Goal: Task Accomplishment & Management: Manage account settings

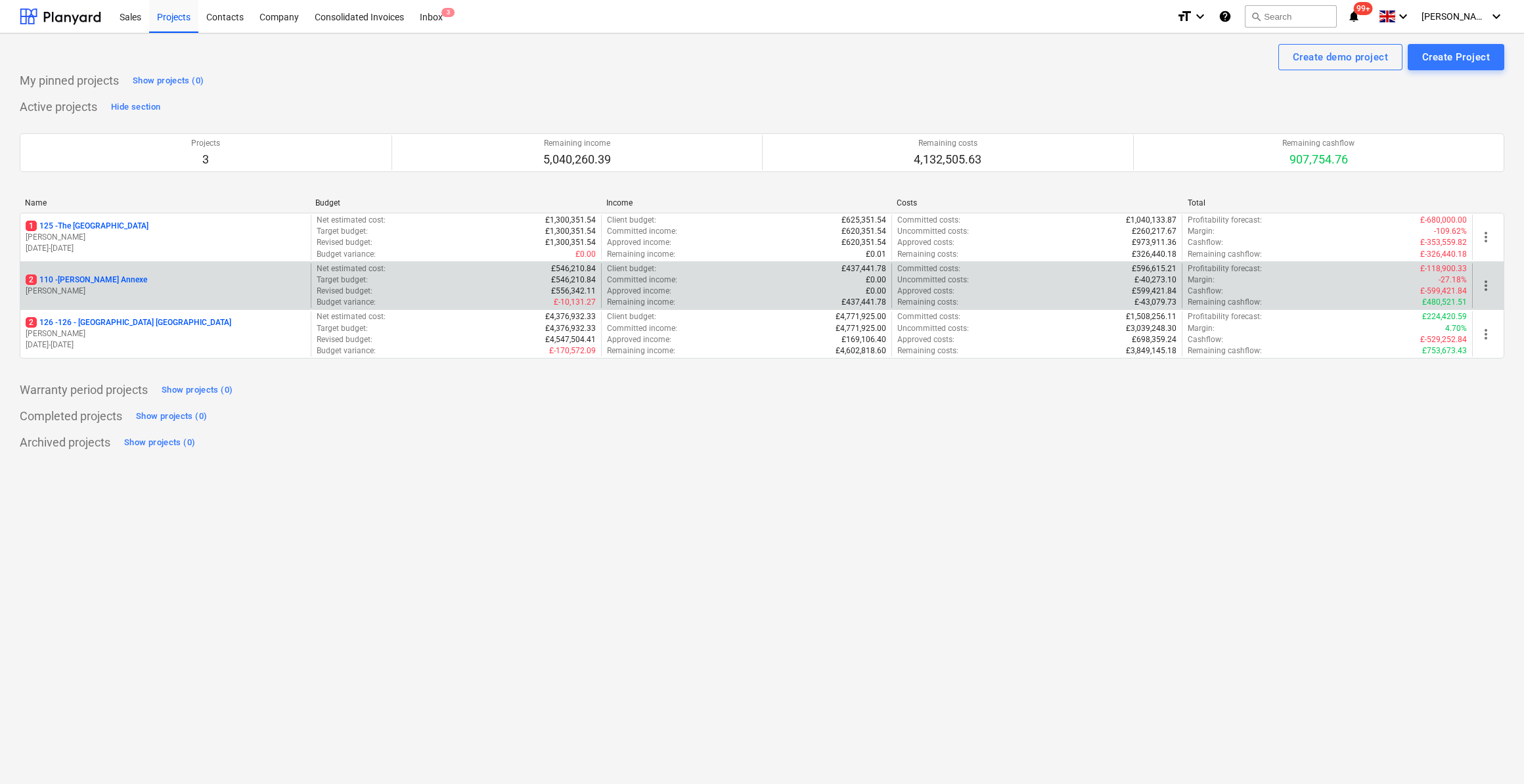
click at [100, 278] on p "2 110 - [PERSON_NAME] Annexe" at bounding box center [86, 280] width 121 height 11
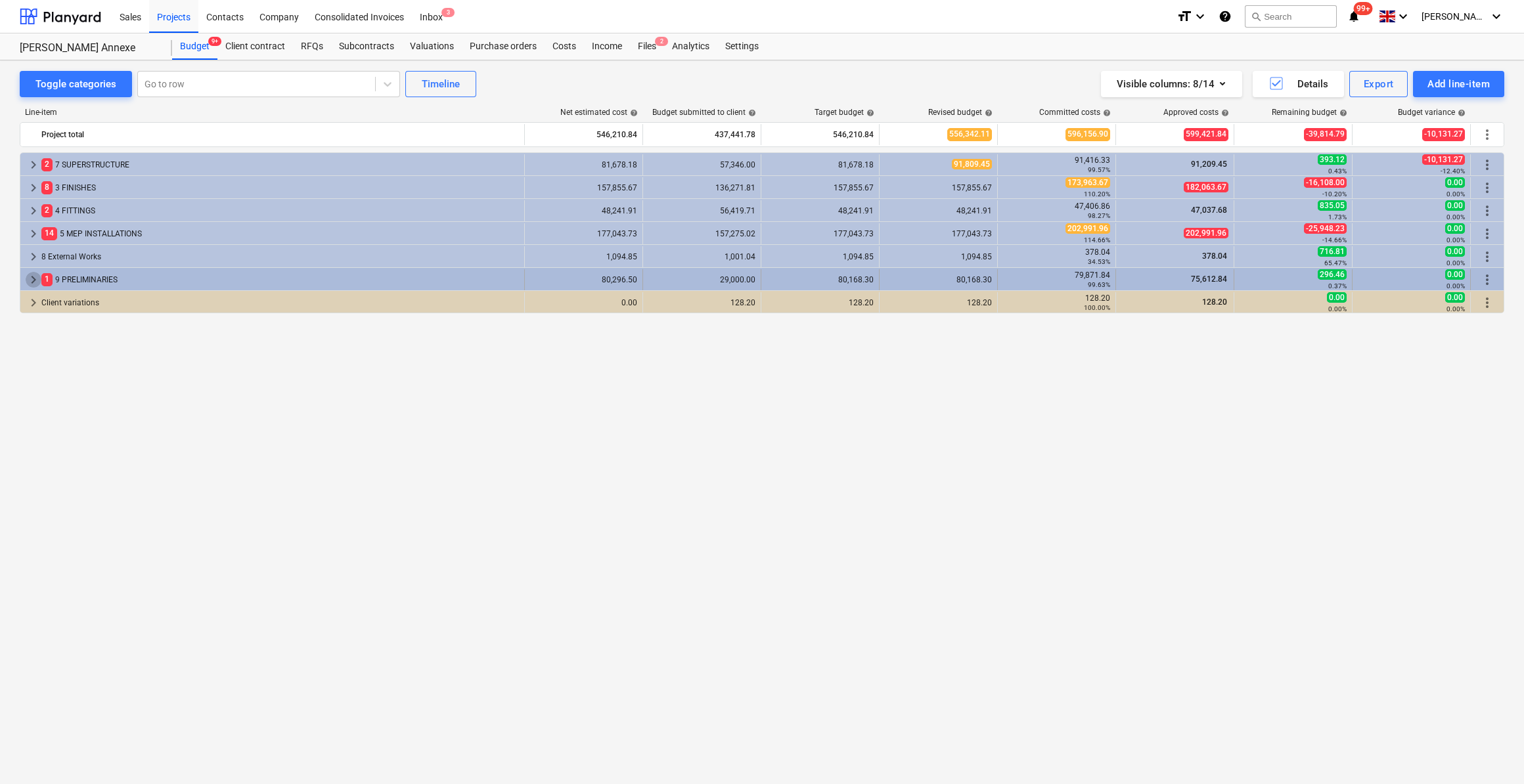
click at [29, 275] on span "keyboard_arrow_right" at bounding box center [34, 280] width 16 height 16
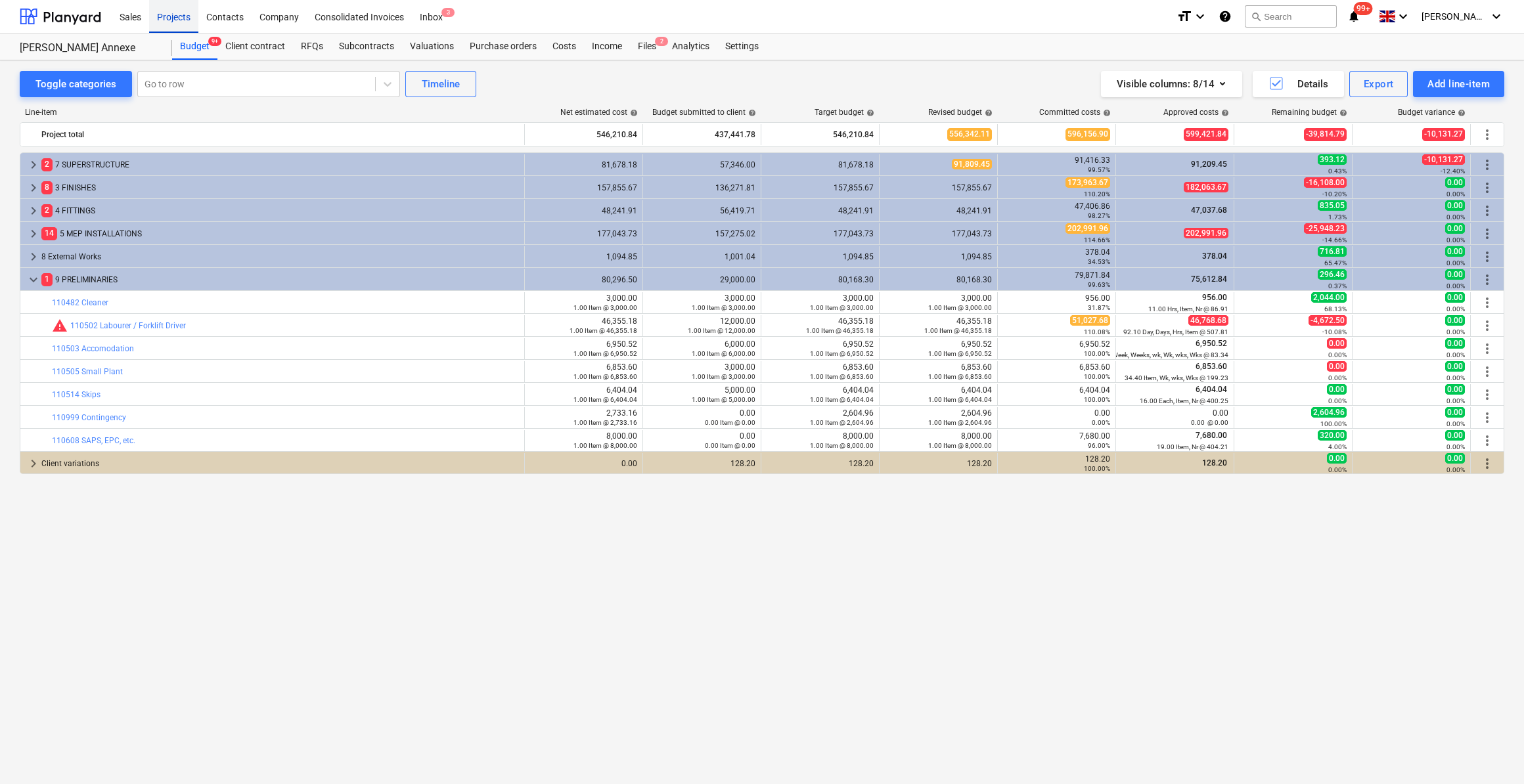
click at [168, 20] on div "Projects" at bounding box center [173, 16] width 49 height 34
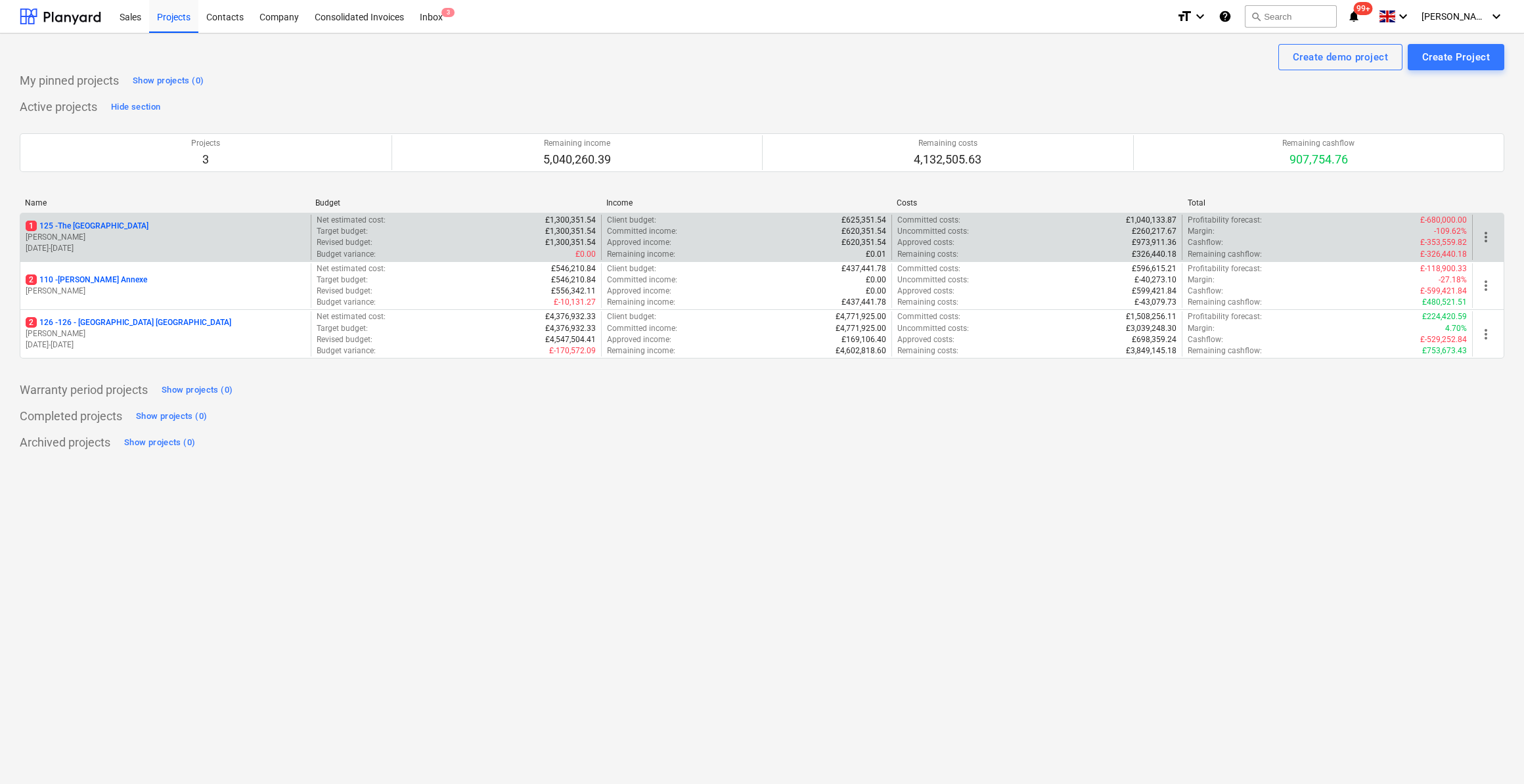
click at [94, 225] on p "1 125 - The [GEOGRAPHIC_DATA]" at bounding box center [87, 226] width 123 height 11
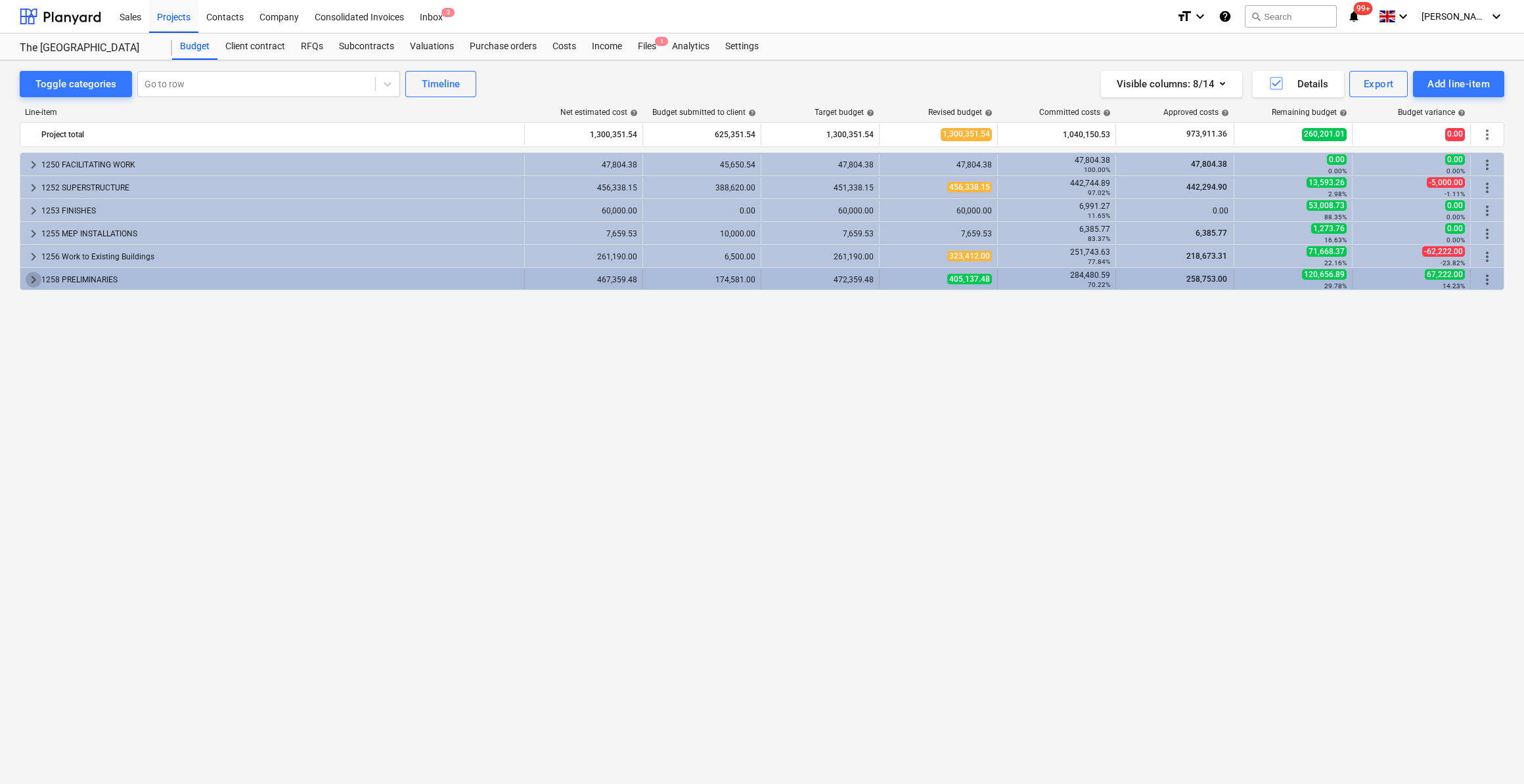
click at [31, 278] on span "keyboard_arrow_right" at bounding box center [34, 280] width 16 height 16
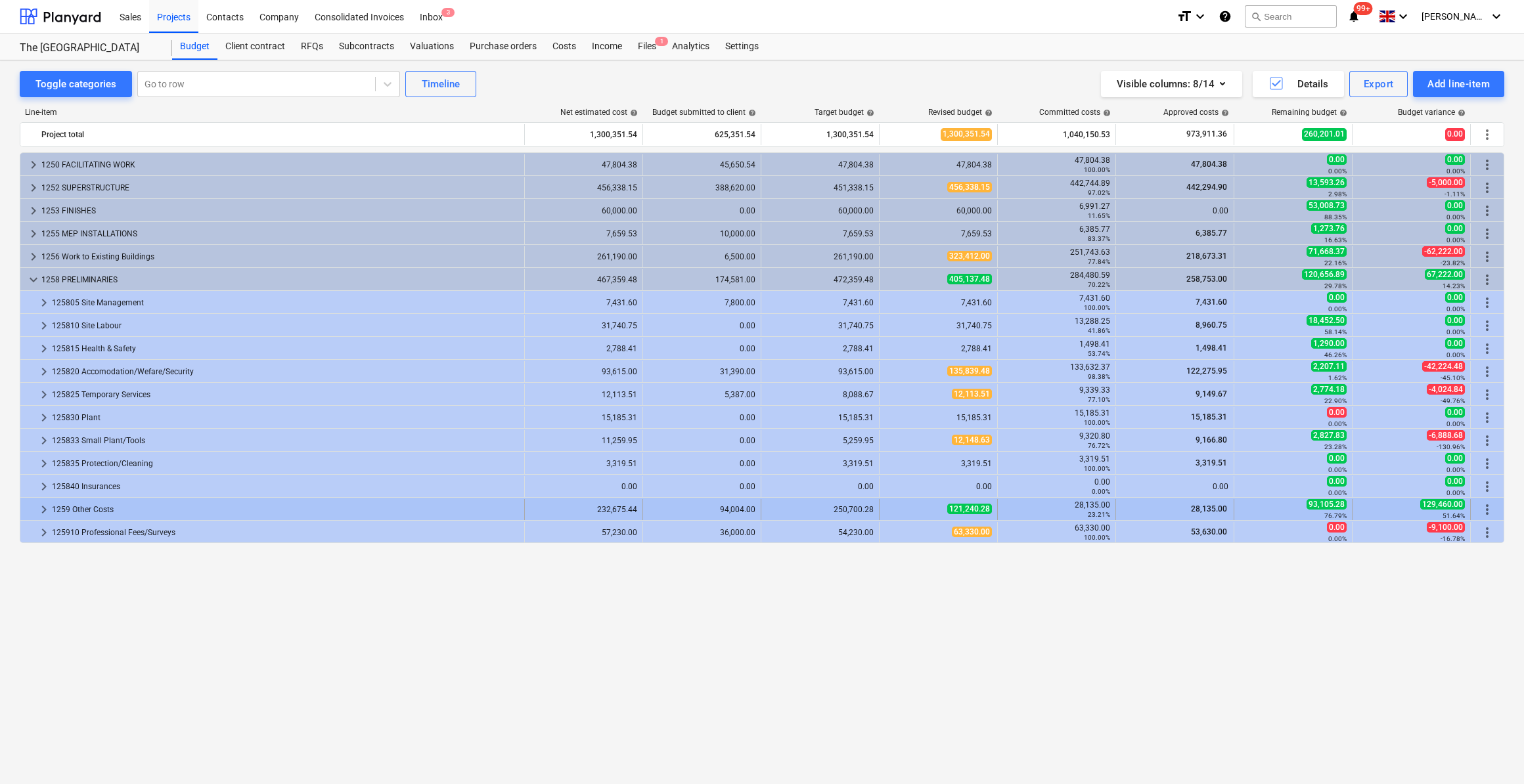
click at [41, 505] on span "keyboard_arrow_right" at bounding box center [44, 510] width 16 height 16
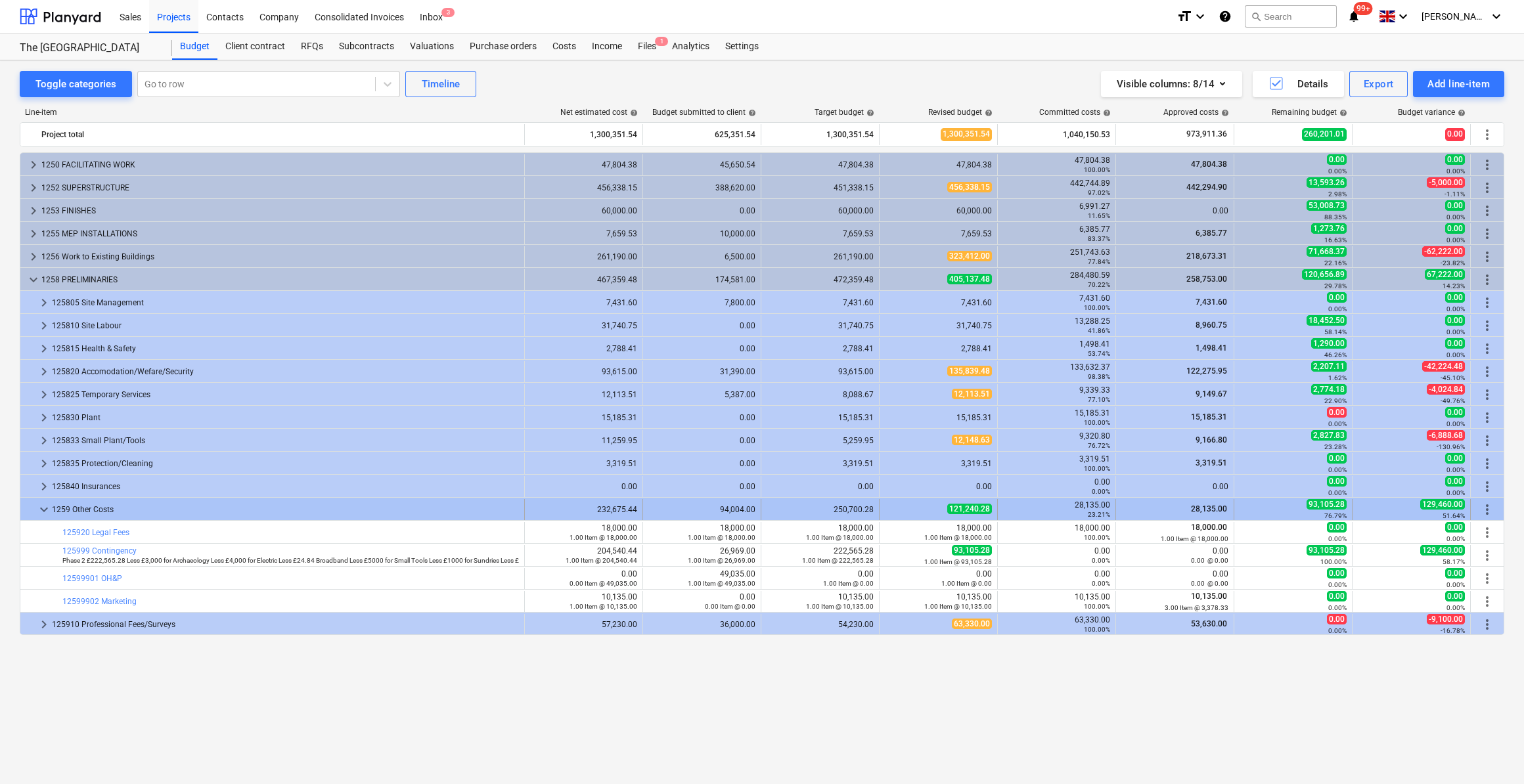
click at [42, 505] on span "keyboard_arrow_down" at bounding box center [44, 510] width 16 height 16
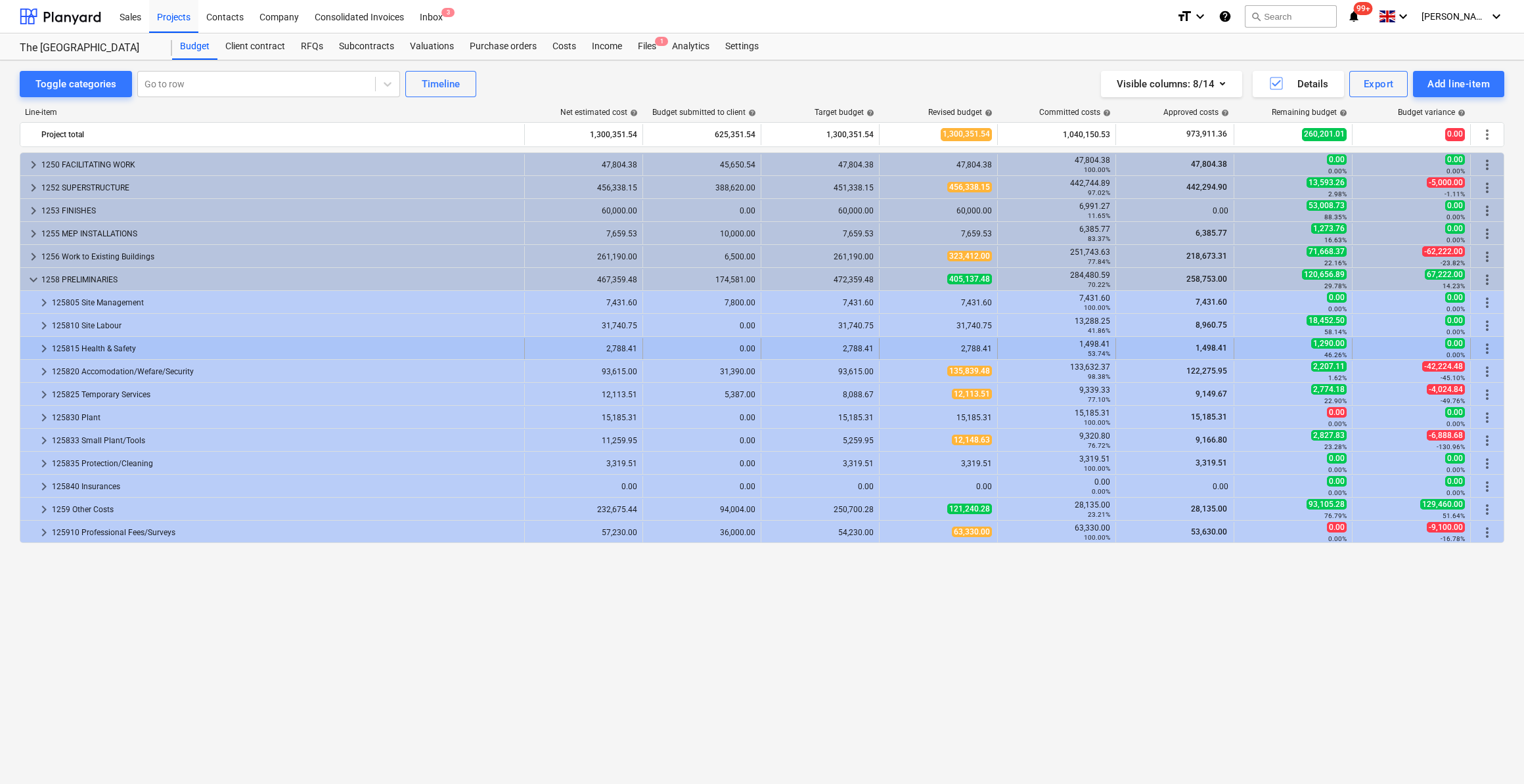
click at [42, 345] on span "keyboard_arrow_right" at bounding box center [44, 349] width 16 height 16
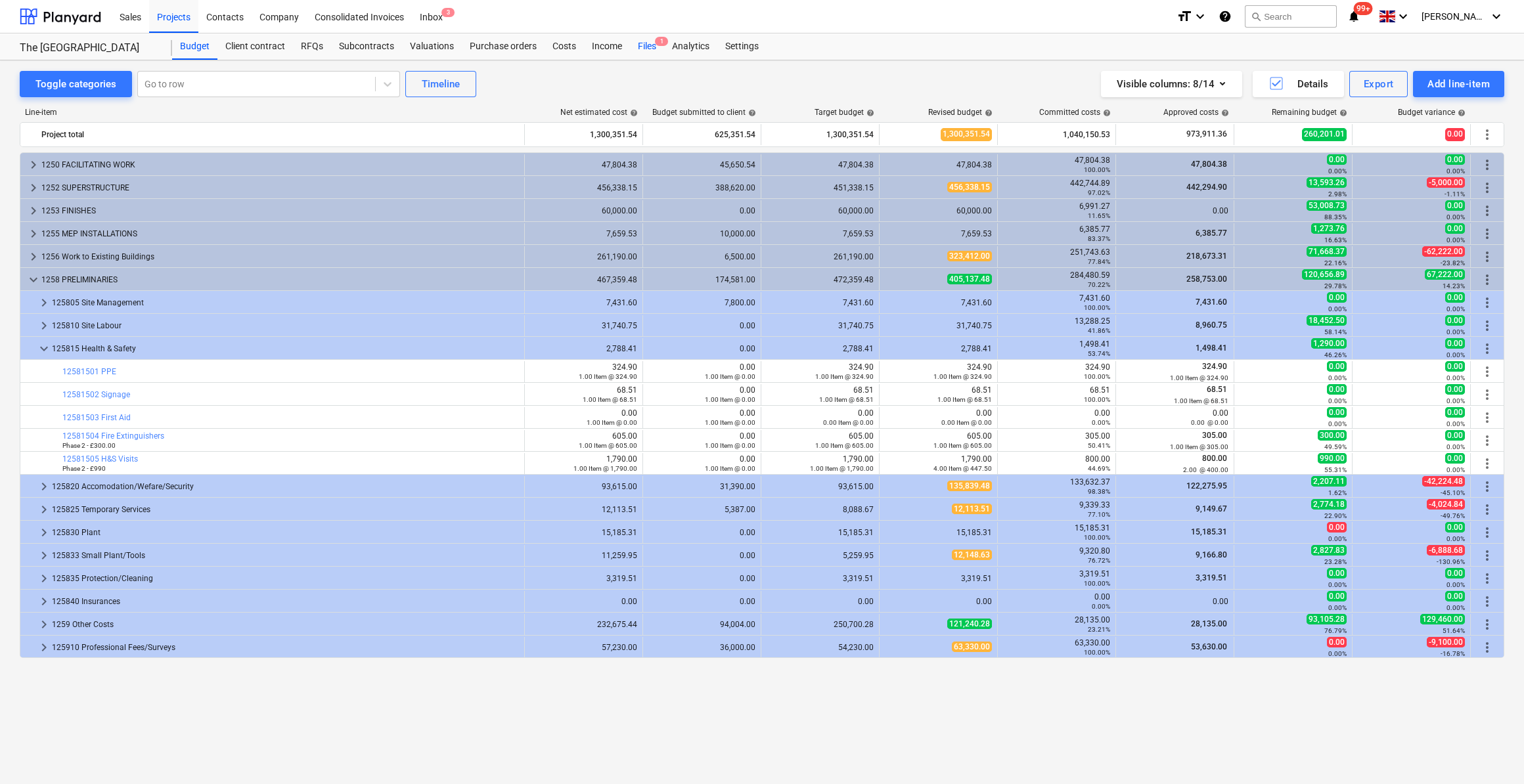
click at [646, 44] on div "Files 1" at bounding box center [647, 47] width 34 height 27
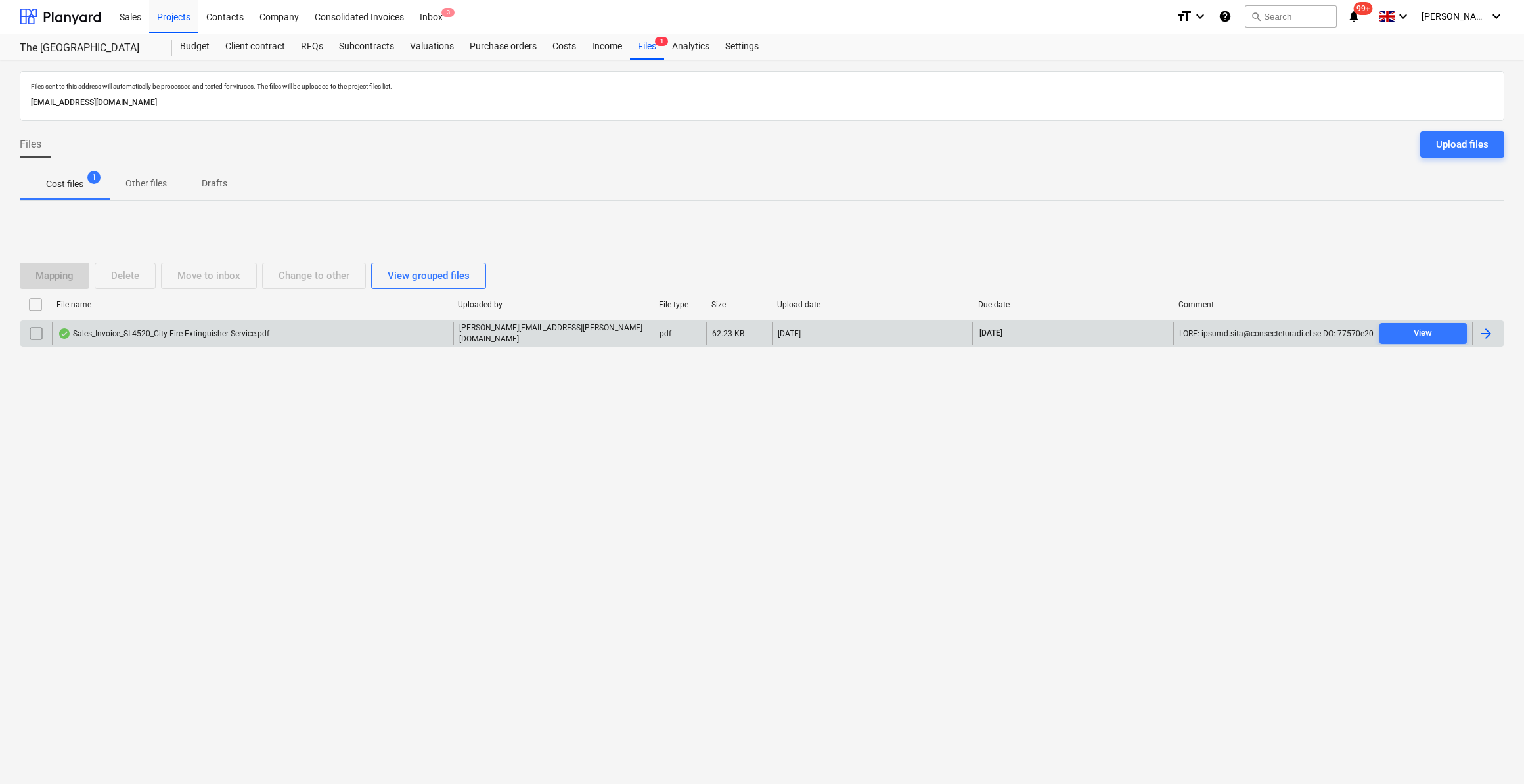
click at [1486, 335] on div at bounding box center [1486, 334] width 16 height 16
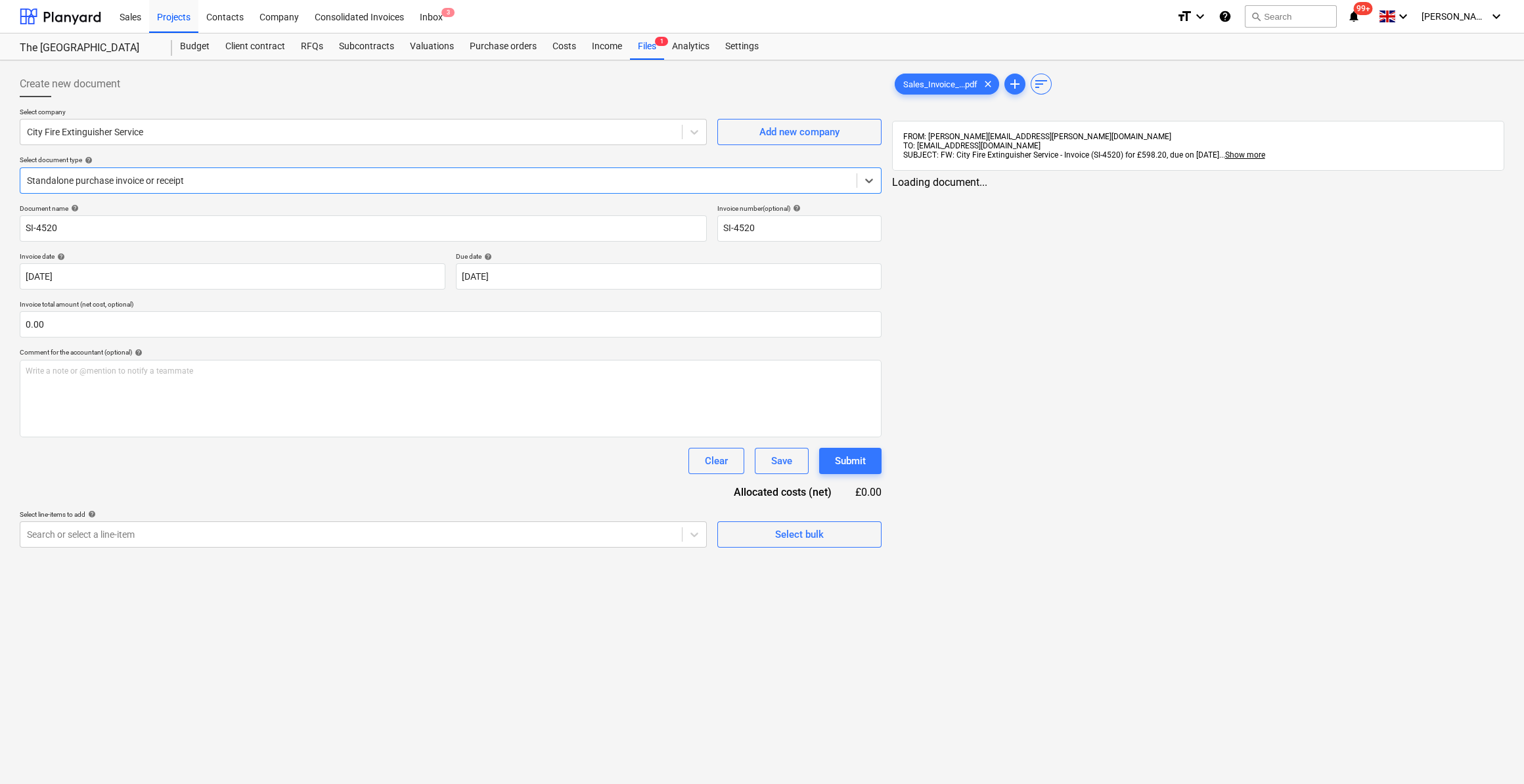
type input "SI-4520"
type input "[DATE]"
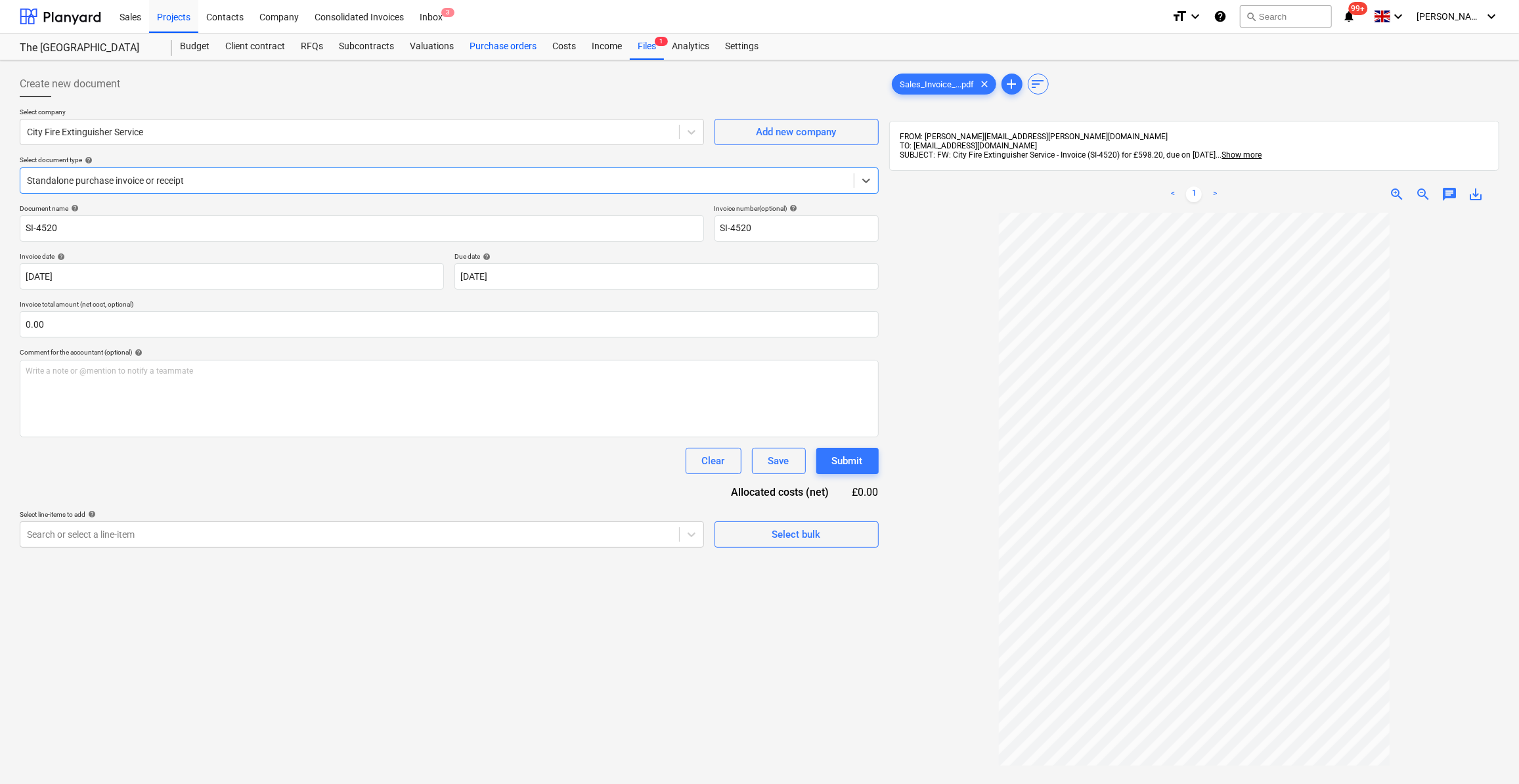
click at [482, 45] on div "Purchase orders" at bounding box center [503, 47] width 83 height 27
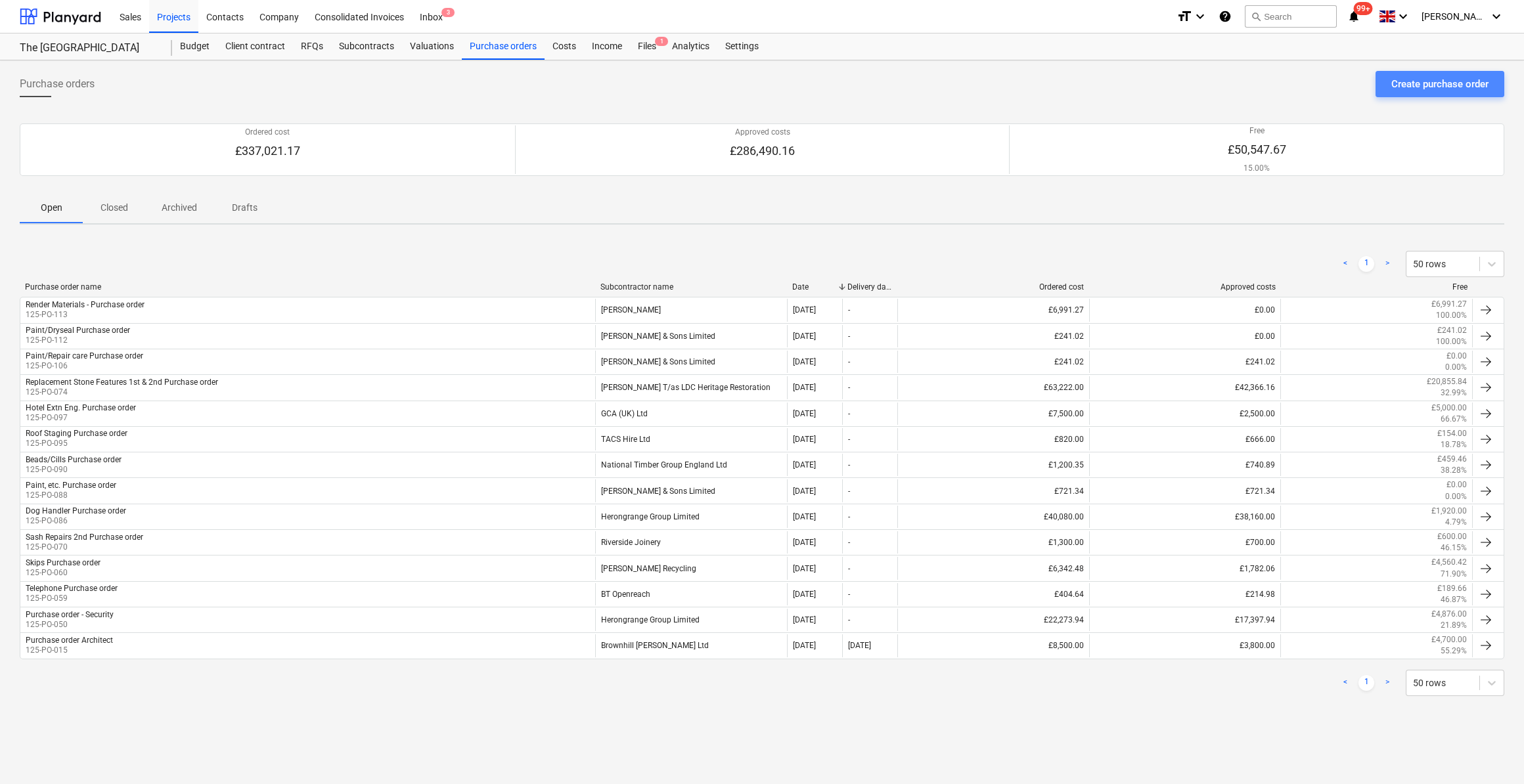
click at [1418, 89] on div "Create purchase order" at bounding box center [1440, 84] width 97 height 17
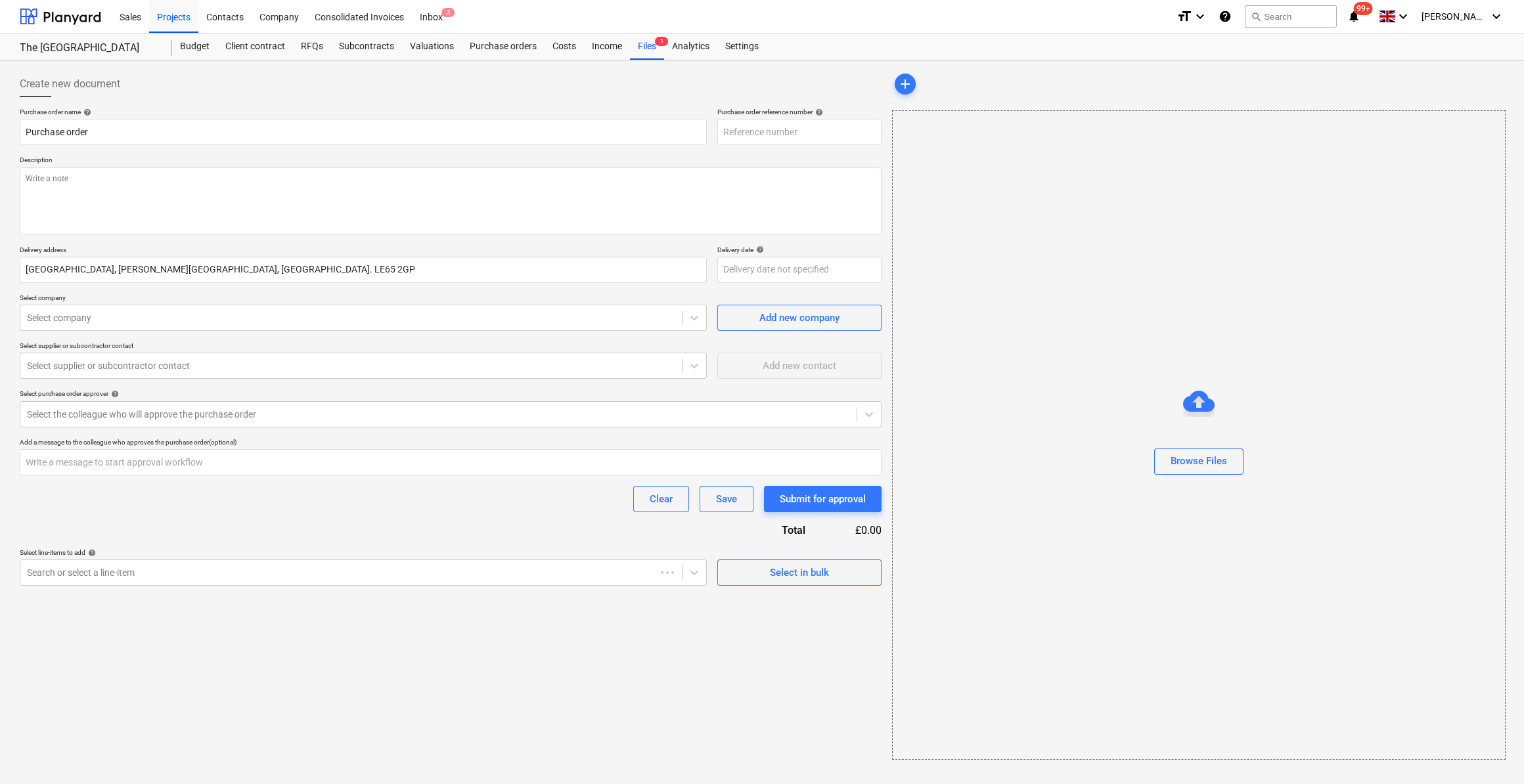
type textarea "x"
type input "125-PO-114"
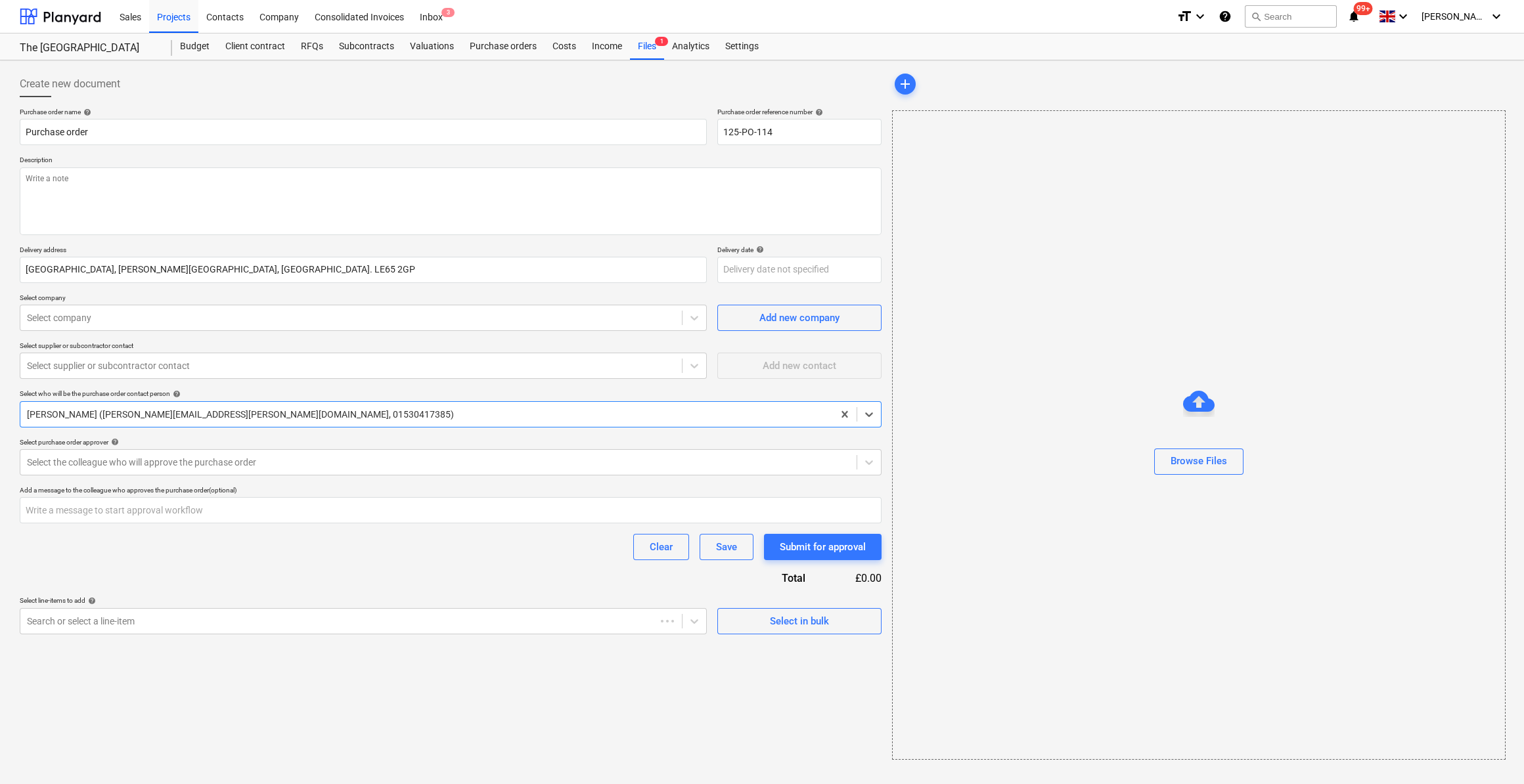
type textarea "x"
click at [26, 128] on input "Purchase order" at bounding box center [363, 132] width 687 height 27
type input "FPurchase order"
type textarea "x"
type input "FiPurchase order"
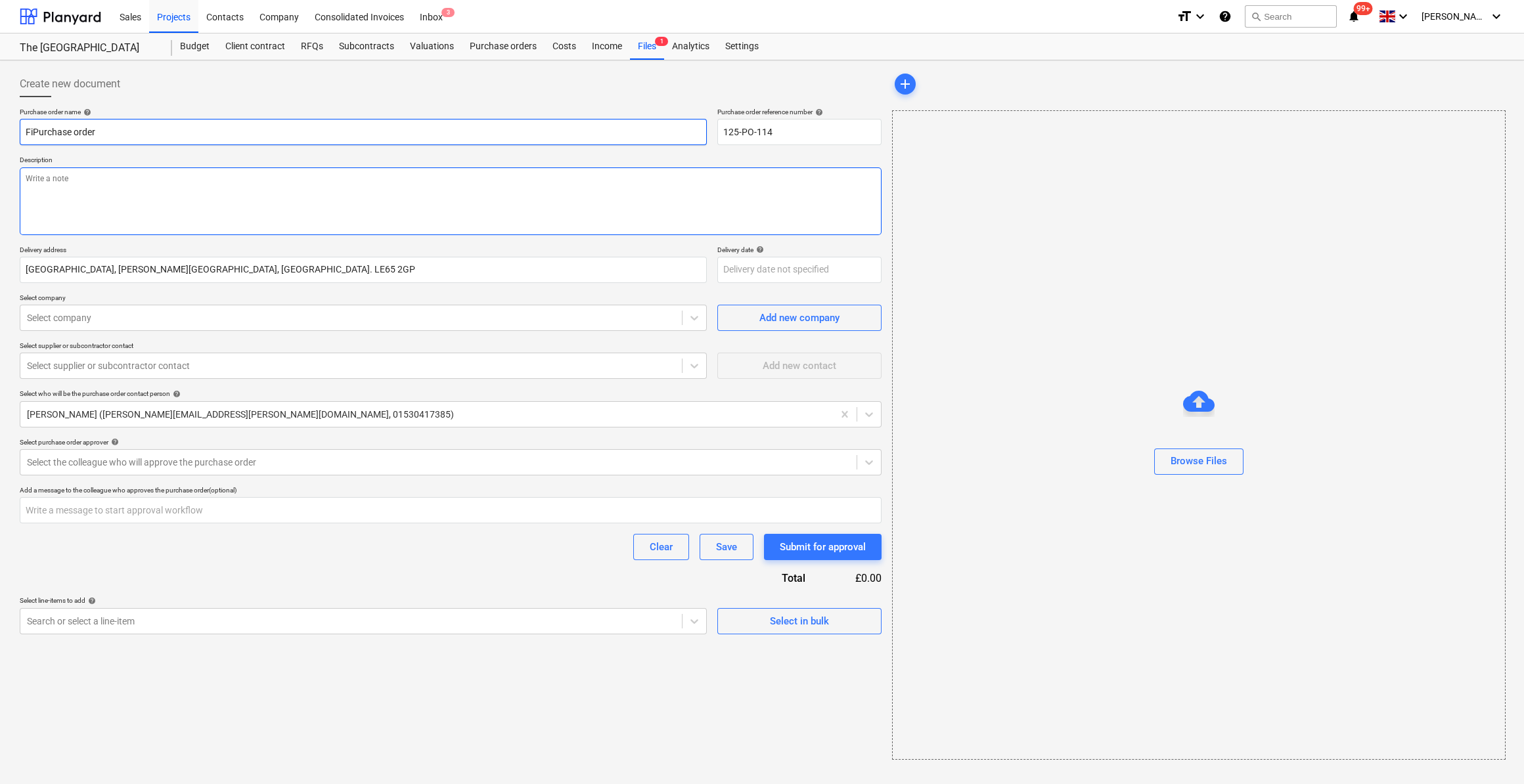
type textarea "x"
type input "FirPurchase order"
type textarea "x"
type input "FirePurchase order"
type textarea "x"
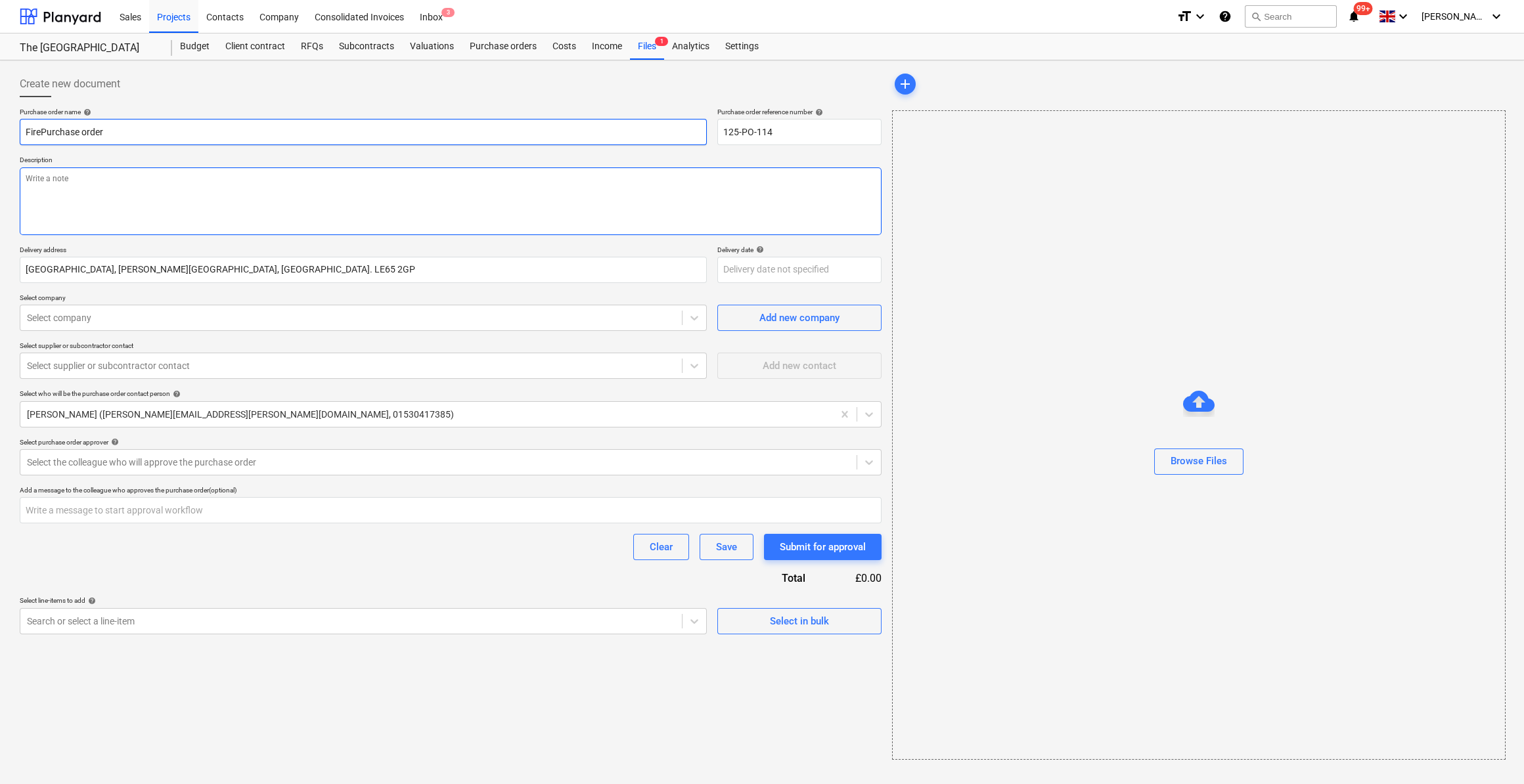
type input "Fire Purchase order"
type textarea "x"
type input "Fire EPurchase order"
type textarea "x"
type input "Fire ExtPurchase order"
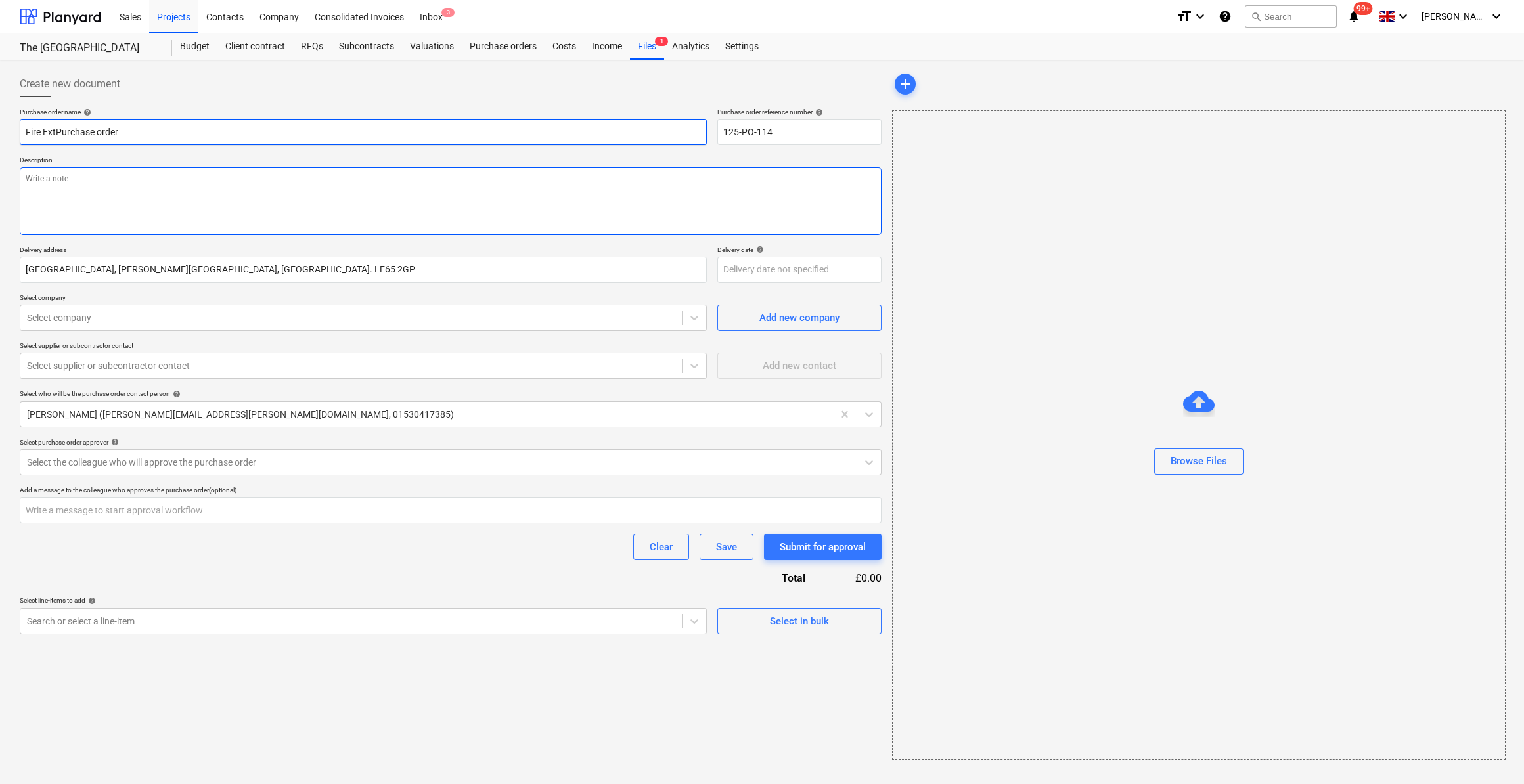
type textarea "x"
type input "Fire ExtinPurchase order"
type textarea "x"
type input "Fire ExtingPurchase order"
type textarea "x"
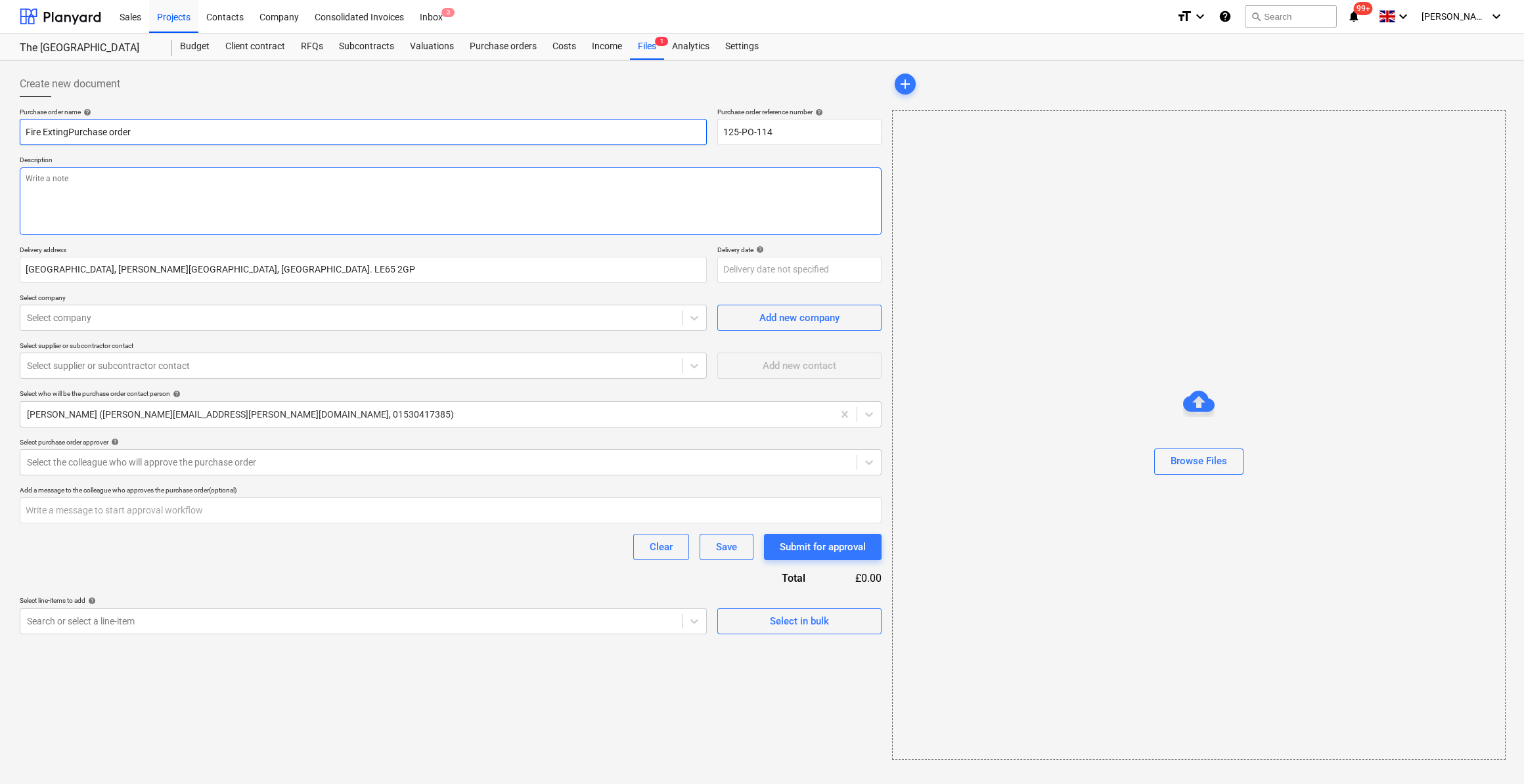
type input "Fire ExtinguPurchase order"
type textarea "x"
type input "Fire ExtinguiPurchase order"
type textarea "x"
type input "Fire ExtinguishPurchase order"
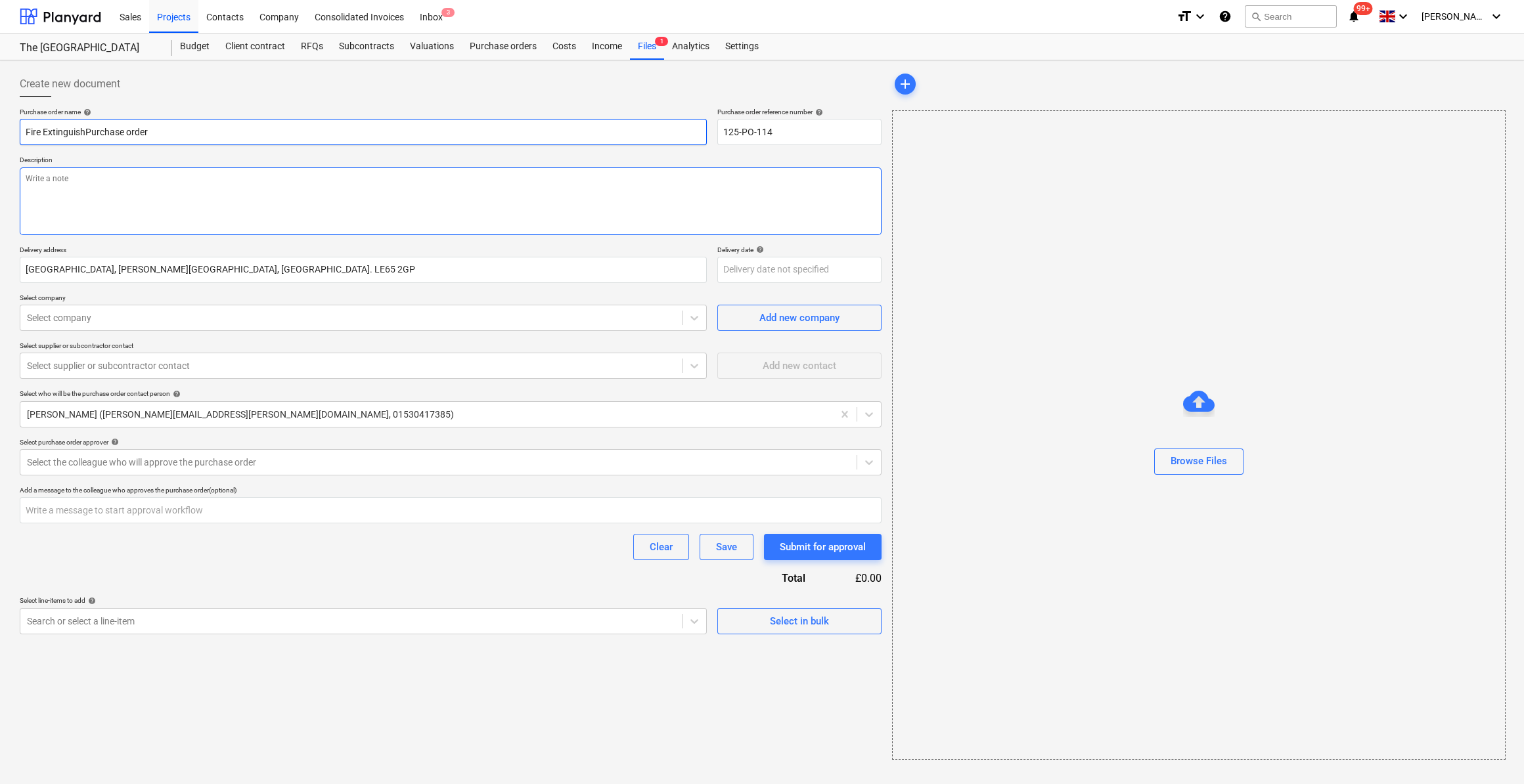
type textarea "x"
type input "Fire ExtinguishePurchase order"
type textarea "x"
type input "Fire ExtinguishersPurchase order"
type textarea "x"
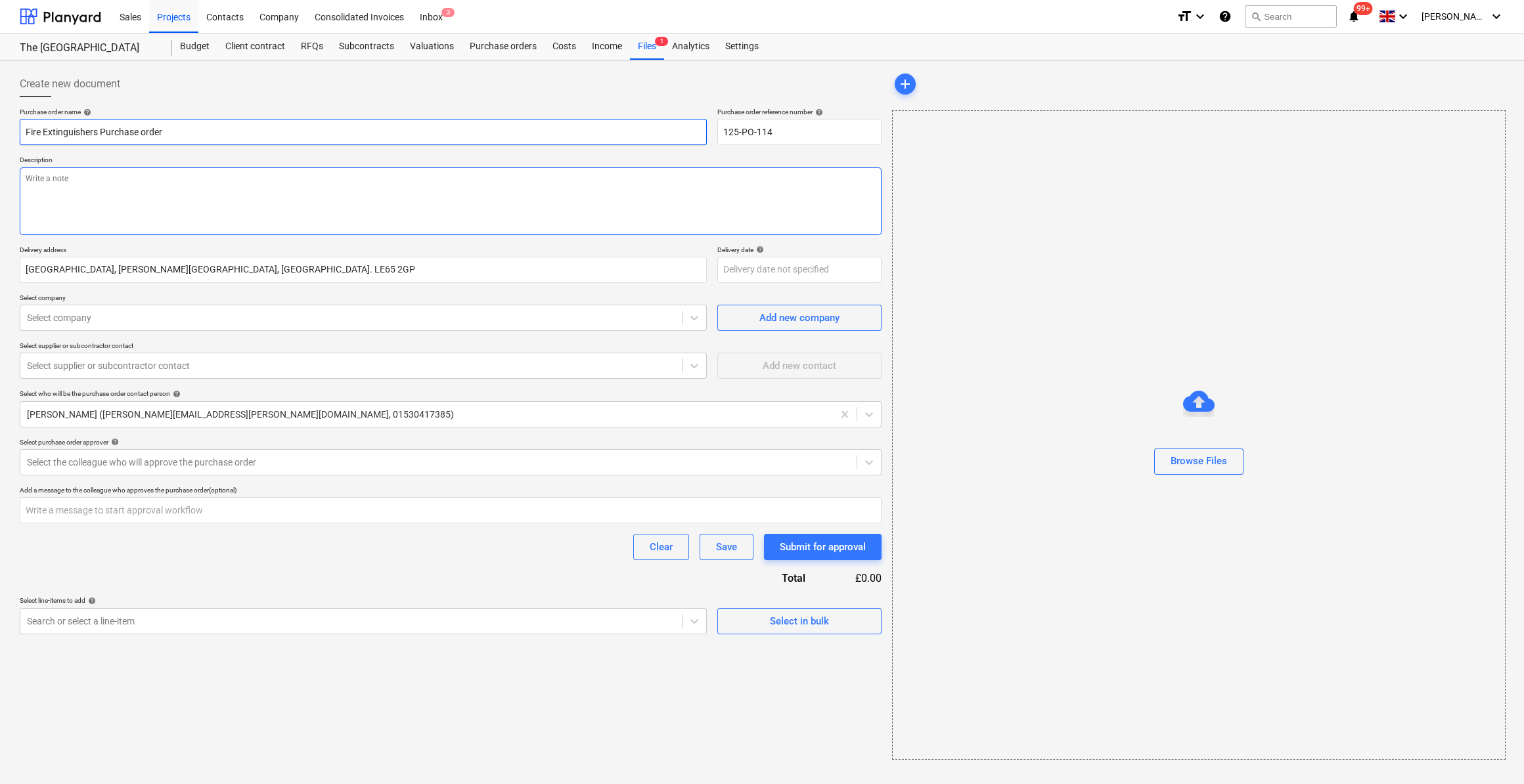
type input "Fire Extinguishers -Purchase order"
type textarea "x"
type input "Fire Extinguishers - Purchase order"
type textarea "x"
type input "Fire Extinguishers - Purchase order"
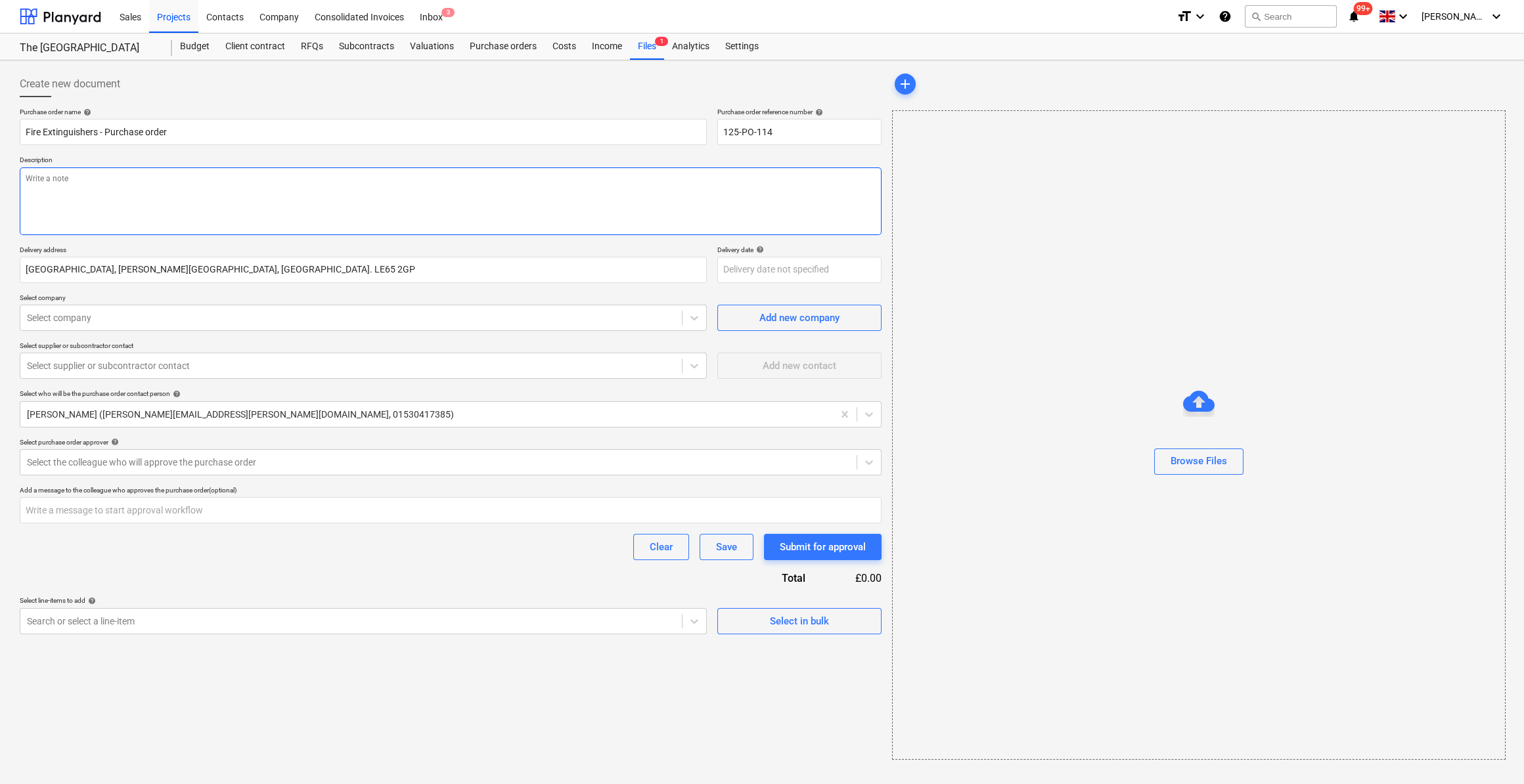
click at [83, 182] on textarea at bounding box center [451, 201] width 862 height 67
type textarea "x"
type textarea "S"
type textarea "x"
type textarea "Sit"
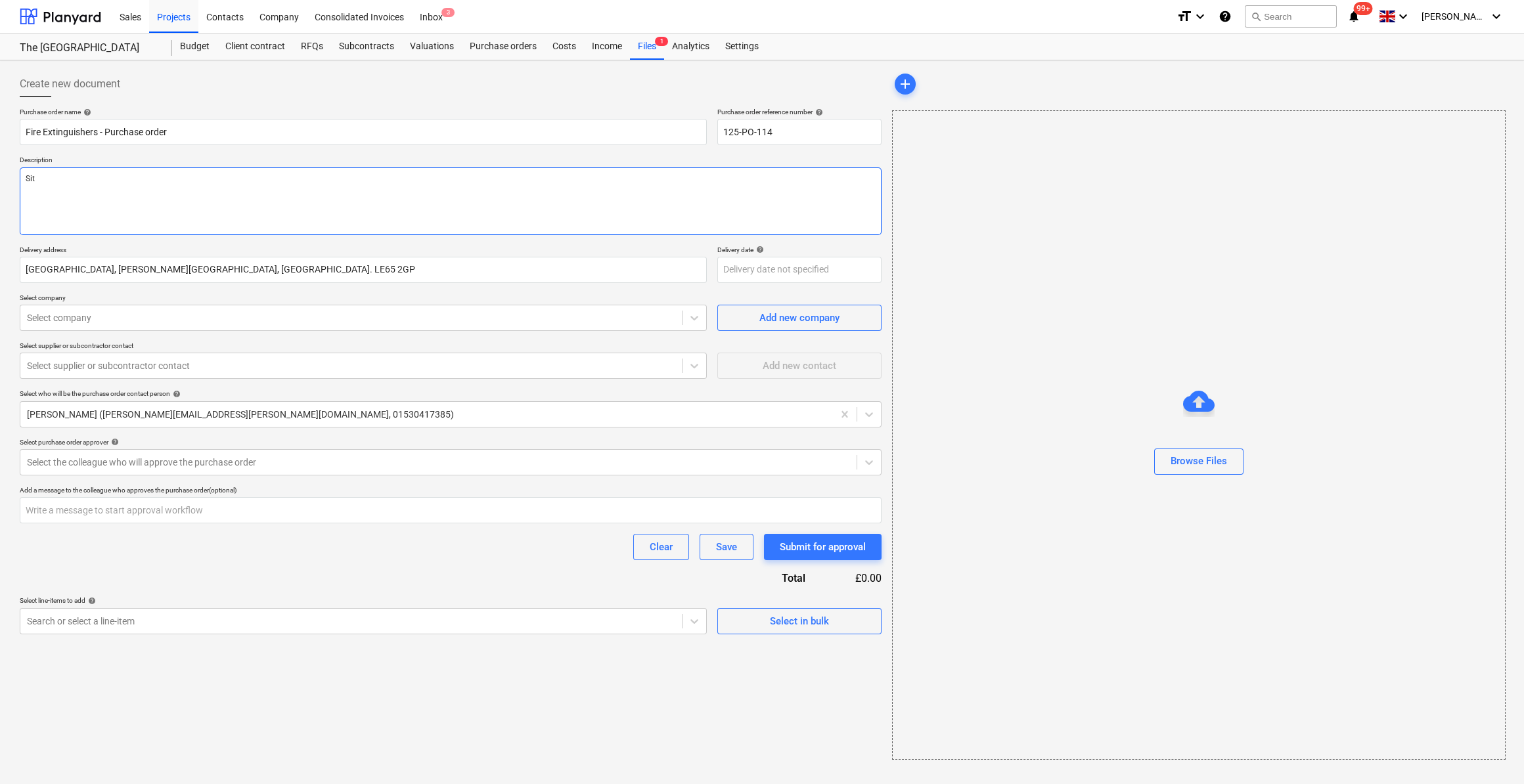
type textarea "x"
type textarea "Site"
type textarea "x"
type textarea "Site C"
type textarea "x"
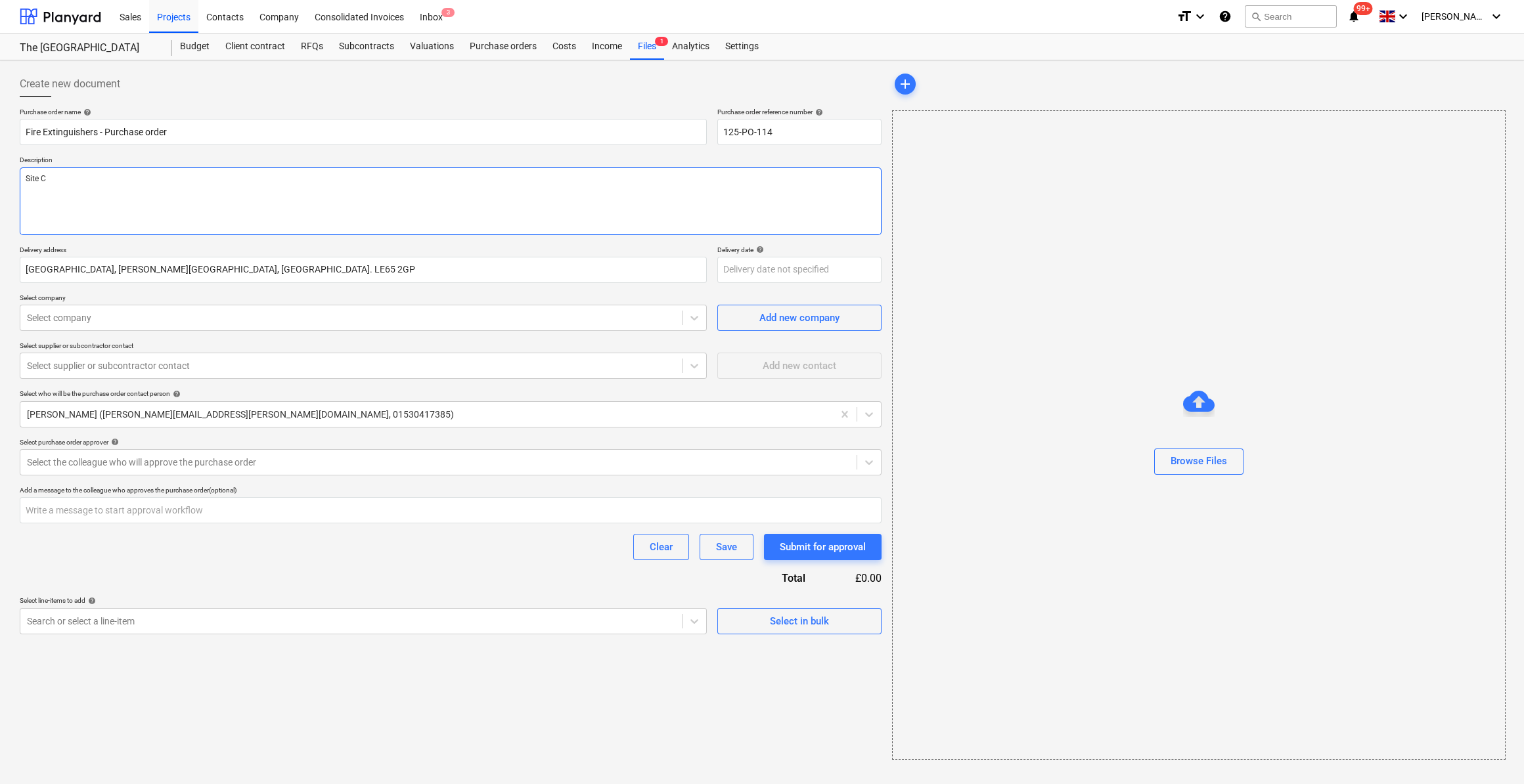
type textarea "Site Co"
type textarea "x"
type textarea "Site Con"
type textarea "x"
type textarea "Site Contr"
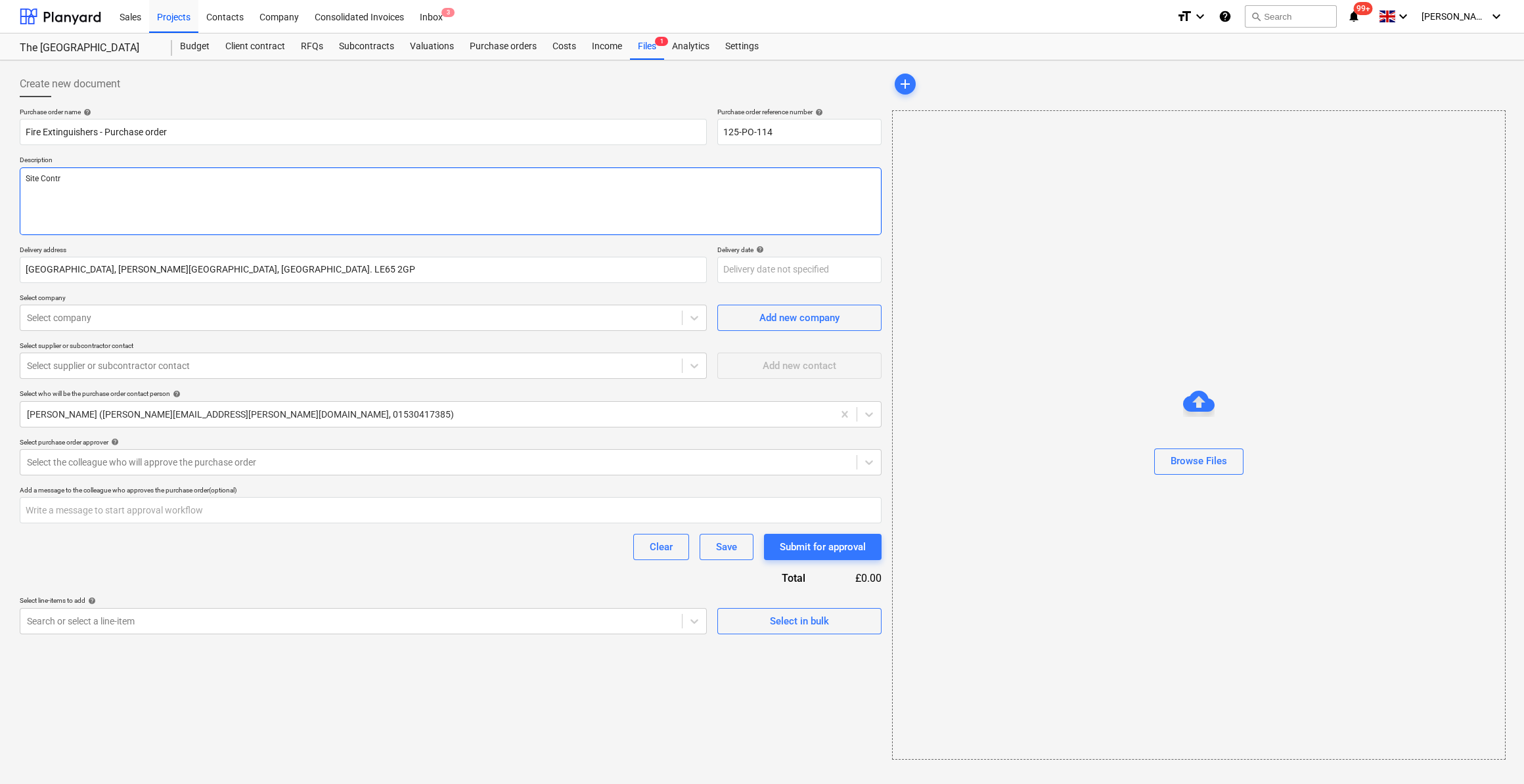
type textarea "x"
type textarea "Site Cont"
type textarea "x"
type textarea "Site Conta"
type textarea "x"
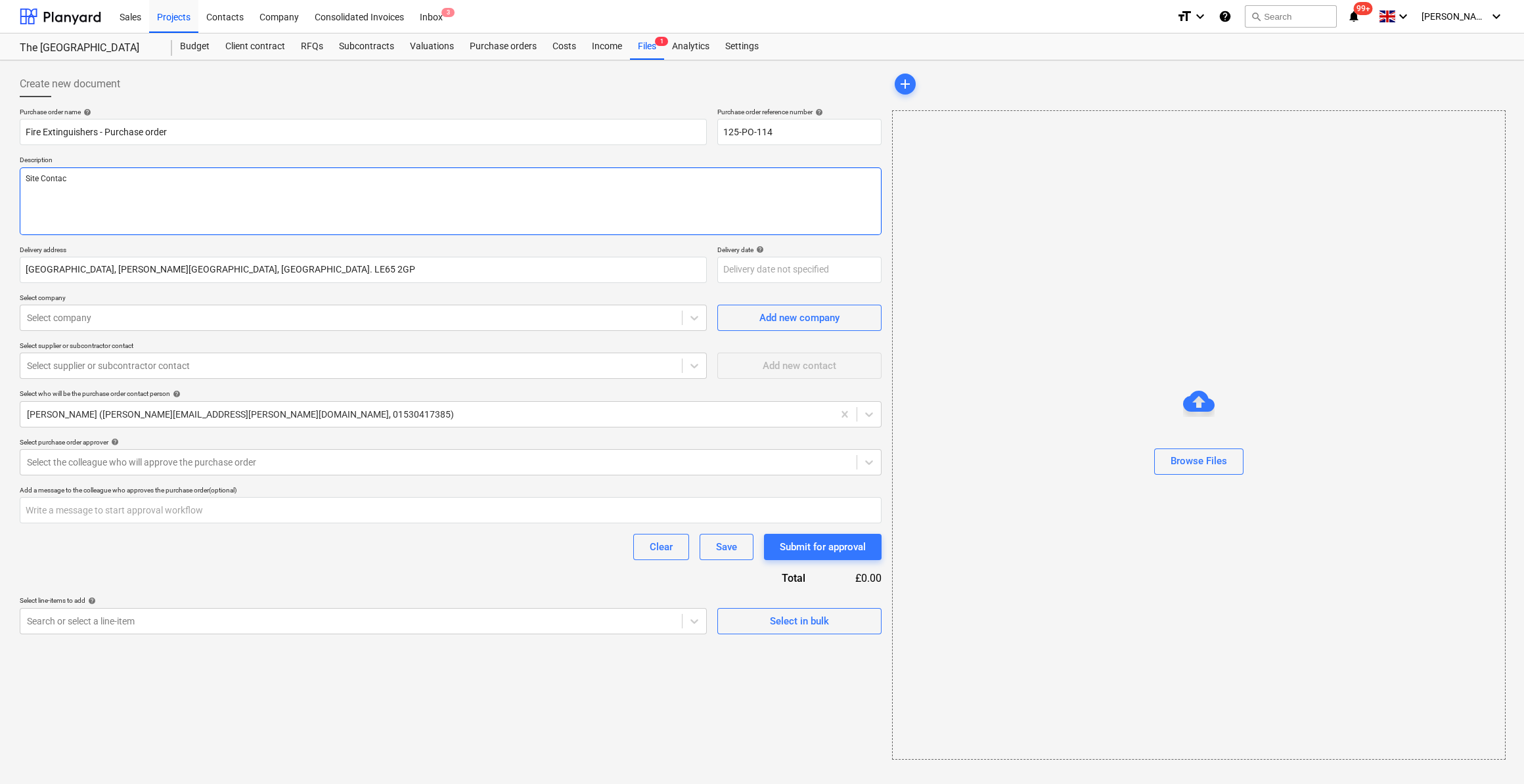
type textarea "Site Contact"
type textarea "x"
type textarea "Site Contact"
type textarea "x"
type textarea "Site Contac"
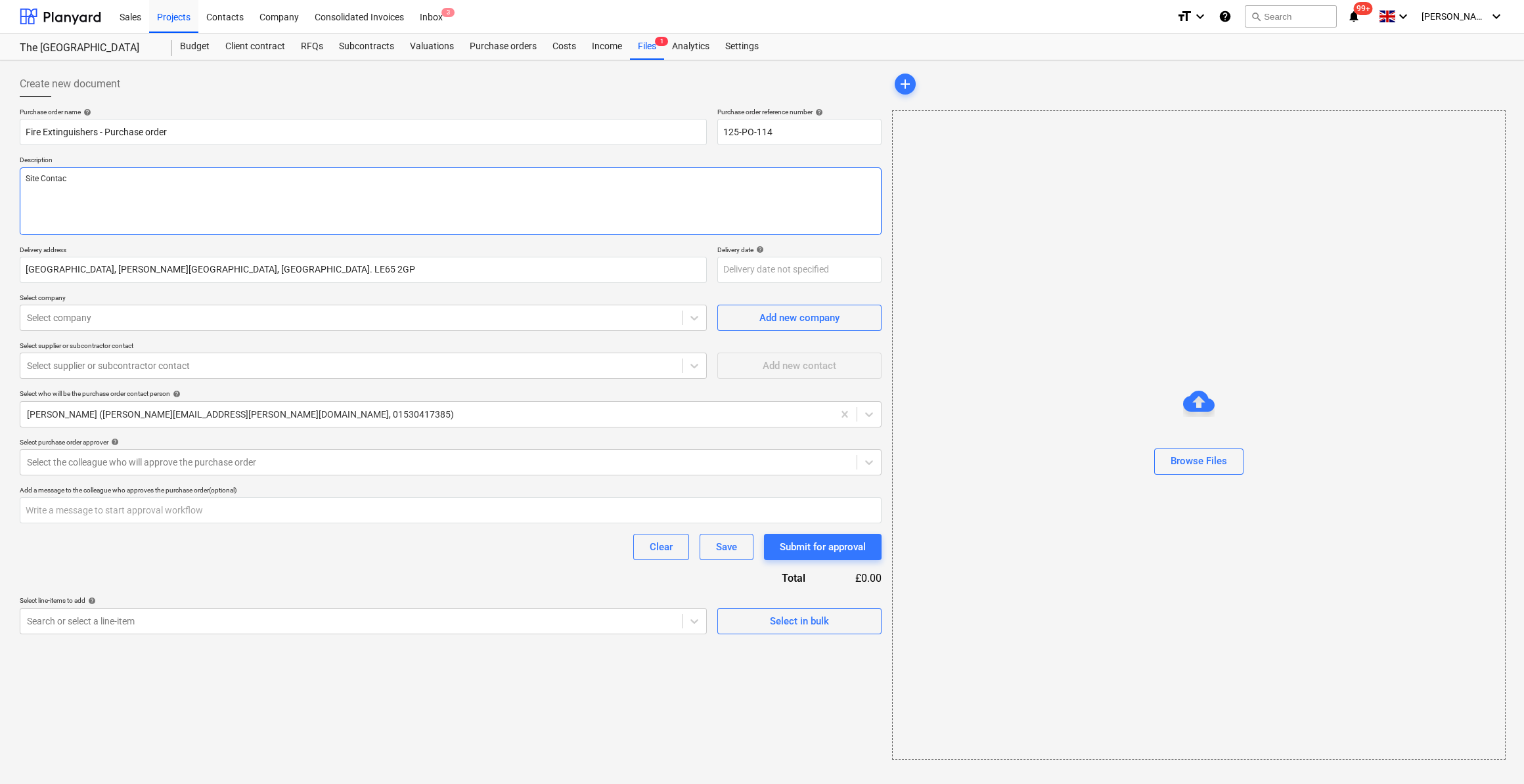
type textarea "x"
type textarea "Site Conta"
type textarea "x"
type textarea "Site Cont"
type textarea "x"
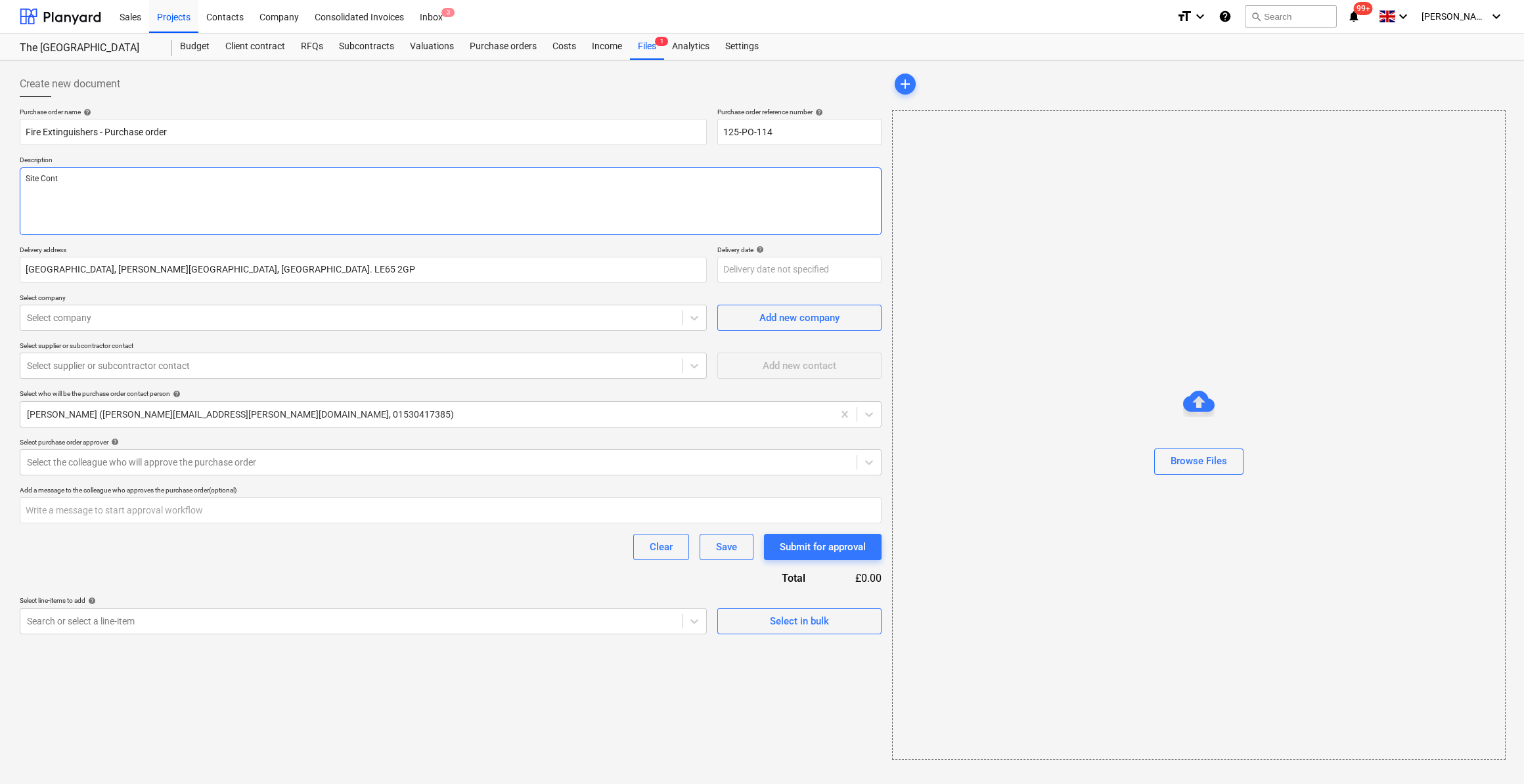
type textarea "Site Con"
type textarea "x"
type textarea "Site Co"
type textarea "x"
type textarea "Site C"
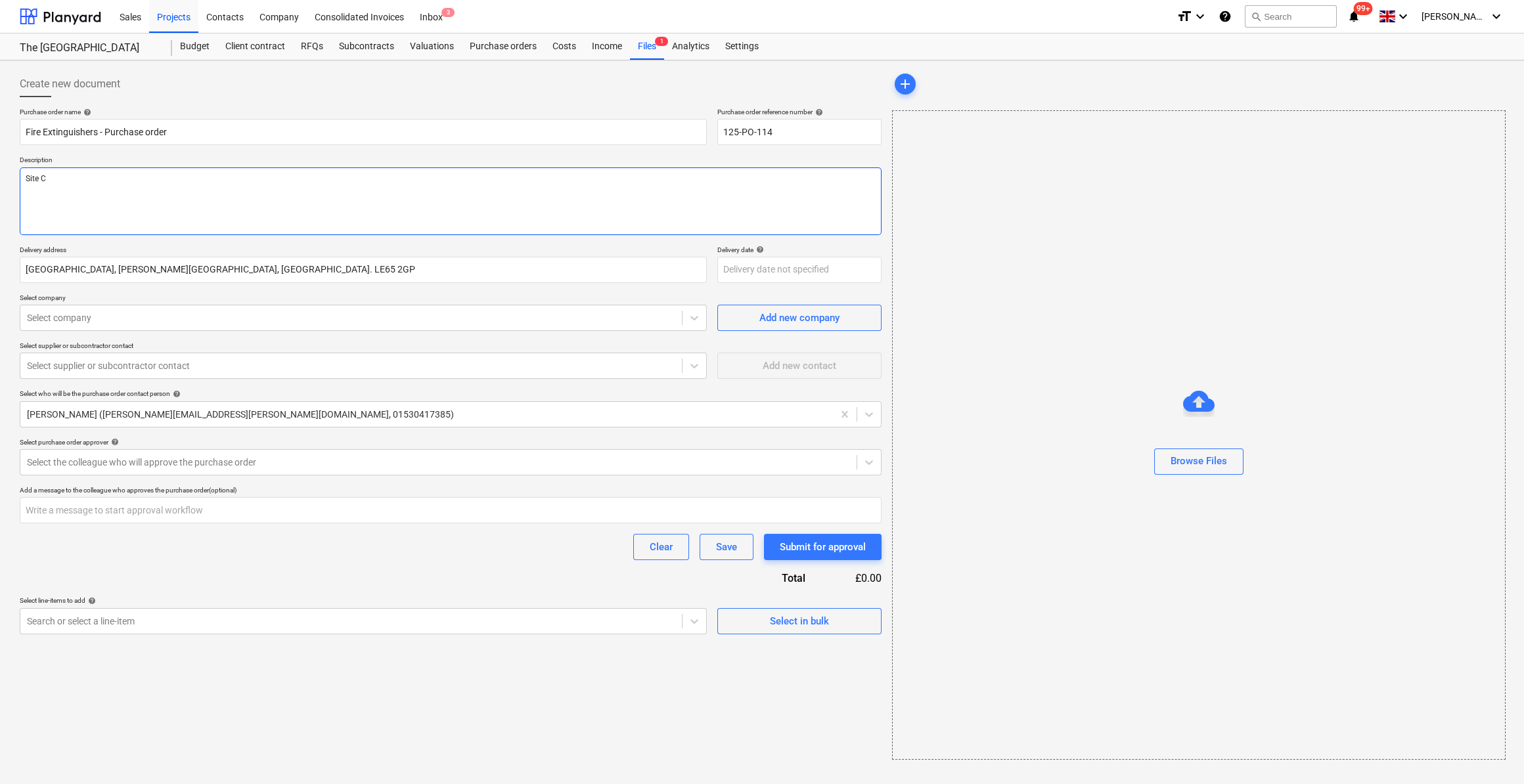
type textarea "x"
type textarea "Site M"
type textarea "x"
type textarea "Site Ma"
type textarea "x"
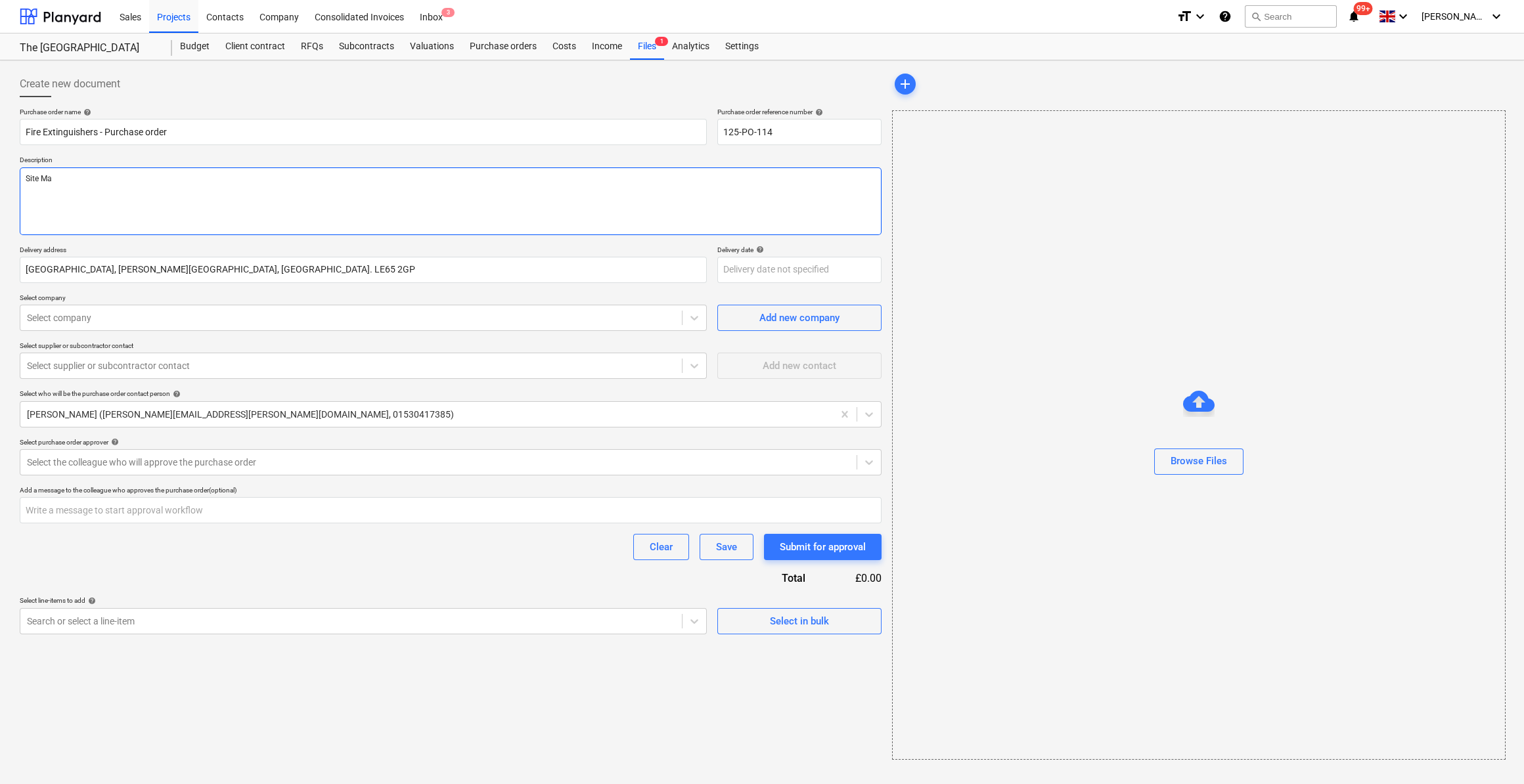
type textarea "Site Man"
type textarea "x"
type textarea "Site Mana"
type textarea "x"
type textarea "Site Manag"
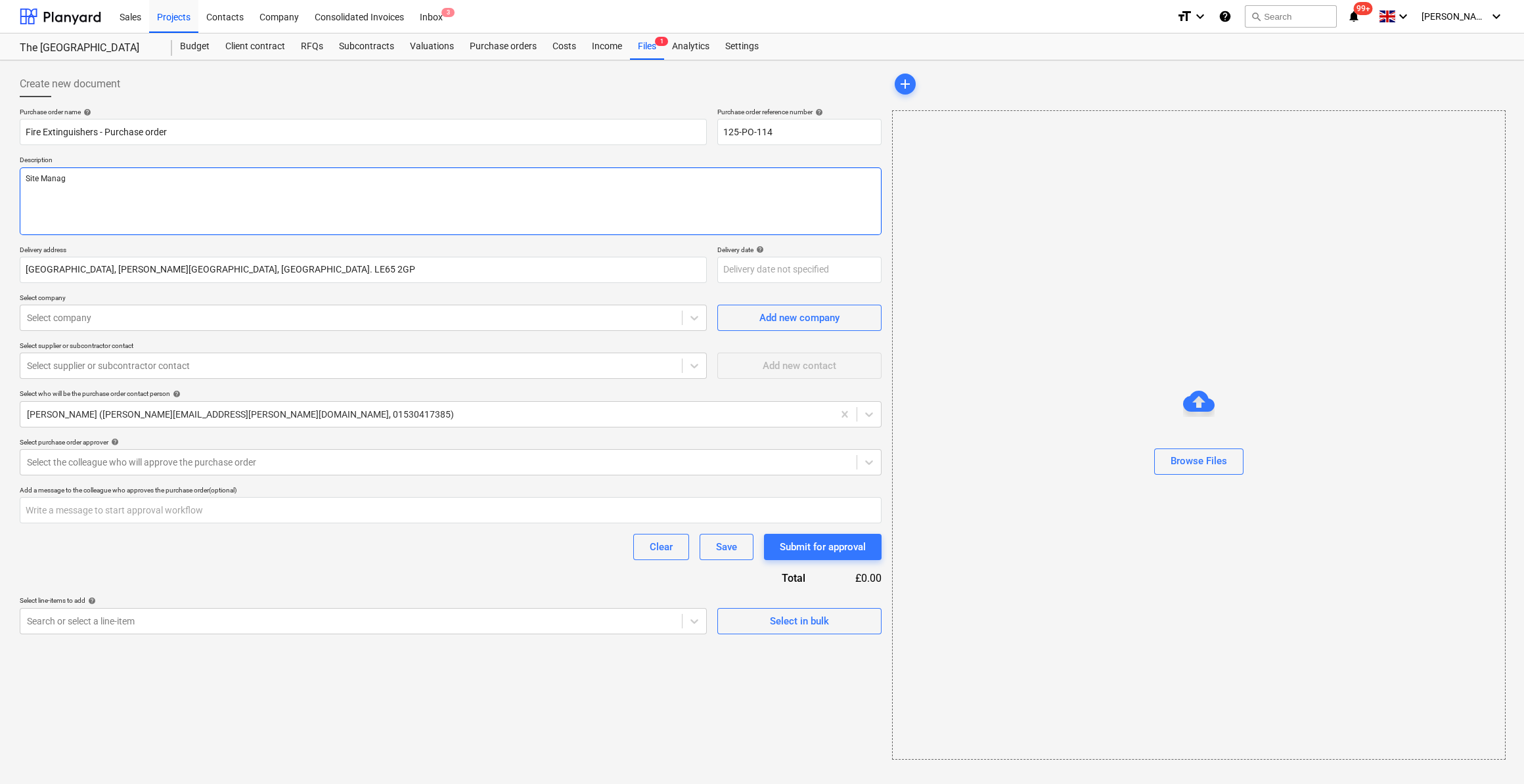
type textarea "x"
type textarea "Site Manage"
type textarea "x"
type textarea "Site Manager"
type textarea "x"
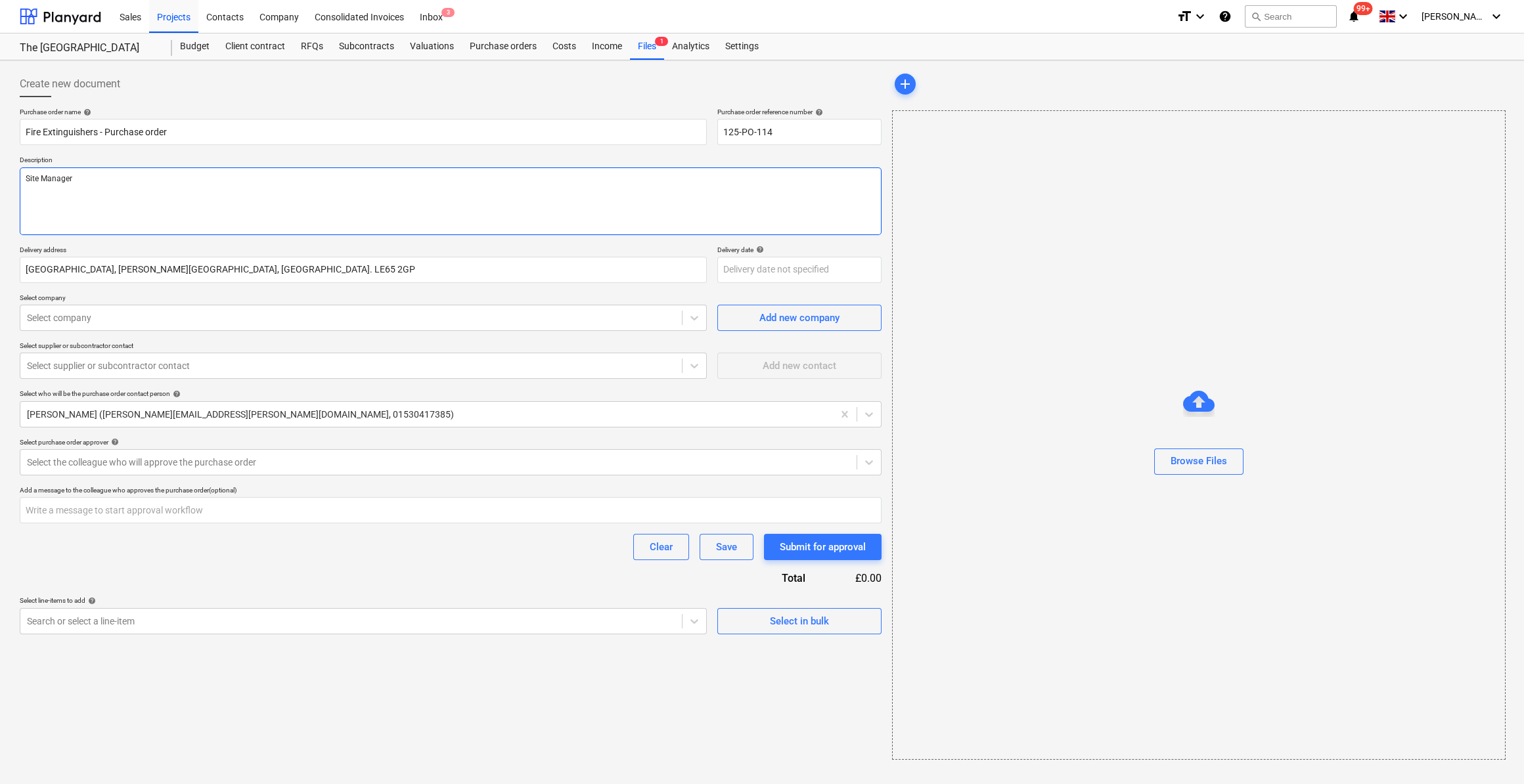
type textarea "Site Manager S"
type textarea "x"
type textarea "Site Manager Sc"
type textarea "x"
type textarea "Site Manager Sco"
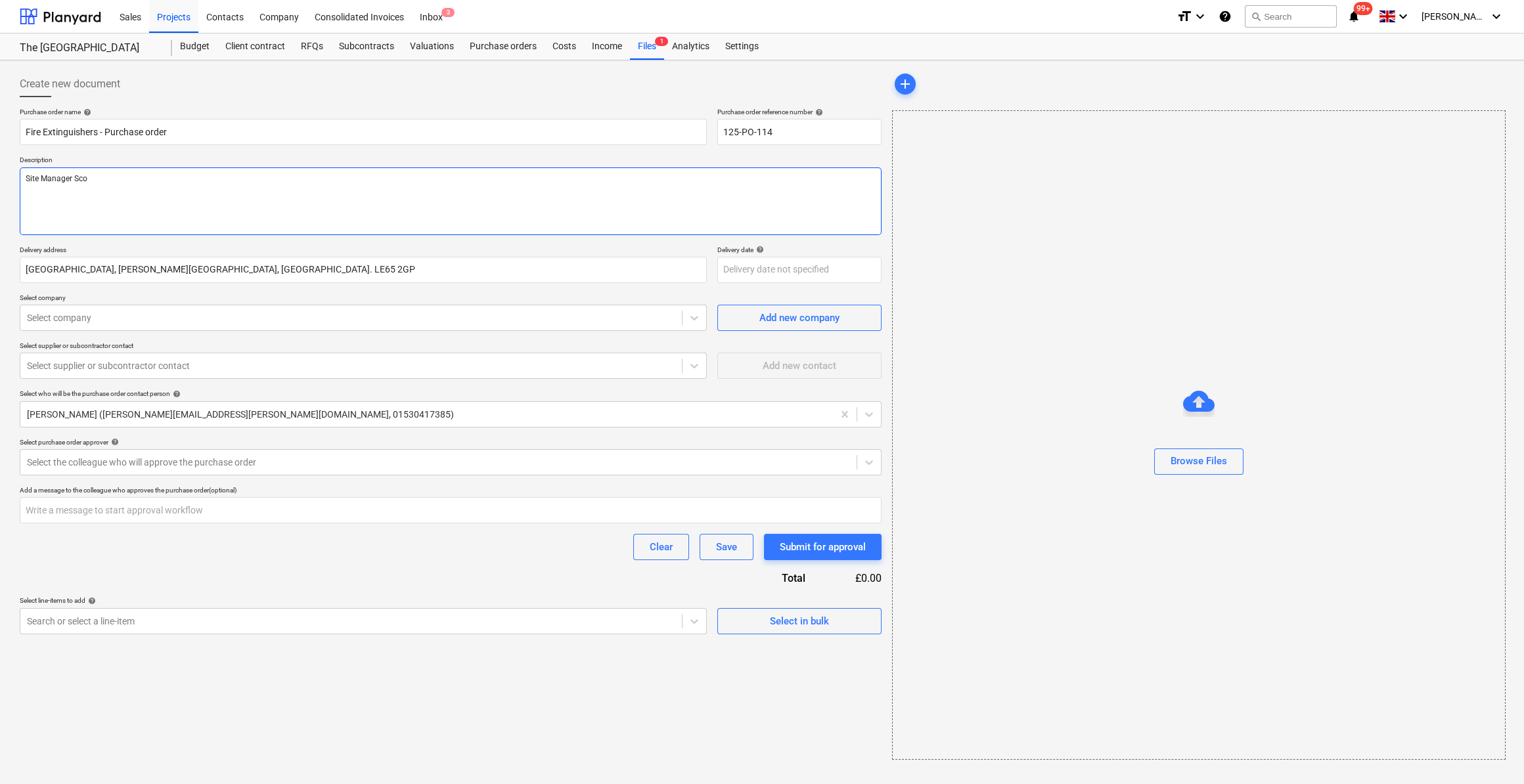
type textarea "x"
type textarea "Site Manager [PERSON_NAME]"
type textarea "x"
type textarea "Site Manager [PERSON_NAME]"
type textarea "x"
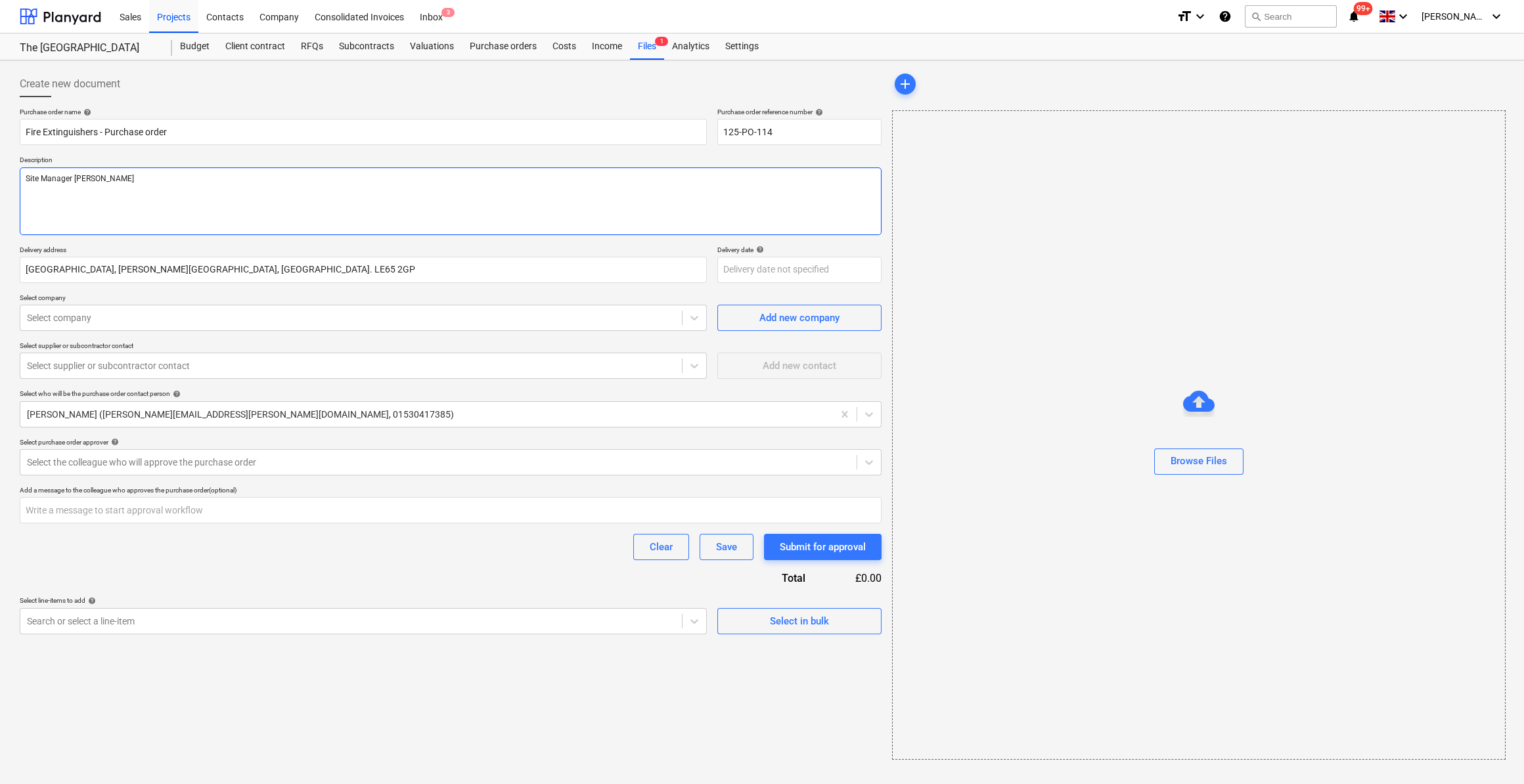
type textarea "Site Manager [PERSON_NAME]"
type textarea "x"
type textarea "Site Manager [PERSON_NAME]"
type textarea "x"
type textarea "Site Manager [PERSON_NAME]"
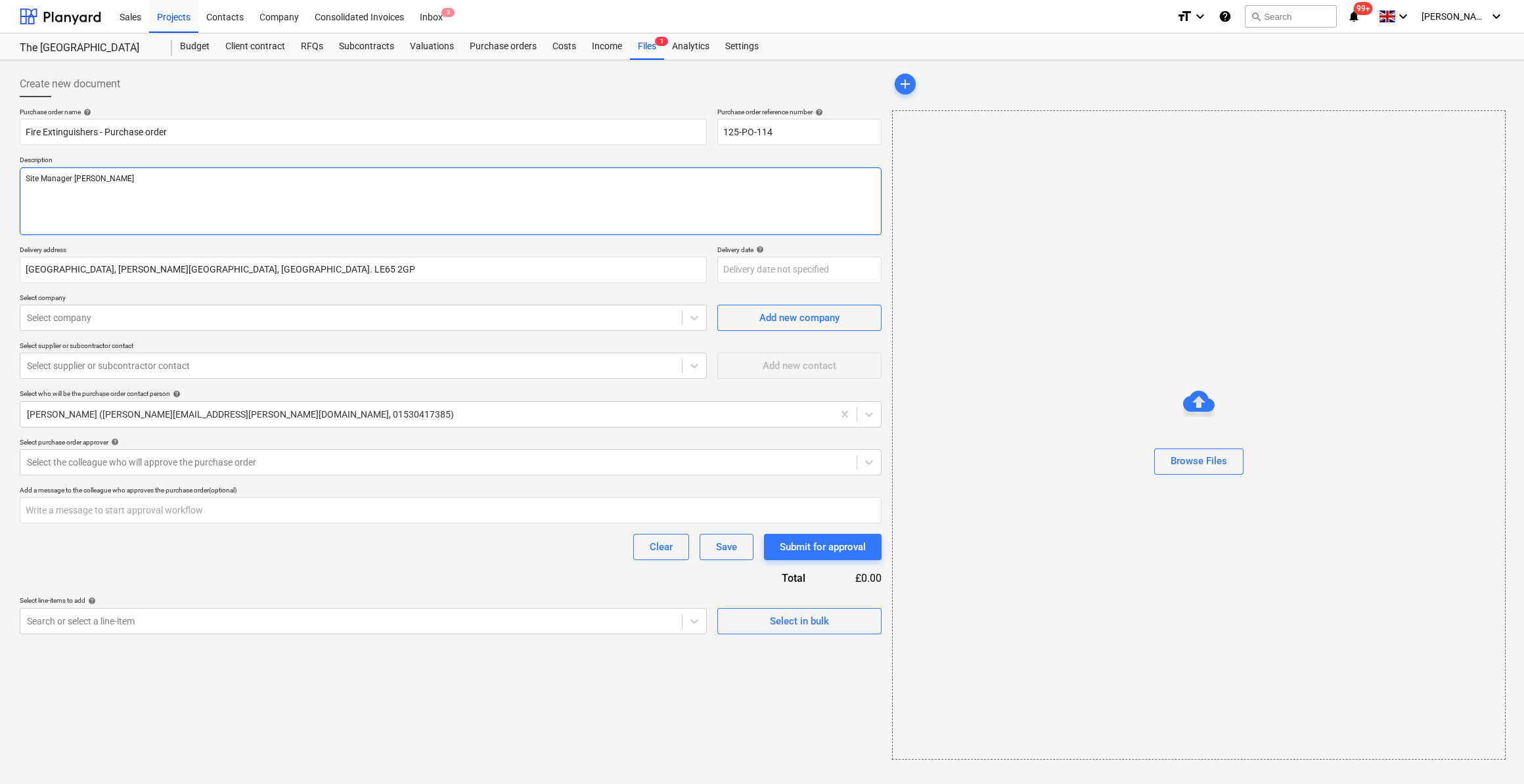
type textarea "x"
type textarea "Site Manager [PERSON_NAME]"
type textarea "x"
type textarea "Site Manager [PERSON_NAME]"
type textarea "x"
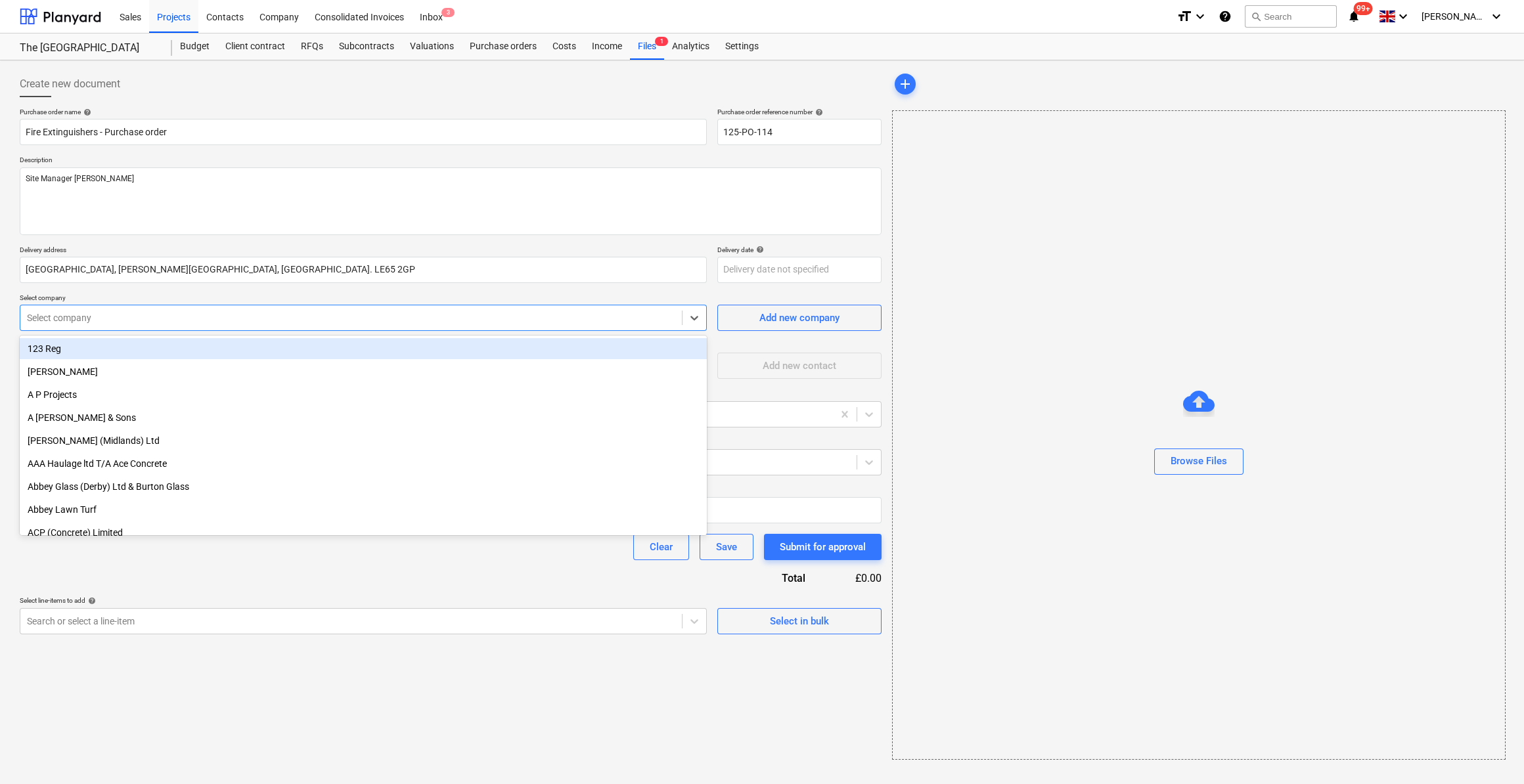
click at [125, 317] on div at bounding box center [351, 317] width 649 height 13
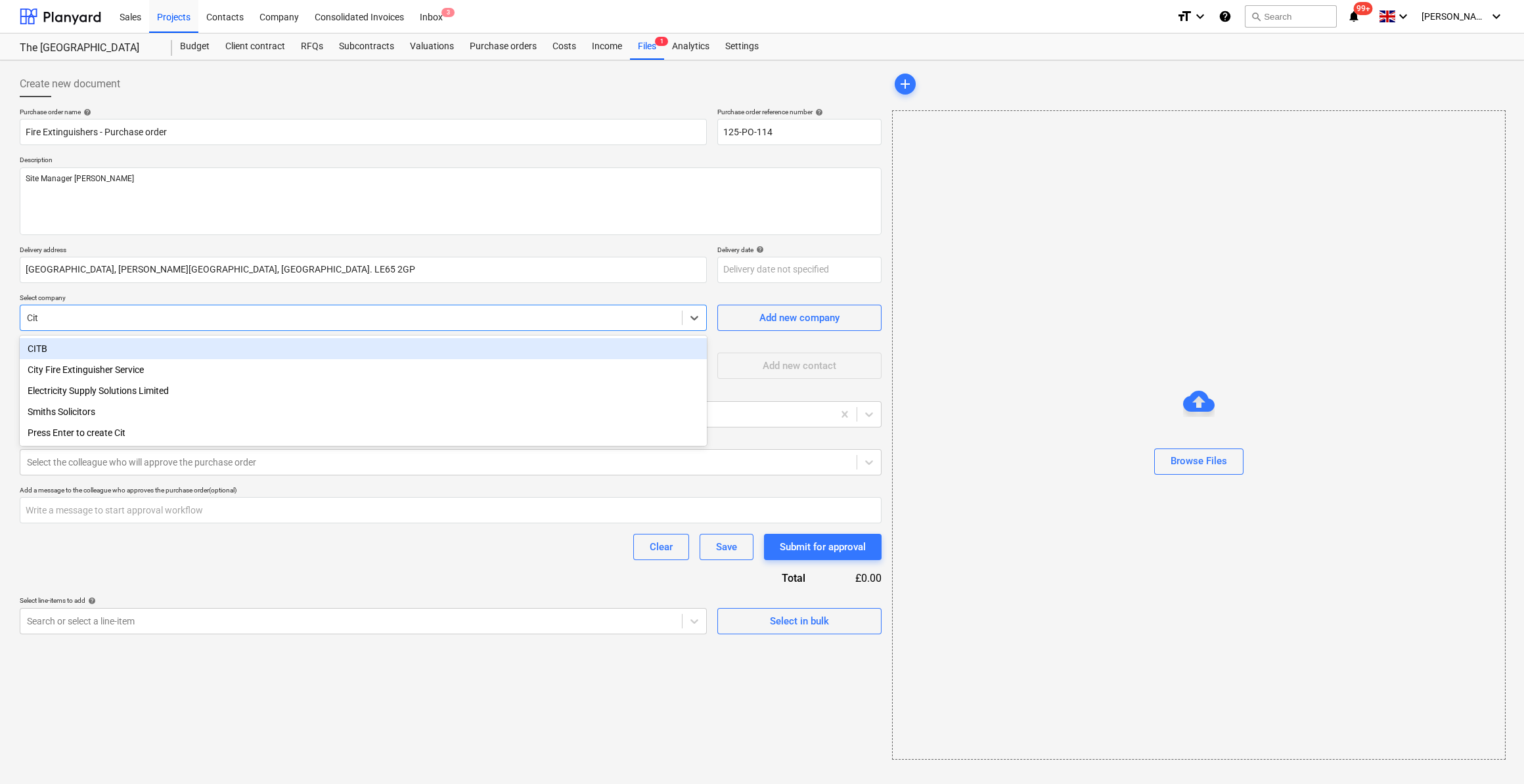
type input "City"
click at [140, 353] on div "City Fire Extinguisher Service" at bounding box center [363, 349] width 687 height 21
type textarea "x"
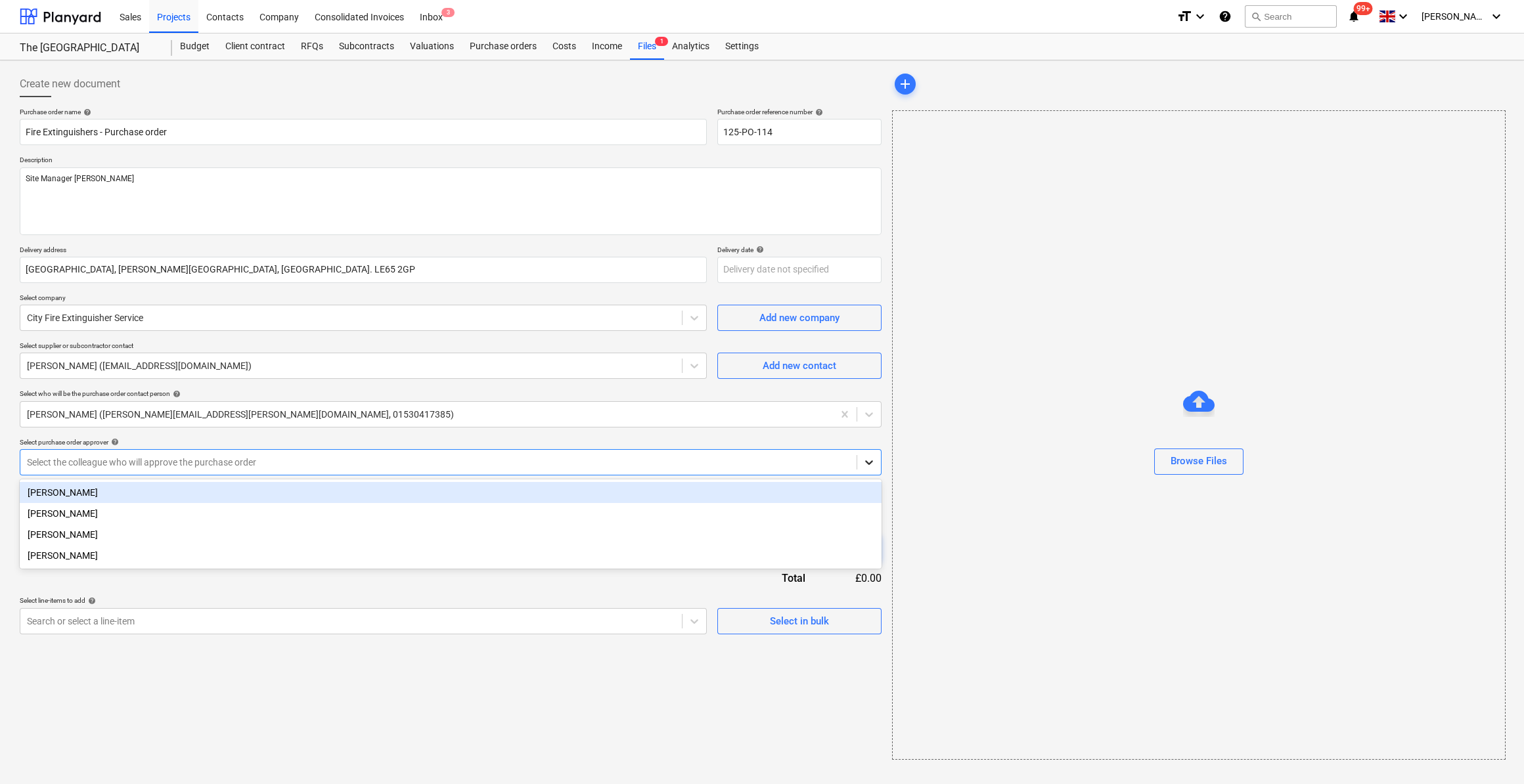
click at [868, 462] on icon at bounding box center [869, 463] width 8 height 5
drag, startPoint x: 107, startPoint y: 485, endPoint x: 113, endPoint y: 502, distance: 18.0
click at [110, 486] on div "[PERSON_NAME]" at bounding box center [451, 492] width 862 height 21
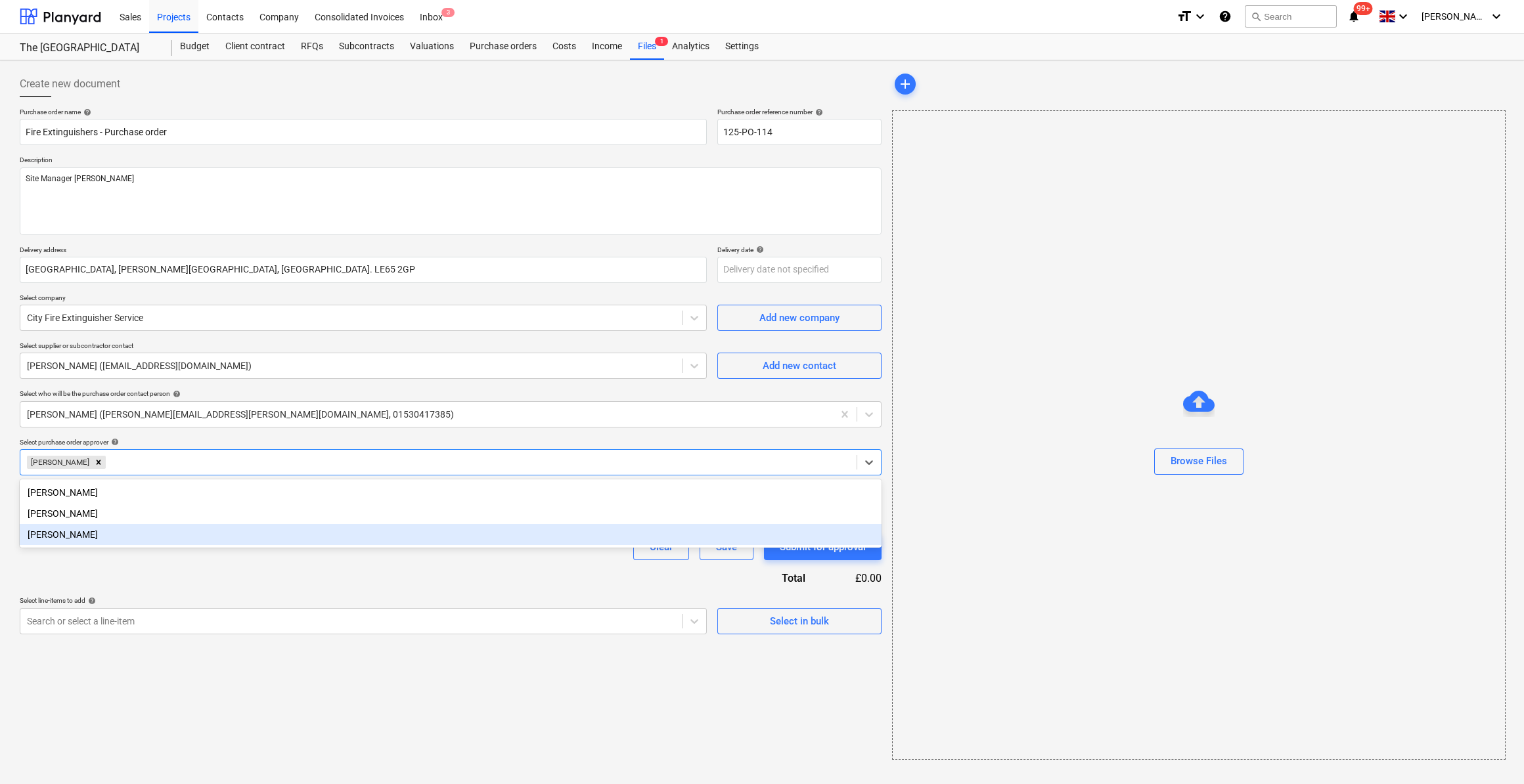
click at [134, 577] on div "Purchase order name help Fire Extinguishers - Purchase order Purchase order ref…" at bounding box center [451, 370] width 862 height 526
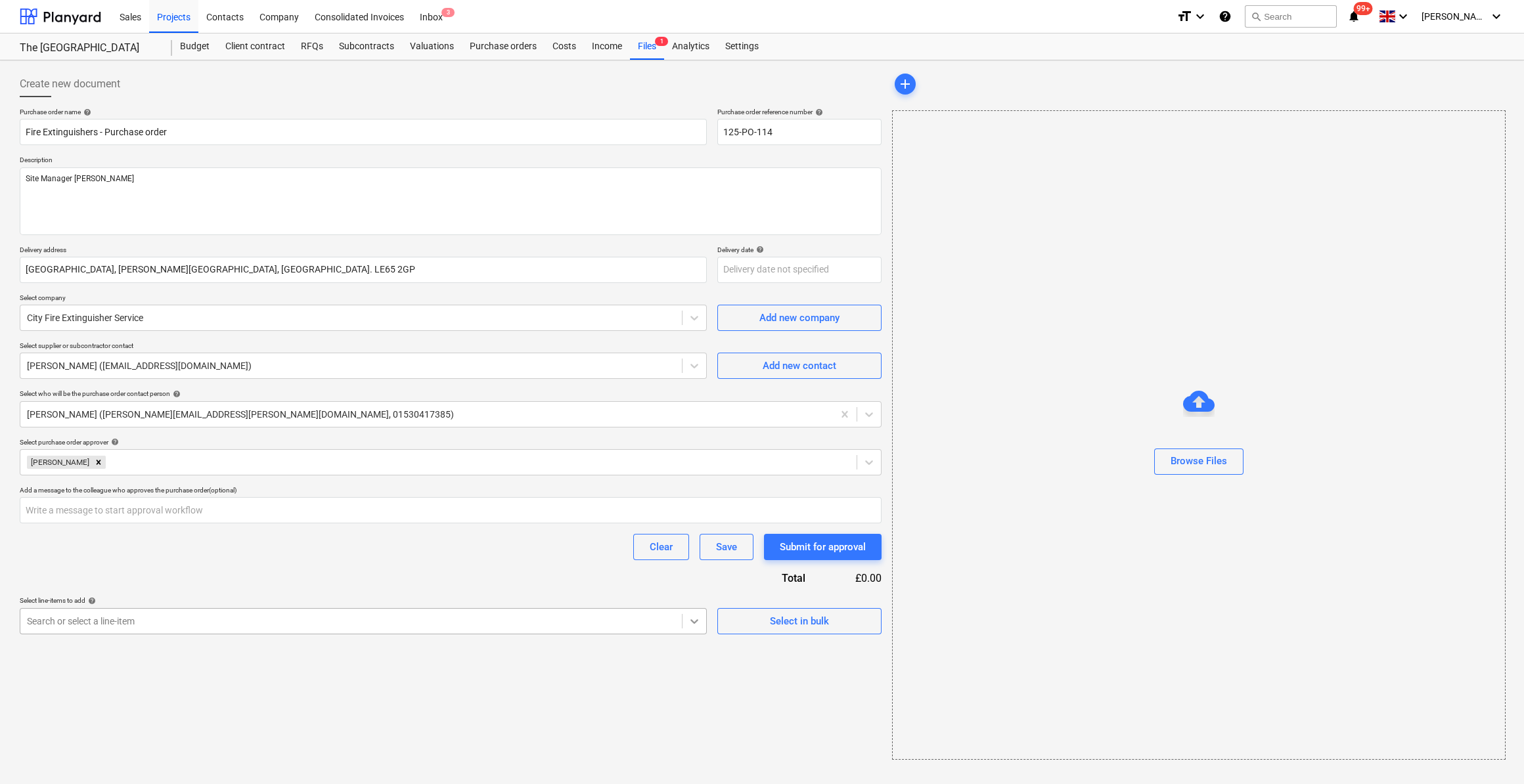
click at [696, 626] on icon at bounding box center [694, 621] width 13 height 13
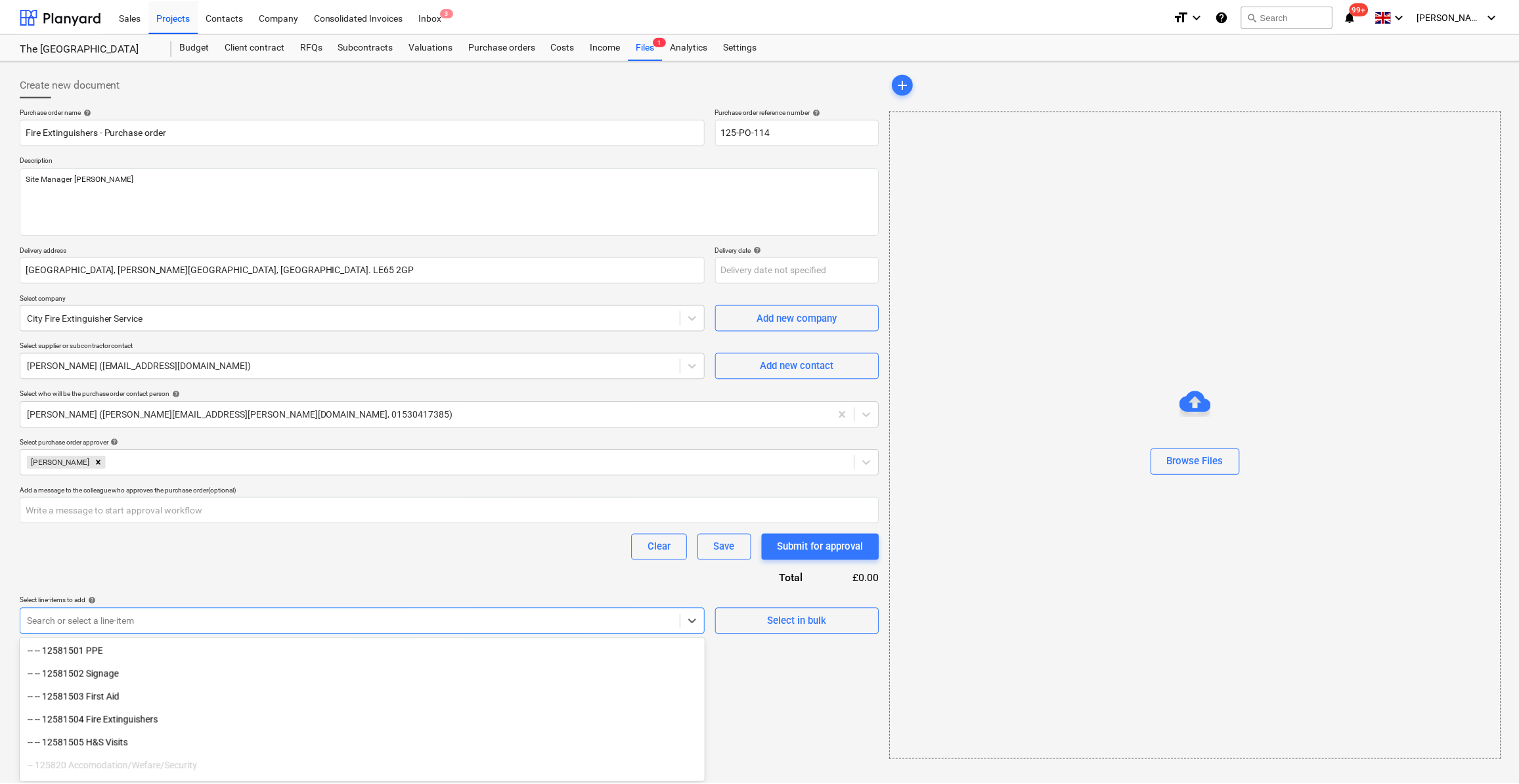
scroll to position [2014, 0]
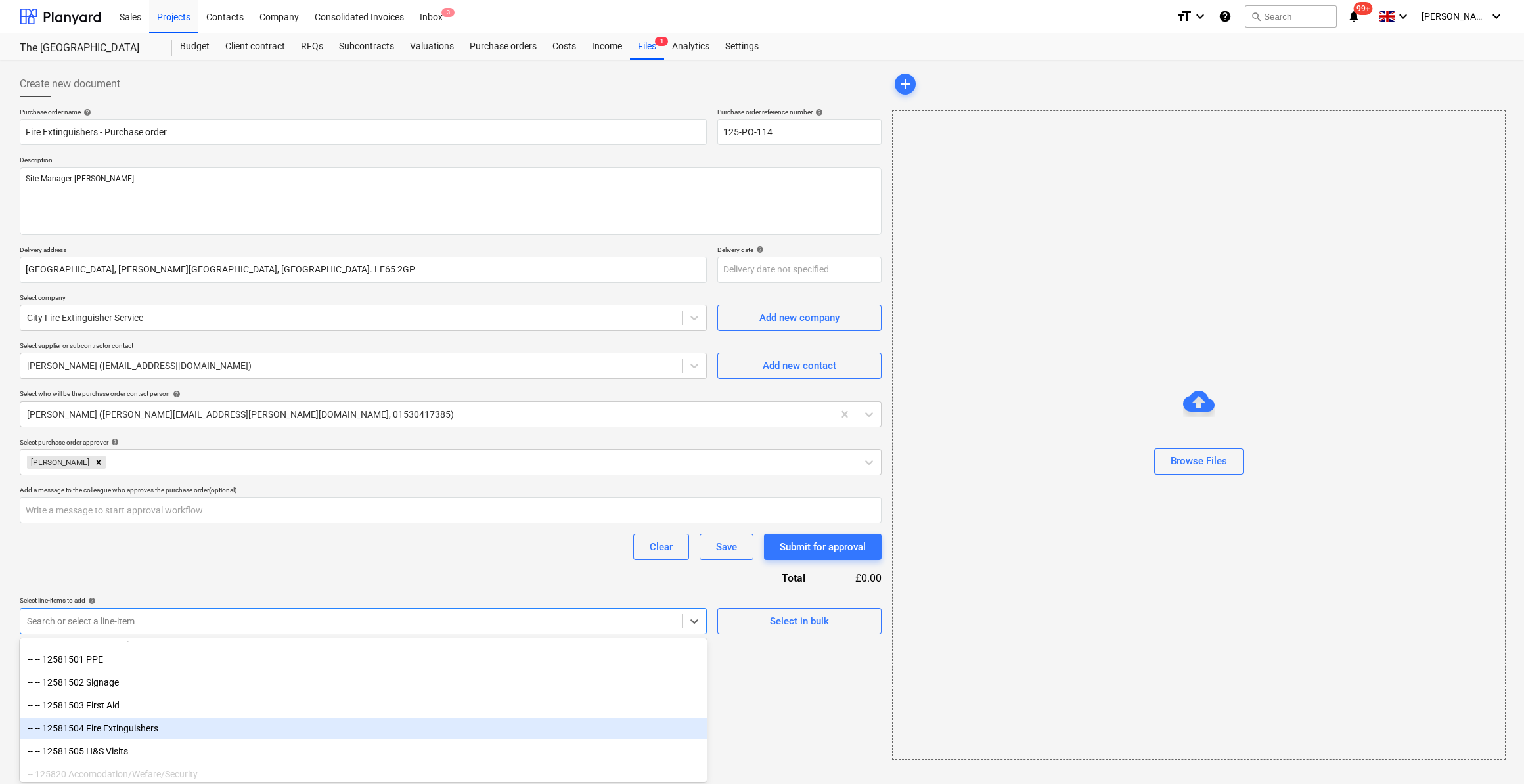
click at [99, 728] on div "-- -- 12581504 Fire Extinguishers" at bounding box center [363, 728] width 687 height 21
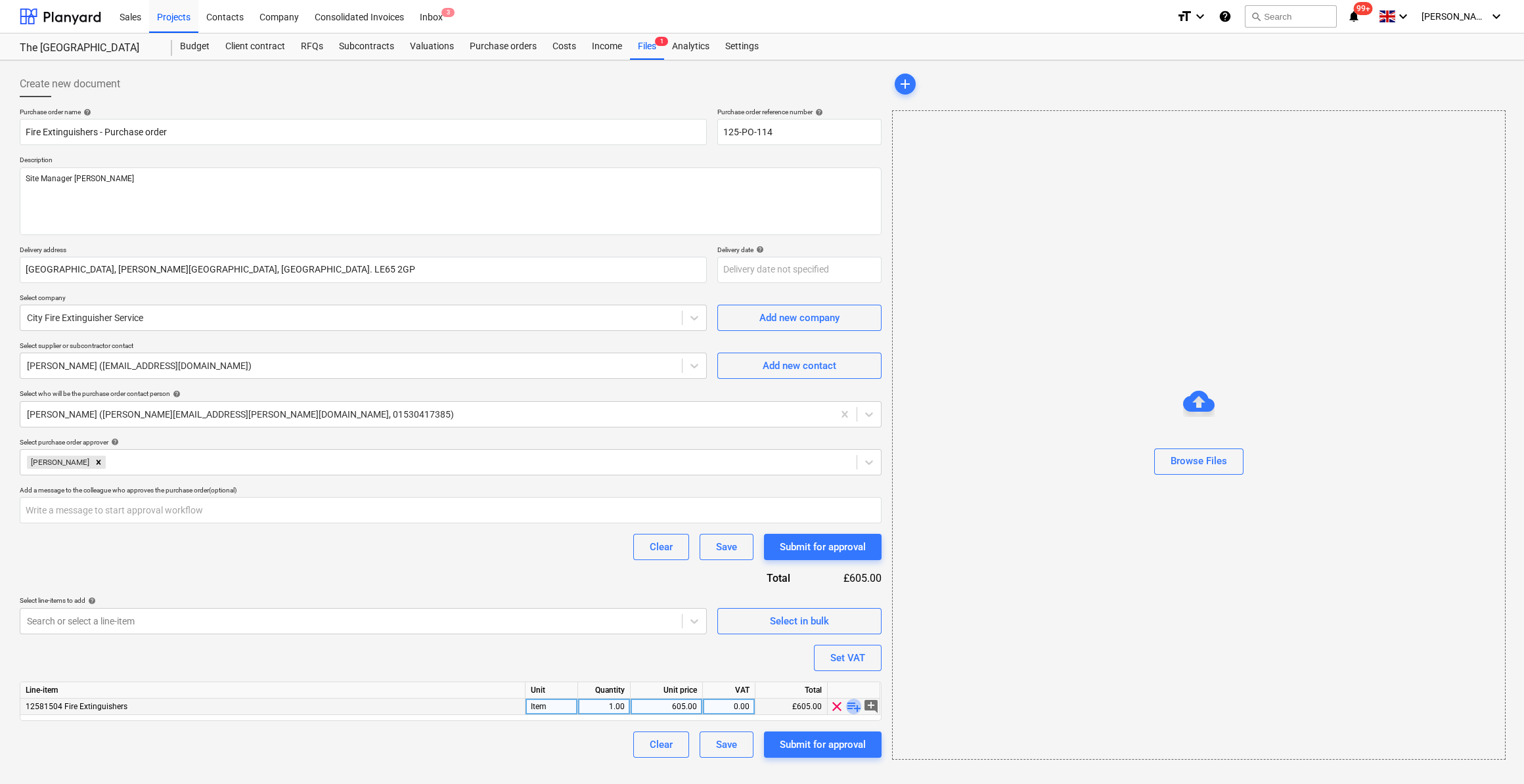
click at [859, 705] on span "playlist_add" at bounding box center [854, 706] width 16 height 16
type textarea "x"
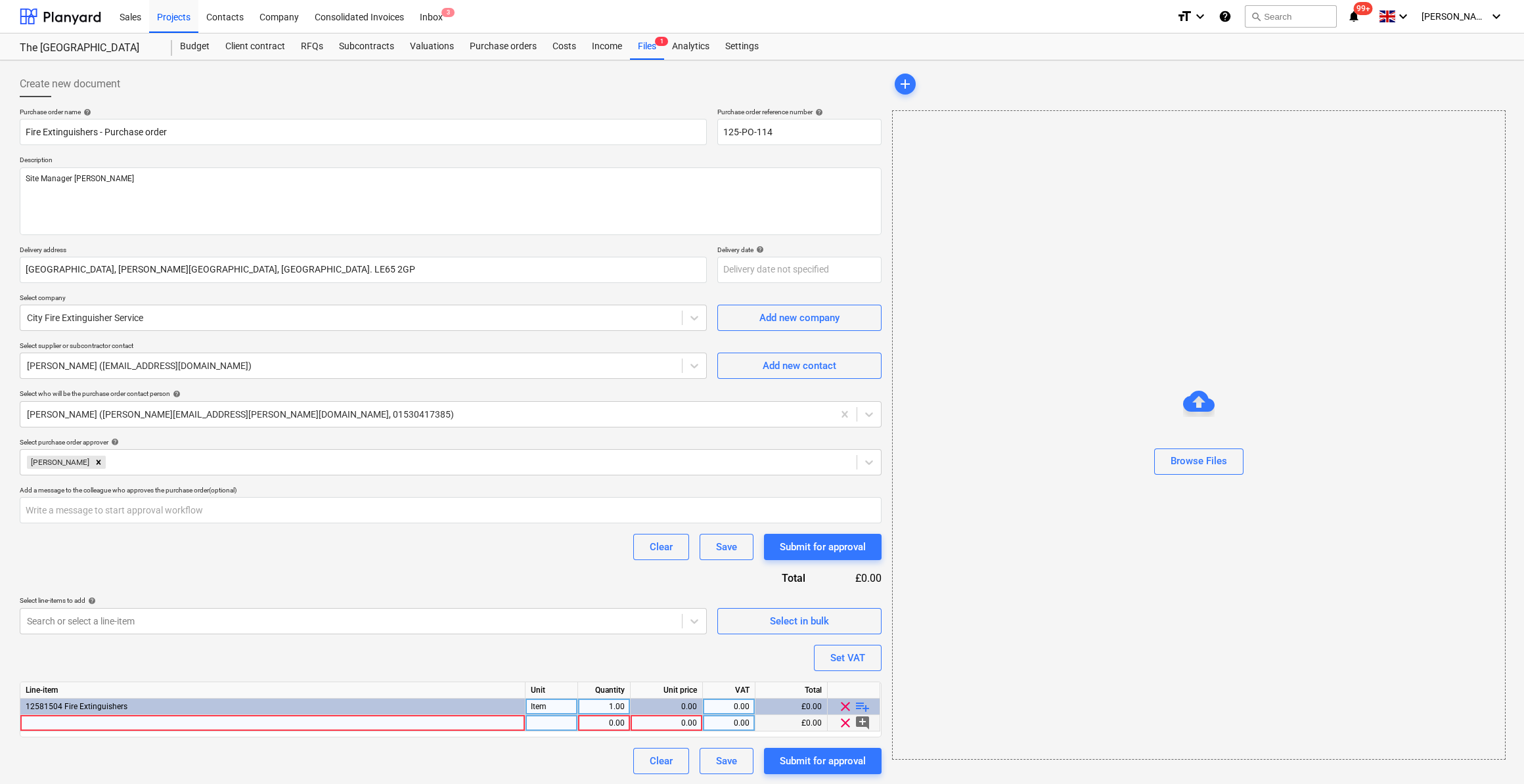
click at [39, 718] on div at bounding box center [273, 723] width 505 height 16
type input "6 Litre AFFF Service Exchange"
type textarea "x"
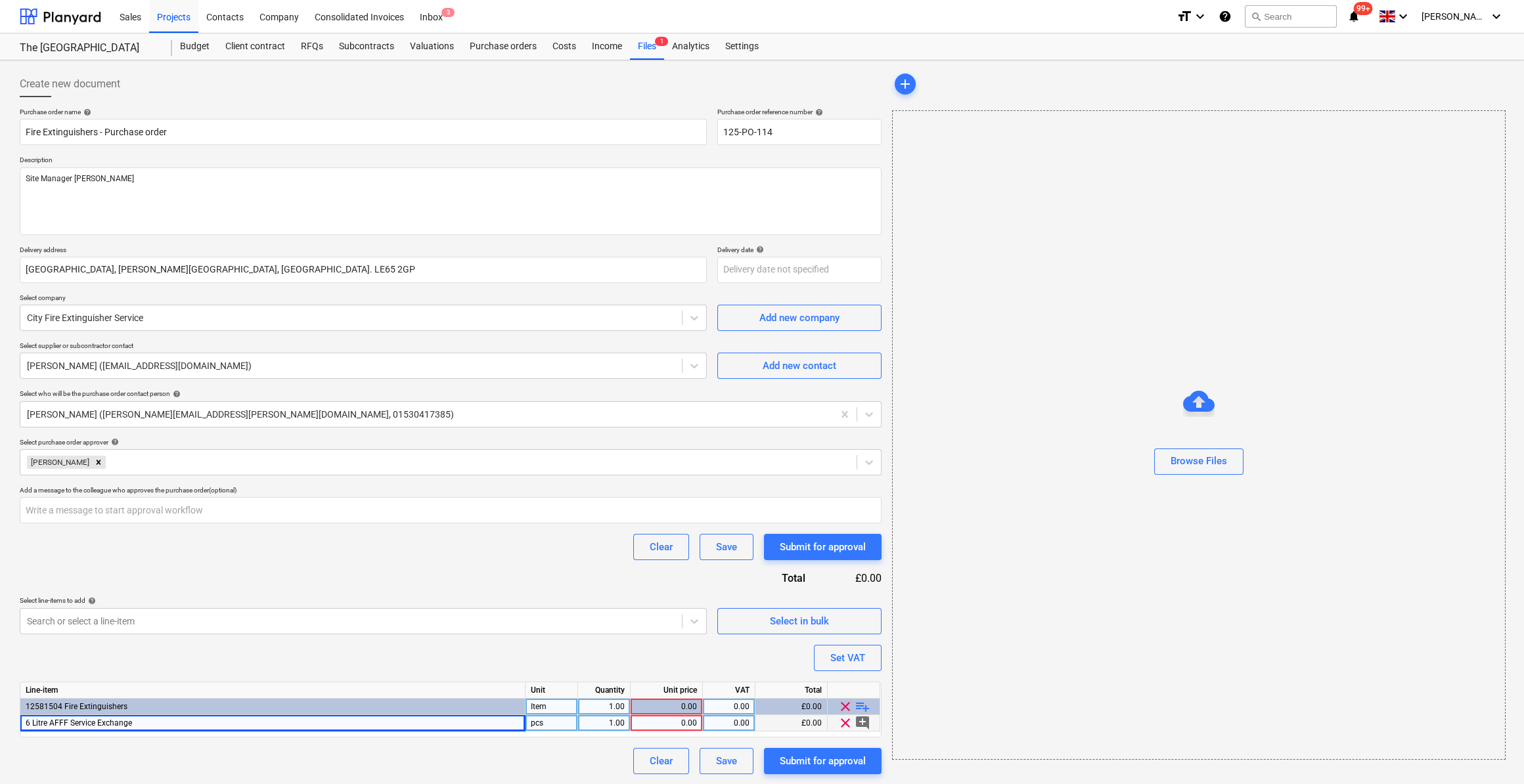
click at [543, 725] on div "pcs" at bounding box center [552, 723] width 52 height 16
type input "Nr"
type textarea "x"
click at [615, 721] on div "1.00" at bounding box center [604, 723] width 42 height 16
type input "4"
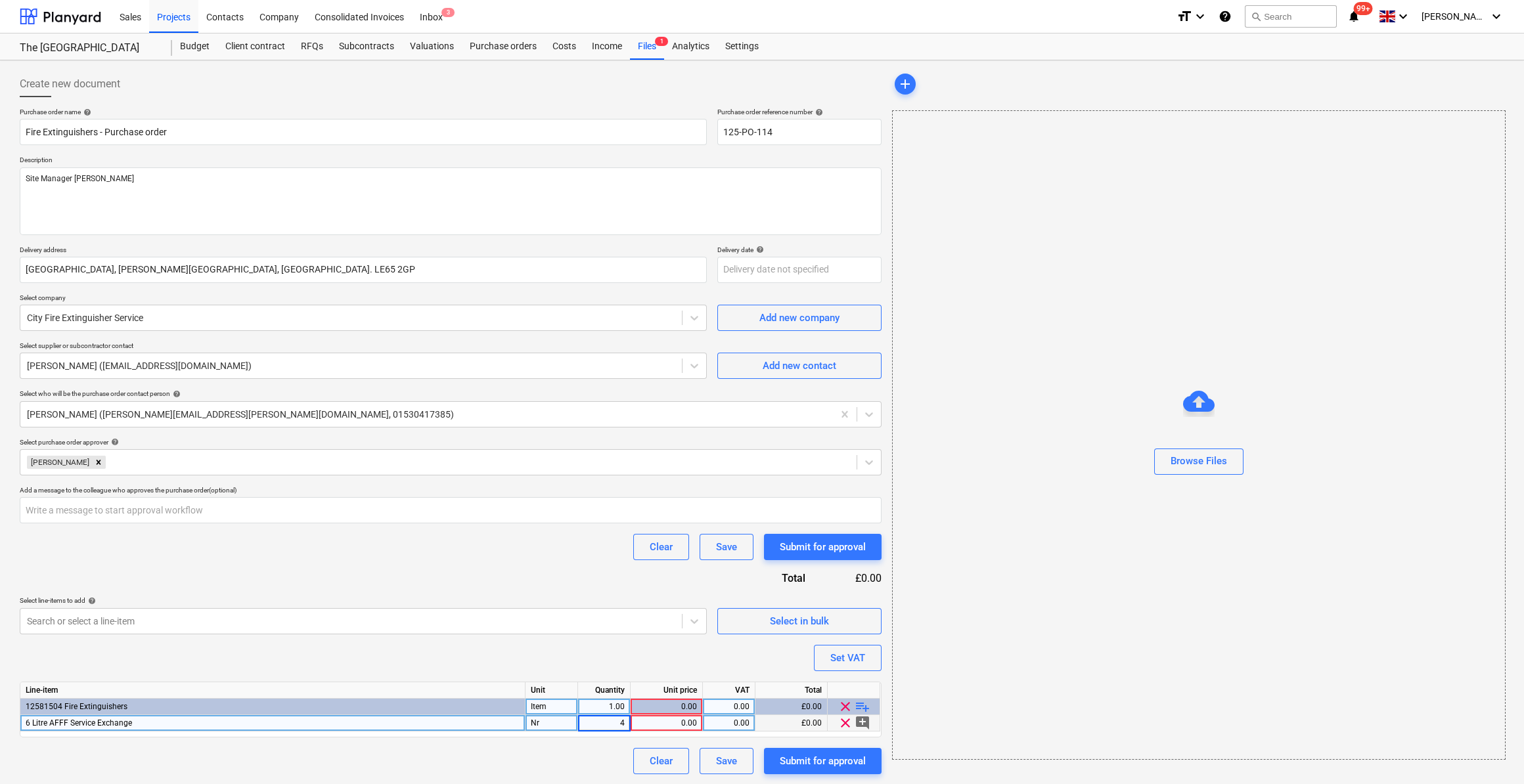
type textarea "x"
click at [641, 719] on div "0.00" at bounding box center [667, 723] width 61 height 16
type input "42"
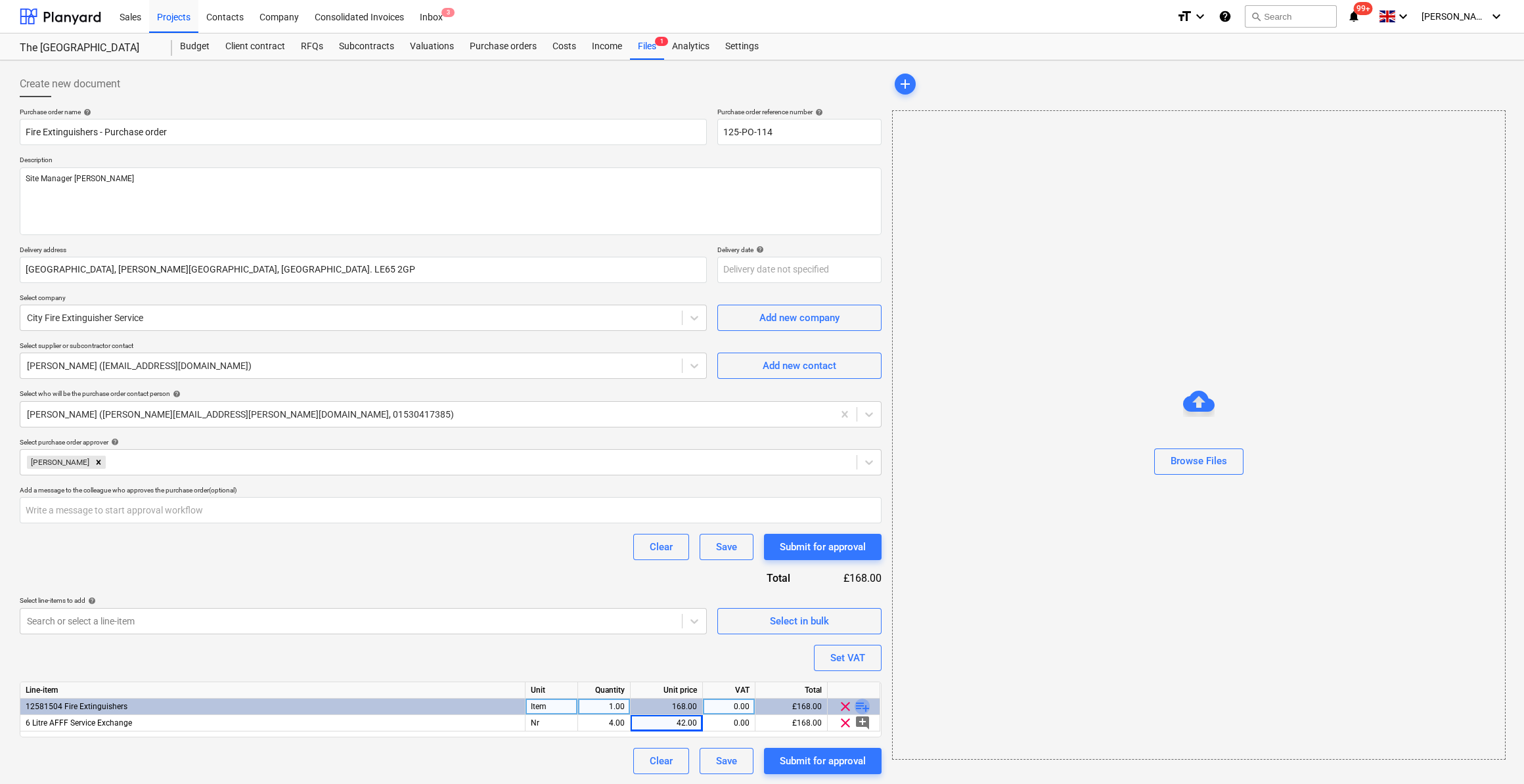
click at [869, 701] on span "playlist_add" at bounding box center [863, 706] width 16 height 16
type textarea "x"
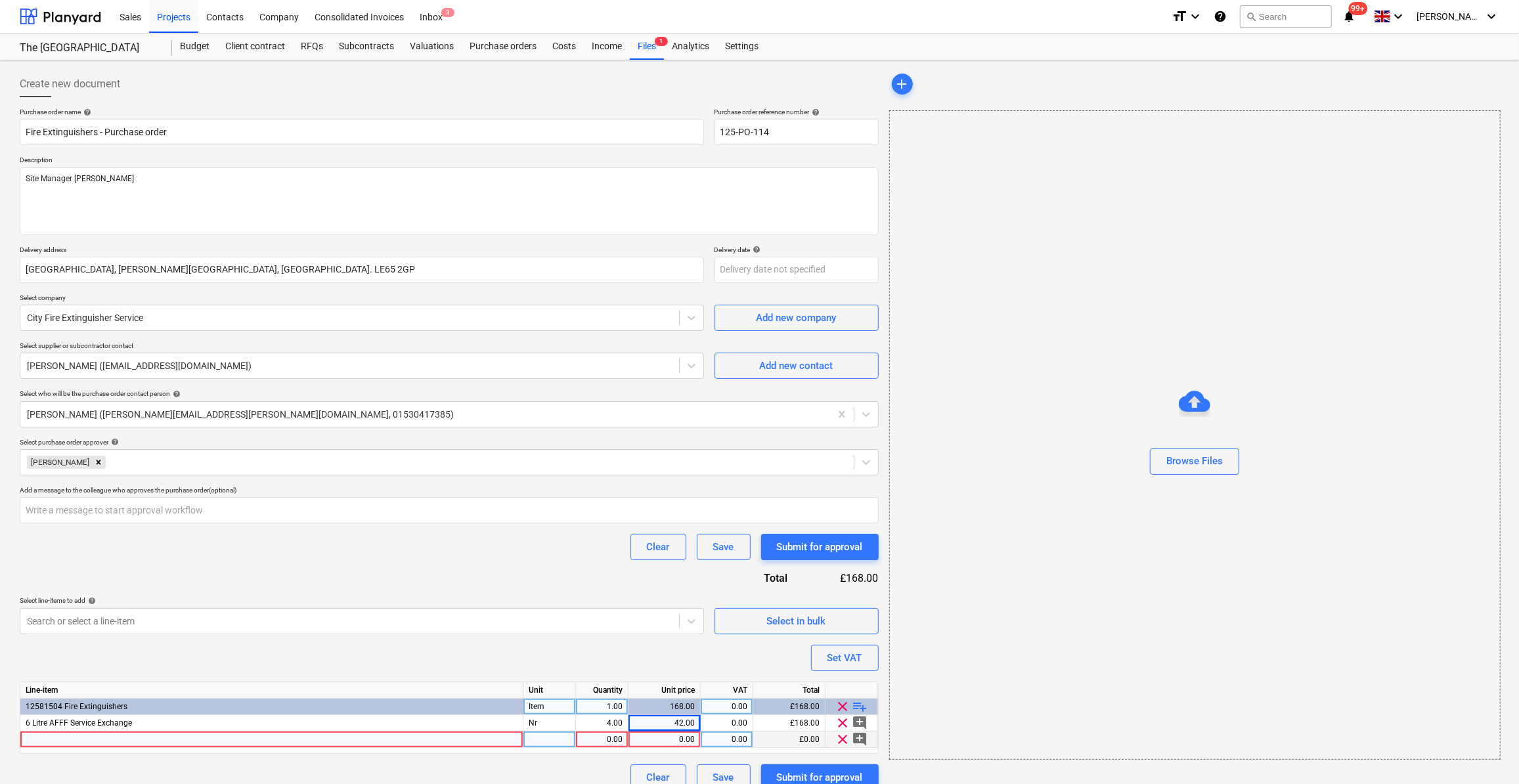
click at [36, 735] on div at bounding box center [272, 739] width 503 height 16
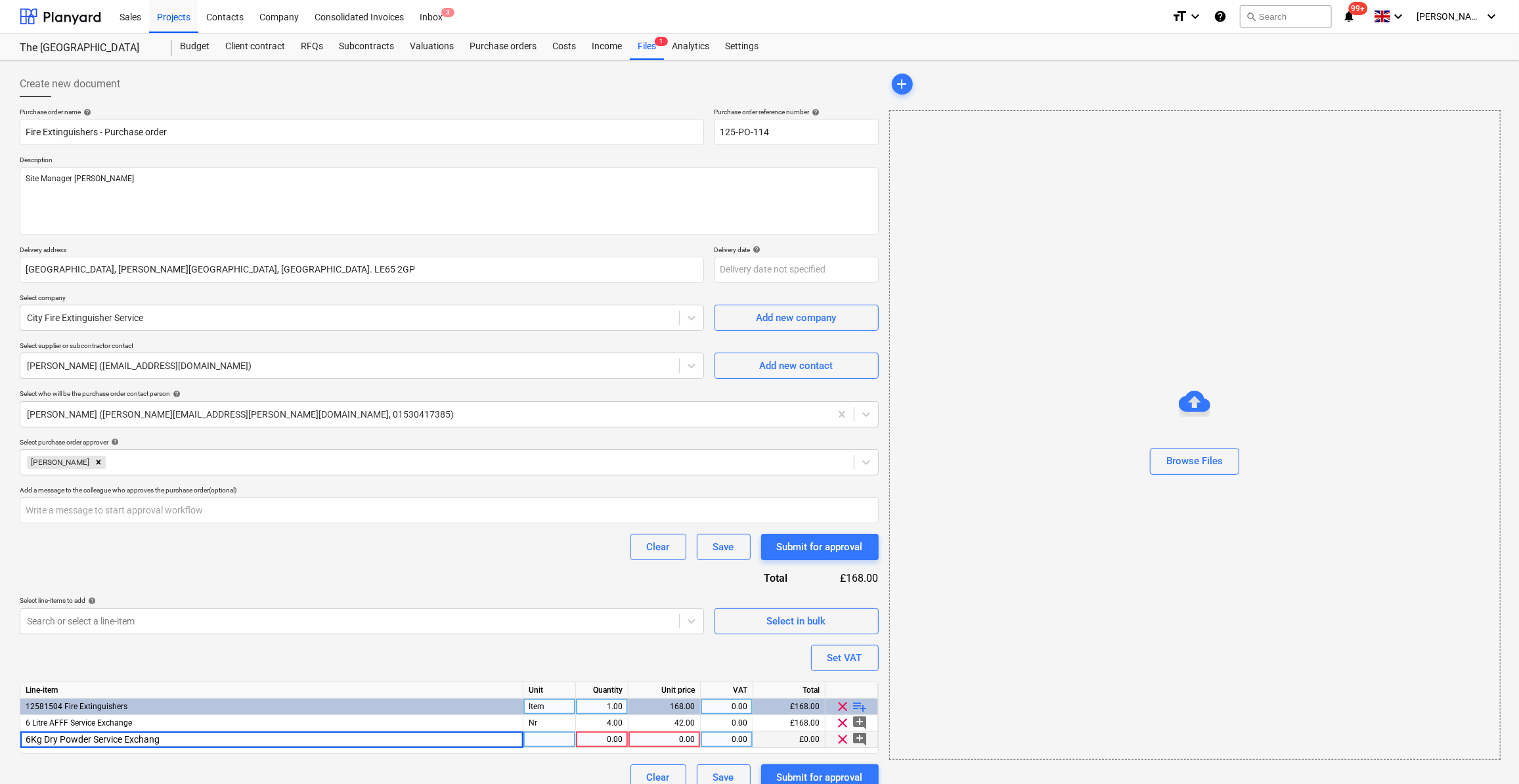
type input "6Kg Dry Powder Service Exchange"
type textarea "x"
click at [555, 736] on div "pcs" at bounding box center [549, 739] width 52 height 16
type input "Nr"
type textarea "x"
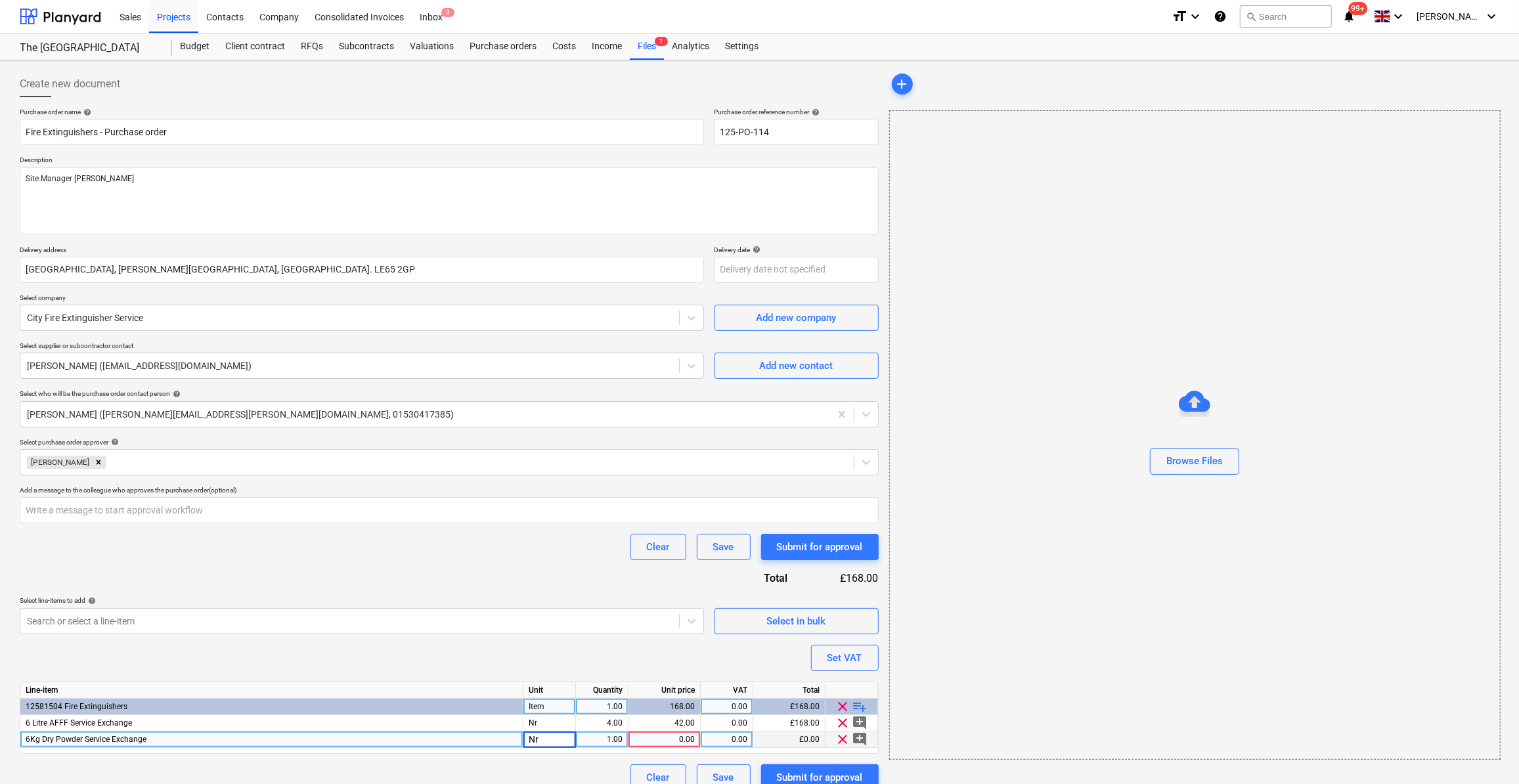
click at [624, 740] on div "1.00" at bounding box center [602, 739] width 52 height 16
type input "4"
type textarea "x"
click at [654, 735] on div "0.00" at bounding box center [664, 739] width 61 height 16
type input "42"
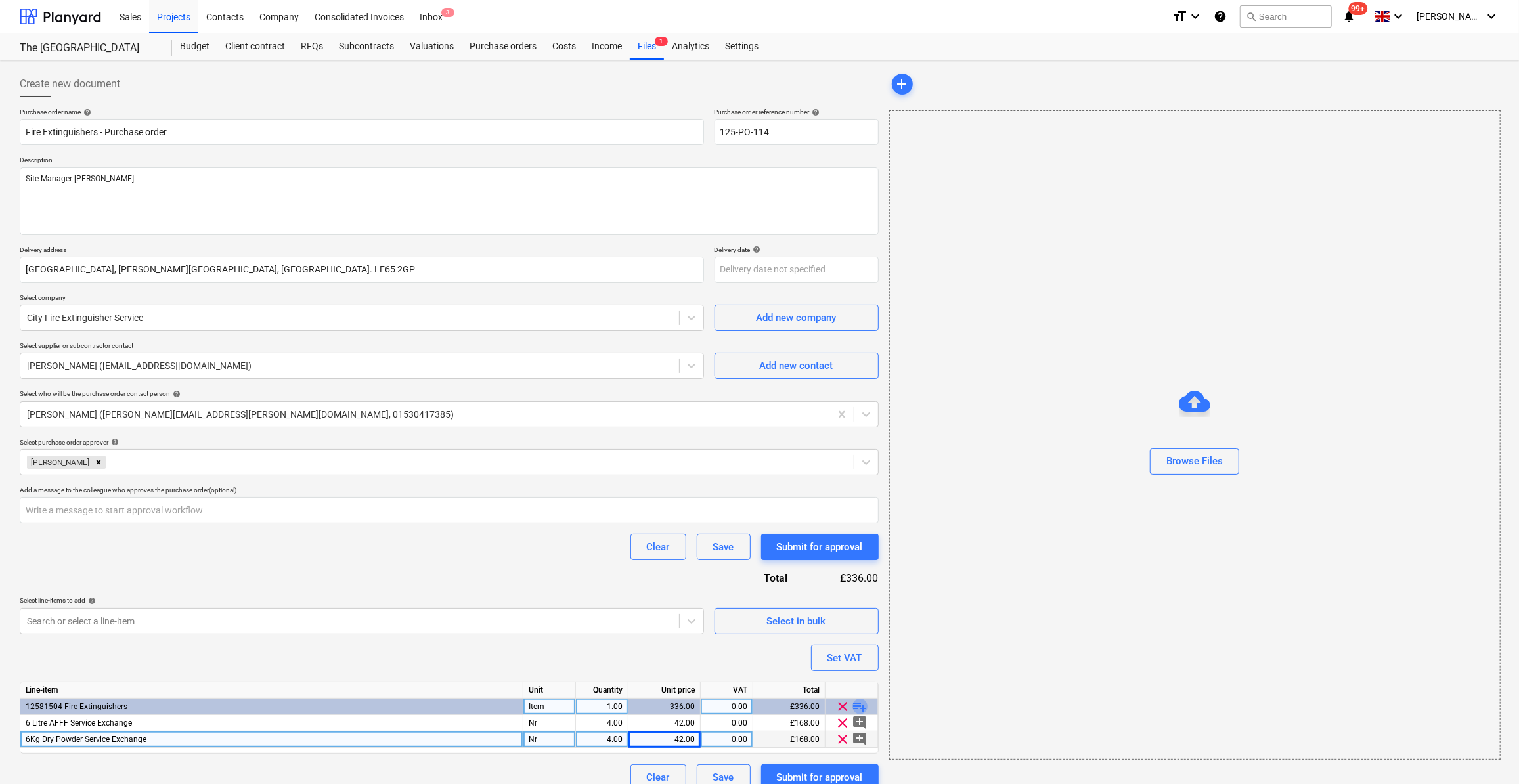
click at [865, 709] on span "playlist_add" at bounding box center [860, 706] width 16 height 16
type textarea "x"
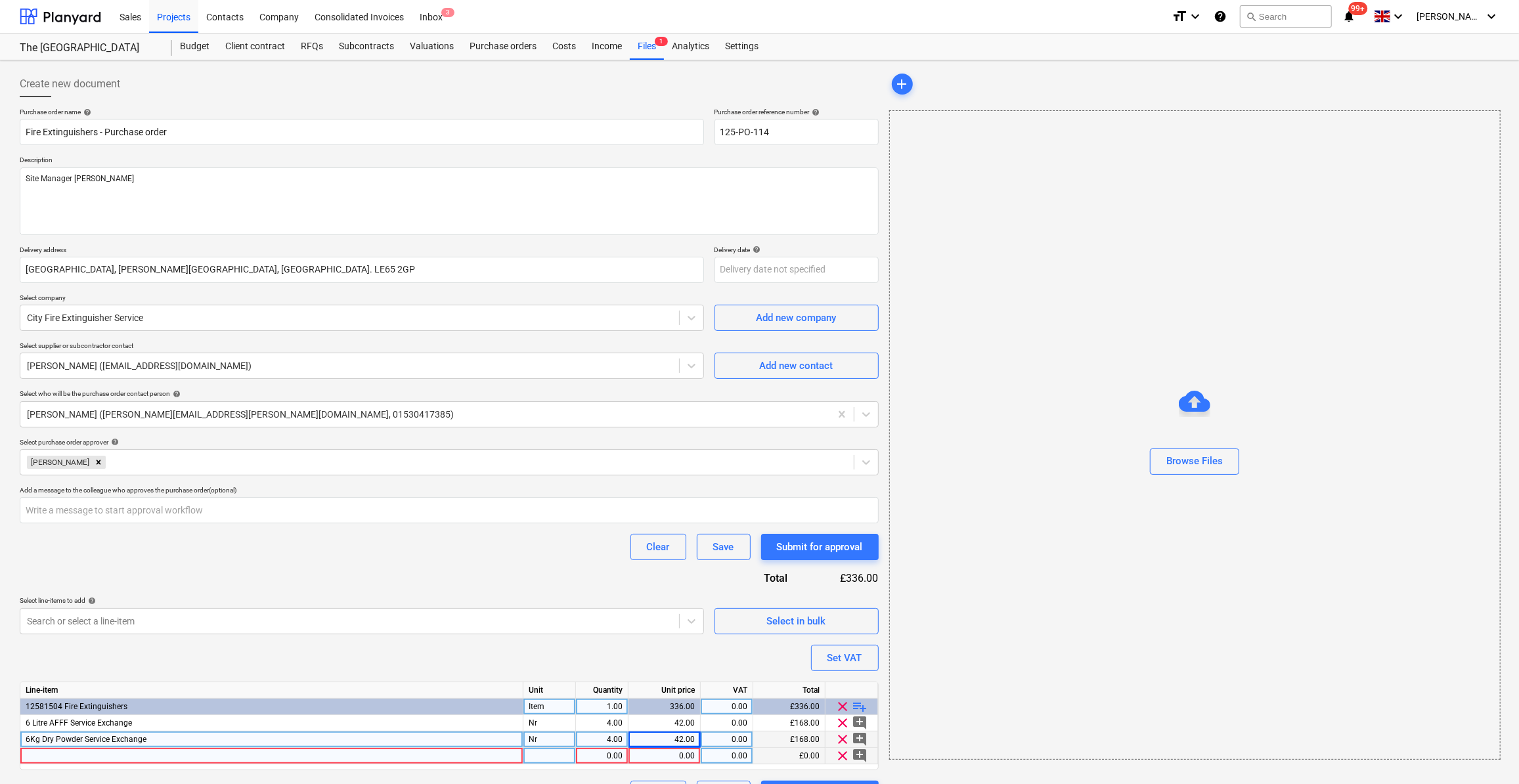
click at [52, 753] on div at bounding box center [272, 756] width 503 height 16
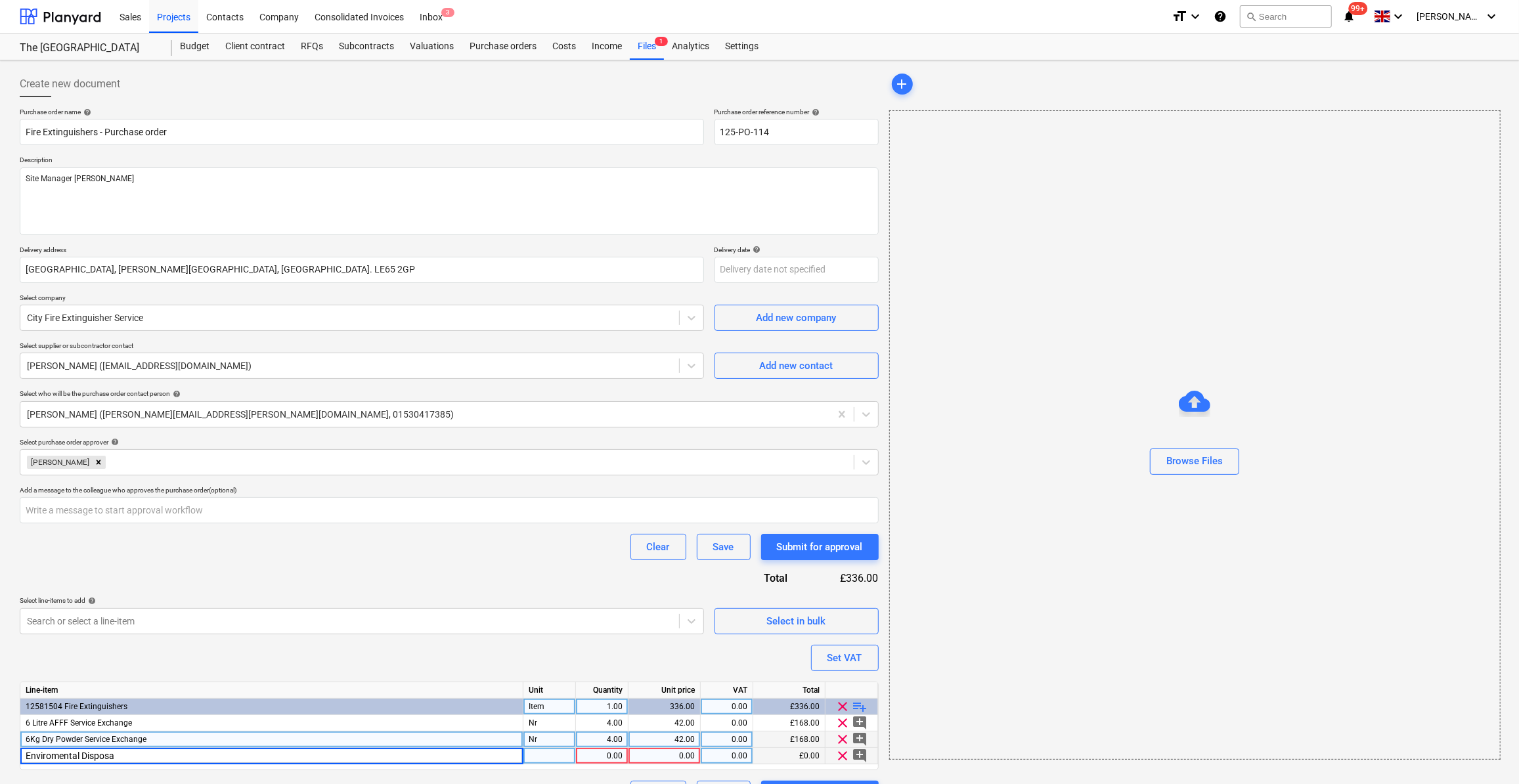
type input "Enviromental Disposal"
type textarea "x"
click at [530, 750] on div at bounding box center [549, 756] width 52 height 16
type input "Nr"
type textarea "x"
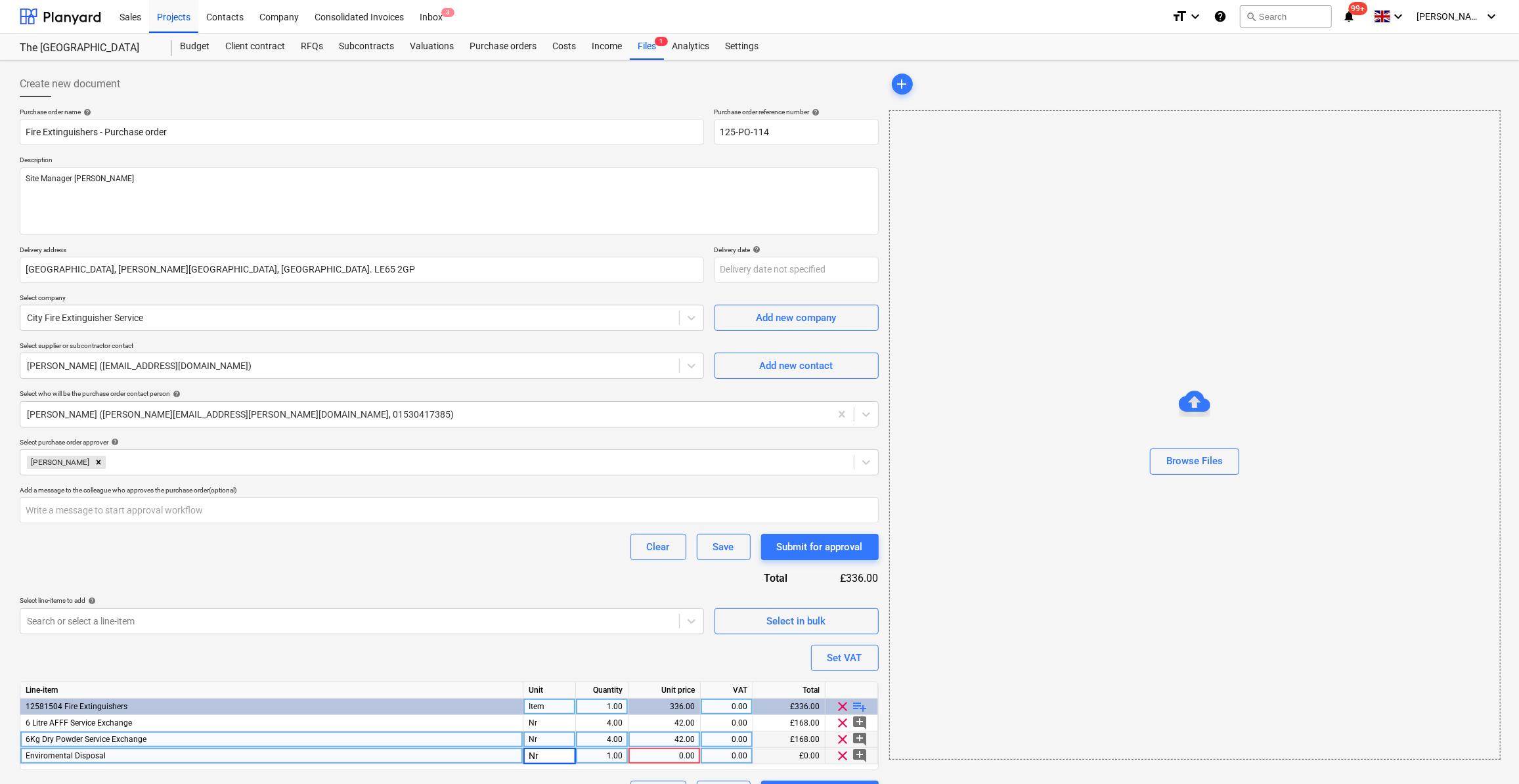
click at [597, 753] on div "1.00" at bounding box center [602, 756] width 42 height 16
type input "17"
type textarea "x"
click at [681, 757] on div "0.00" at bounding box center [664, 756] width 61 height 16
type input "4.5"
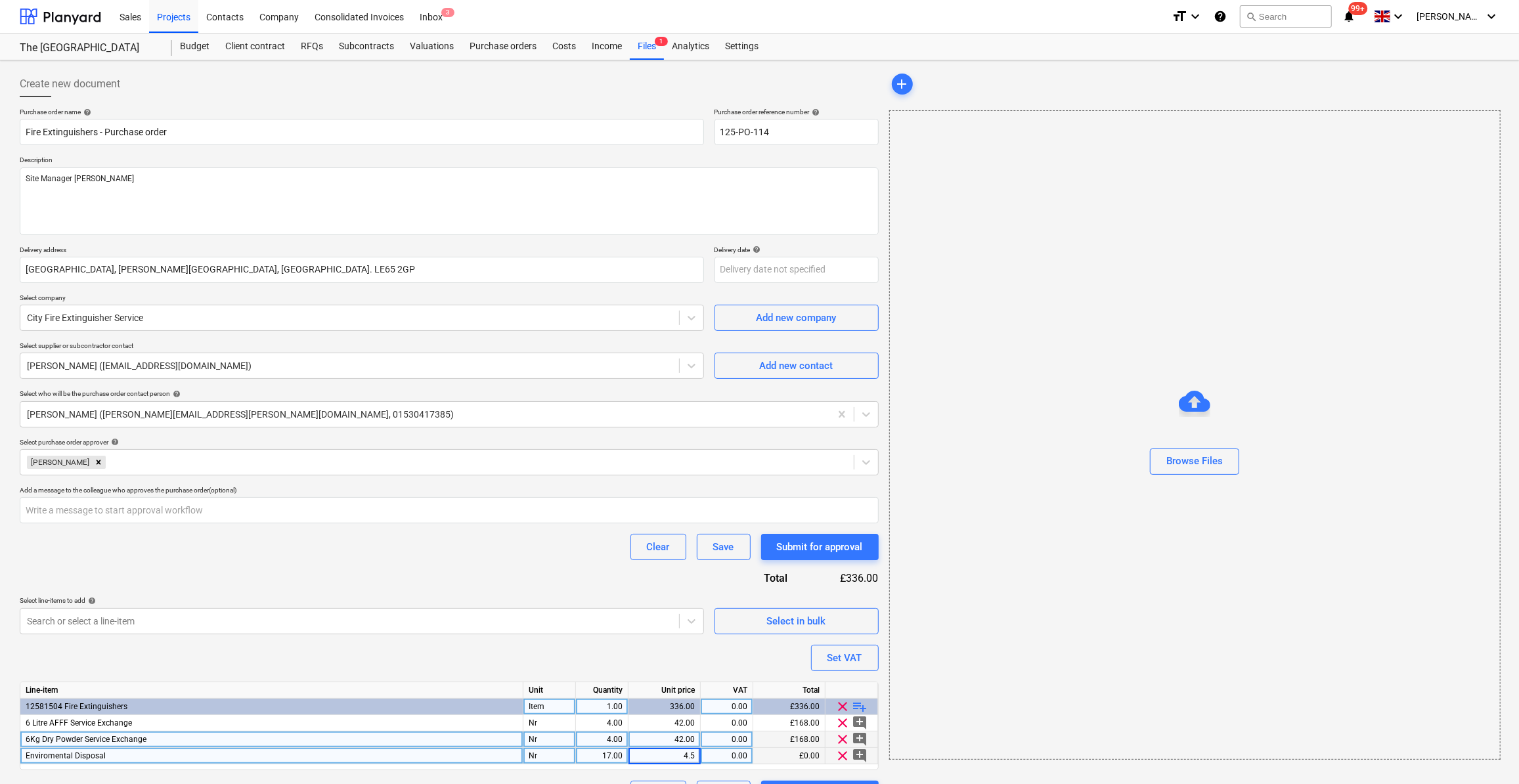
click at [923, 767] on div "add Browse Files" at bounding box center [1195, 439] width 620 height 746
click at [860, 705] on span "playlist_add" at bounding box center [860, 706] width 16 height 16
type textarea "x"
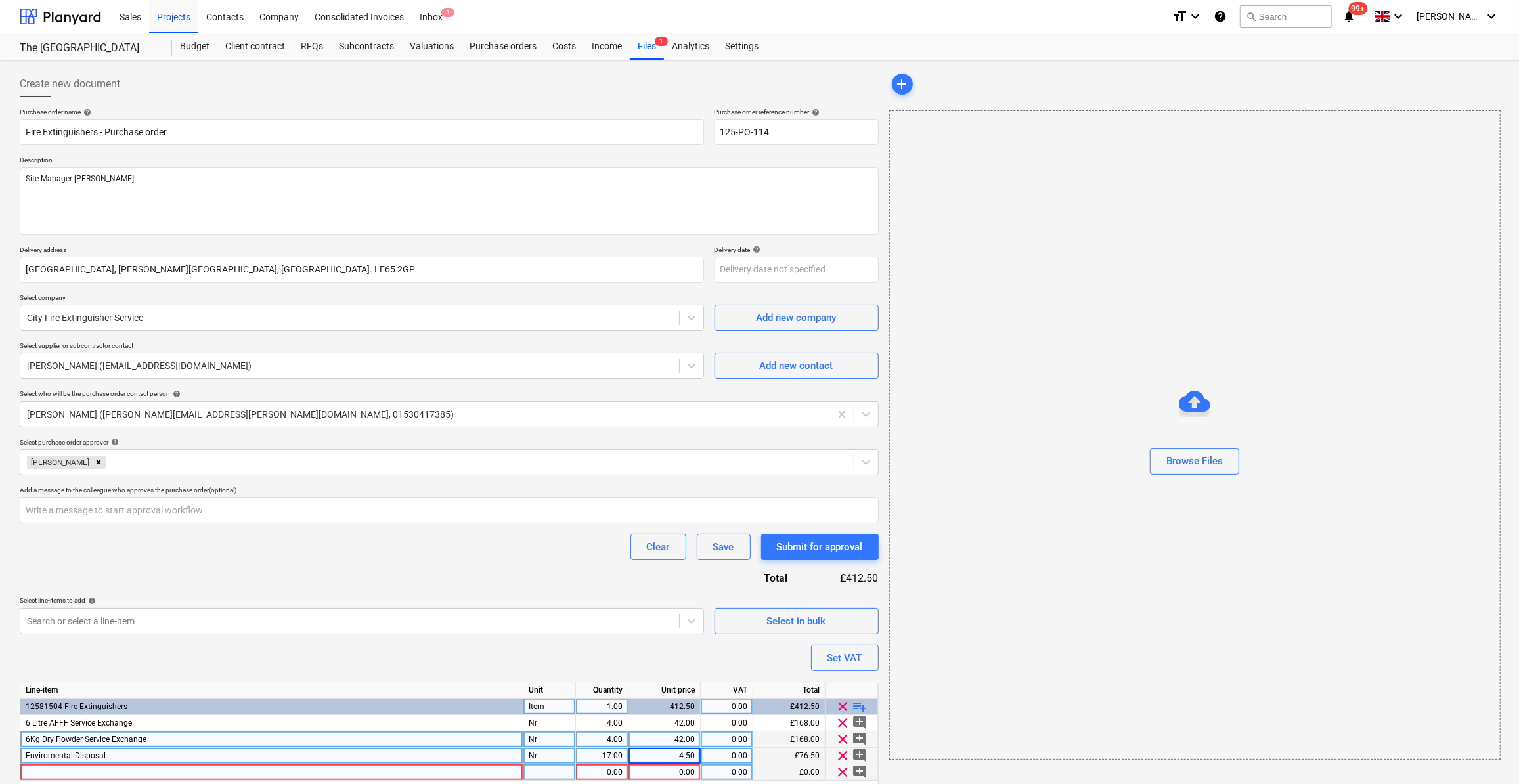
click at [33, 768] on div at bounding box center [272, 772] width 503 height 16
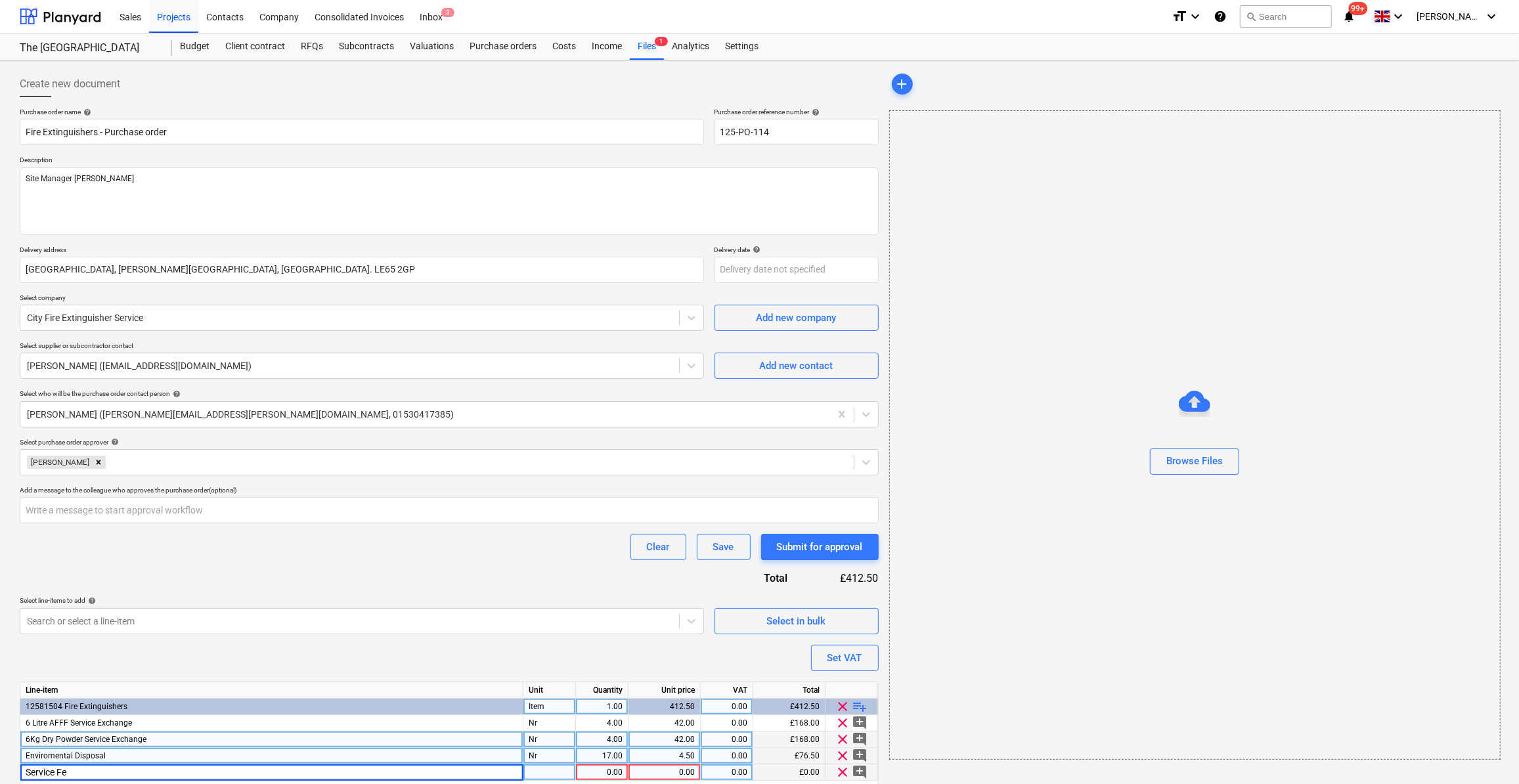
type input "Service Fee"
type textarea "x"
click at [544, 771] on div "pcs" at bounding box center [549, 772] width 52 height 16
type input "1"
type input "Nr"
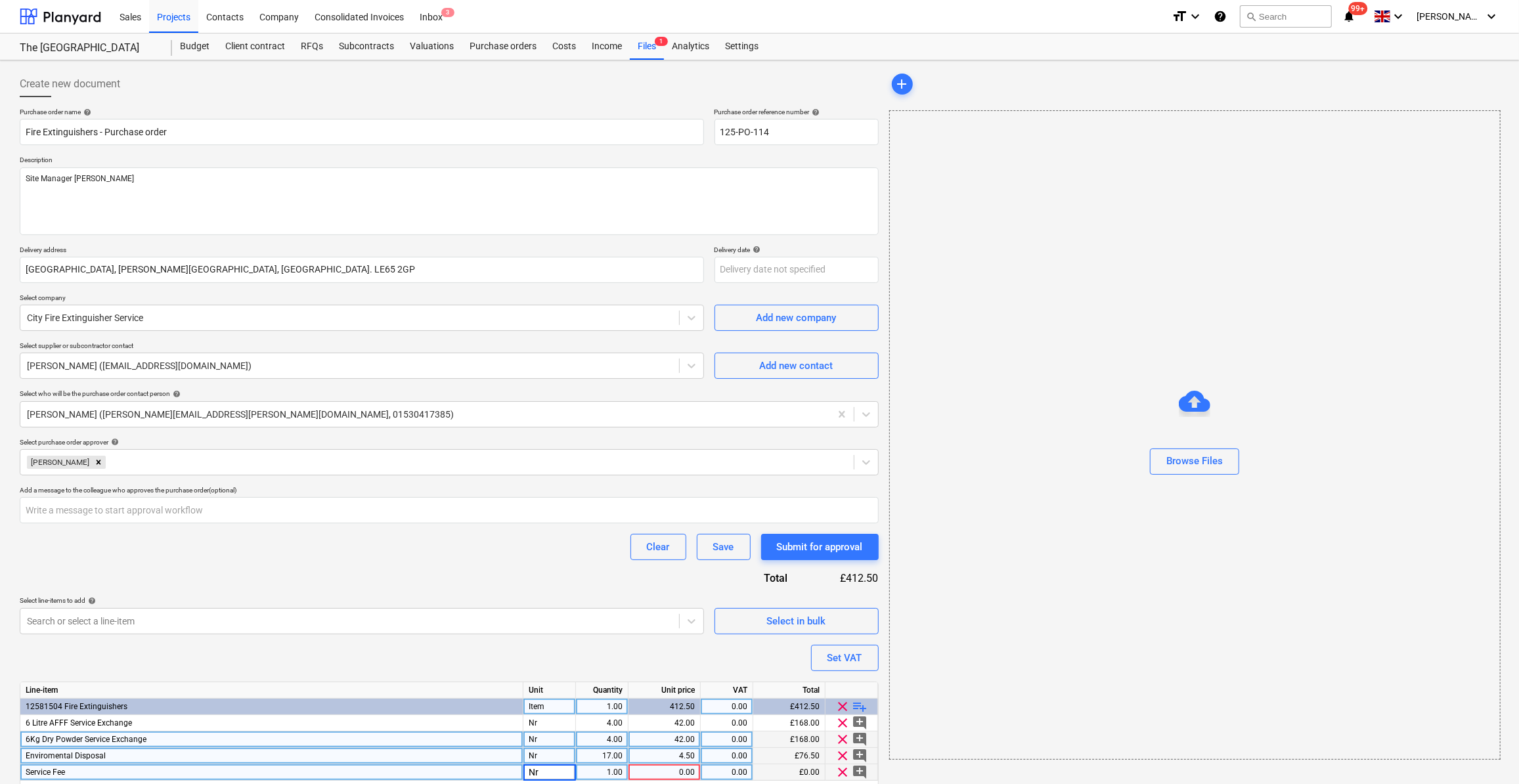
type textarea "x"
click at [652, 774] on div "0.00" at bounding box center [664, 772] width 61 height 16
type input "26"
type textarea "x"
click at [570, 659] on div "Purchase order name help Fire Extinguishers - Purchase order Purchase order ref…" at bounding box center [449, 465] width 859 height 716
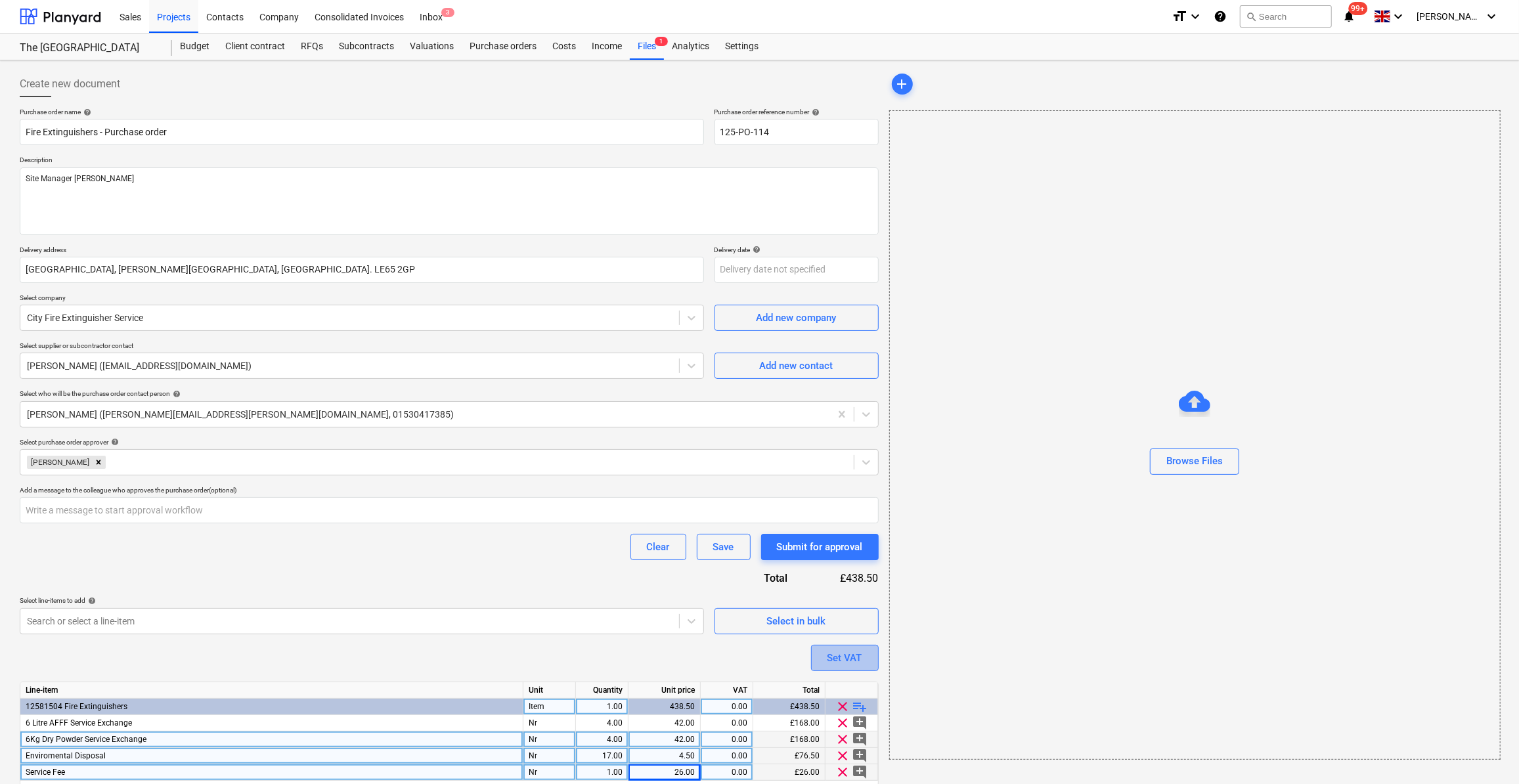
click at [844, 664] on div "Set VAT" at bounding box center [844, 658] width 34 height 17
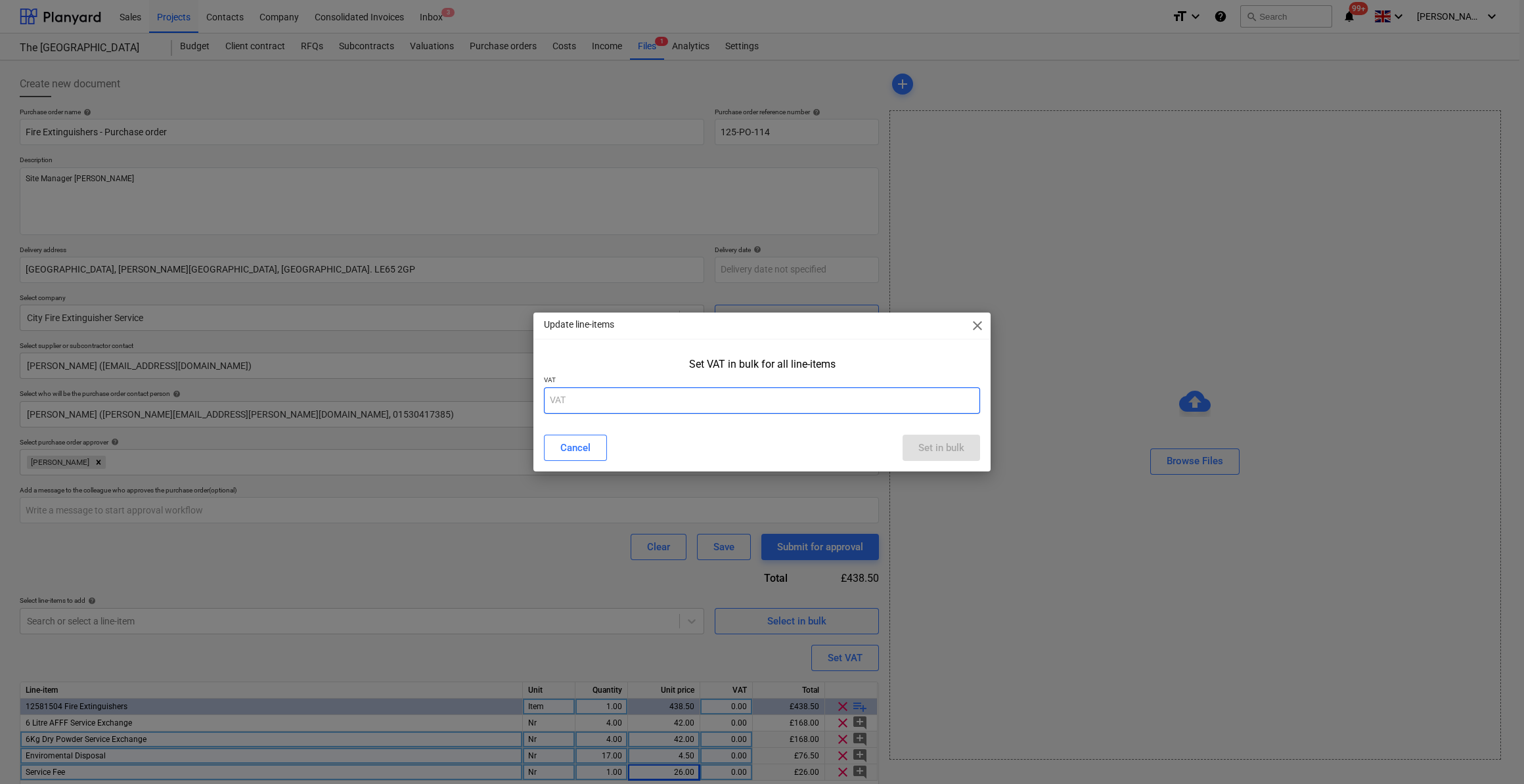
click at [571, 405] on input "text" at bounding box center [762, 401] width 436 height 27
type input "20"
click at [928, 453] on div "Set in bulk" at bounding box center [941, 448] width 46 height 17
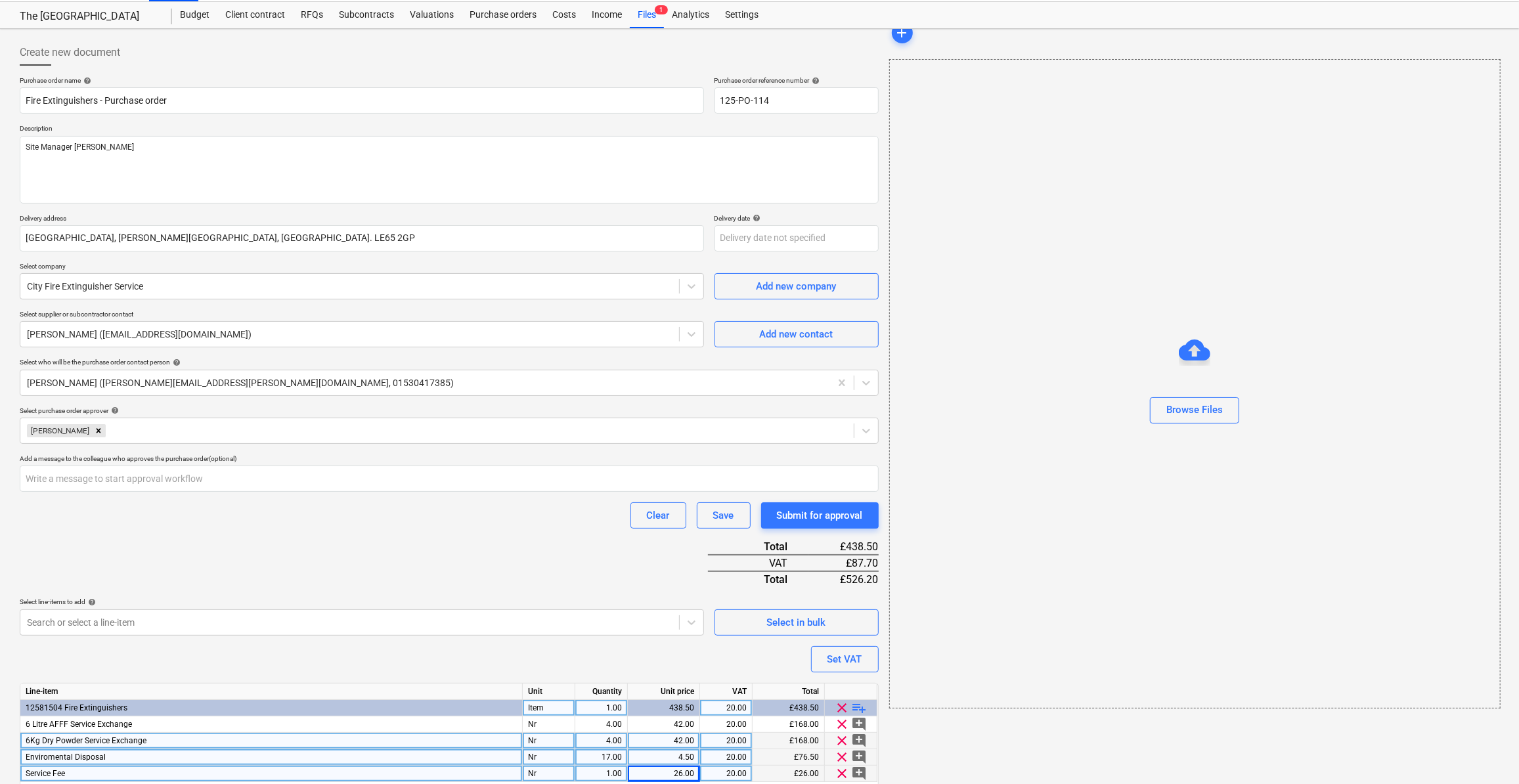
scroll to position [81, 0]
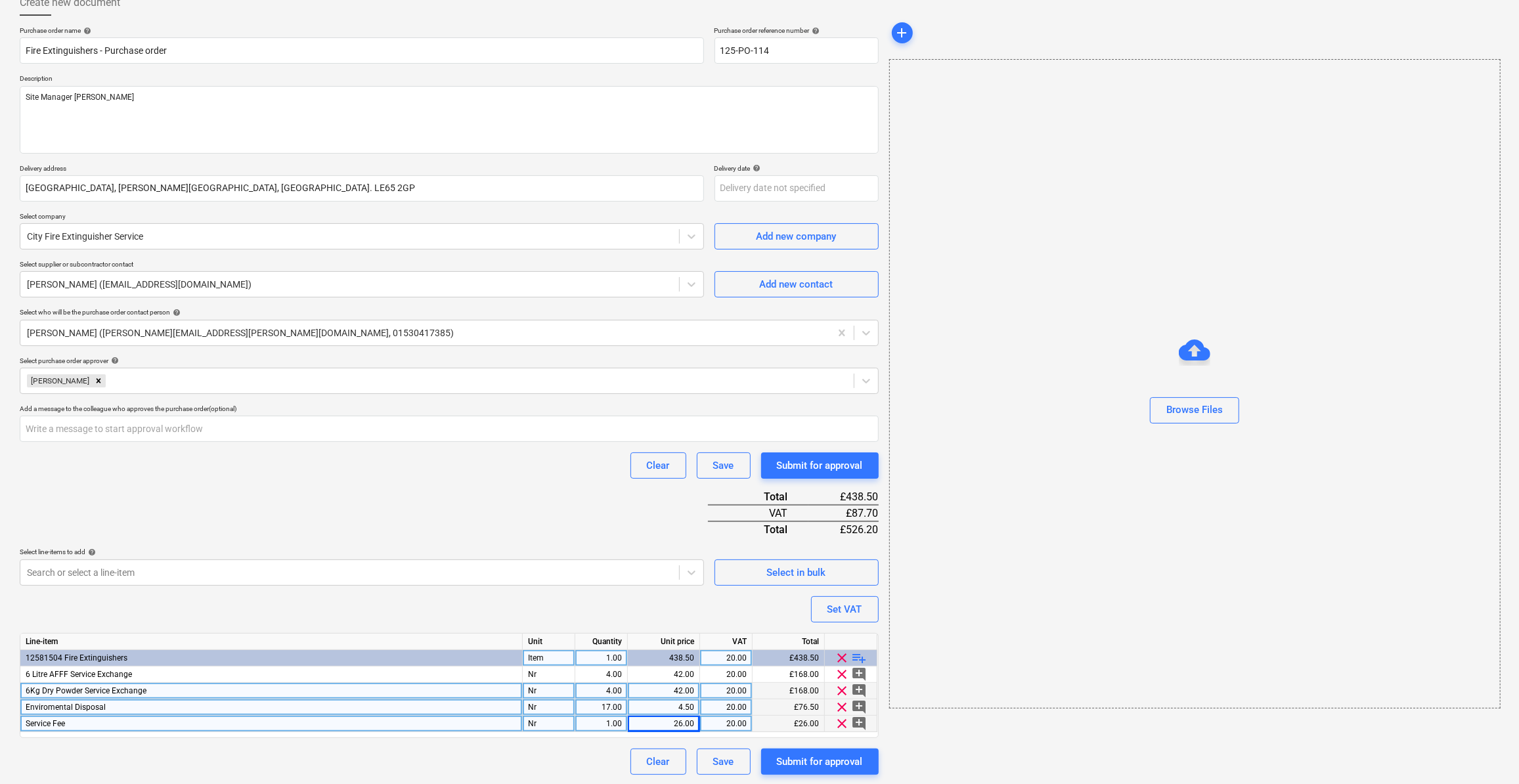
click at [861, 659] on span "playlist_add" at bounding box center [859, 658] width 16 height 16
type textarea "x"
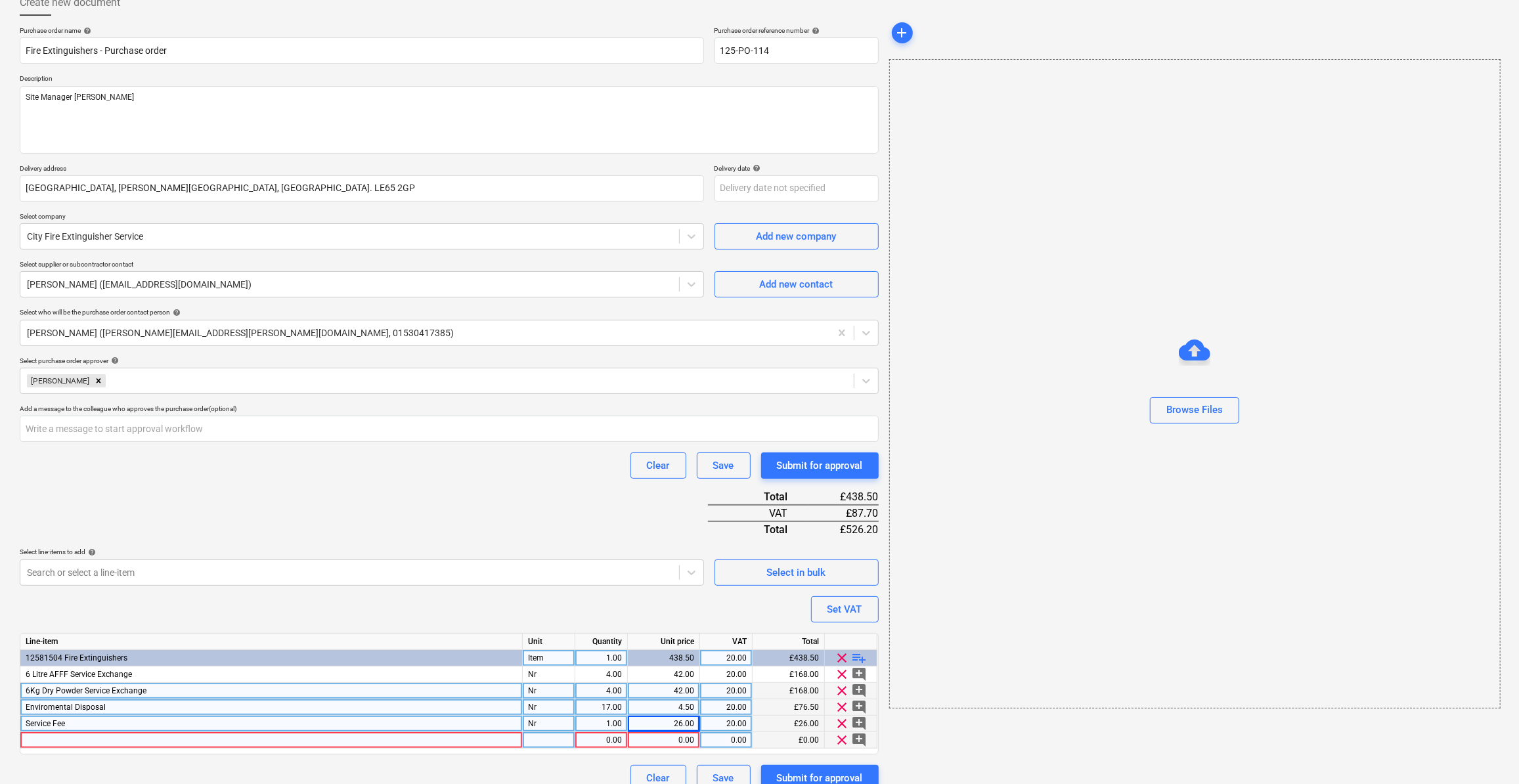
click at [48, 738] on div at bounding box center [271, 740] width 502 height 16
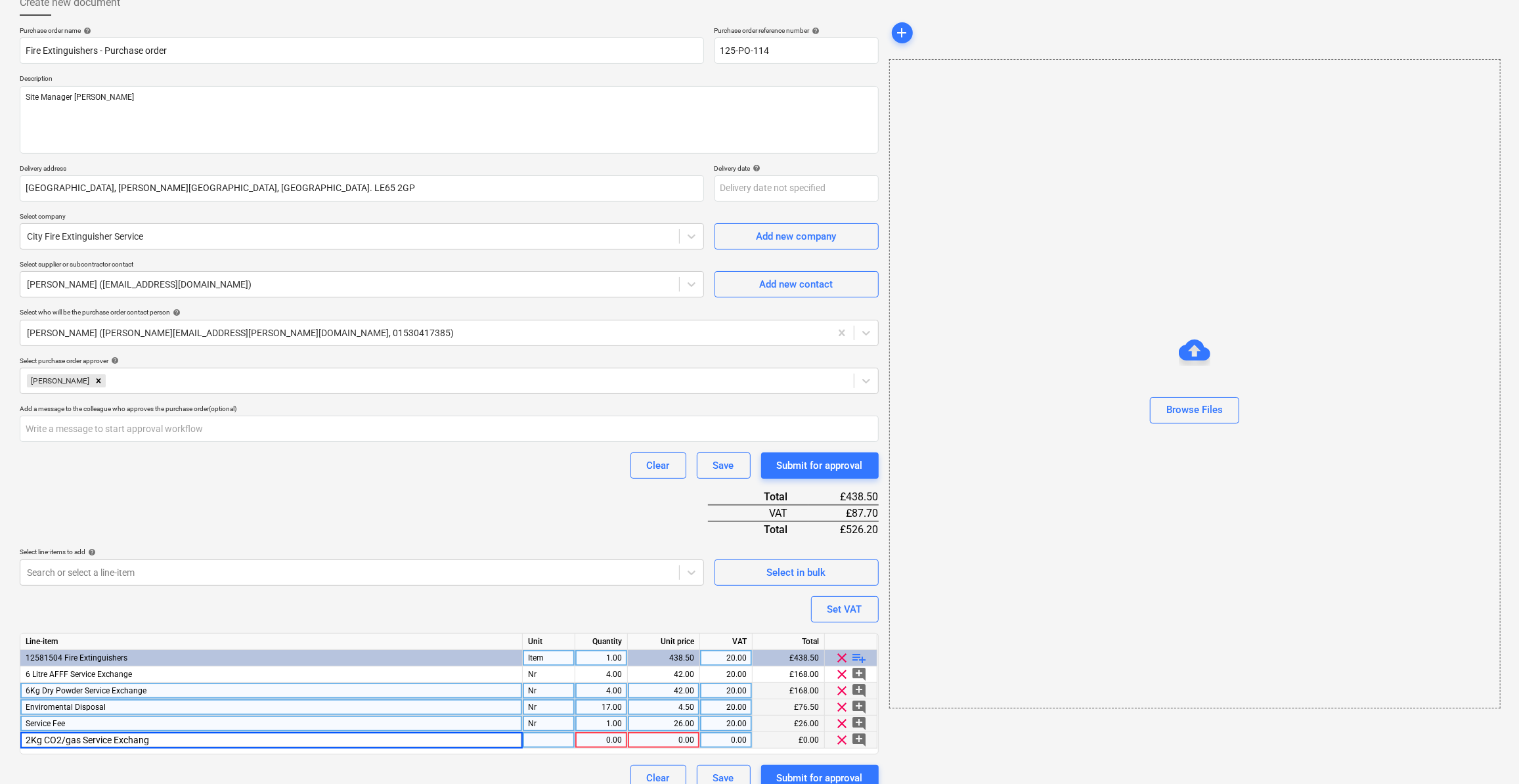
type input "2Kg CO2/gas Service Exchange"
type textarea "x"
click at [548, 738] on div "pcs" at bounding box center [548, 740] width 52 height 16
type input "Nr"
type textarea "x"
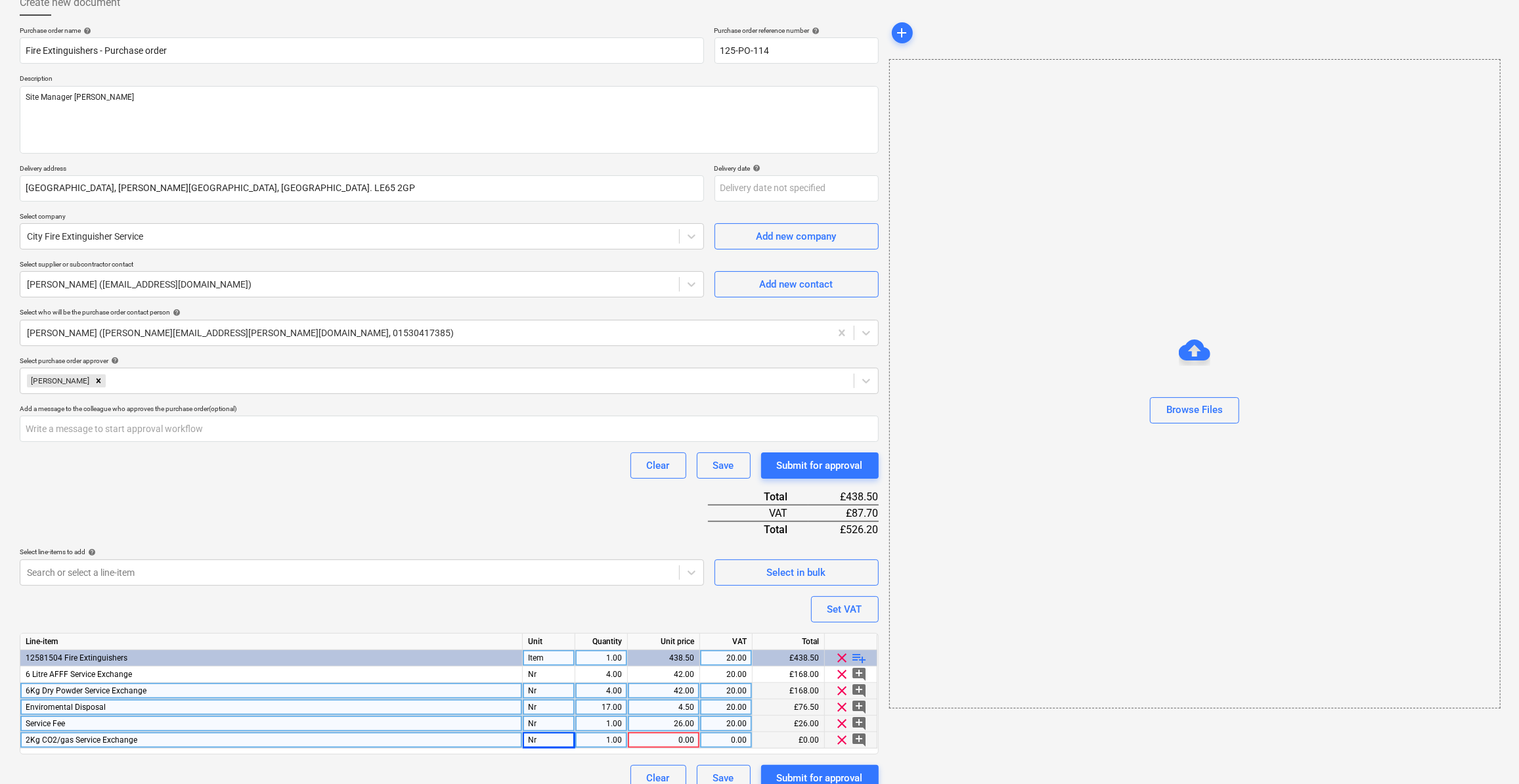
click at [620, 740] on div "1.00" at bounding box center [601, 740] width 42 height 16
type input "2"
type textarea "x"
click at [672, 735] on div "0.00" at bounding box center [664, 740] width 61 height 16
type input "30"
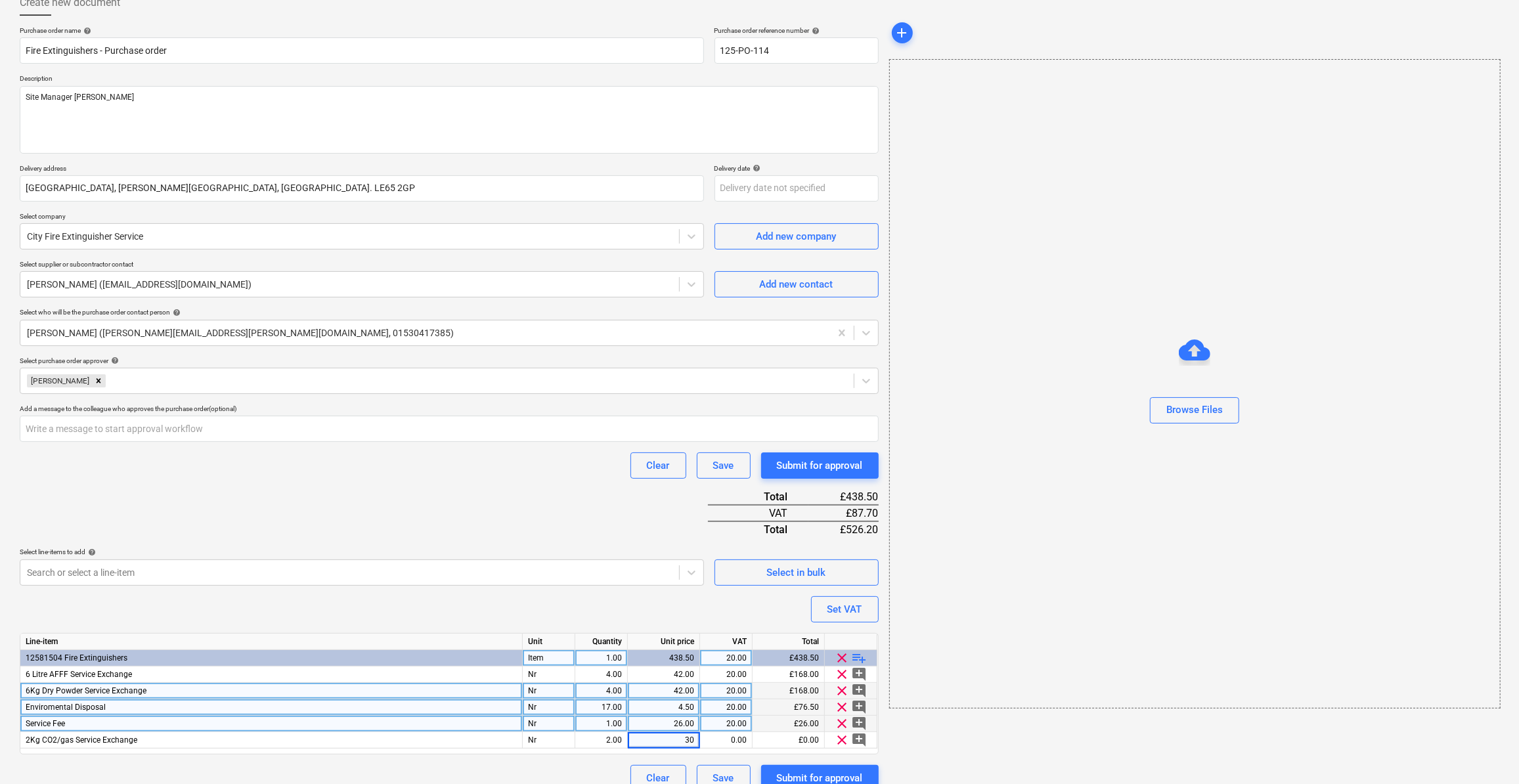
type textarea "x"
click at [489, 761] on div "Purchase order name help Fire Extinguishers - Purchase order Purchase order ref…" at bounding box center [449, 409] width 859 height 765
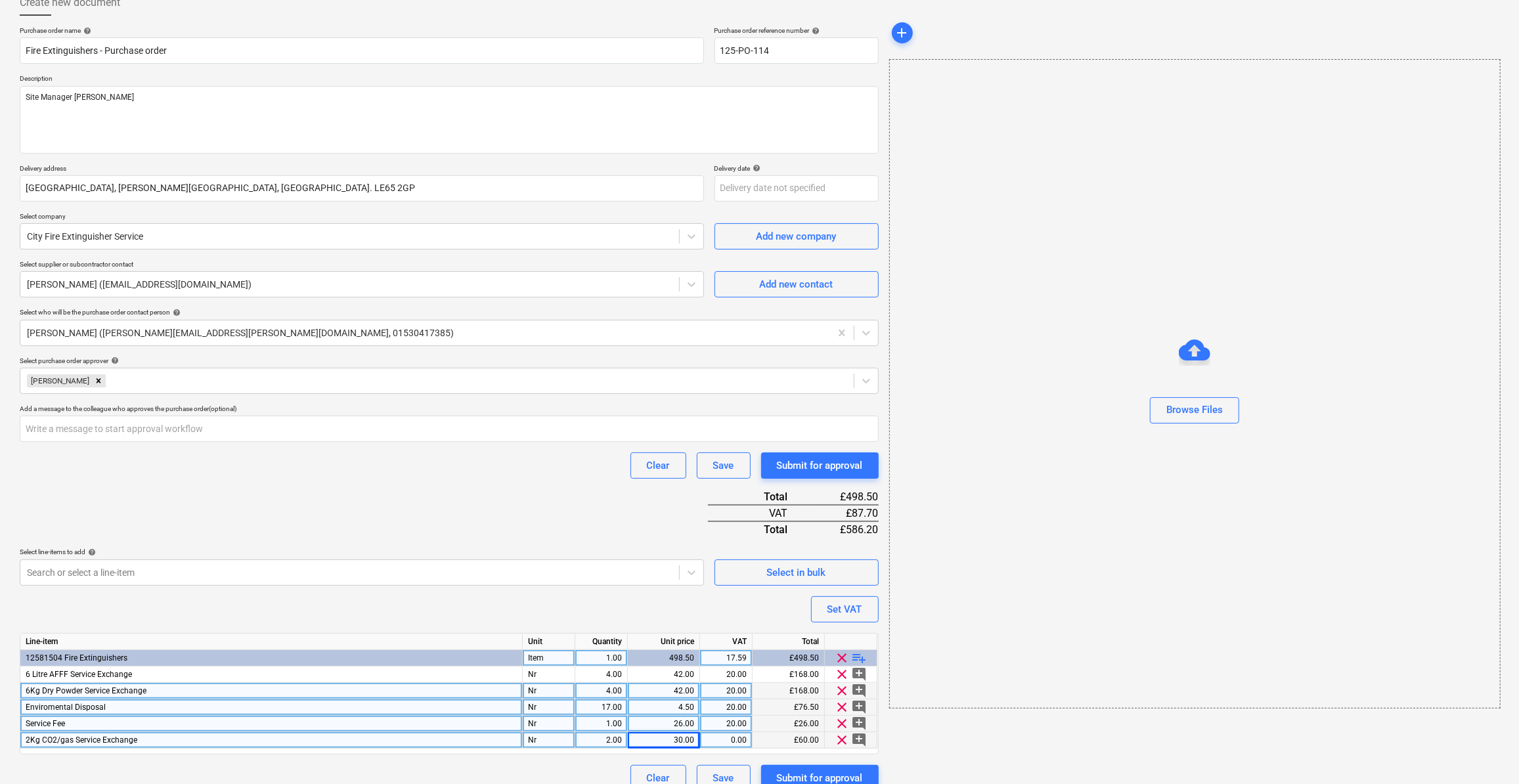
click at [748, 738] on div "0.00" at bounding box center [726, 740] width 52 height 16
type input "20"
click at [482, 765] on div "Clear Save Submit for approval" at bounding box center [449, 779] width 859 height 27
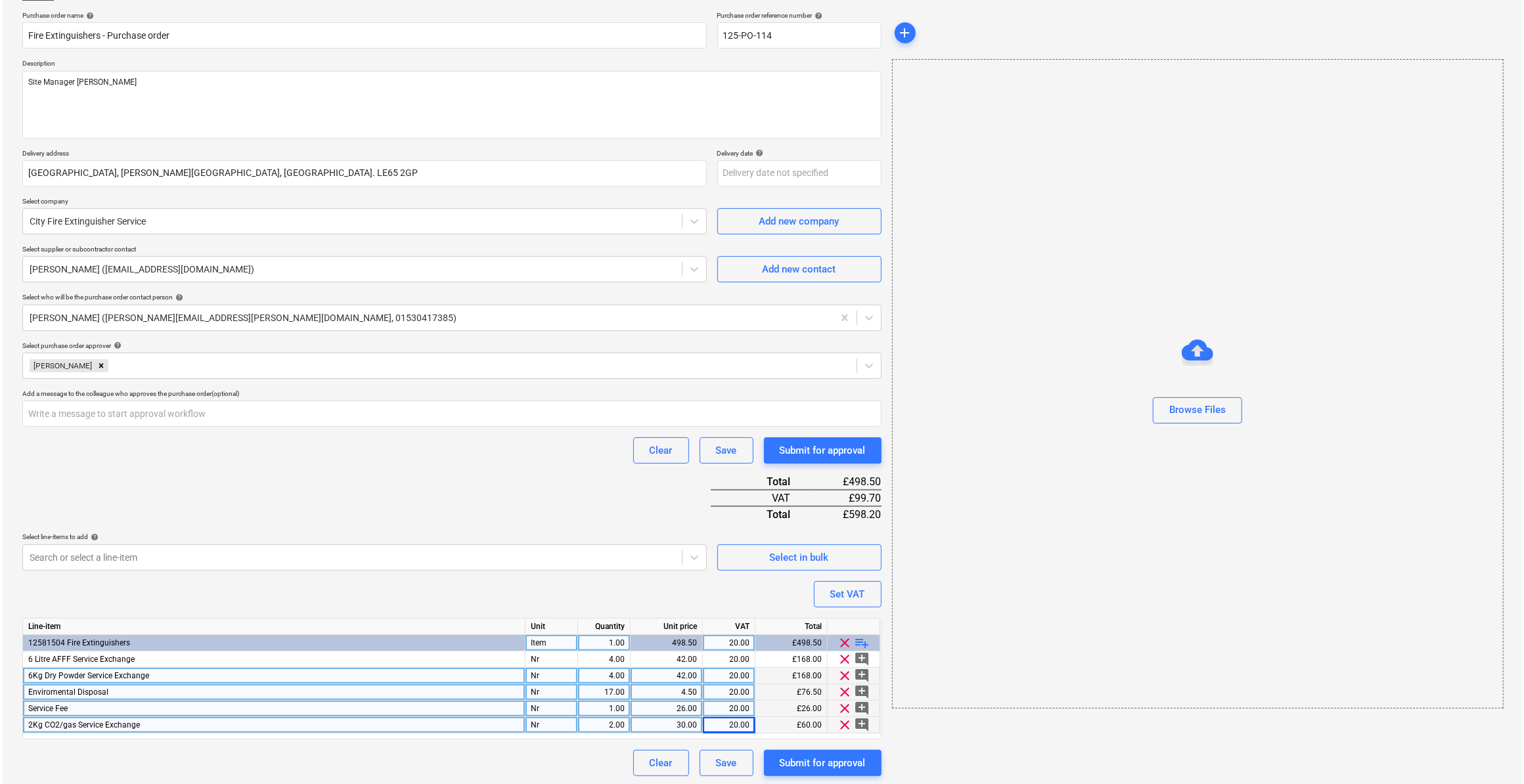
scroll to position [98, 0]
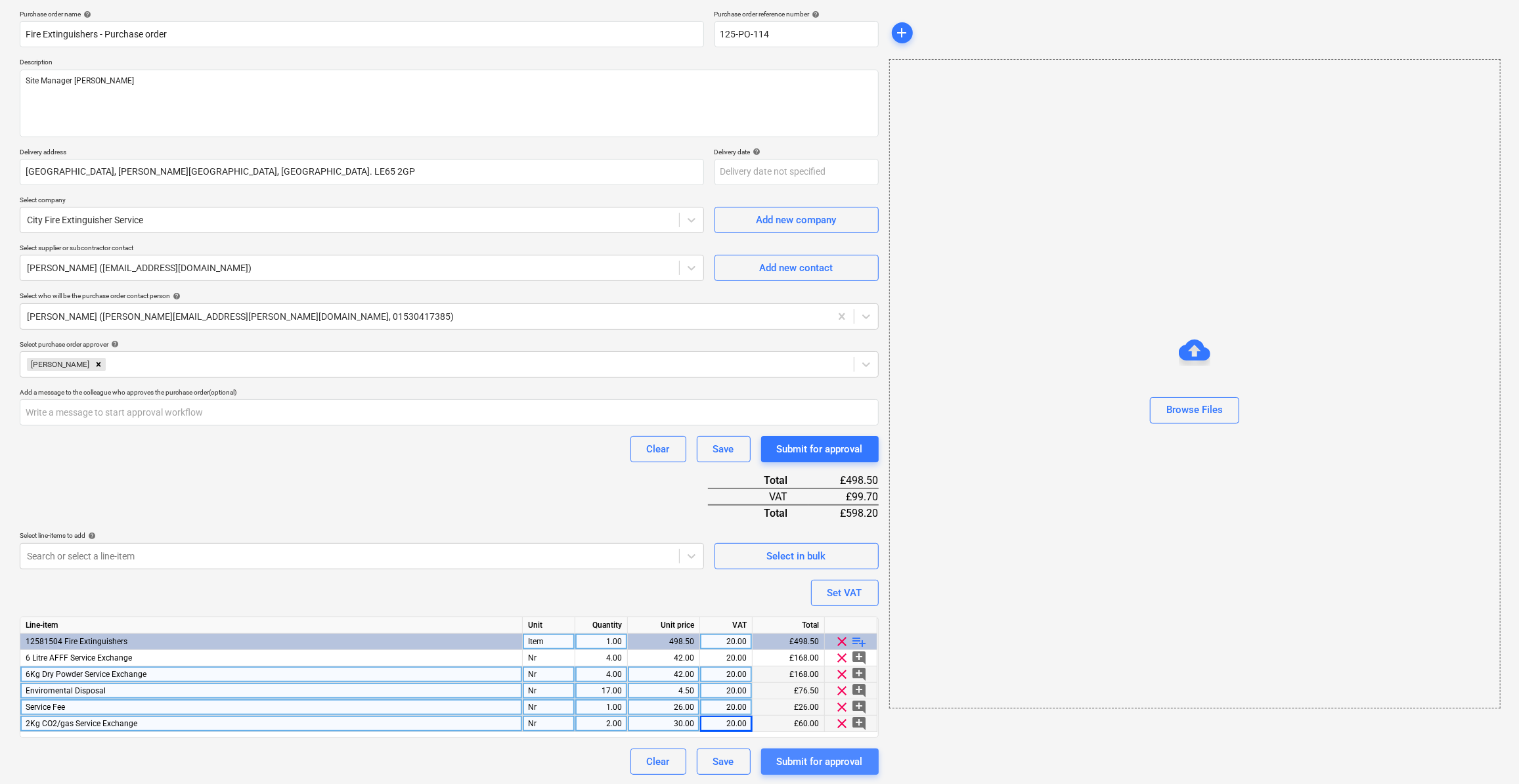
click at [826, 763] on div "Submit for approval" at bounding box center [820, 762] width 86 height 17
type textarea "x"
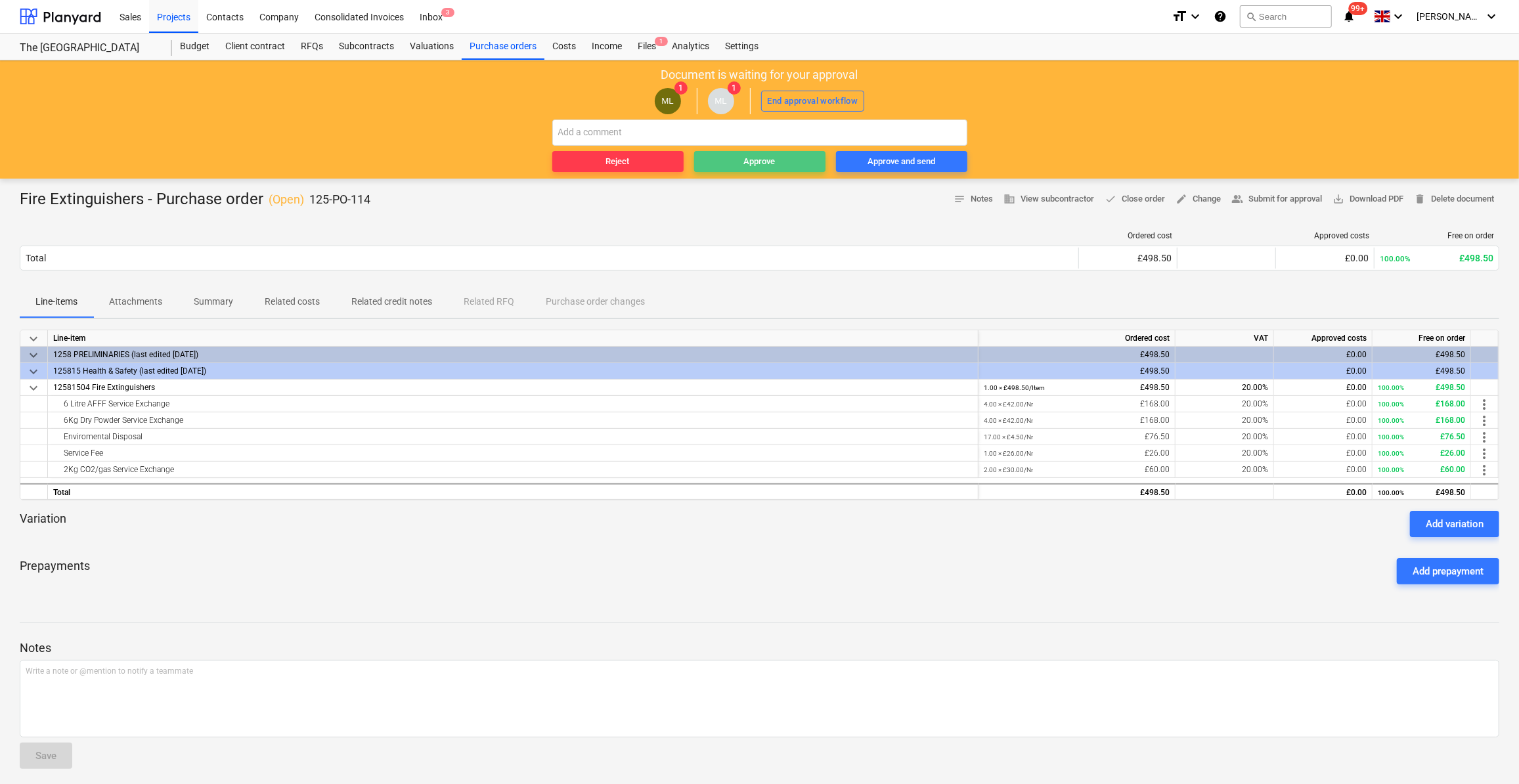
click at [751, 161] on div "Approve" at bounding box center [760, 161] width 31 height 15
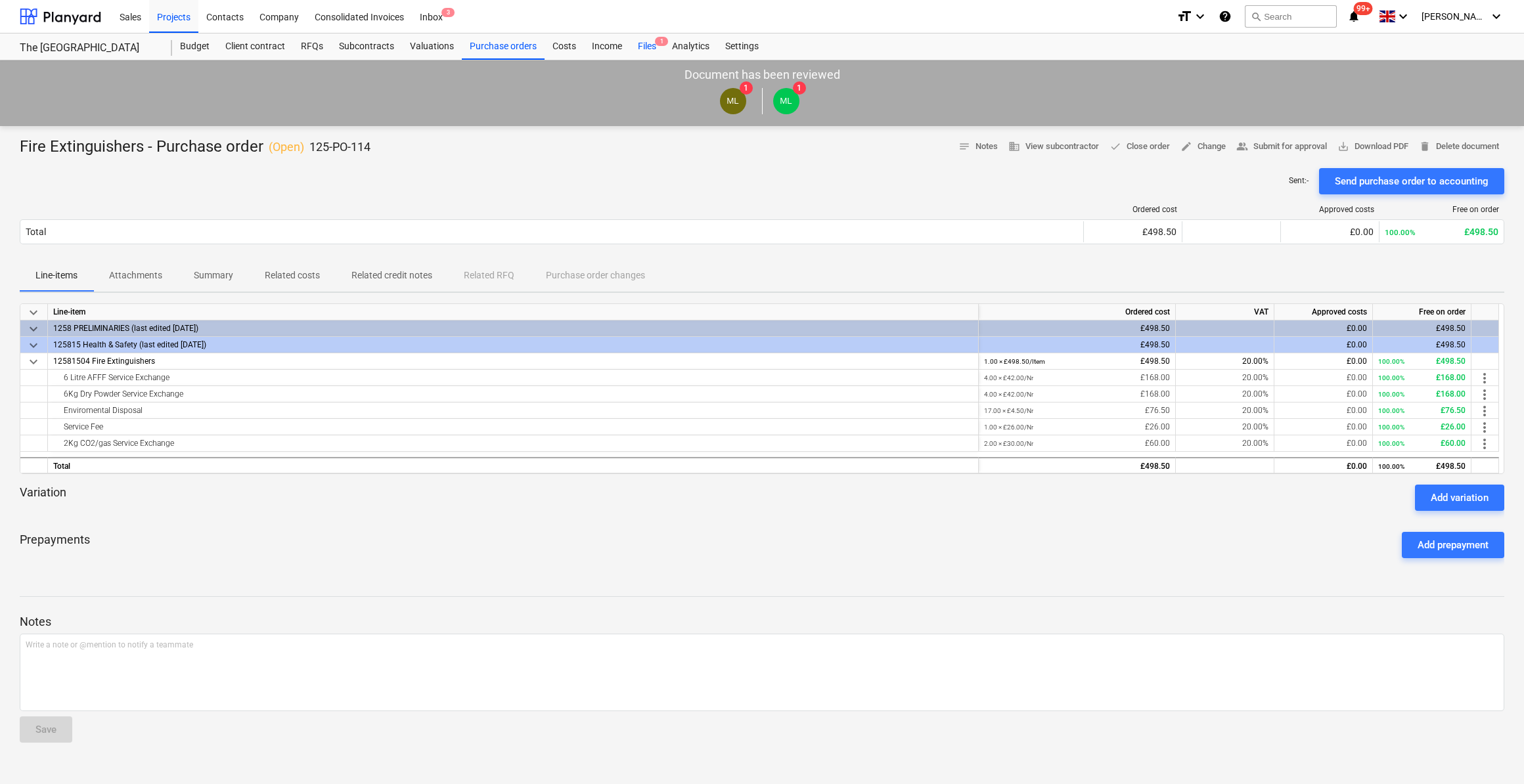
click at [650, 48] on div "Files 1" at bounding box center [647, 47] width 34 height 27
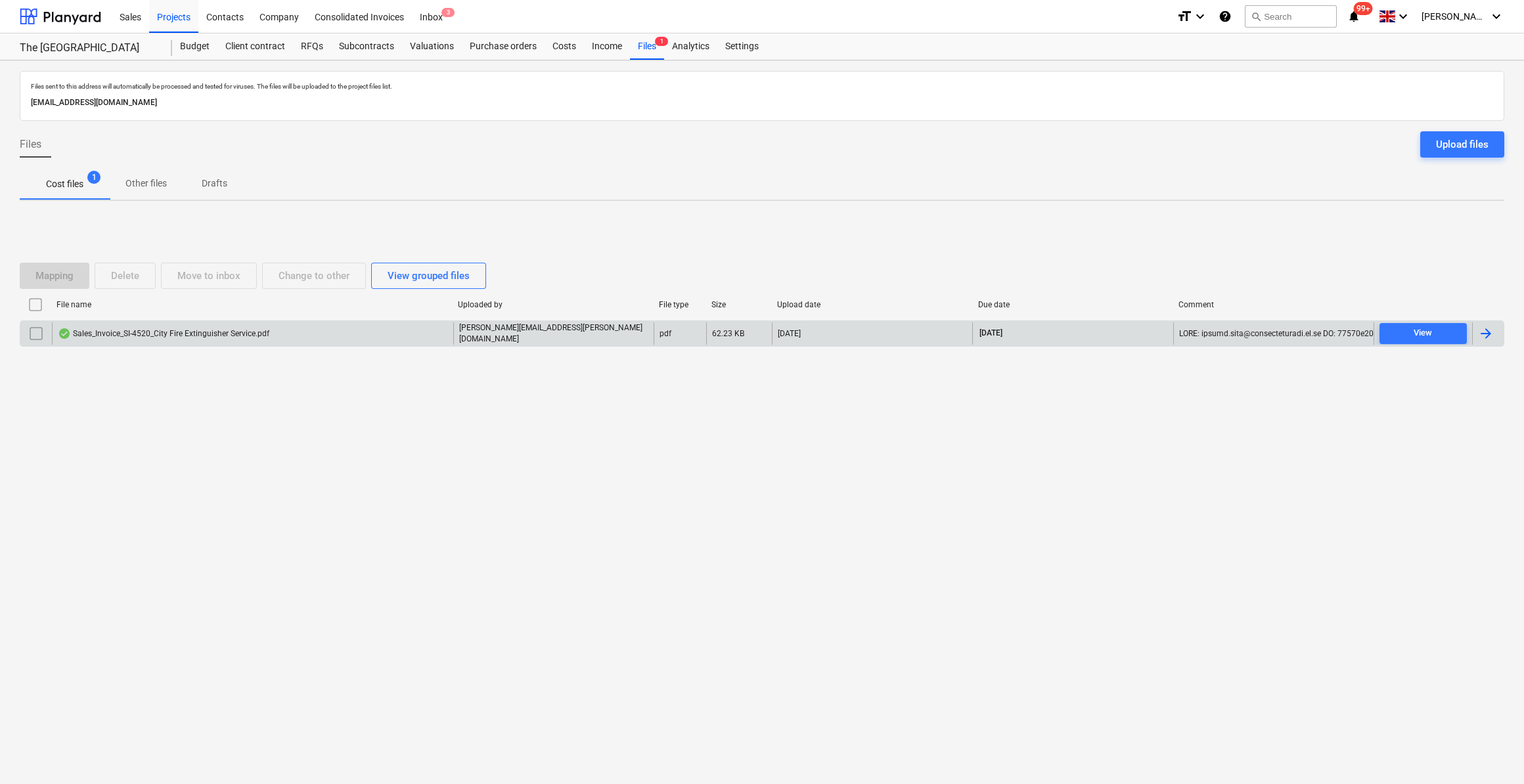
click at [1482, 331] on div at bounding box center [1486, 334] width 16 height 16
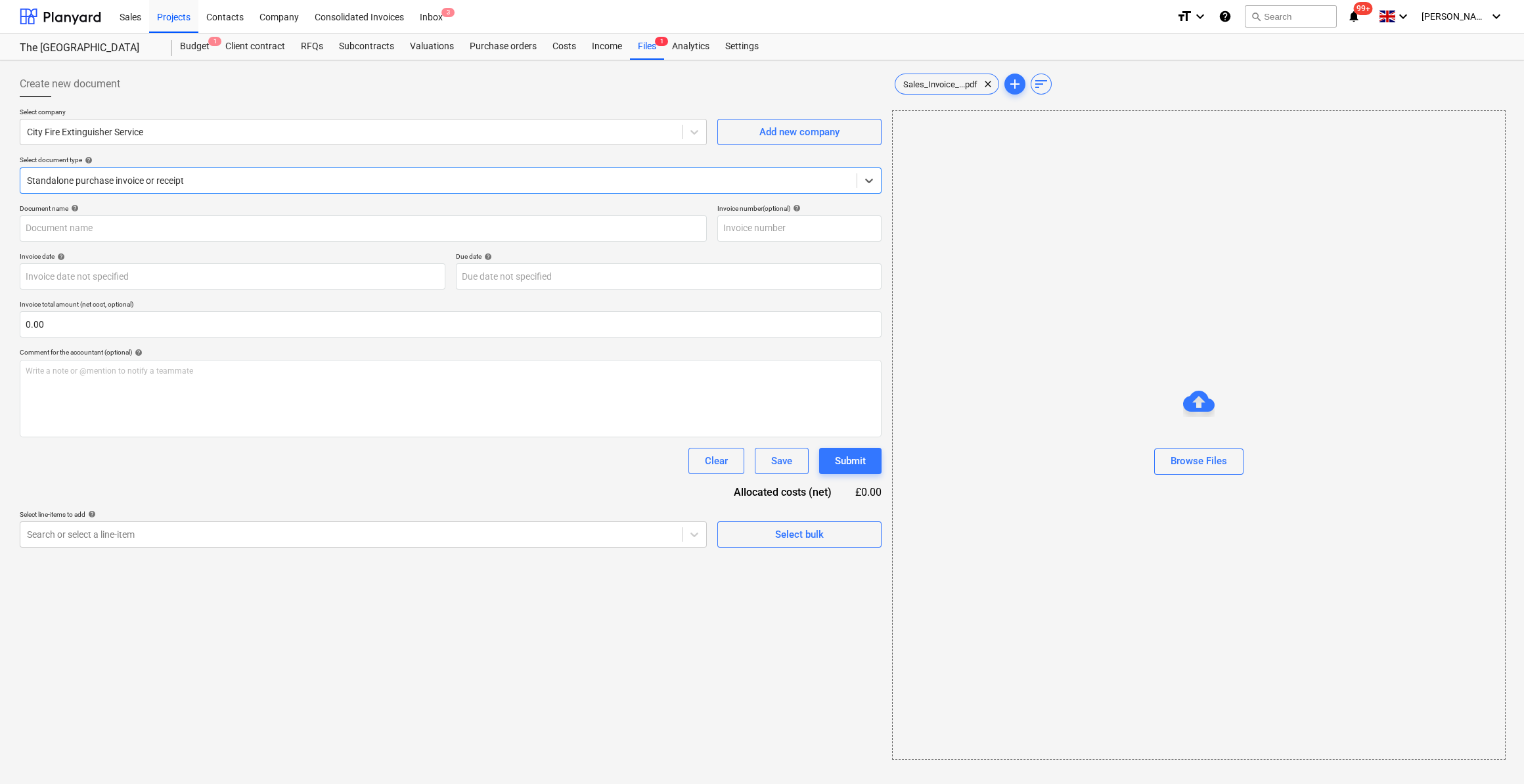
type input "SI-4520"
type input "[DATE]"
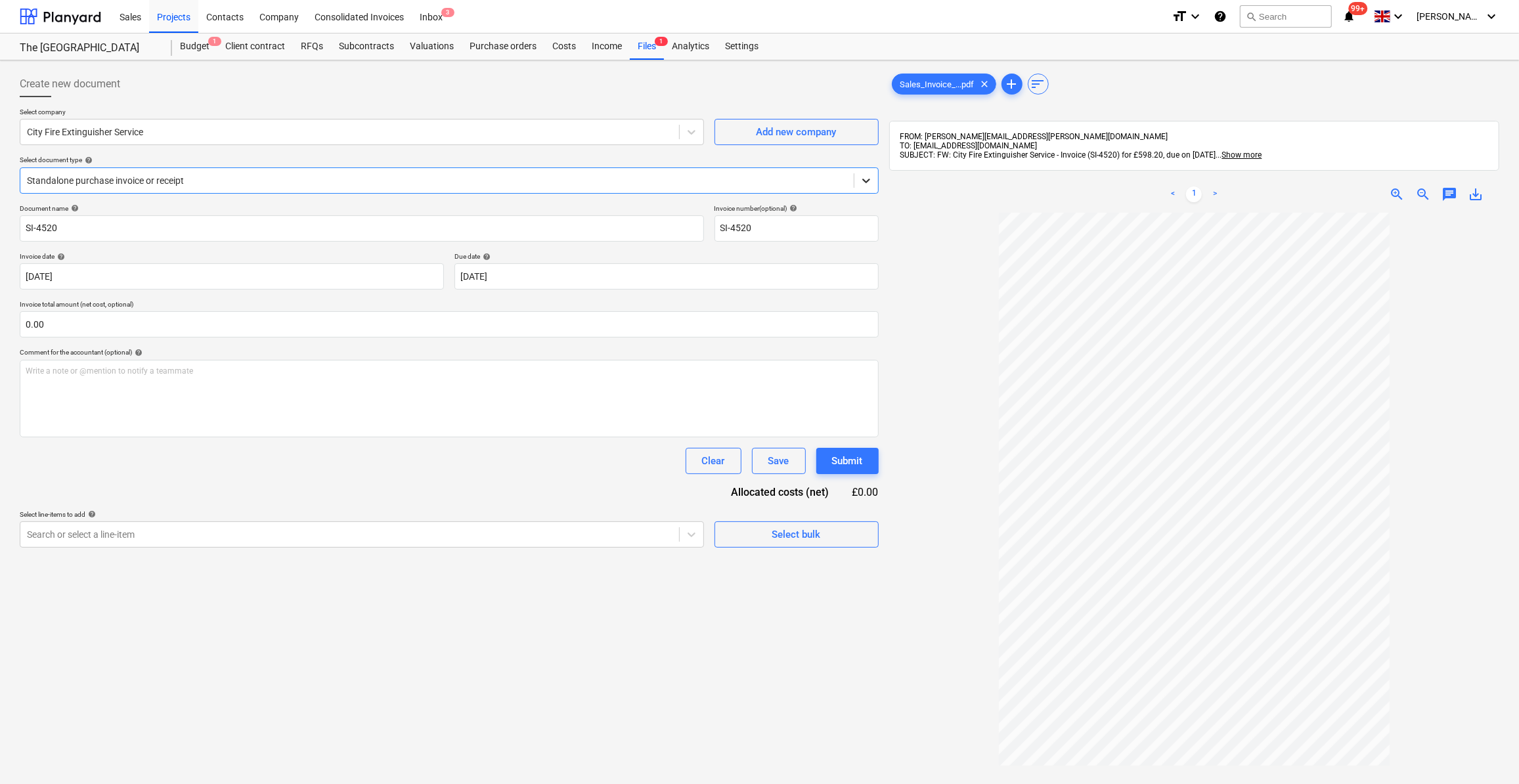
click at [868, 182] on icon at bounding box center [866, 180] width 13 height 13
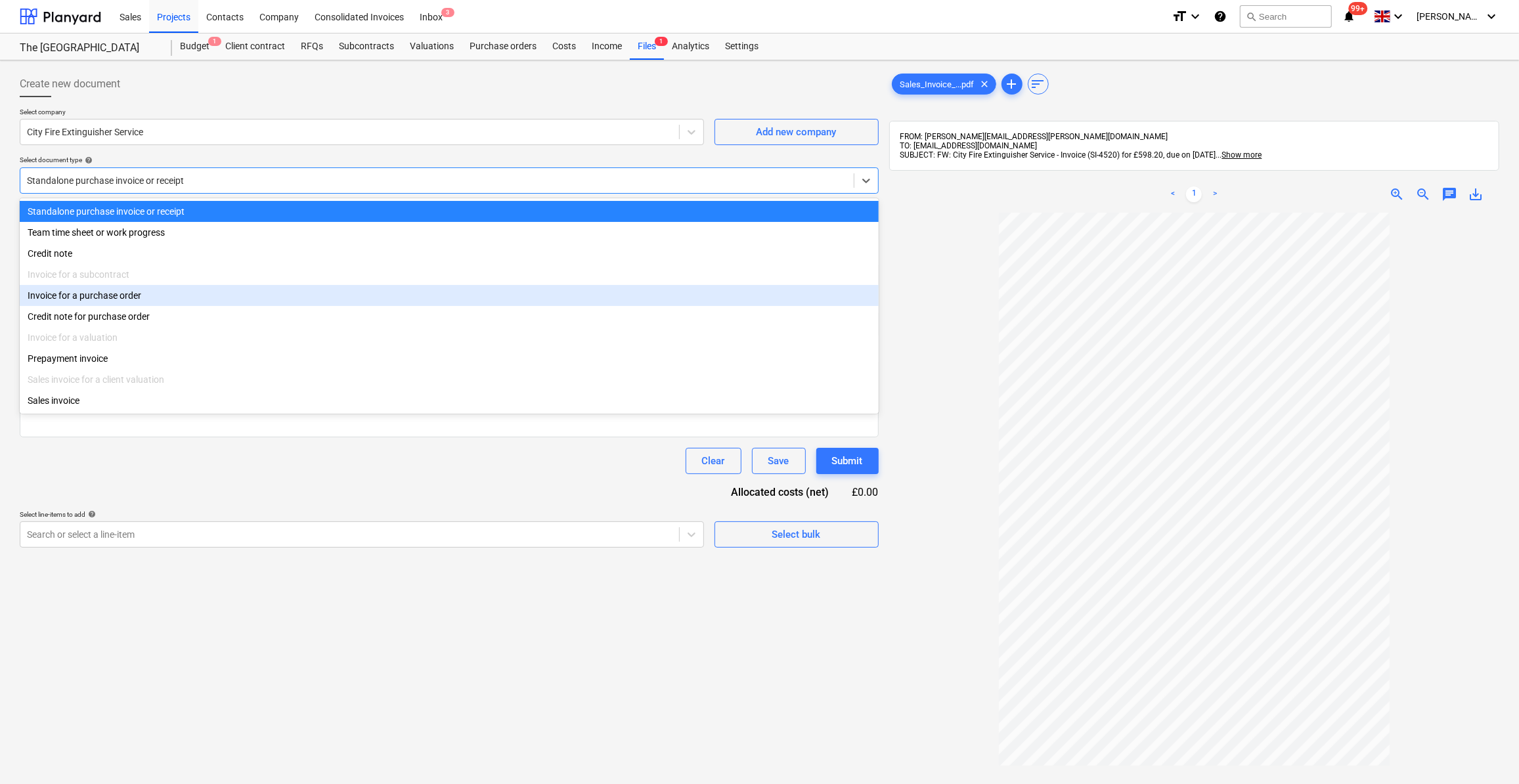
click at [74, 298] on div "Invoice for a purchase order" at bounding box center [449, 295] width 859 height 21
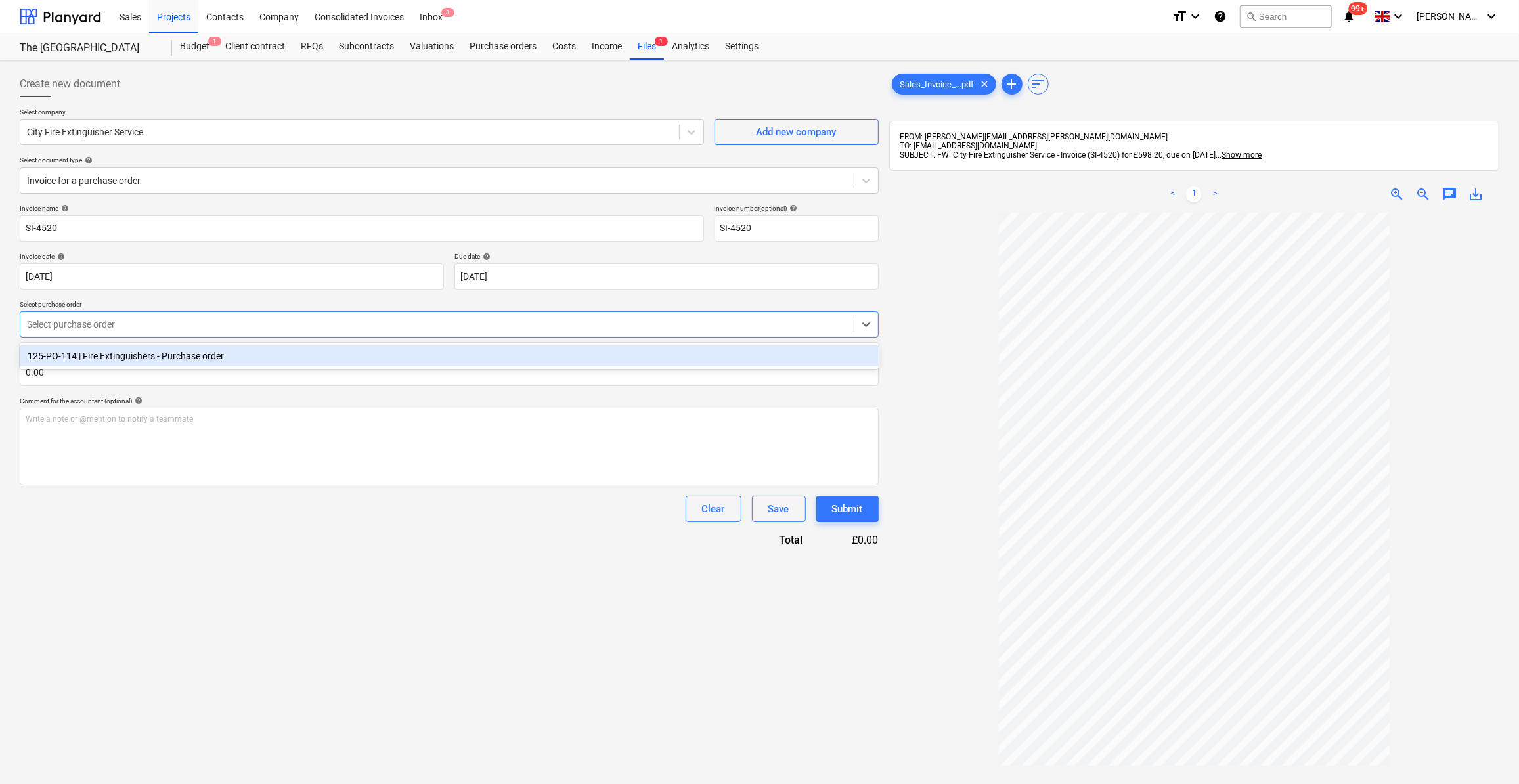
click at [143, 322] on div at bounding box center [436, 324] width 820 height 13
click at [144, 357] on div "125-PO-114 | Fire Extinguishers - Purchase order" at bounding box center [449, 356] width 859 height 21
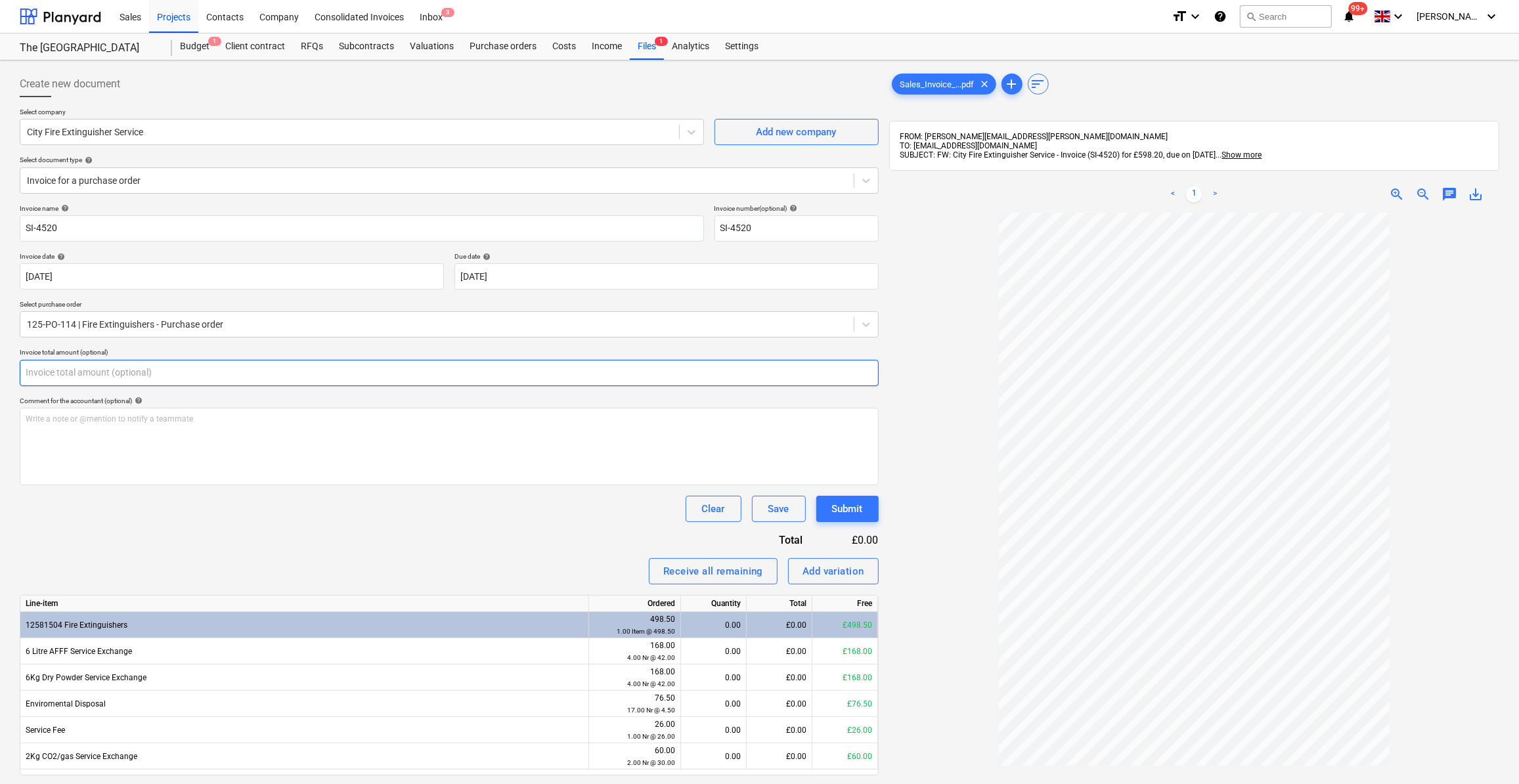
click at [65, 374] on input "text" at bounding box center [449, 373] width 859 height 27
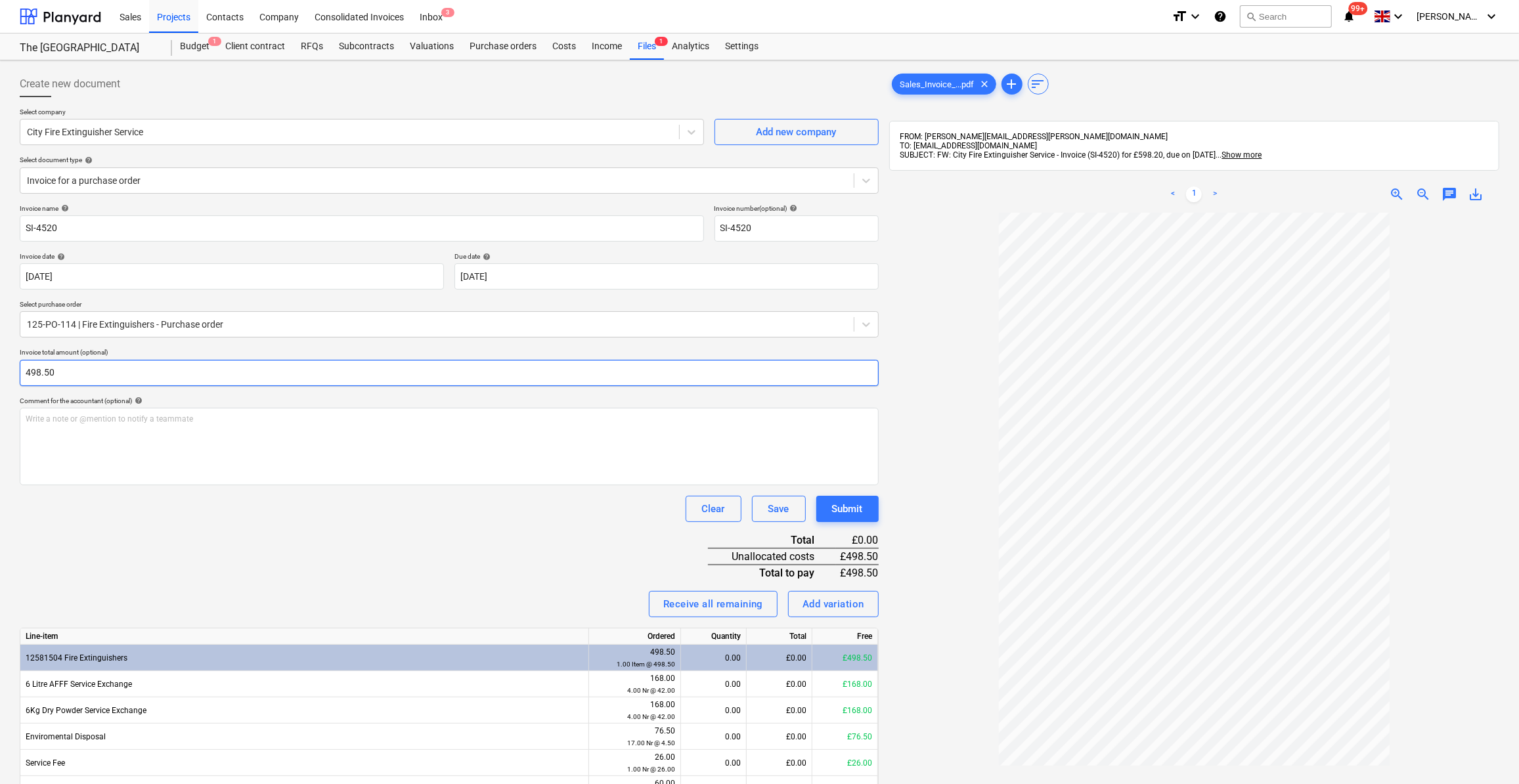
type input "498.50"
click at [138, 527] on div "Invoice name help SI-4520 Invoice number (optional) help SI-4520 Invoice date h…" at bounding box center [449, 525] width 859 height 641
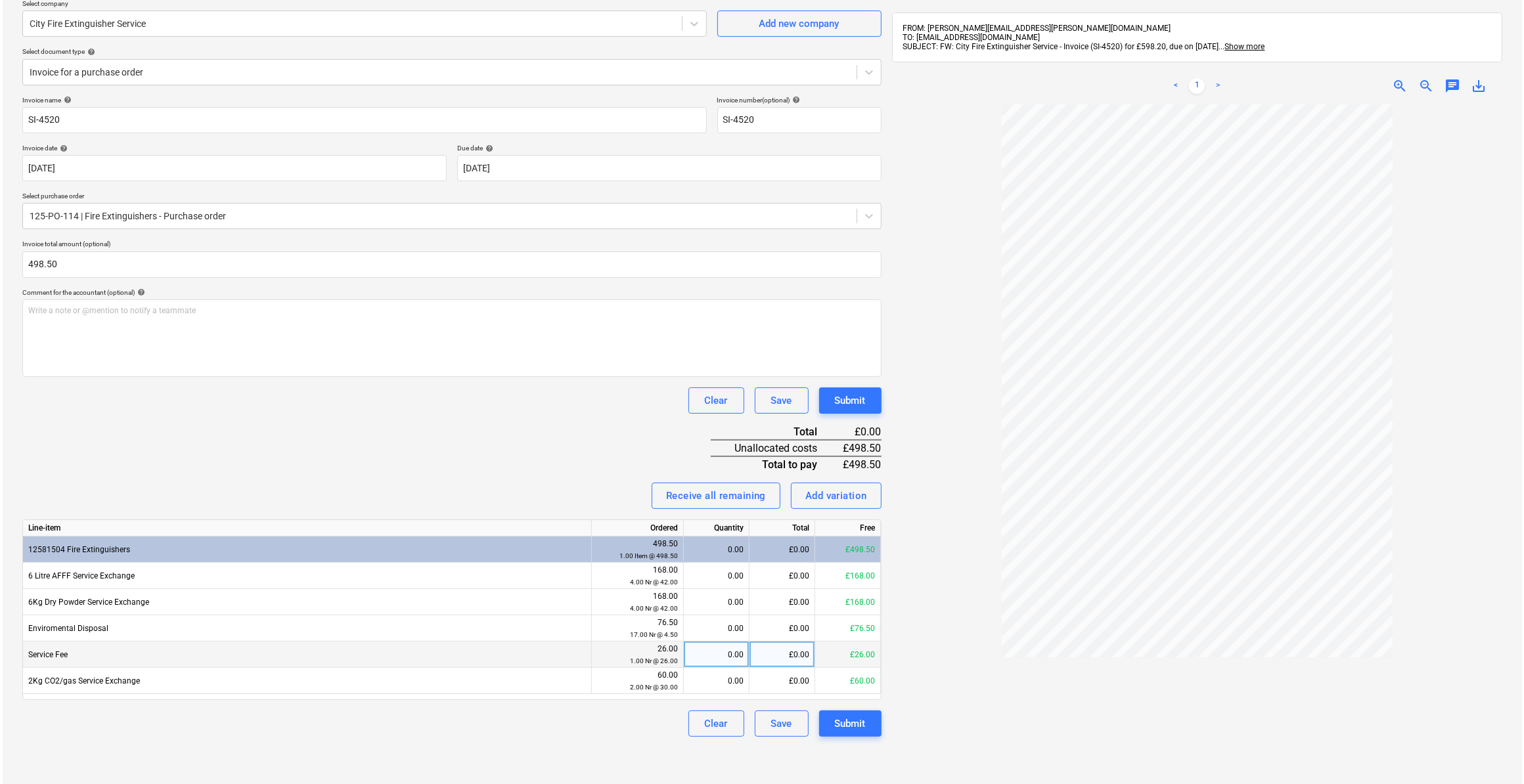
scroll to position [119, 0]
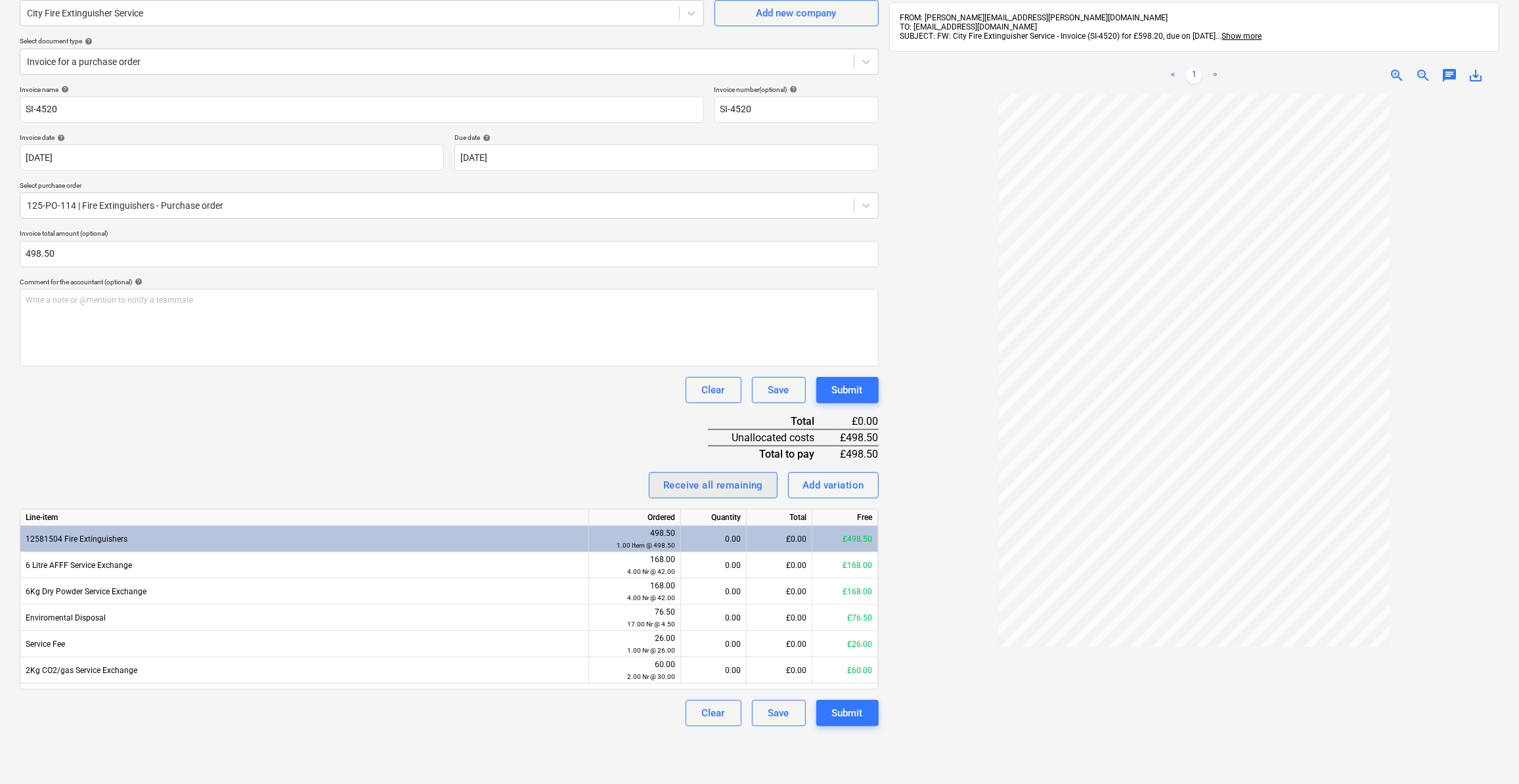
click at [711, 486] on div "Receive all remaining" at bounding box center [713, 486] width 99 height 17
click at [851, 715] on div "Submit" at bounding box center [847, 714] width 31 height 17
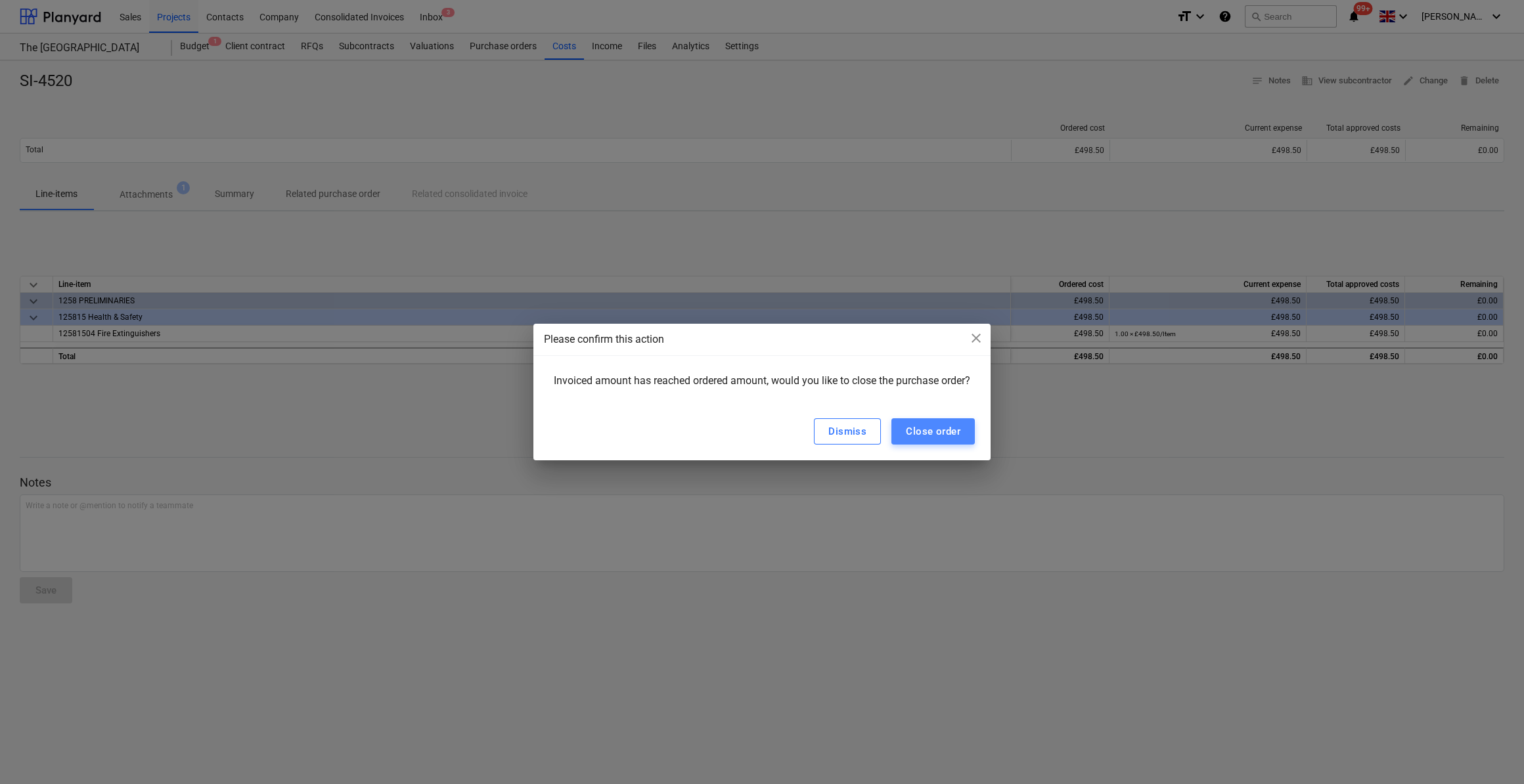
drag, startPoint x: 924, startPoint y: 433, endPoint x: 924, endPoint y: 441, distance: 8.0
click at [924, 435] on div "Close order" at bounding box center [933, 432] width 55 height 17
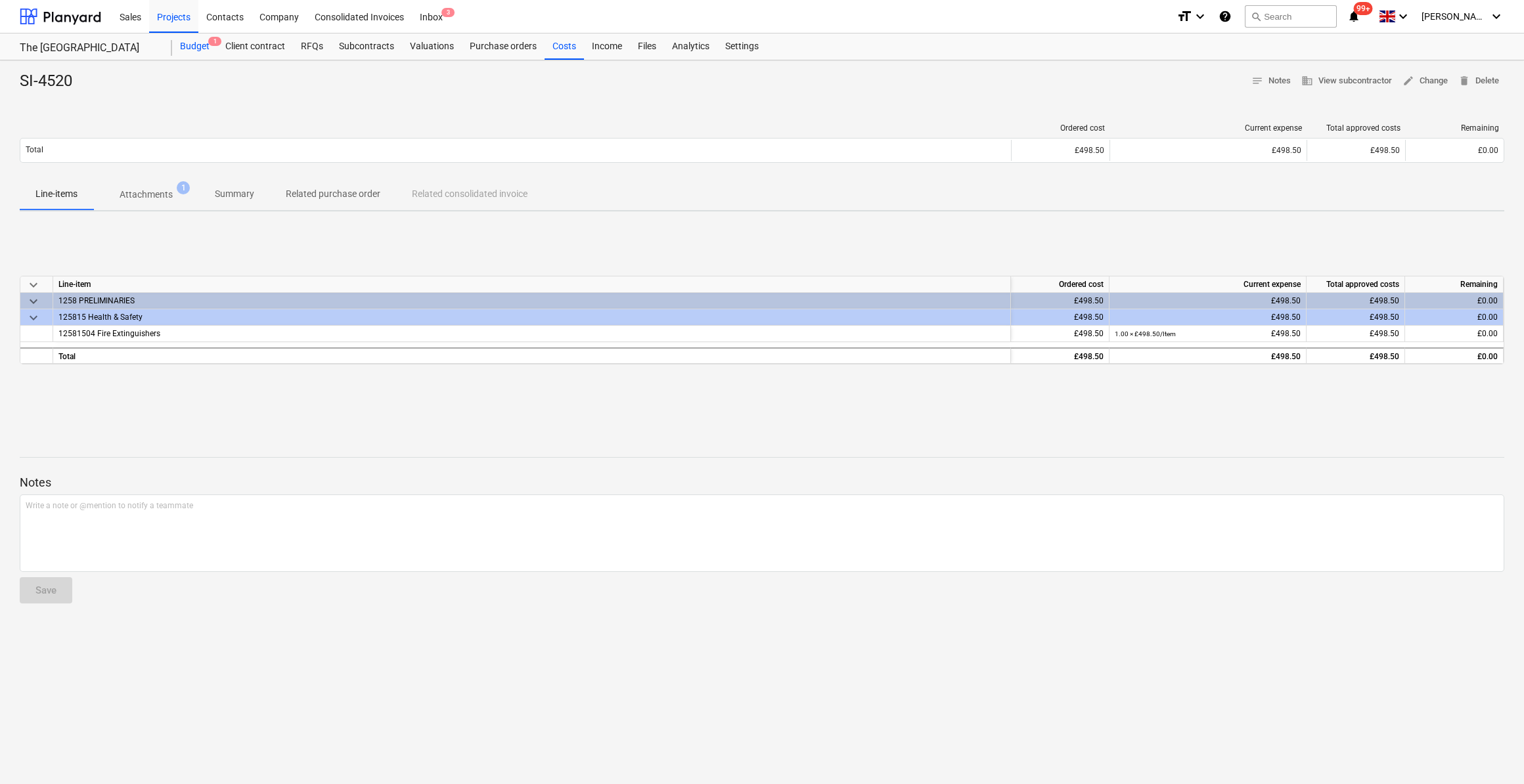
click at [193, 42] on div "Budget 1" at bounding box center [195, 47] width 45 height 27
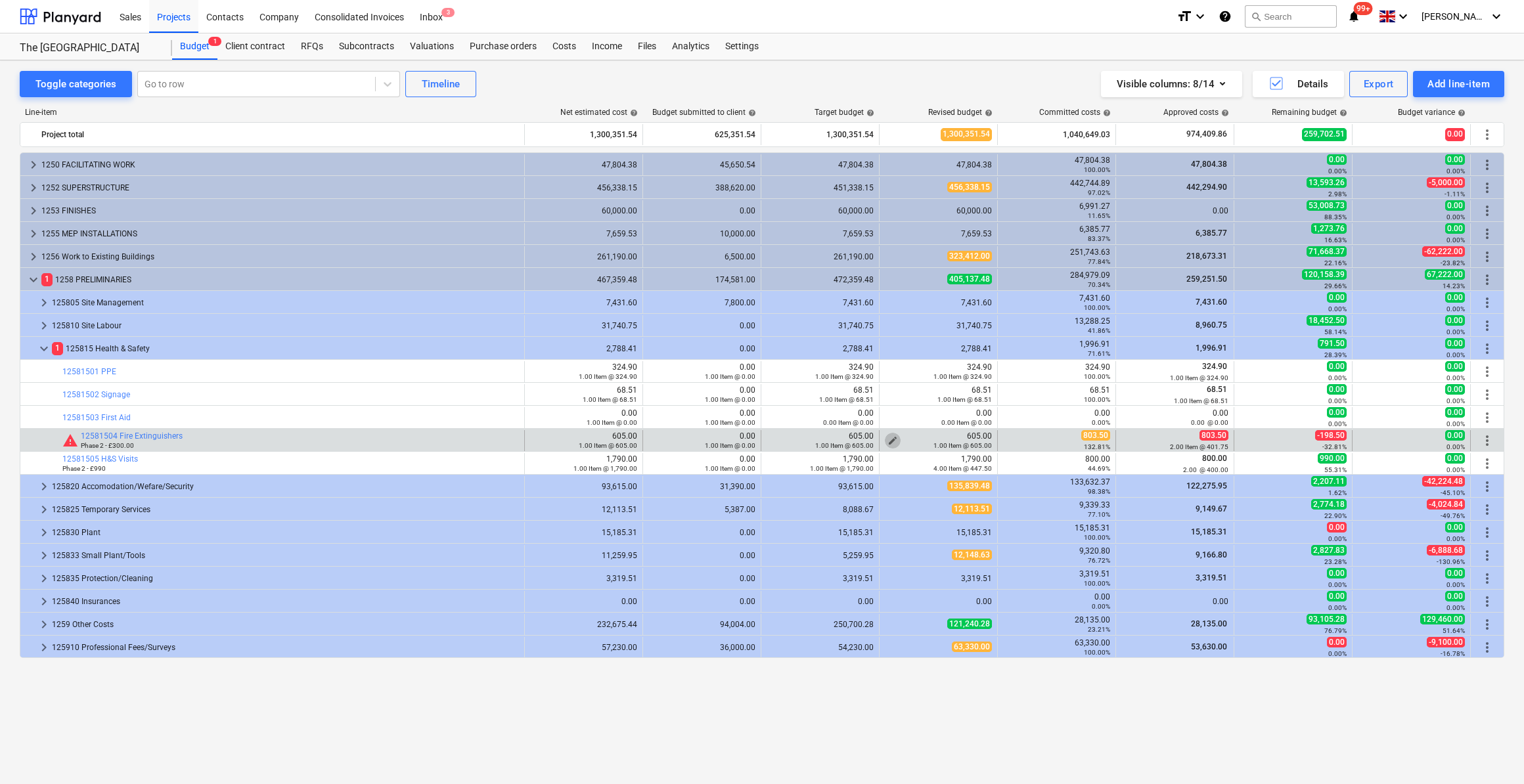
click at [890, 437] on span "edit" at bounding box center [892, 440] width 10 height 10
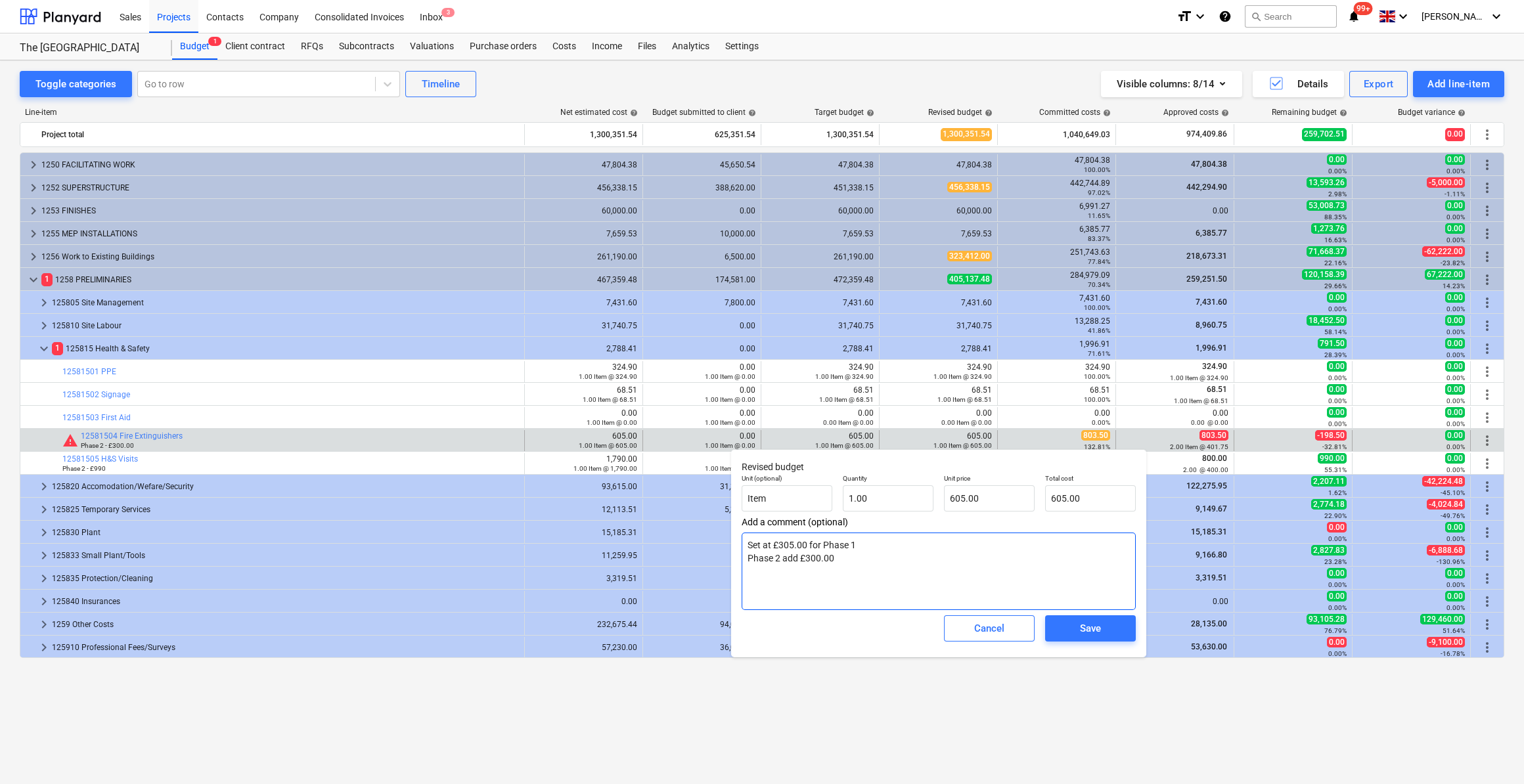
click at [844, 560] on textarea "Set at £305.00 for Phase 1 Phase 2 add £300.00" at bounding box center [939, 571] width 394 height 78
type textarea "x"
type textarea "Set at £305.00 for Phase 1 Phase 2 add £300.00"
type textarea "x"
type textarea "Set at £305.00 for Phase 1 Phase 2 add £300.00 A"
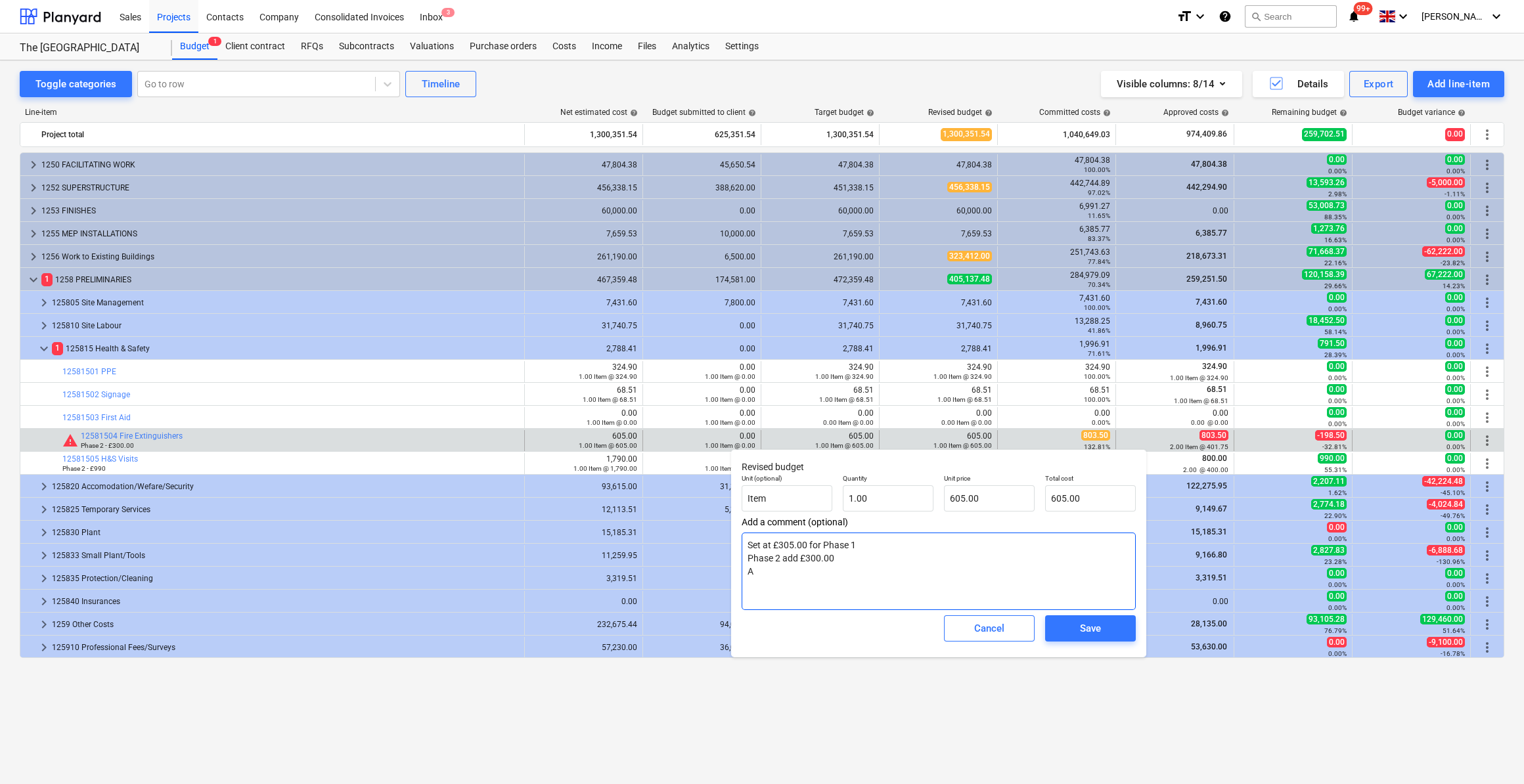
type textarea "x"
type textarea "Set at £305.00 for Phase 1 Phase 2 add £300.00 Ac"
type textarea "x"
type textarea "Set at £305.00 for Phase 1 Phase 2 add £300.00 Act"
type textarea "x"
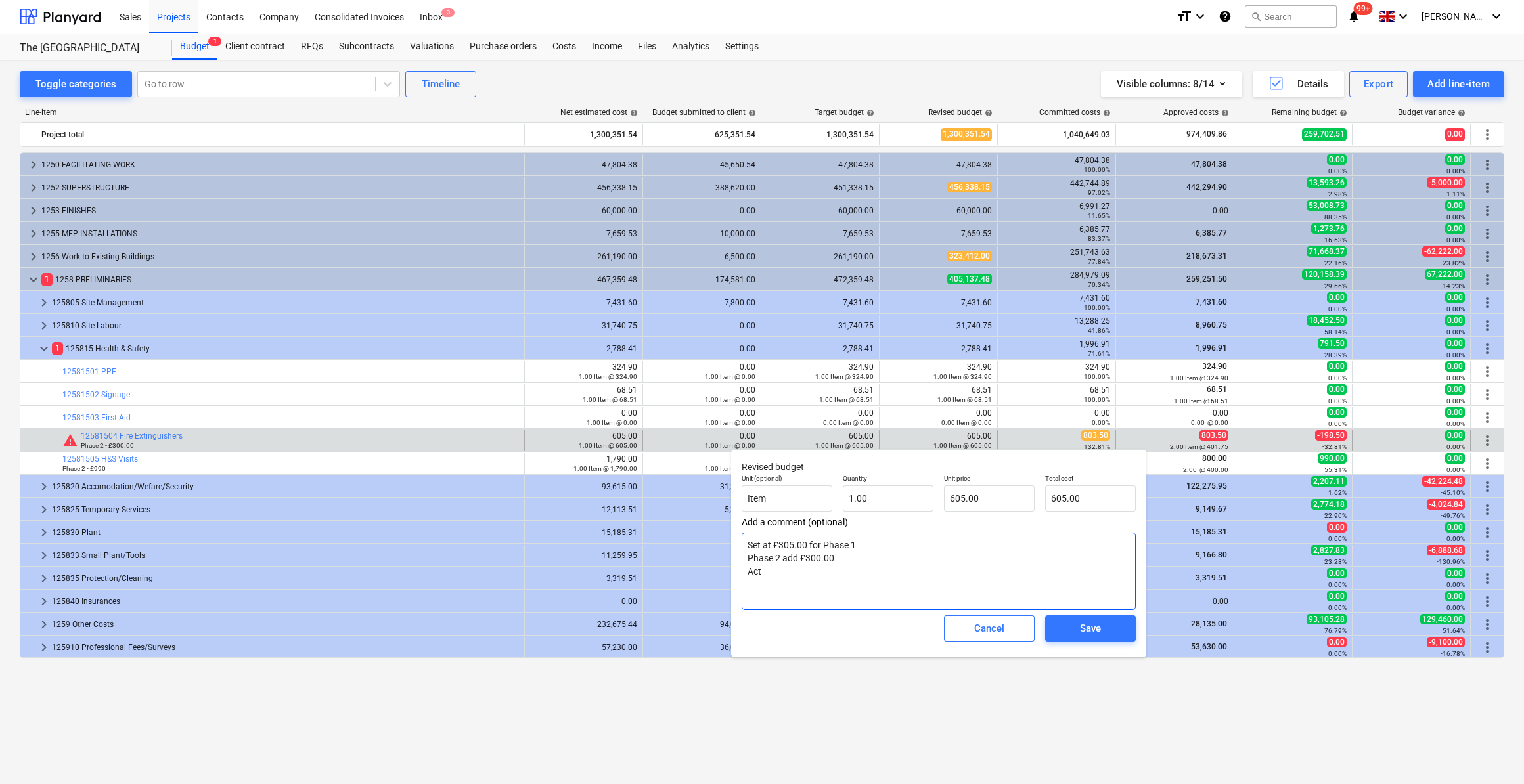
type textarea "Set at £305.00 for Phase 1 Phase 2 add £300.00 Actu"
type textarea "x"
type textarea "Set at £305.00 for Phase 1 Phase 2 add £300.00 Actua"
type textarea "x"
type textarea "Set at £305.00 for Phase 1 Phase 2 add £300.00 Actual"
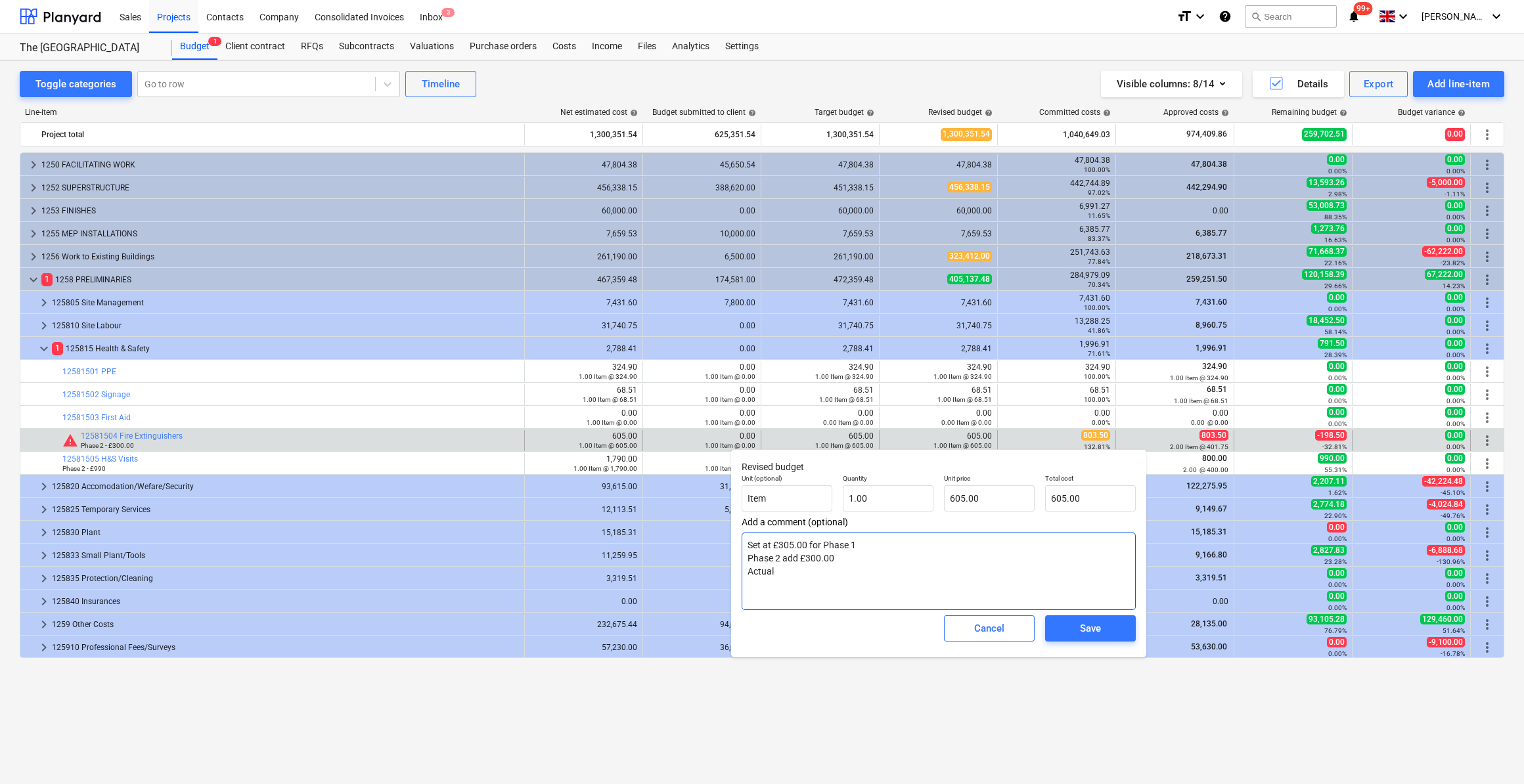
type textarea "x"
type textarea "Set at £305.00 for Phase 1 Phase 2 add £300.00 Actual C"
type textarea "x"
type textarea "Set at £305.00 for Phase 1 Phase 2 add £300.00 Actual Co"
type textarea "x"
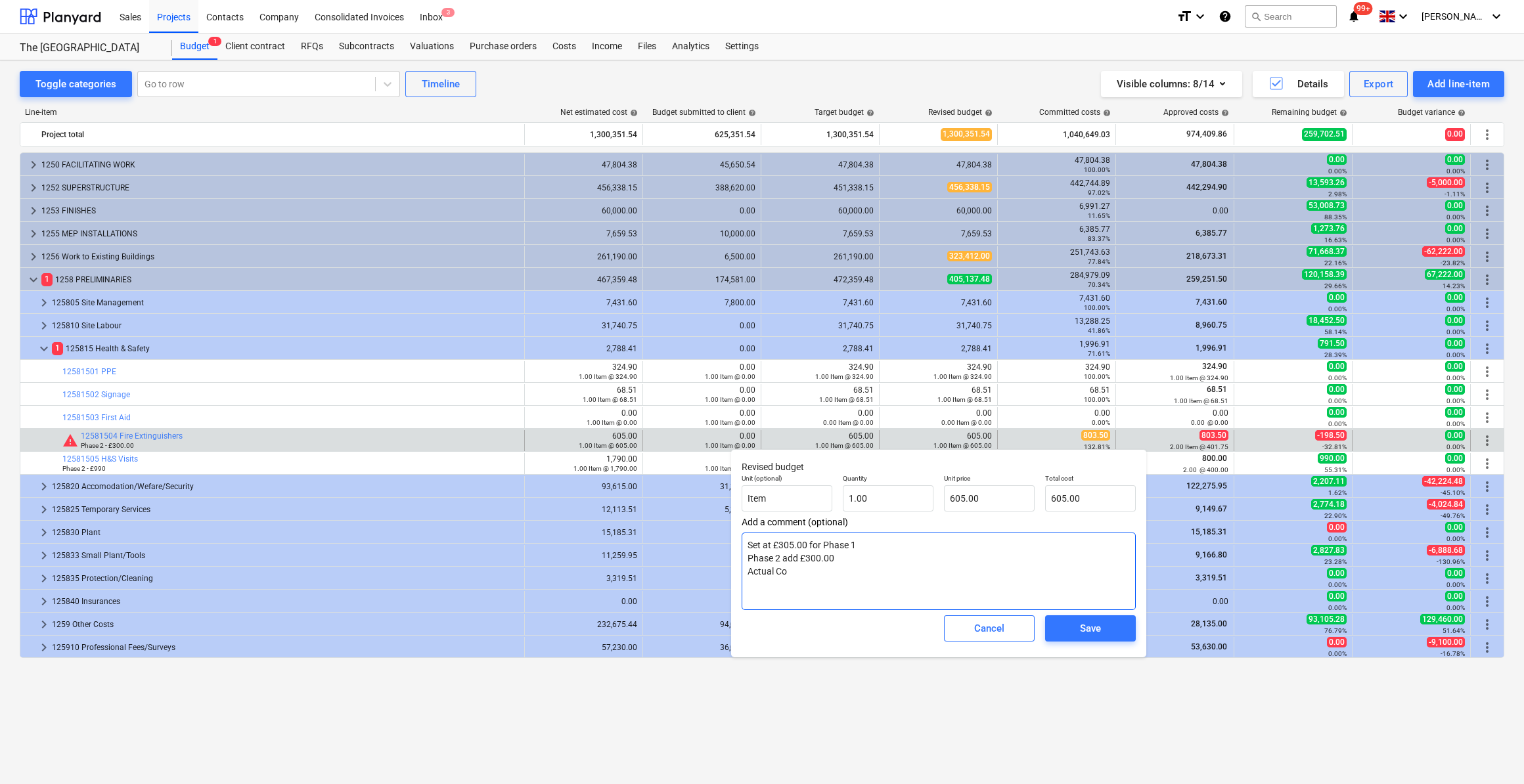
type textarea "Set at £305.00 for Phase 1 Phase 2 add £300.00 Actual Com"
type textarea "x"
type textarea "Set at £305.00 for Phase 1 Phase 2 add £300.00 Actual Commi"
type textarea "x"
type textarea "Set at £305.00 for Phase 1 Phase 2 add £300.00 Actual Commit"
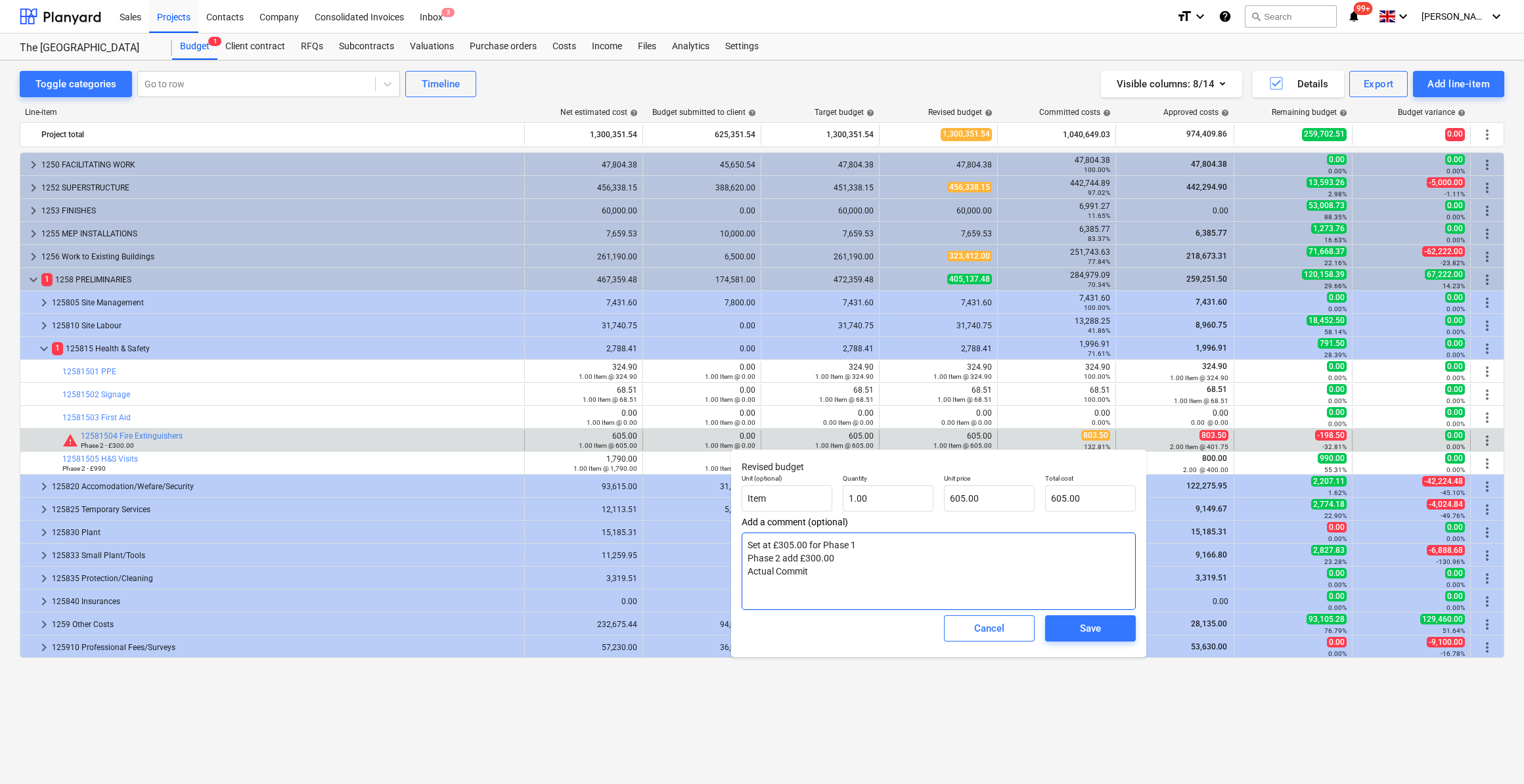
type textarea "x"
type textarea "Set at £305.00 for Phase 1 Phase 2 add £300.00 Actual Committe"
type textarea "x"
type textarea "Set at £305.00 for Phase 1 Phase 2 add £300.00 Actual Committed"
type textarea "x"
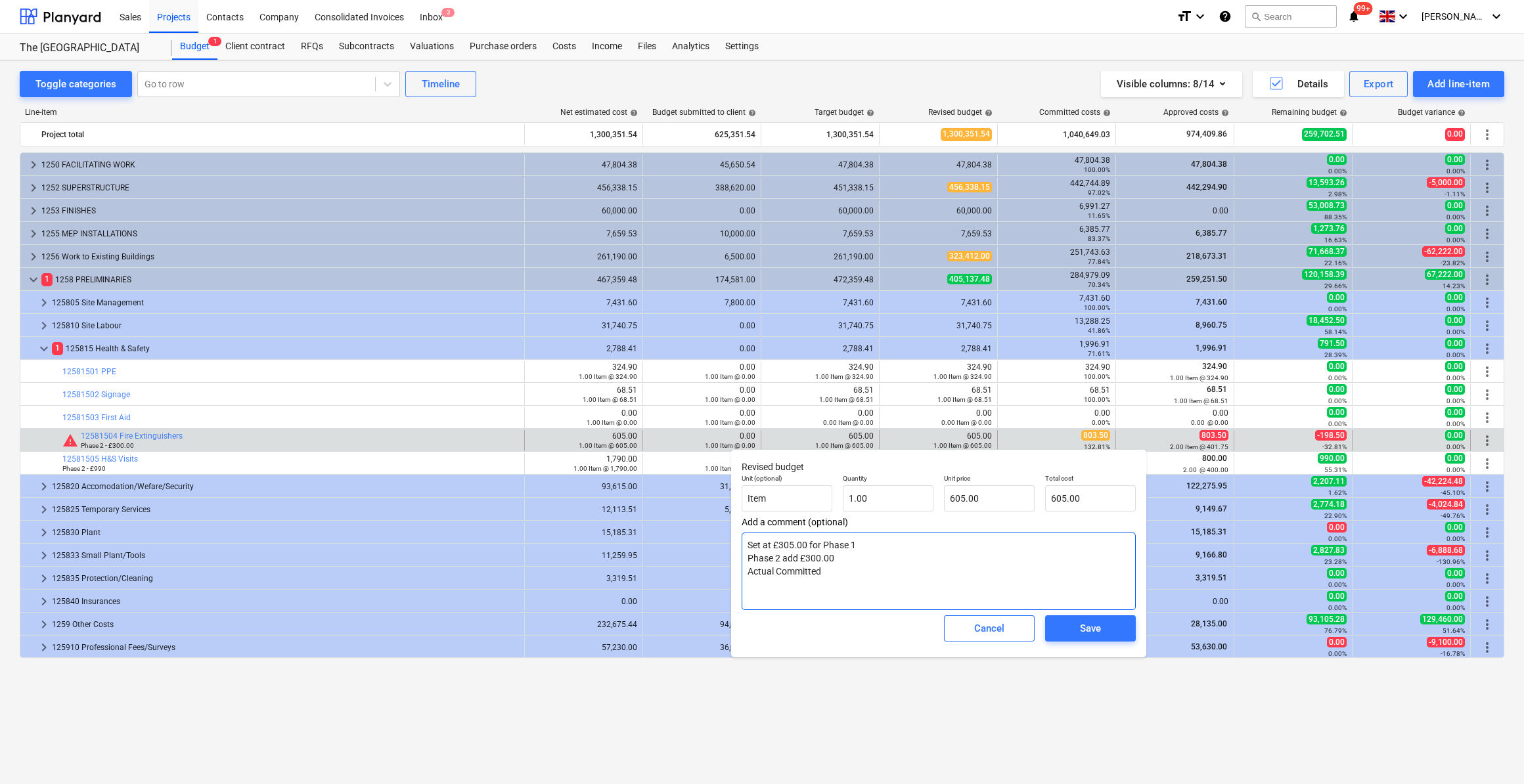
type textarea "Set at £305.00 for Phase 1 Phase 2 add £300.00 Actual Committed"
type textarea "x"
type textarea "Set at £305.00 for Phase 1 Phase 2 add £300.00 Actual Committed 0"
type textarea "x"
type textarea "Set at £305.00 for Phase 1 Phase 2 add £300.00 Actual Committed 02"
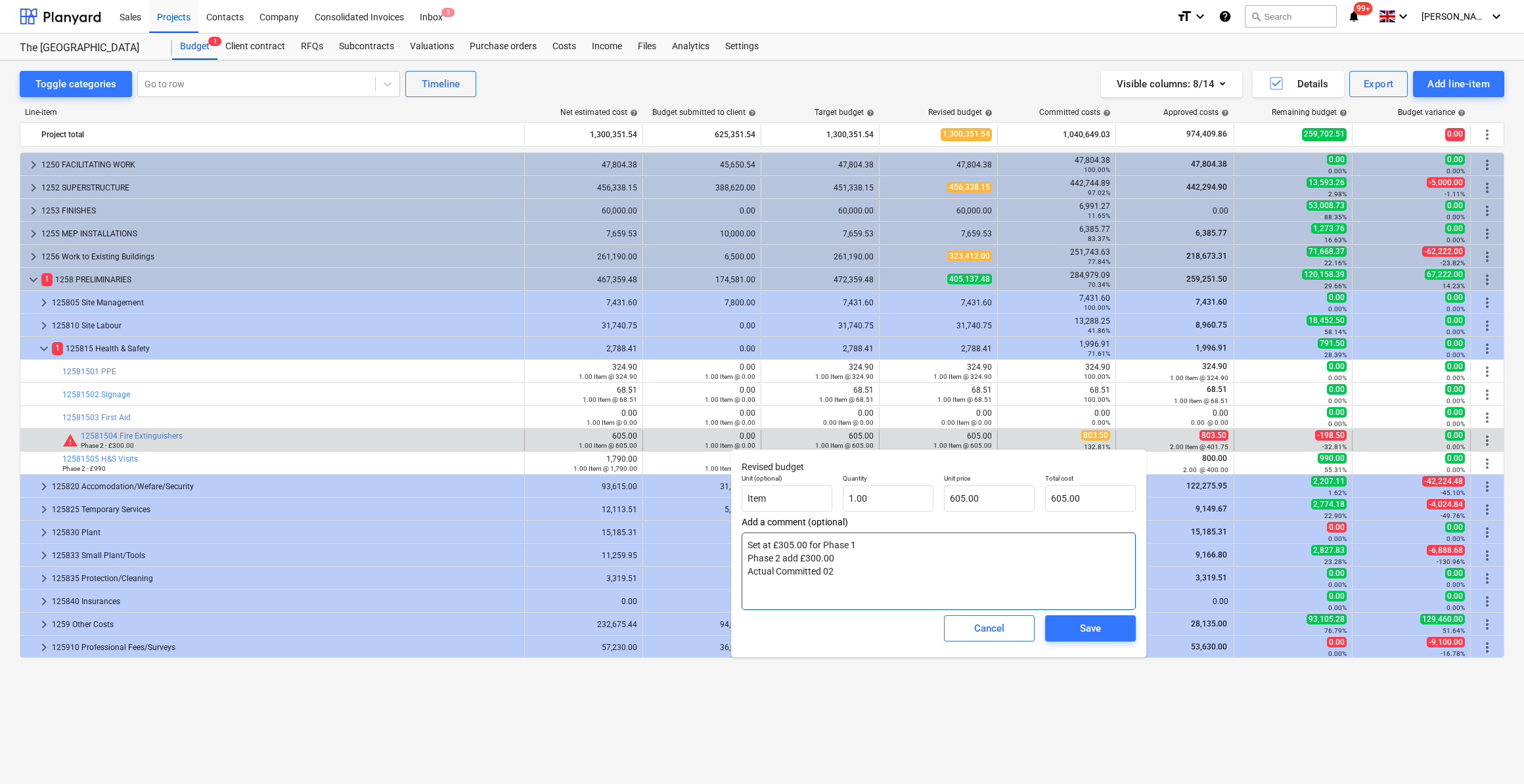
type textarea "x"
type textarea "Set at £305.00 for Phase 1 Phase 2 add £300.00 Actual Committed 02/1"
type textarea "x"
type textarea "Set at £305.00 for Phase 1 Phase 2 add £300.00 Actual Committed 02/10"
type textarea "x"
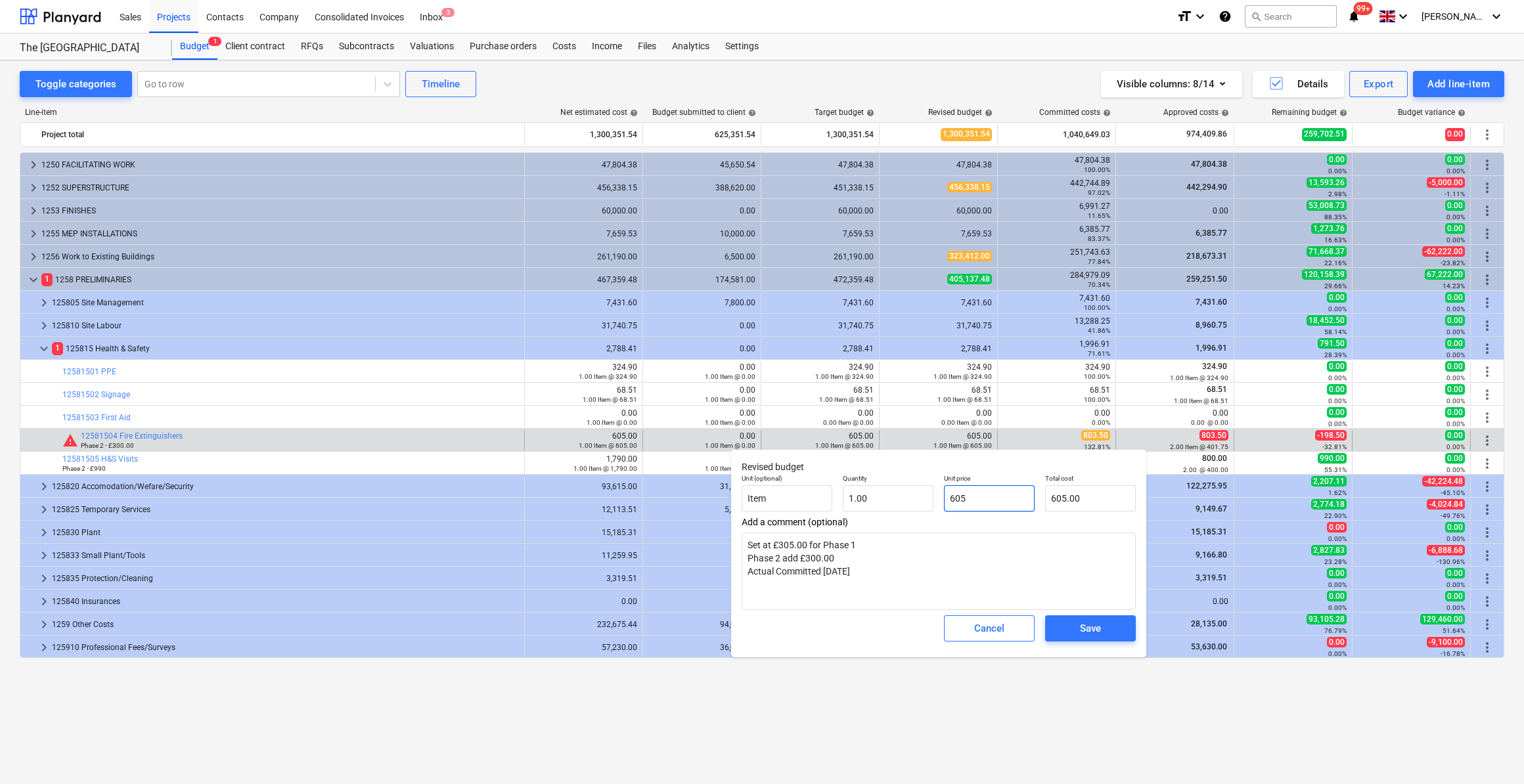
drag, startPoint x: 981, startPoint y: 497, endPoint x: 945, endPoint y: 498, distance: 36.0
click at [945, 498] on input "605" at bounding box center [990, 499] width 91 height 27
click at [1104, 629] on span "Save" at bounding box center [1090, 628] width 59 height 17
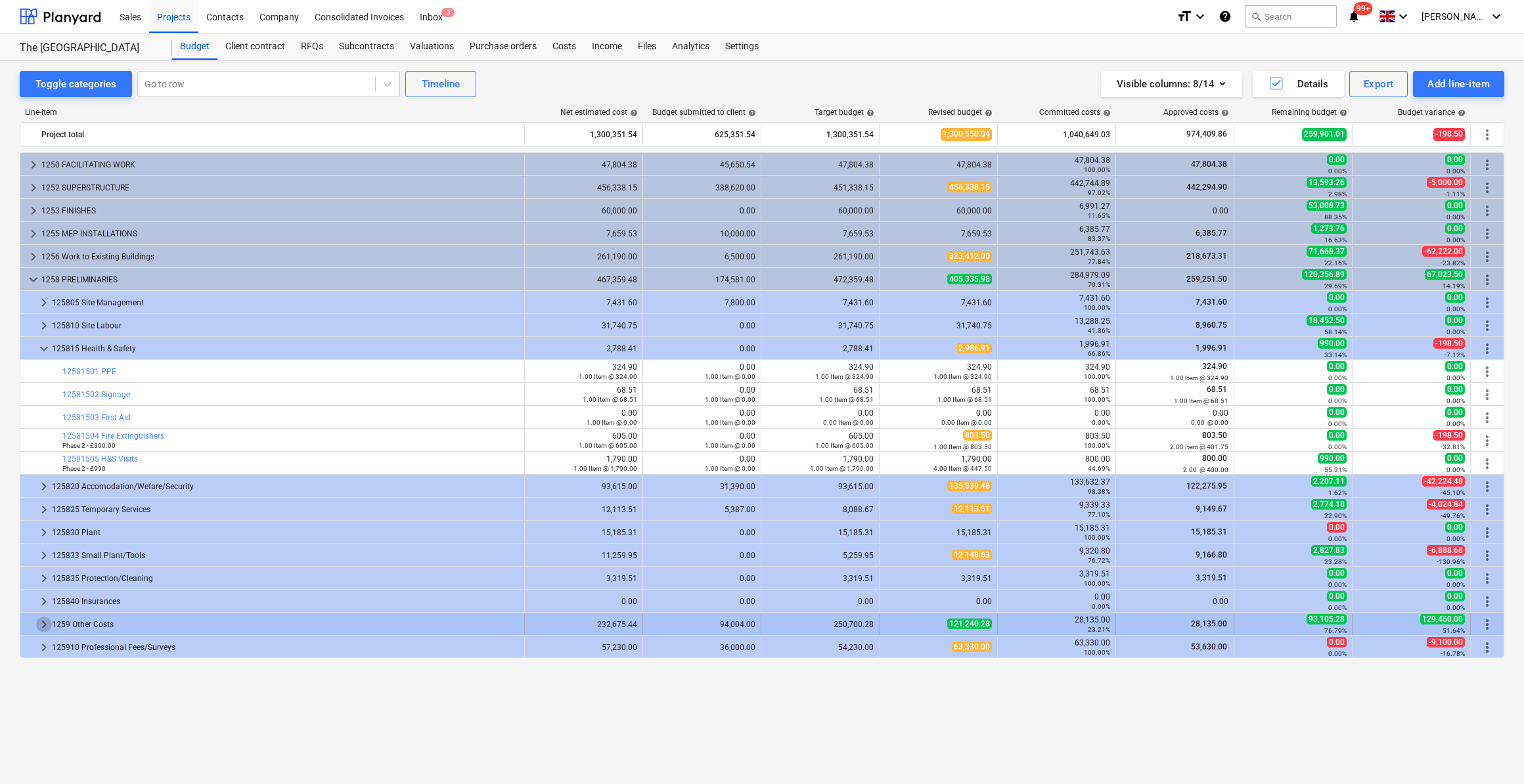
click at [43, 621] on span "keyboard_arrow_right" at bounding box center [44, 624] width 16 height 16
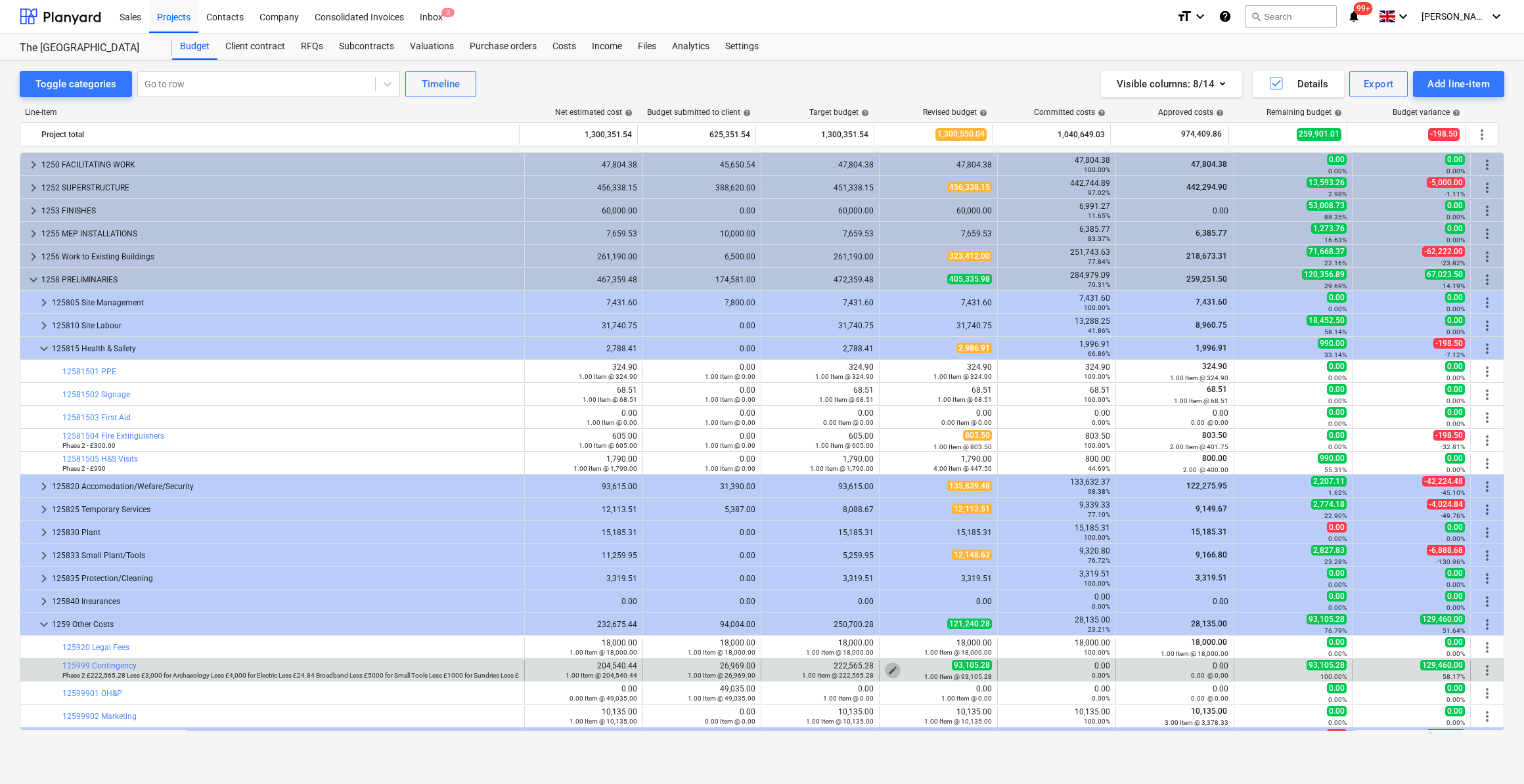
click at [888, 667] on span "edit" at bounding box center [892, 670] width 10 height 10
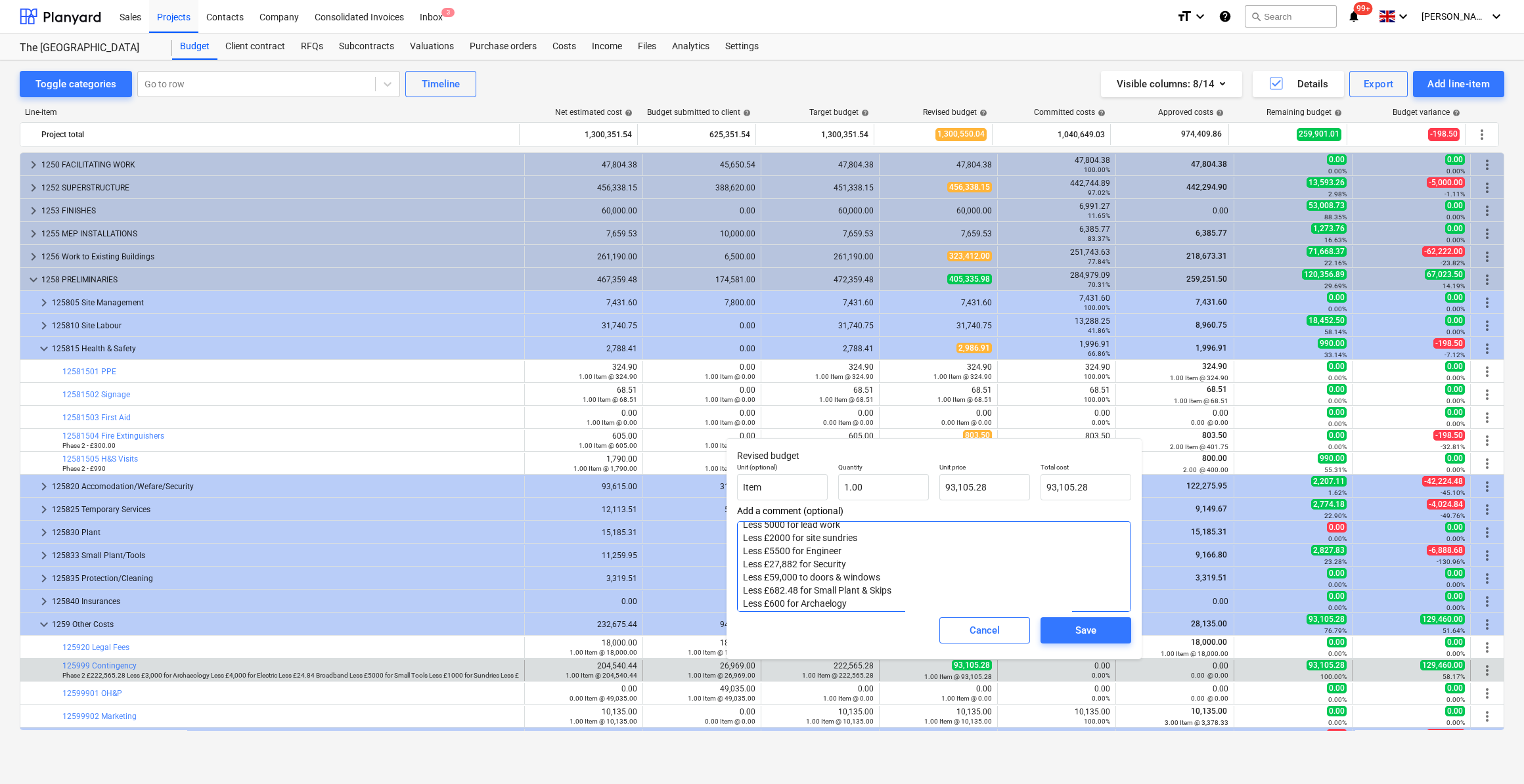
scroll to position [92, 0]
click at [952, 602] on textarea "Less £3000 for Archeaology Less £4,000 for Electric Less 40.44 for Broadband Le…" at bounding box center [934, 567] width 394 height 91
click at [991, 486] on input "93105.28" at bounding box center [985, 487] width 91 height 27
click at [1084, 628] on div "Save" at bounding box center [1085, 630] width 21 height 17
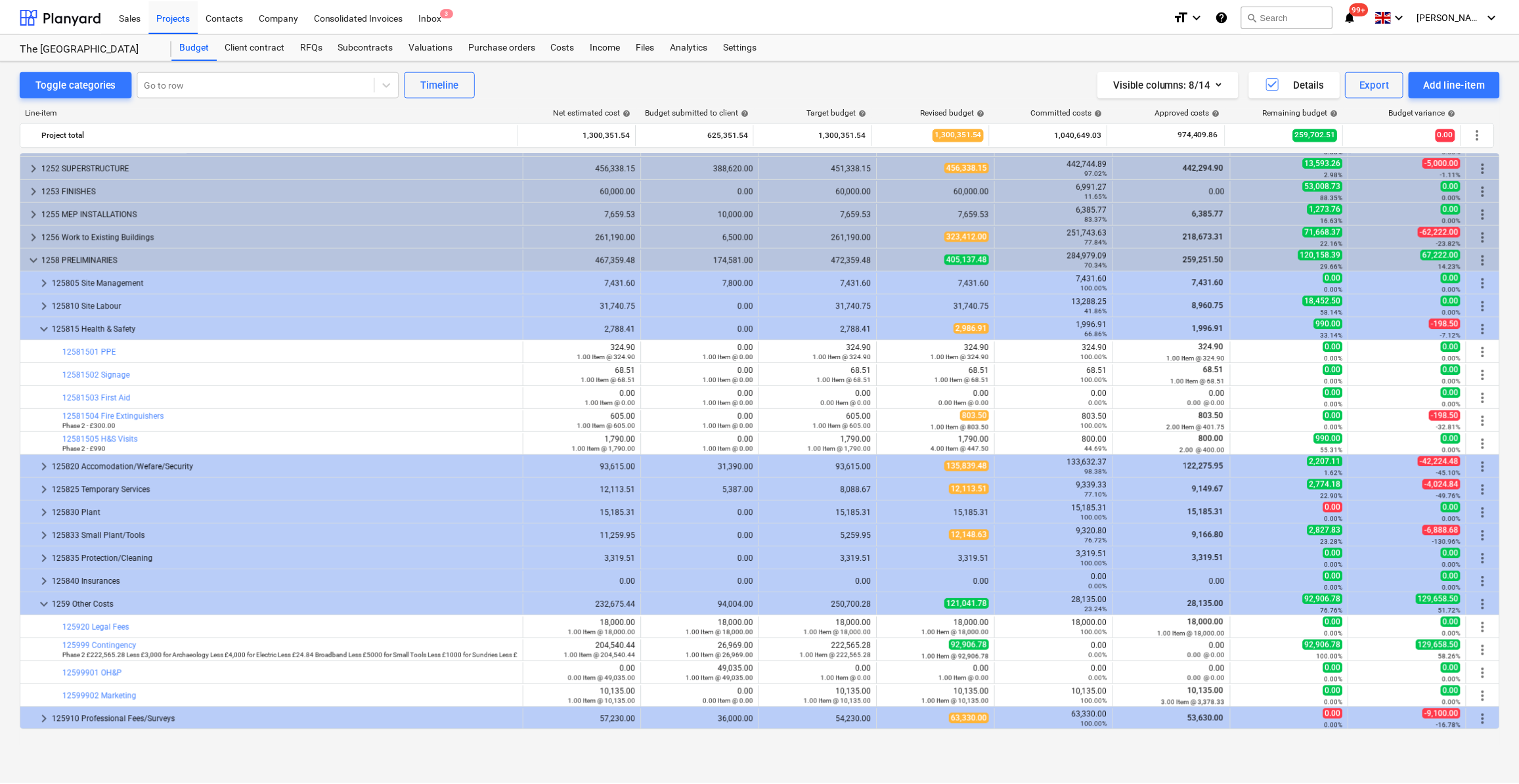
scroll to position [0, 0]
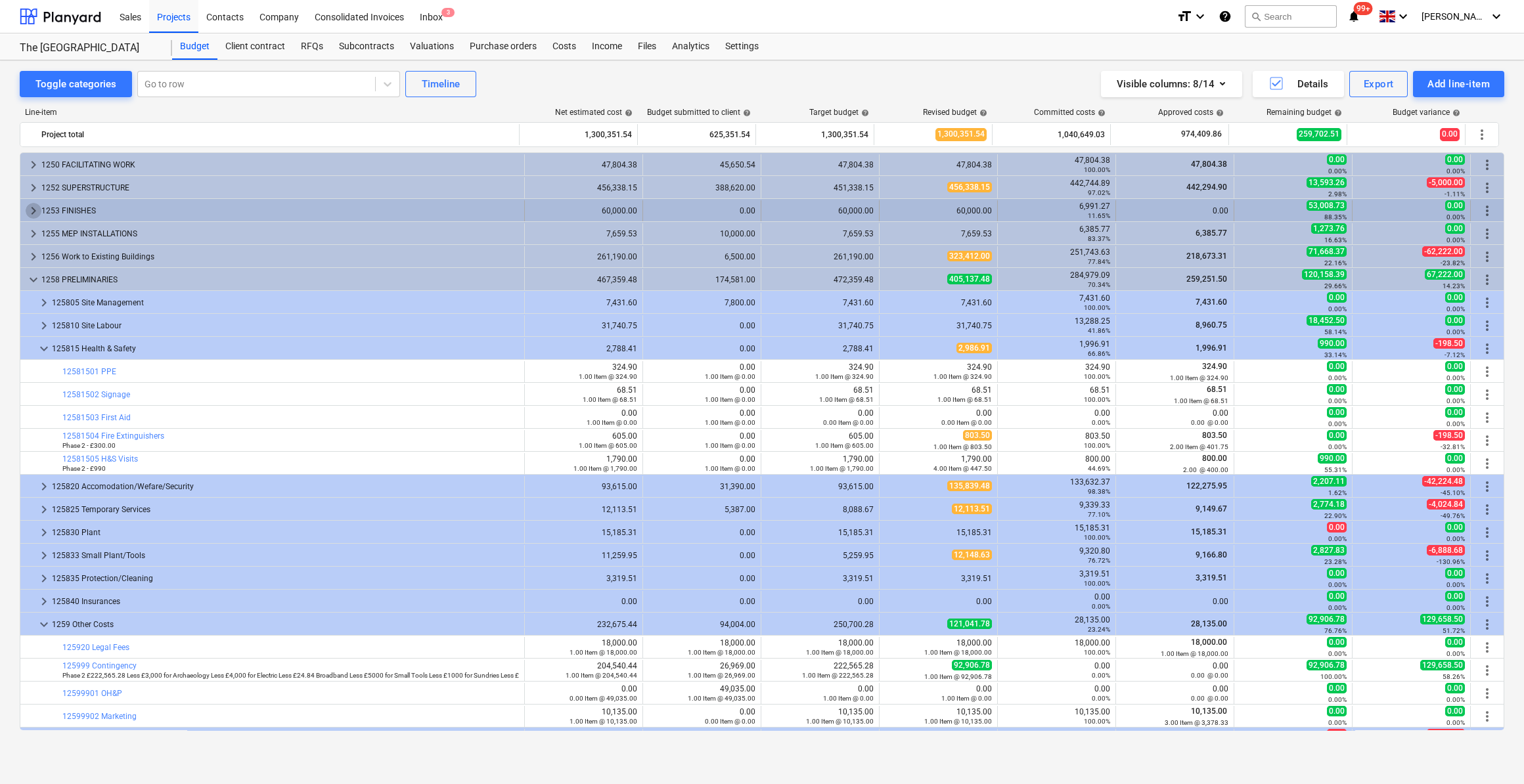
click at [31, 205] on span "keyboard_arrow_right" at bounding box center [34, 211] width 16 height 16
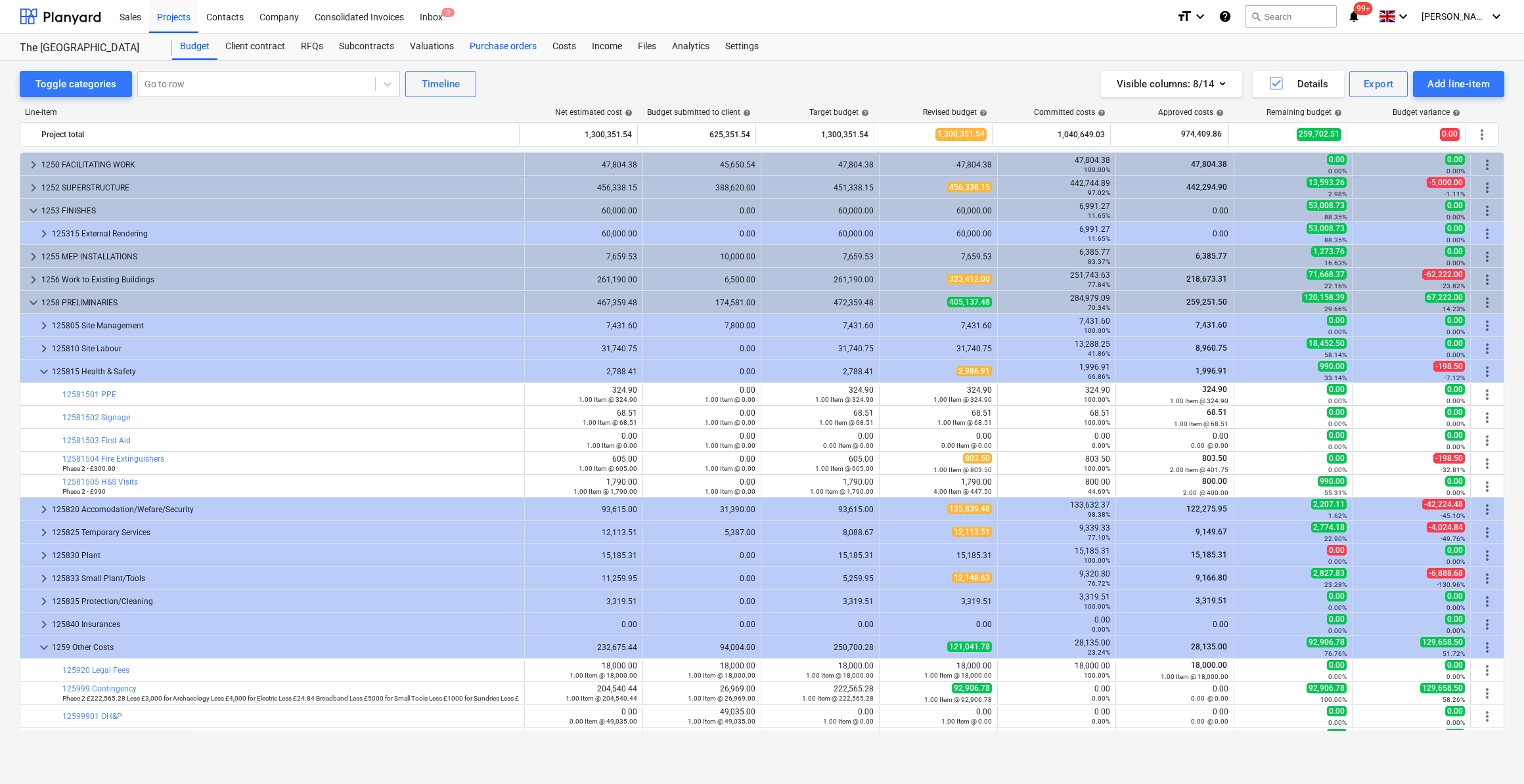
click at [511, 46] on div "Purchase orders" at bounding box center [503, 47] width 83 height 27
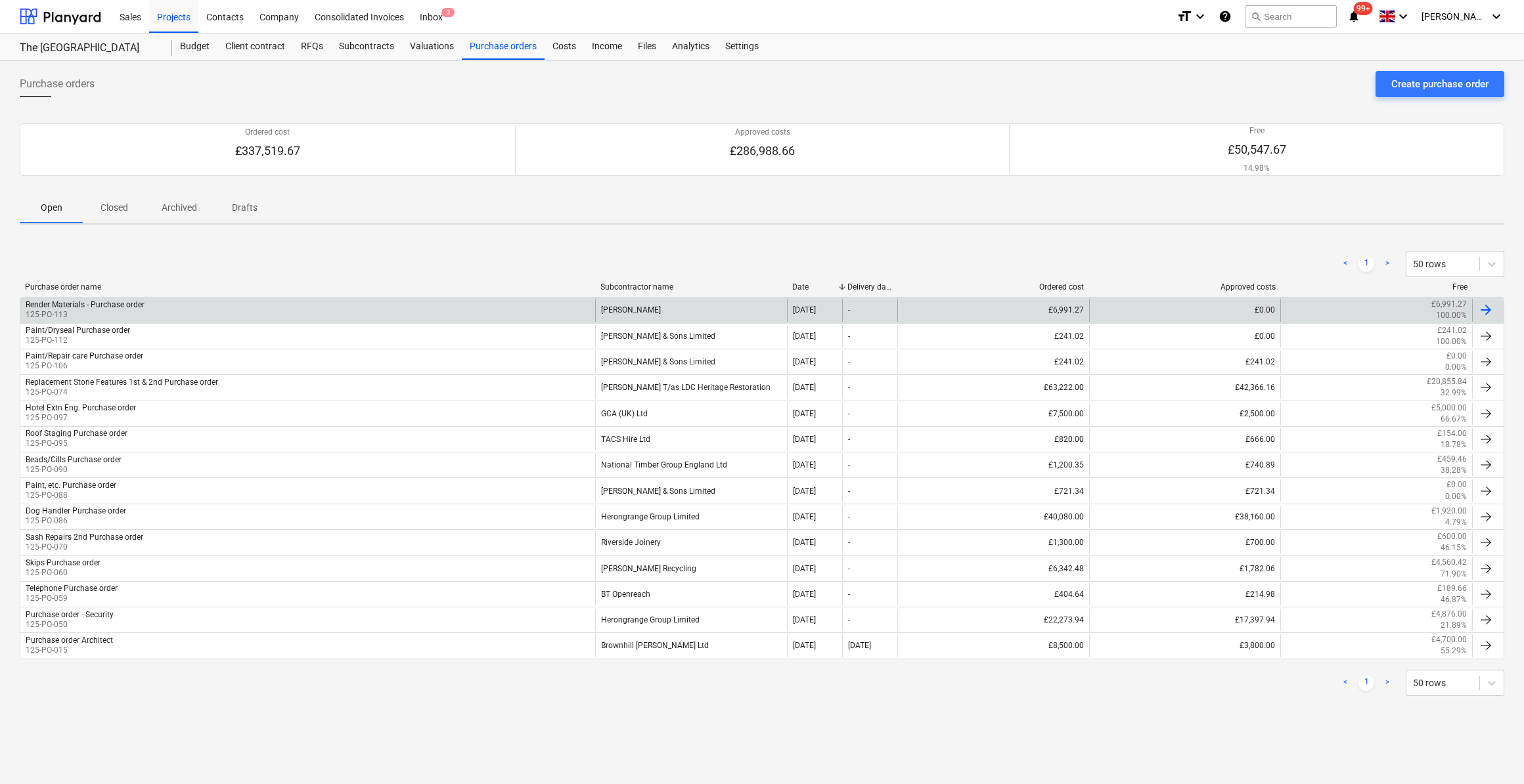
click at [1486, 309] on div at bounding box center [1486, 310] width 16 height 16
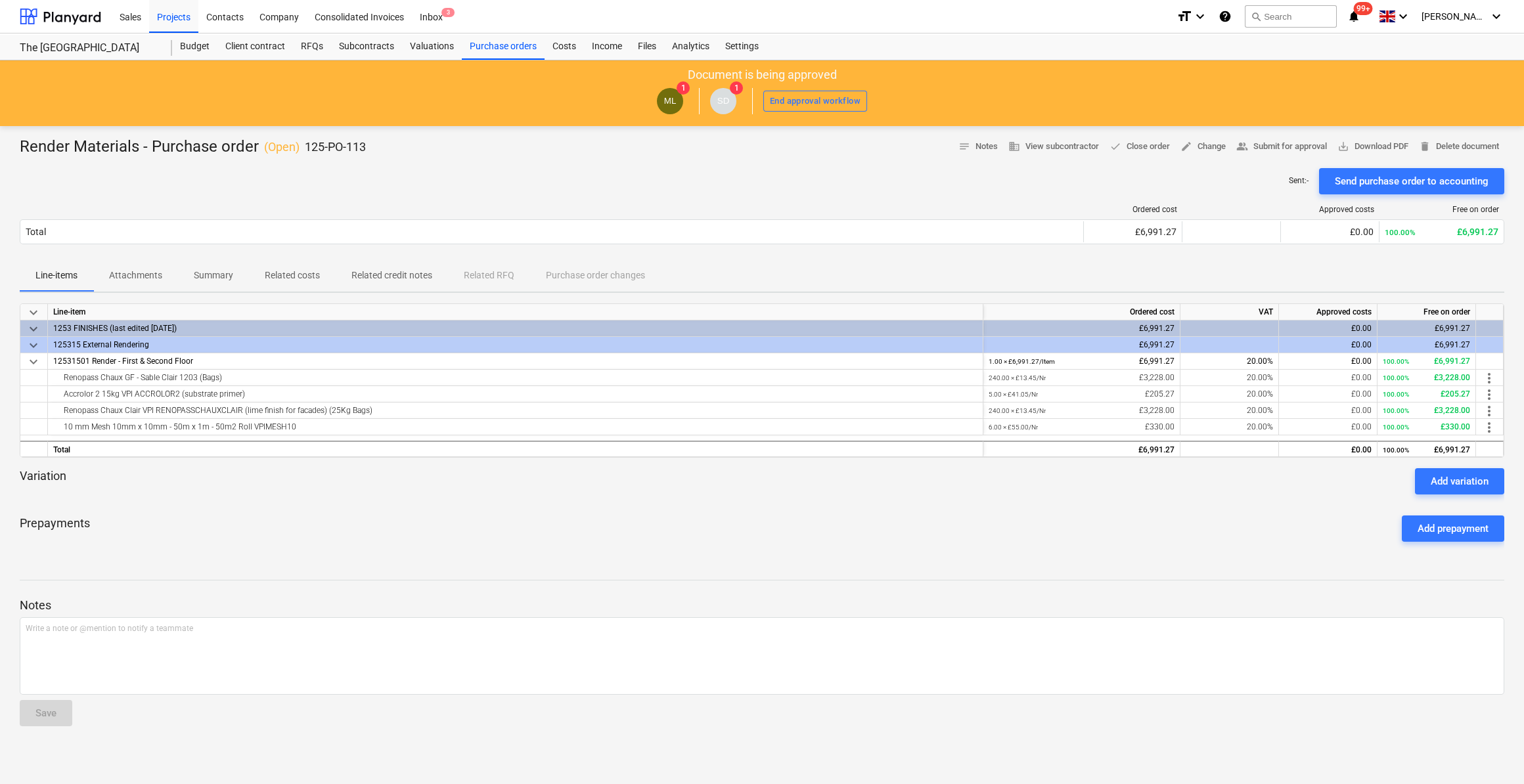
click at [143, 273] on p "Attachments" at bounding box center [136, 276] width 53 height 14
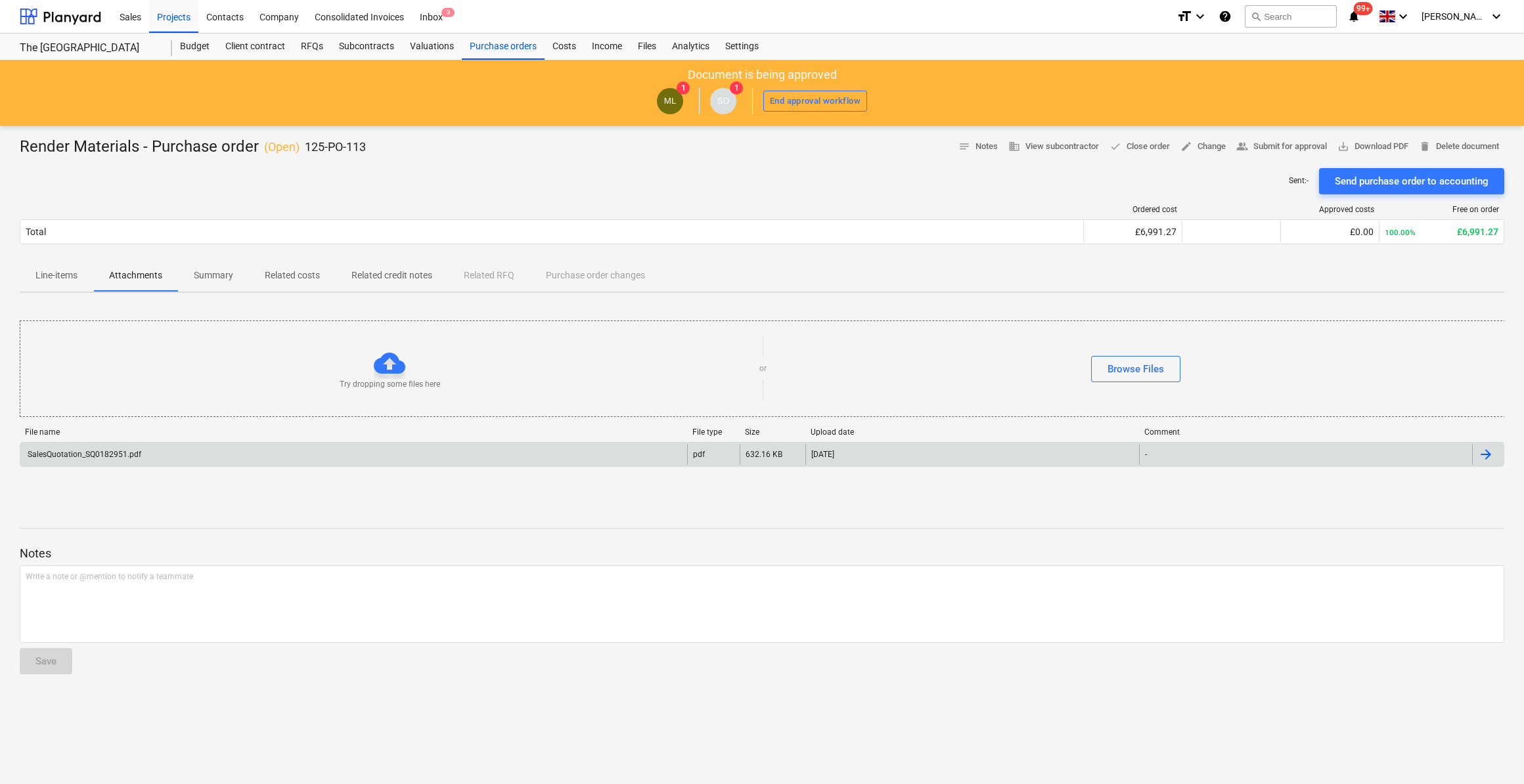
click at [107, 457] on div "SalesQuotation_SQ0182951.pdf" at bounding box center [84, 454] width 116 height 9
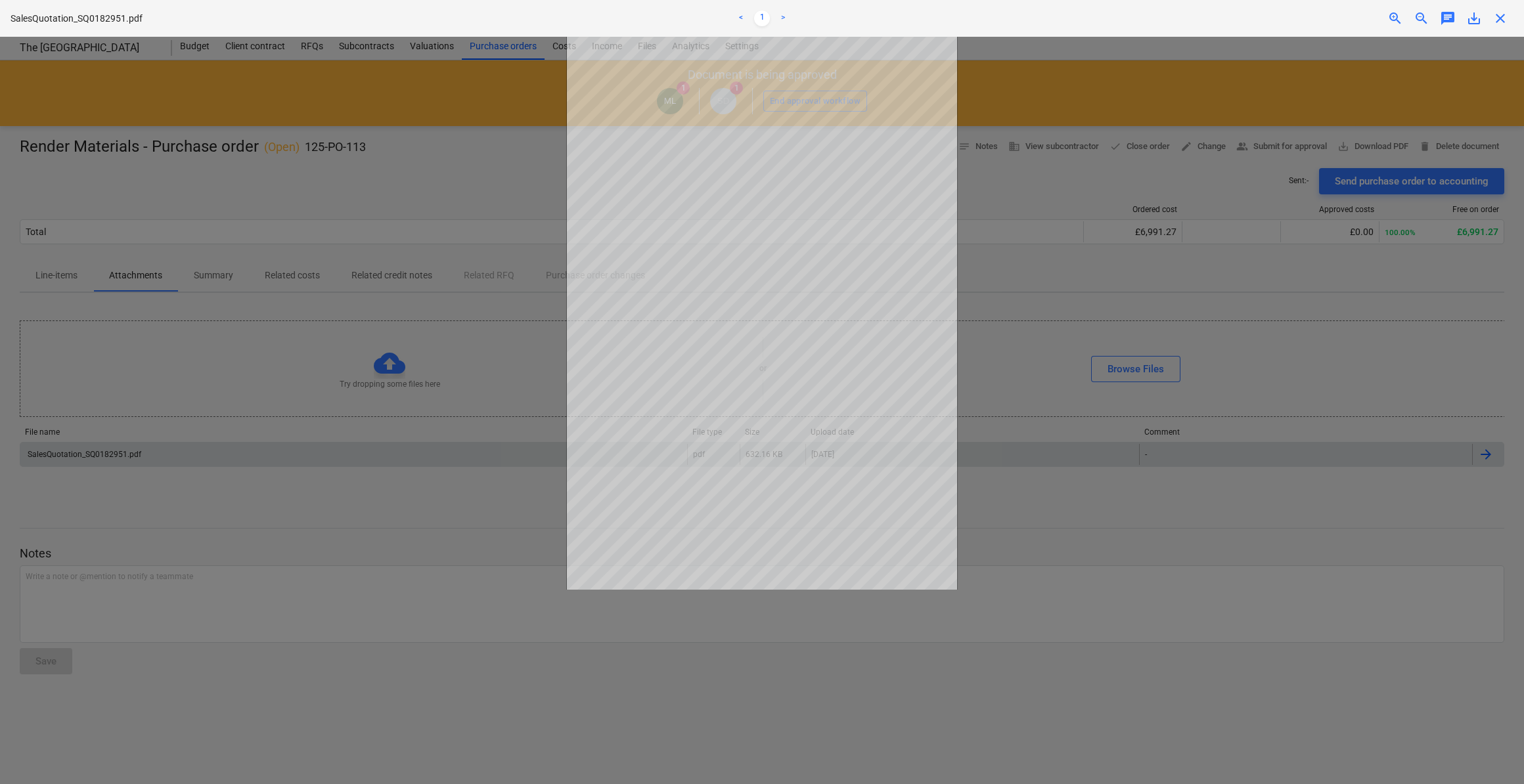
click at [1502, 19] on span "close" at bounding box center [1500, 18] width 16 height 16
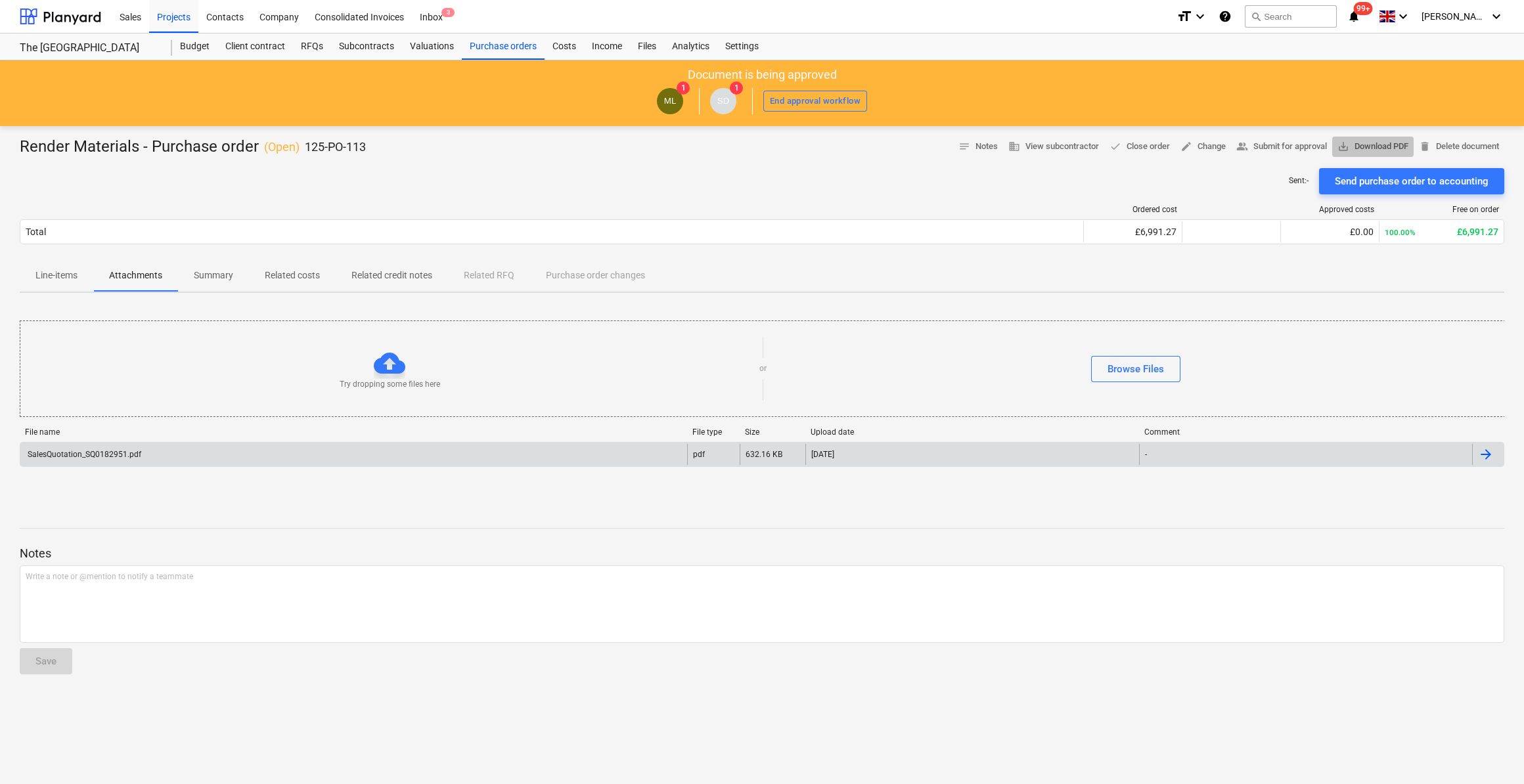
click at [1388, 146] on span "save_alt Download PDF" at bounding box center [1373, 146] width 71 height 15
click at [1129, 267] on div "Line-items Attachments Summary Related costs Related credit notes Related RFQ P…" at bounding box center [762, 276] width 1485 height 31
click at [644, 43] on div "Files" at bounding box center [647, 47] width 34 height 27
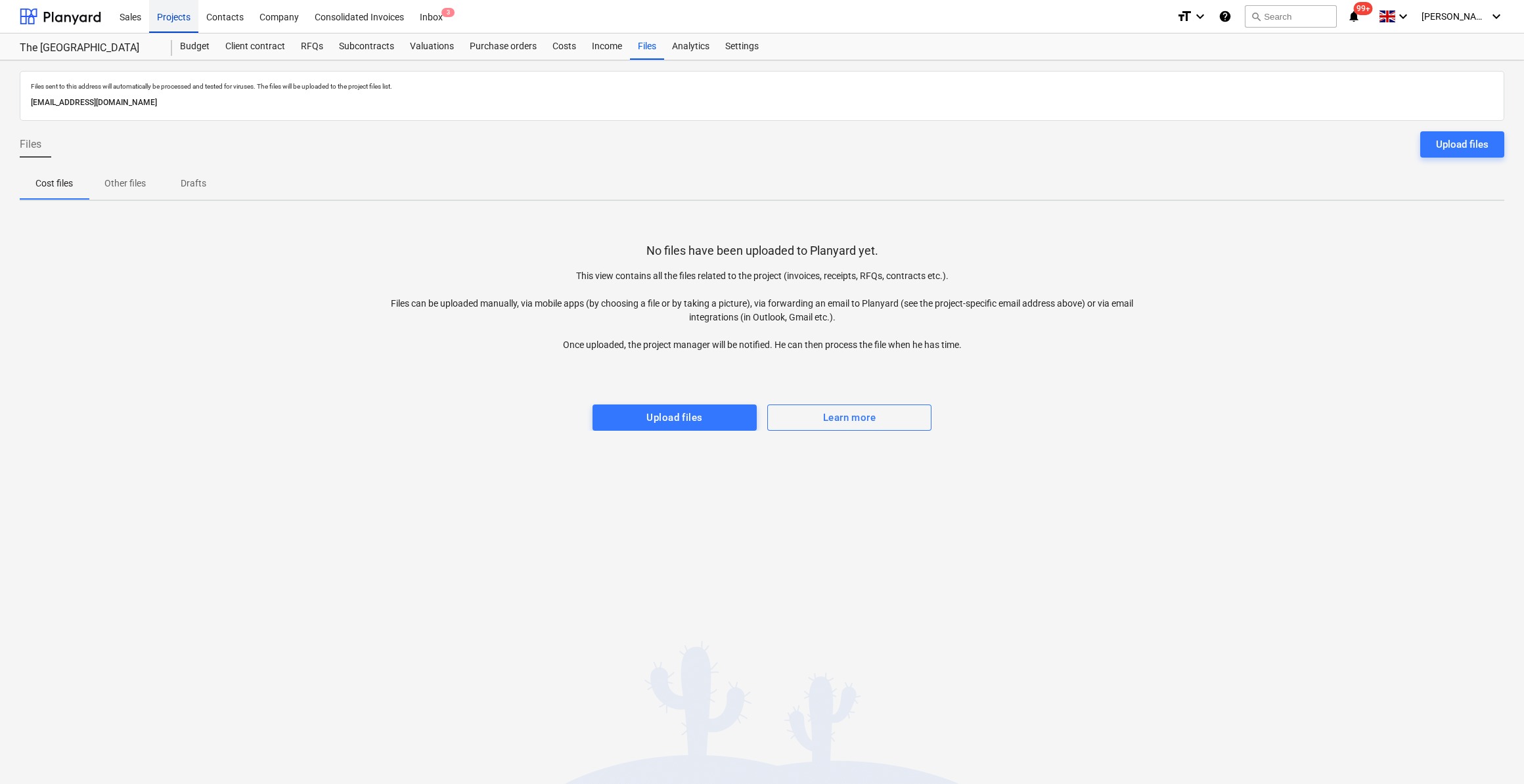
click at [187, 14] on div "Projects" at bounding box center [173, 16] width 49 height 34
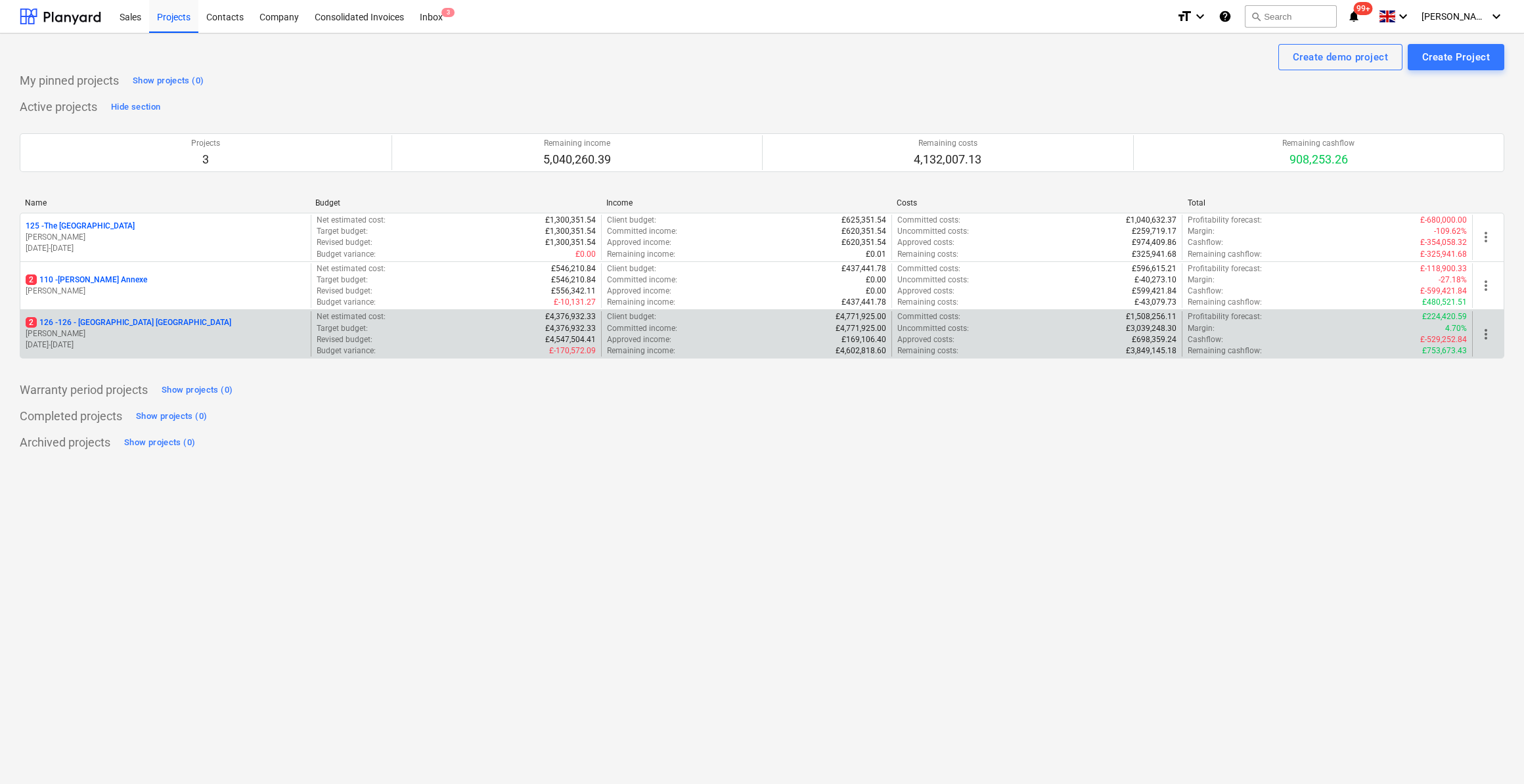
click at [96, 323] on p "2 126 - 126 - [GEOGRAPHIC_DATA] [GEOGRAPHIC_DATA]" at bounding box center [129, 323] width 205 height 11
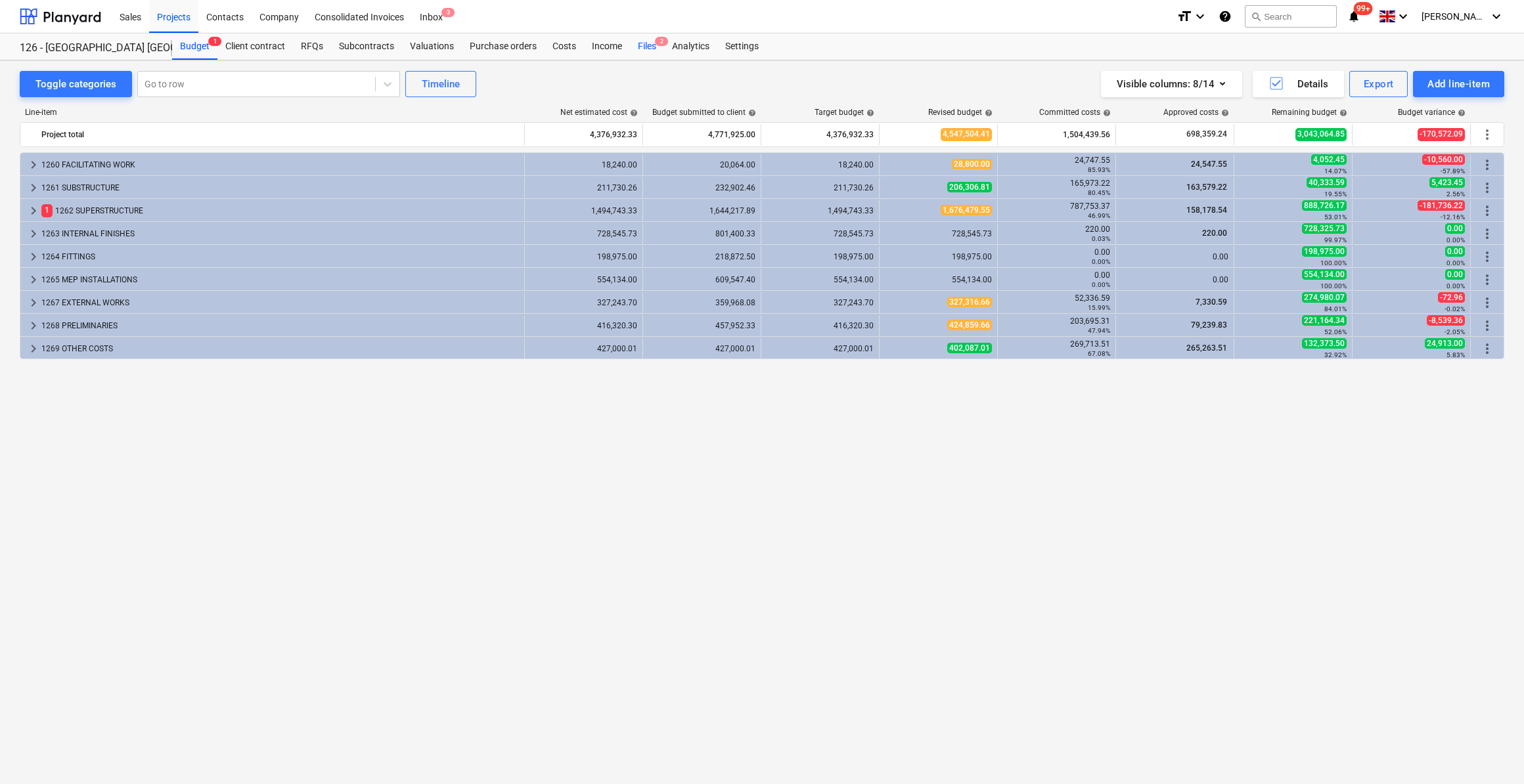
click at [639, 44] on div "Files 2" at bounding box center [647, 47] width 34 height 27
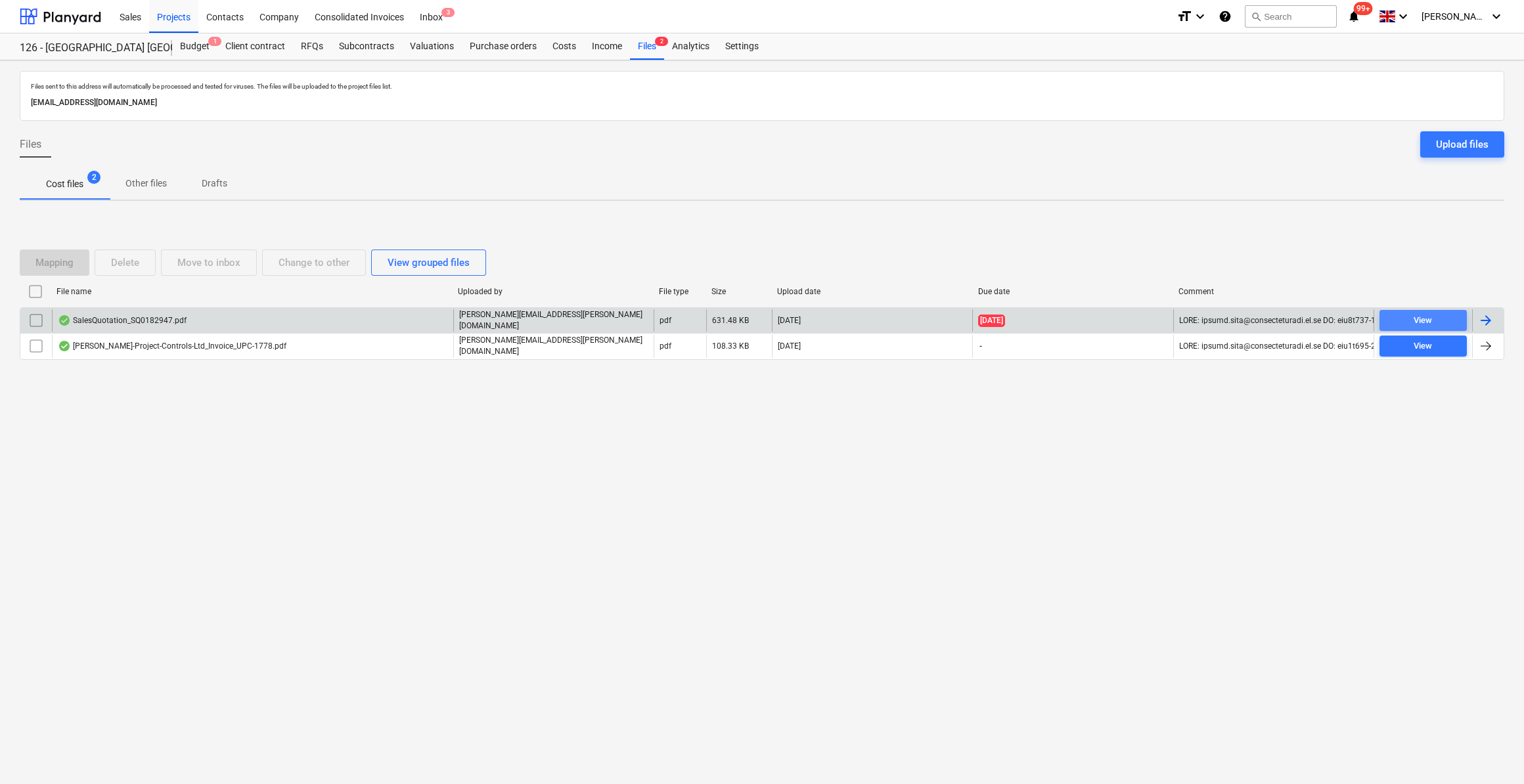
click at [1421, 319] on div "View" at bounding box center [1422, 320] width 18 height 15
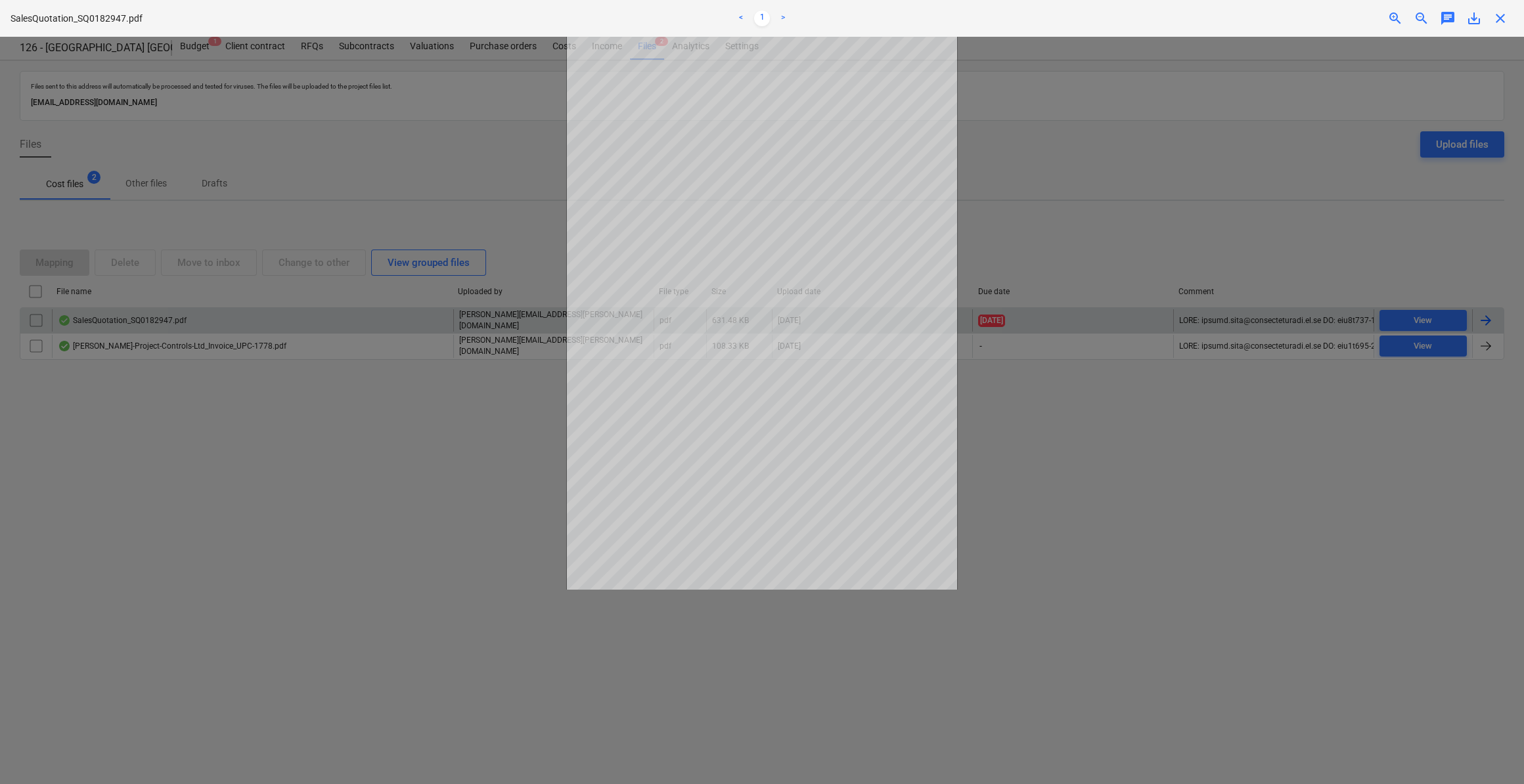
click at [1502, 19] on span "close" at bounding box center [1500, 18] width 16 height 16
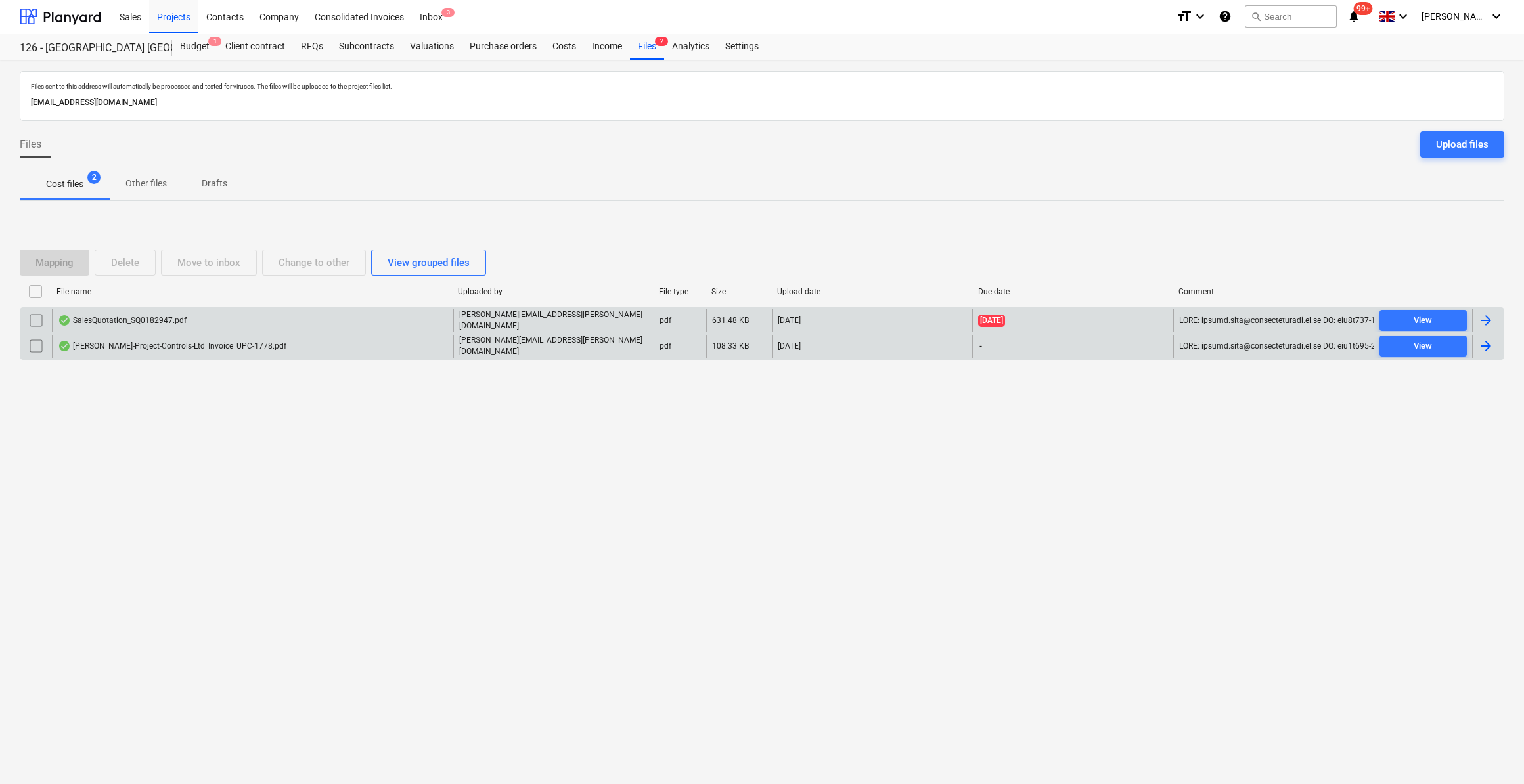
click at [1487, 343] on div at bounding box center [1486, 346] width 16 height 16
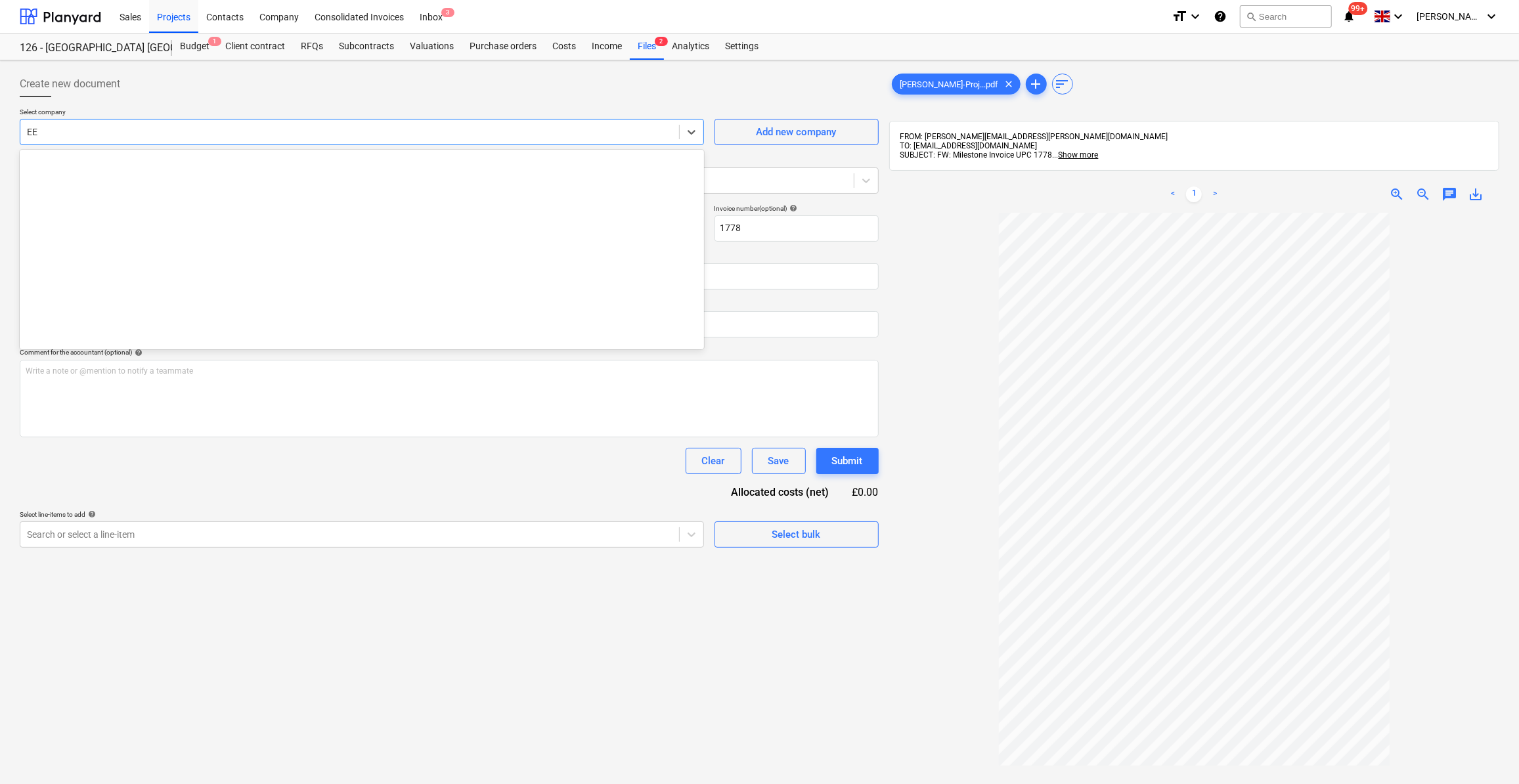
click at [45, 123] on div "EE" at bounding box center [349, 132] width 659 height 18
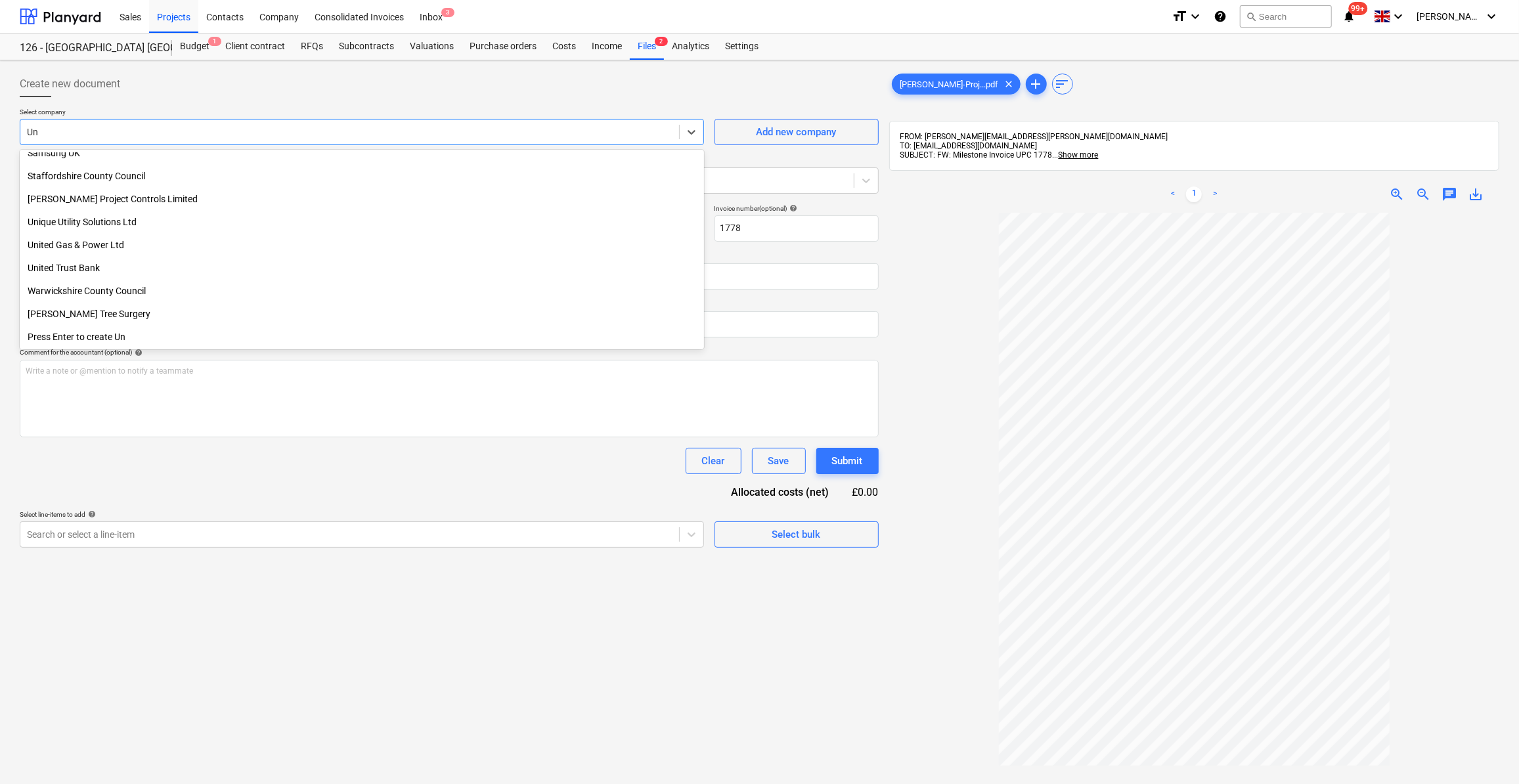
scroll to position [378, 0]
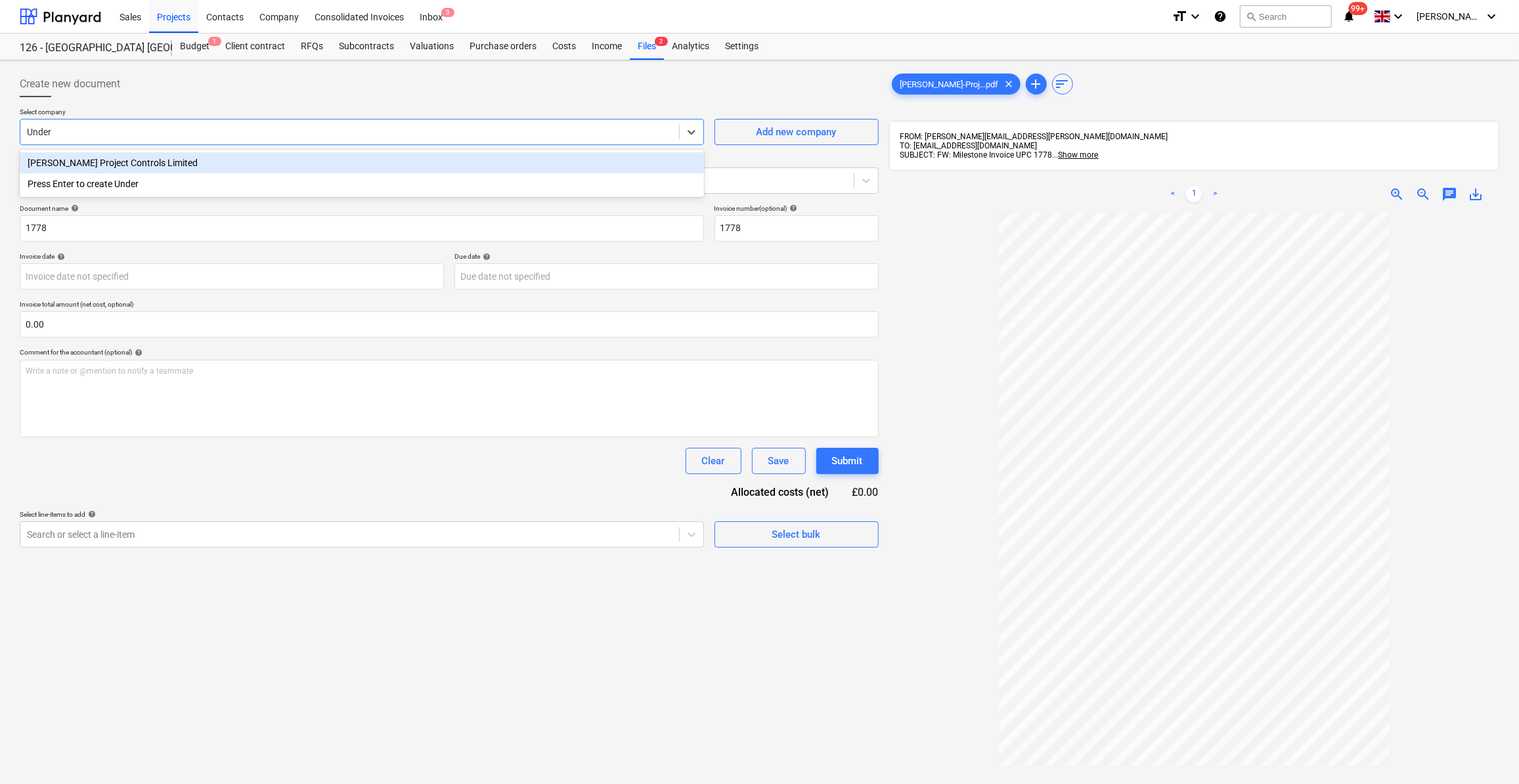
click at [96, 165] on div "[PERSON_NAME] Project Controls Limited" at bounding box center [362, 163] width 685 height 21
click at [862, 182] on icon at bounding box center [866, 180] width 13 height 13
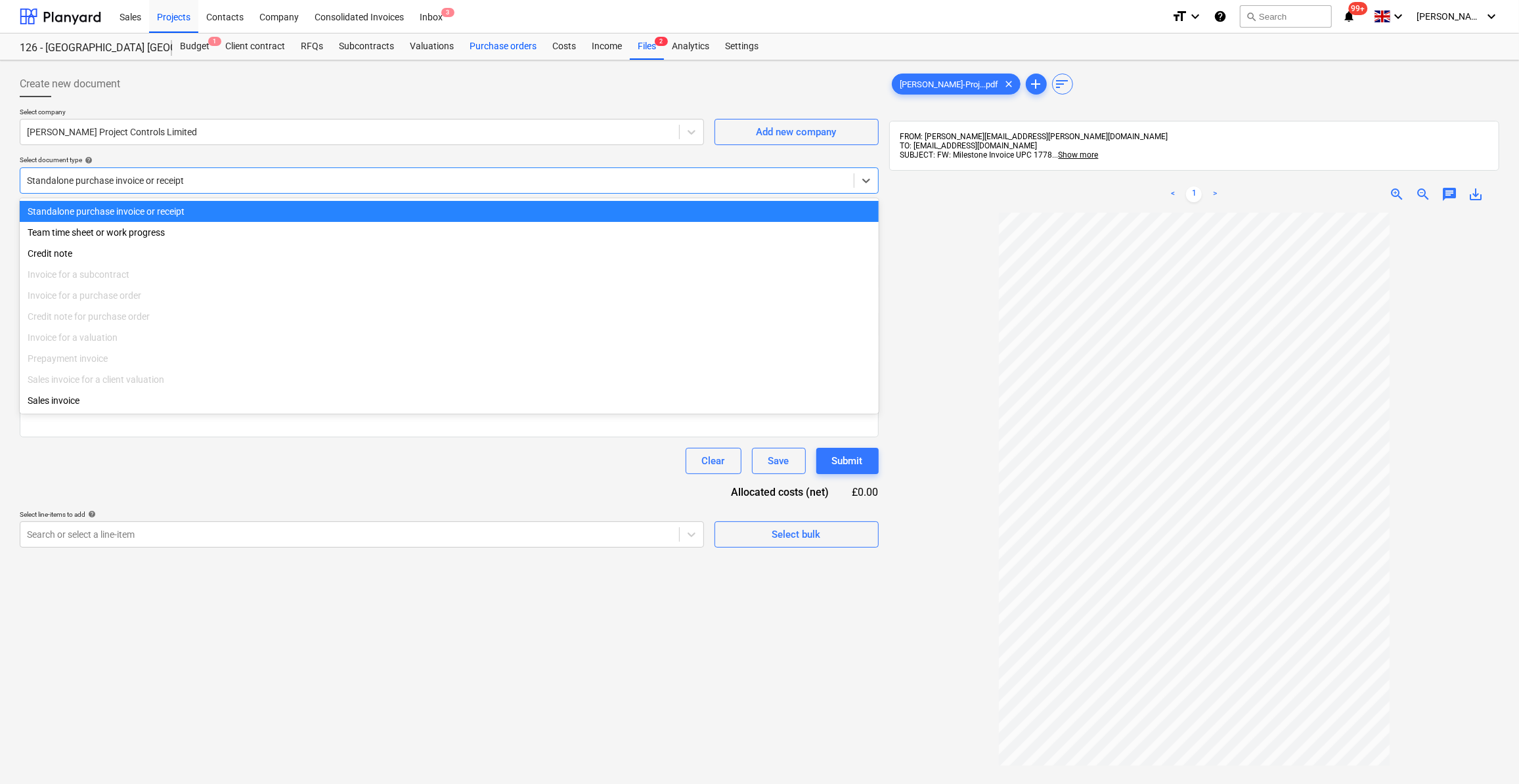
click at [494, 44] on div "Purchase orders" at bounding box center [503, 47] width 83 height 27
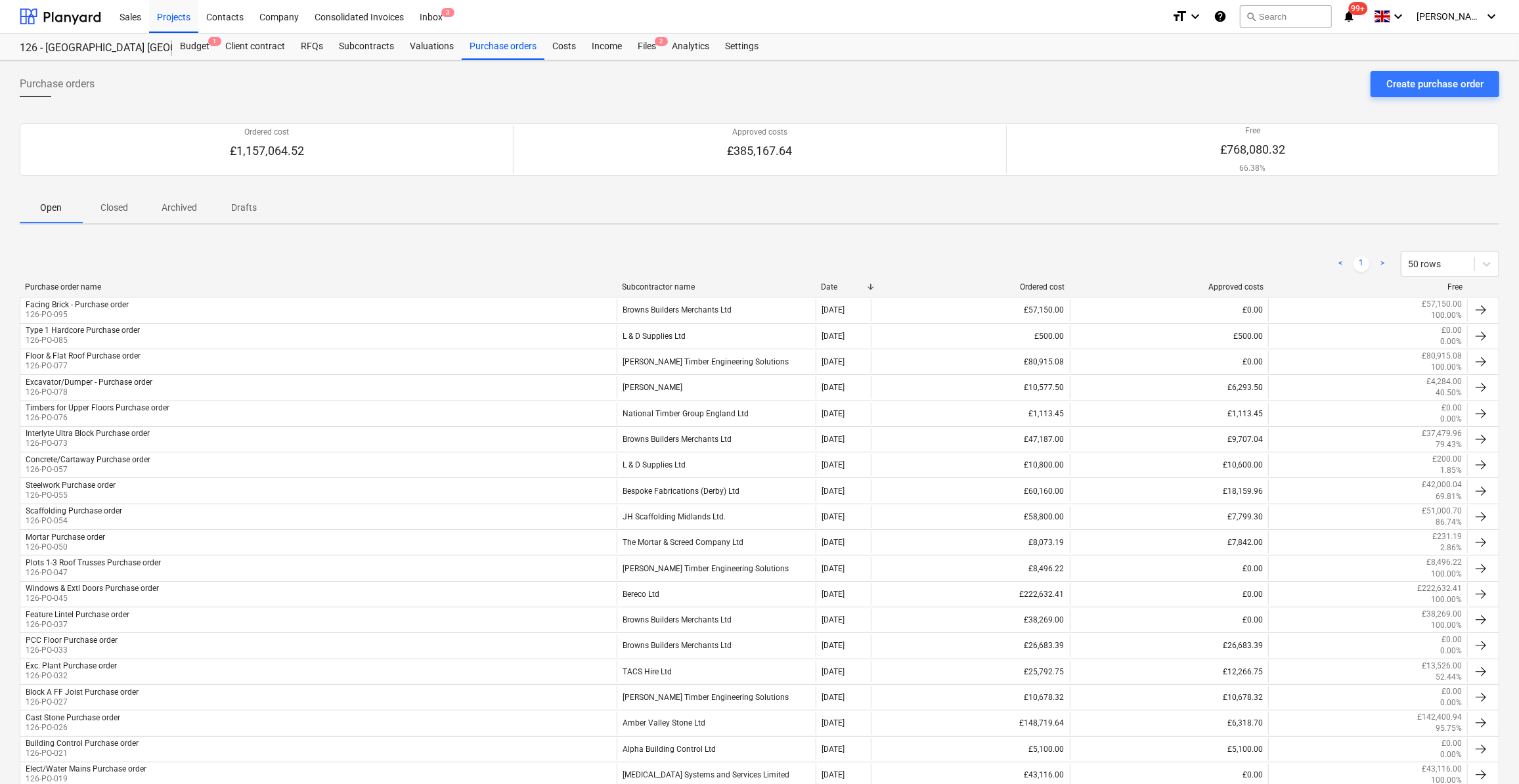
click at [115, 208] on p "Closed" at bounding box center [114, 208] width 31 height 14
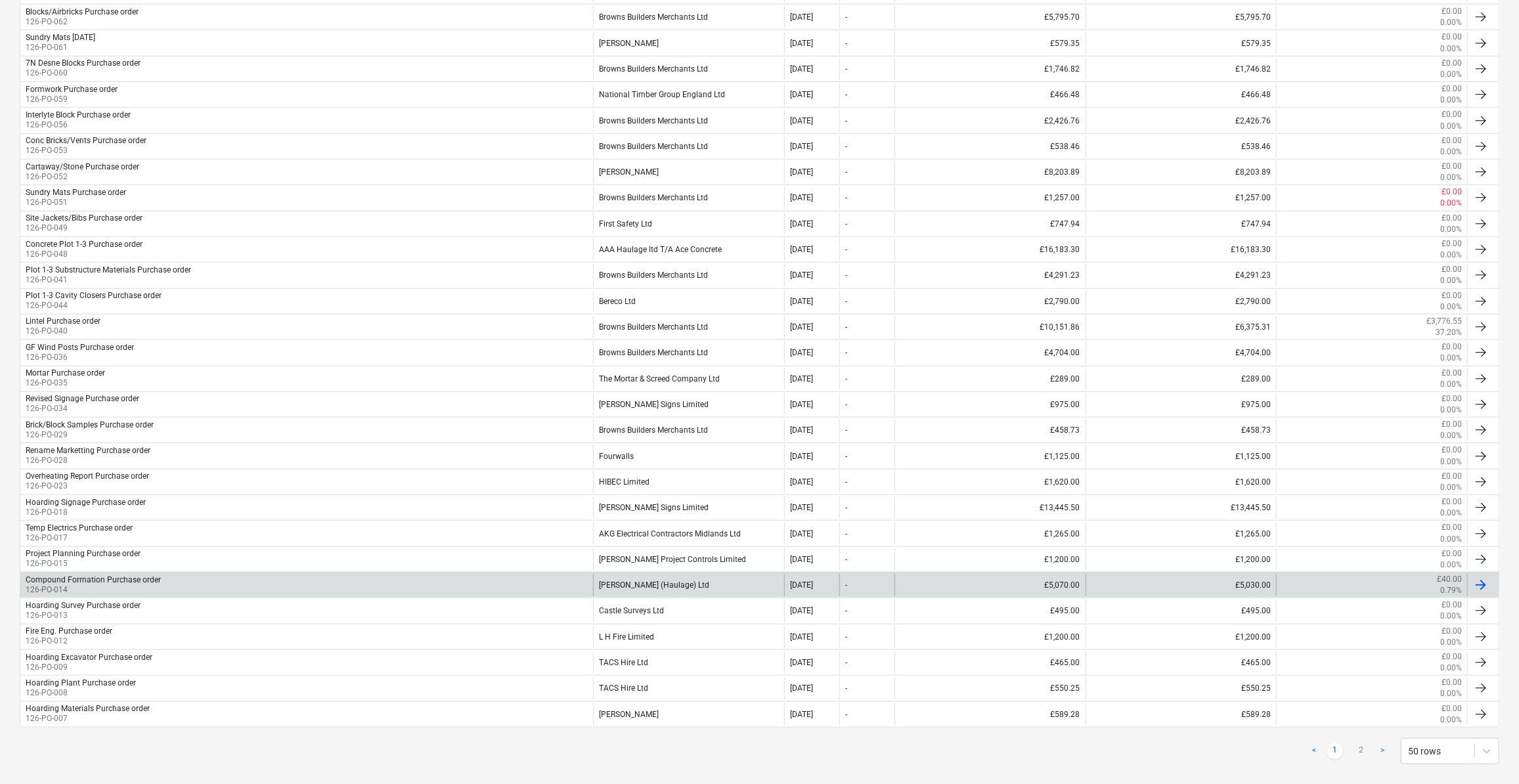
scroll to position [862, 0]
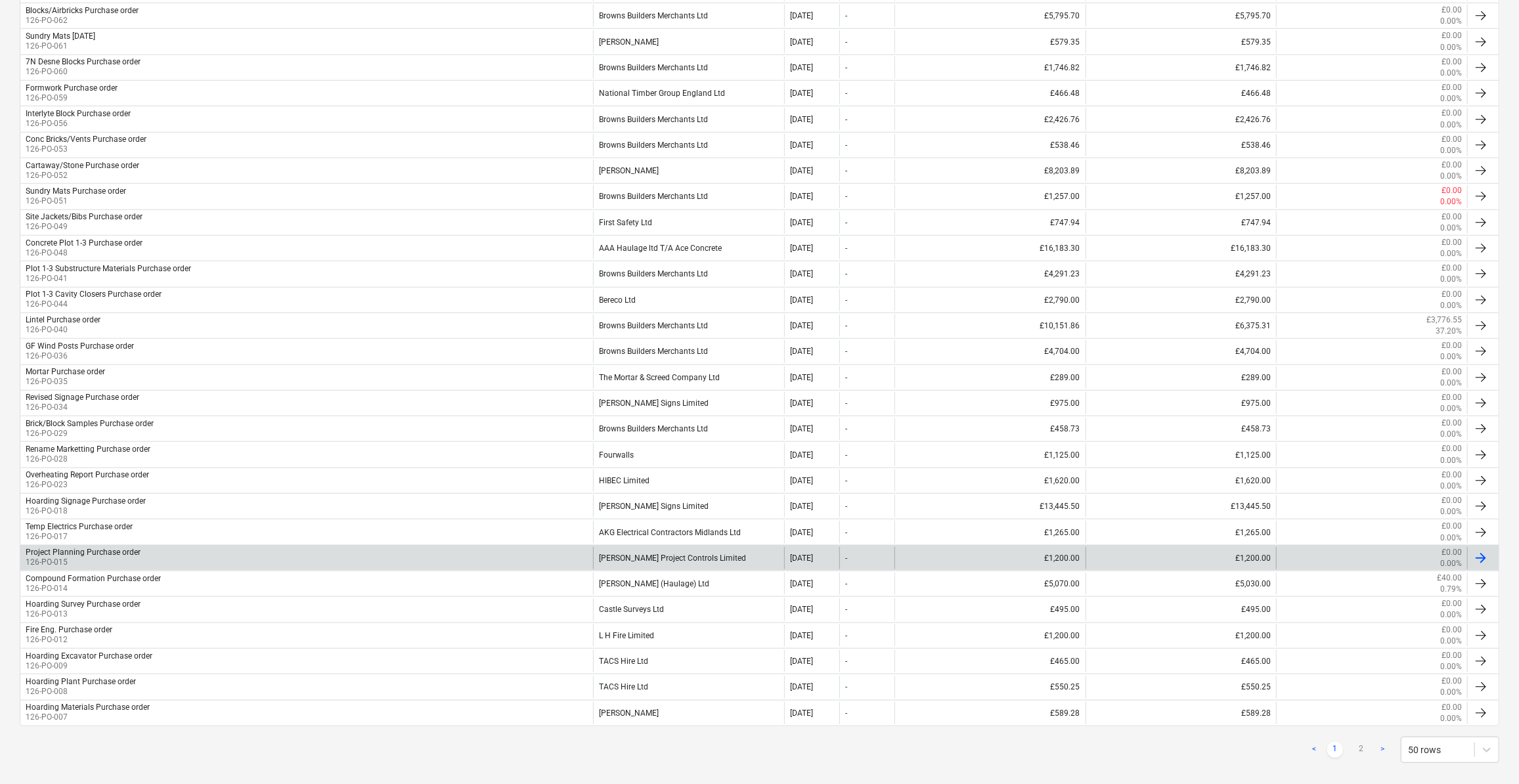
click at [668, 547] on div "[PERSON_NAME] Project Controls Limited" at bounding box center [689, 558] width 191 height 23
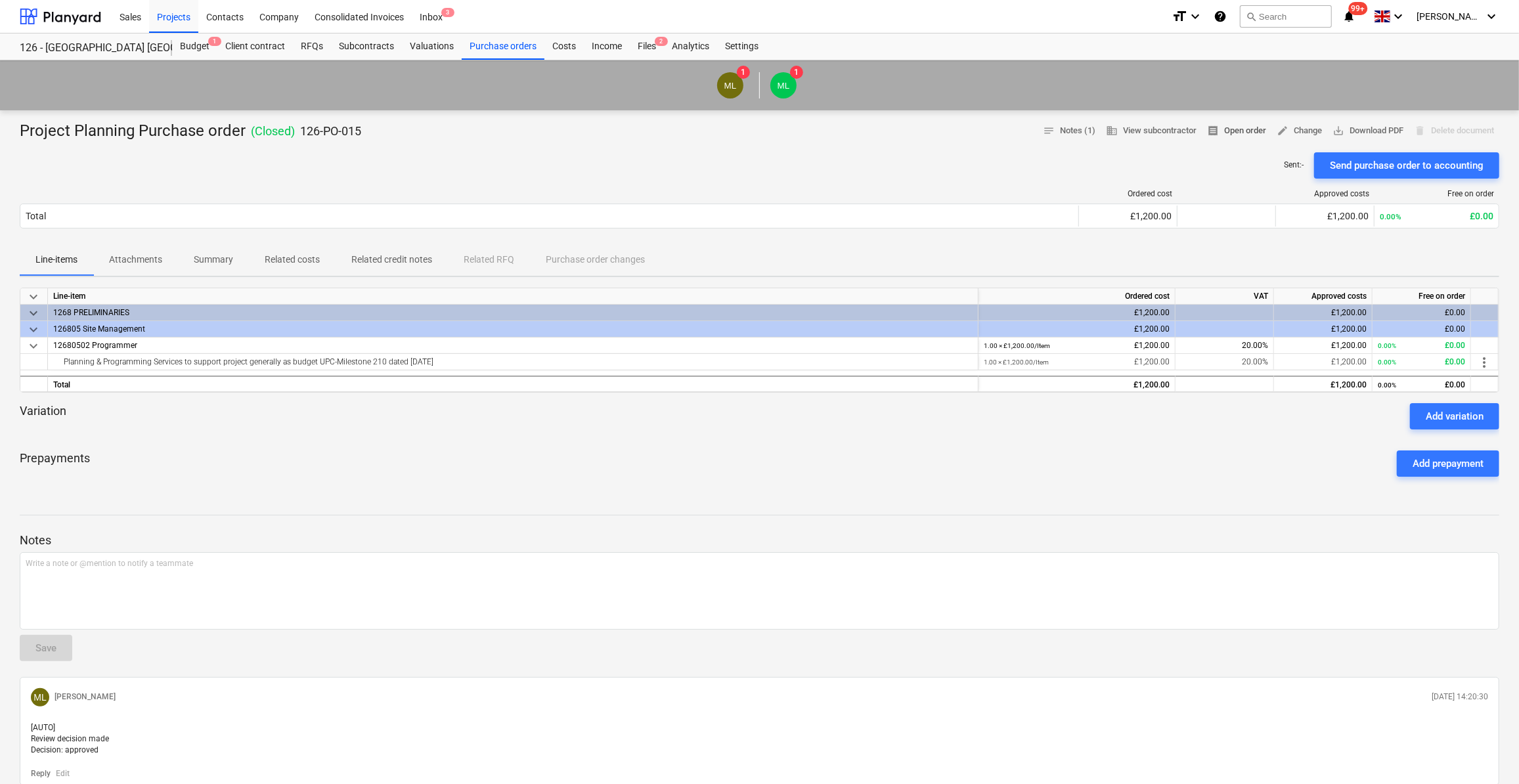
click at [1241, 133] on span "receipt Open order" at bounding box center [1236, 131] width 59 height 15
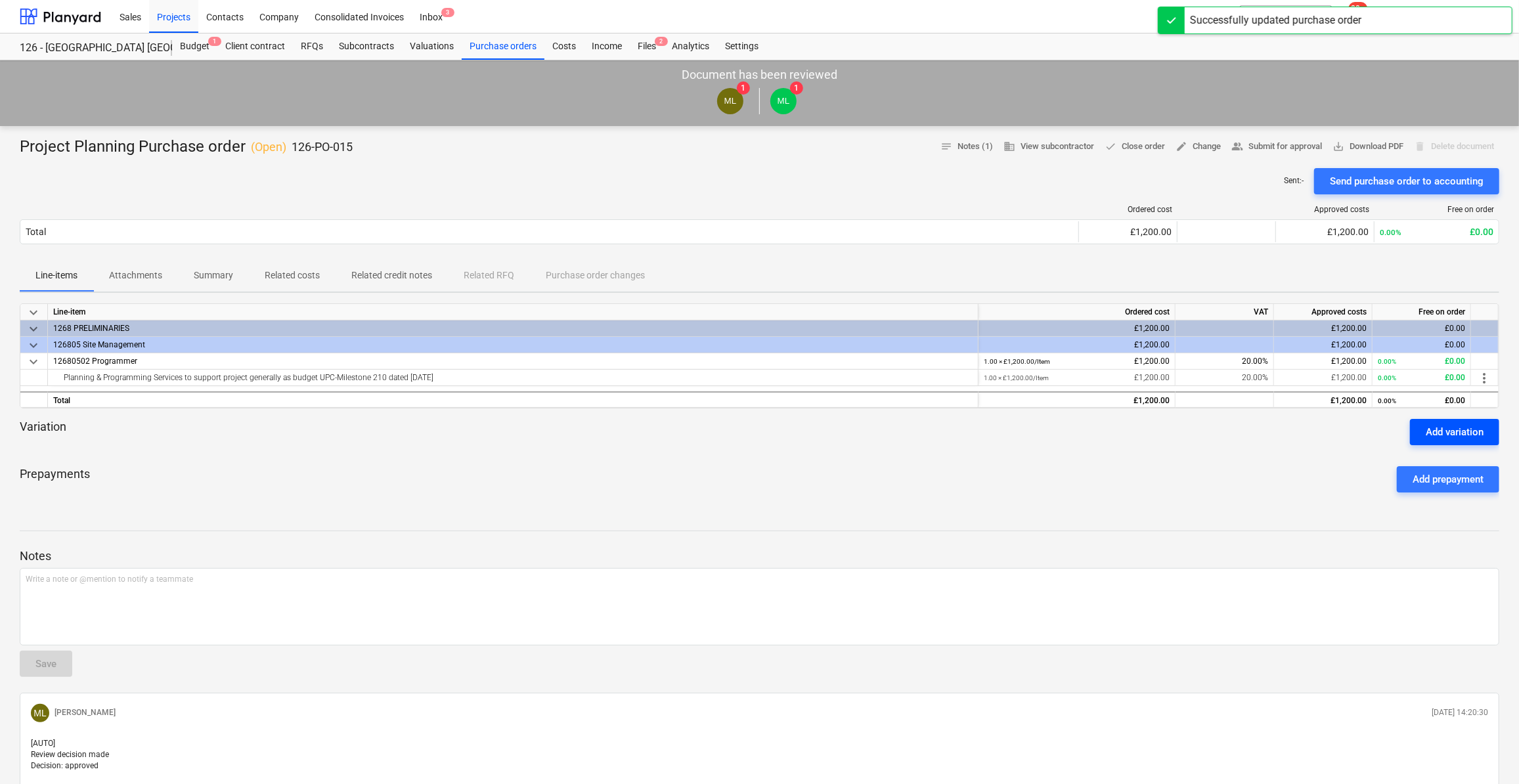
click at [1447, 428] on div "Add variation" at bounding box center [1455, 432] width 58 height 17
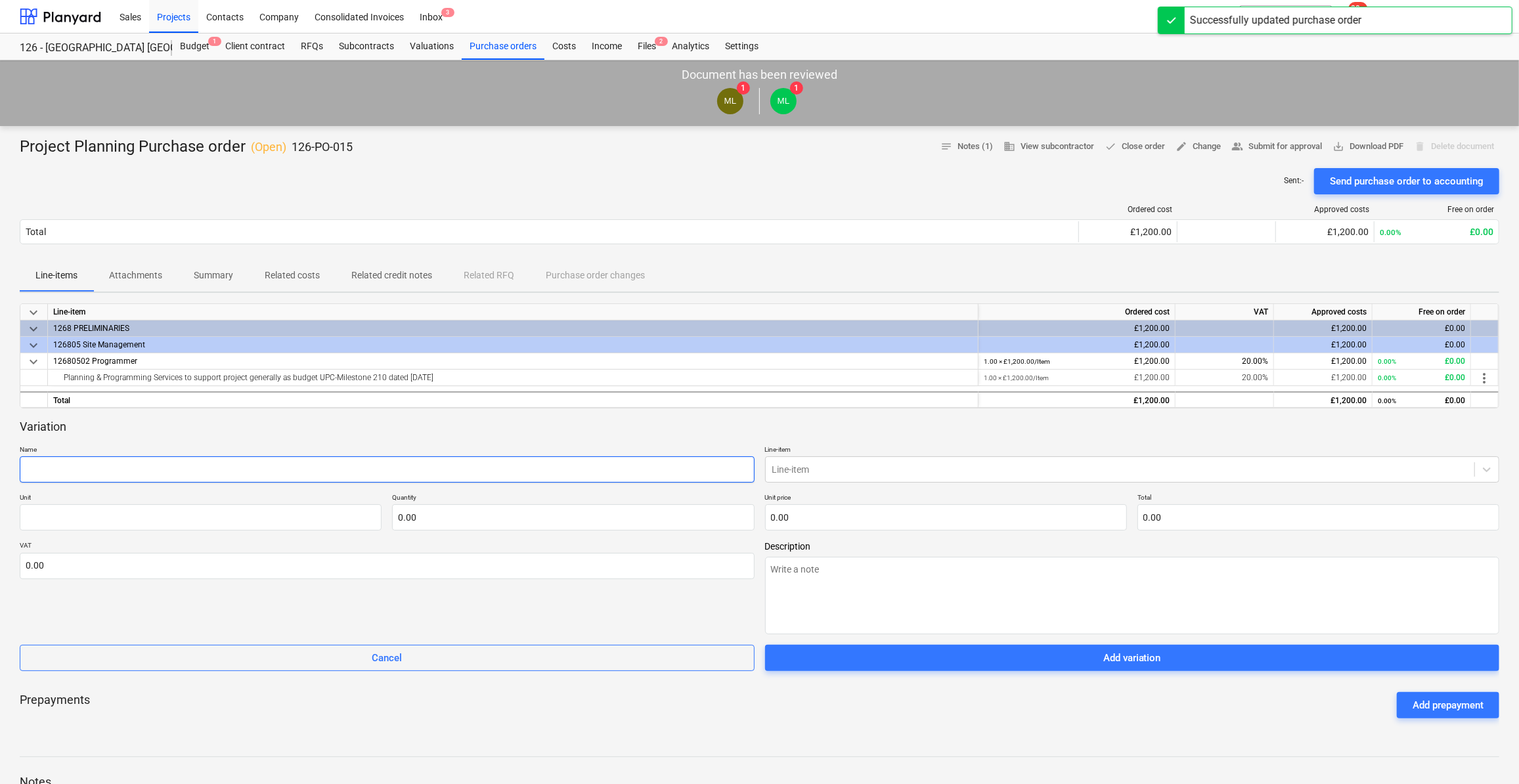
click at [43, 468] on input "text" at bounding box center [387, 470] width 735 height 27
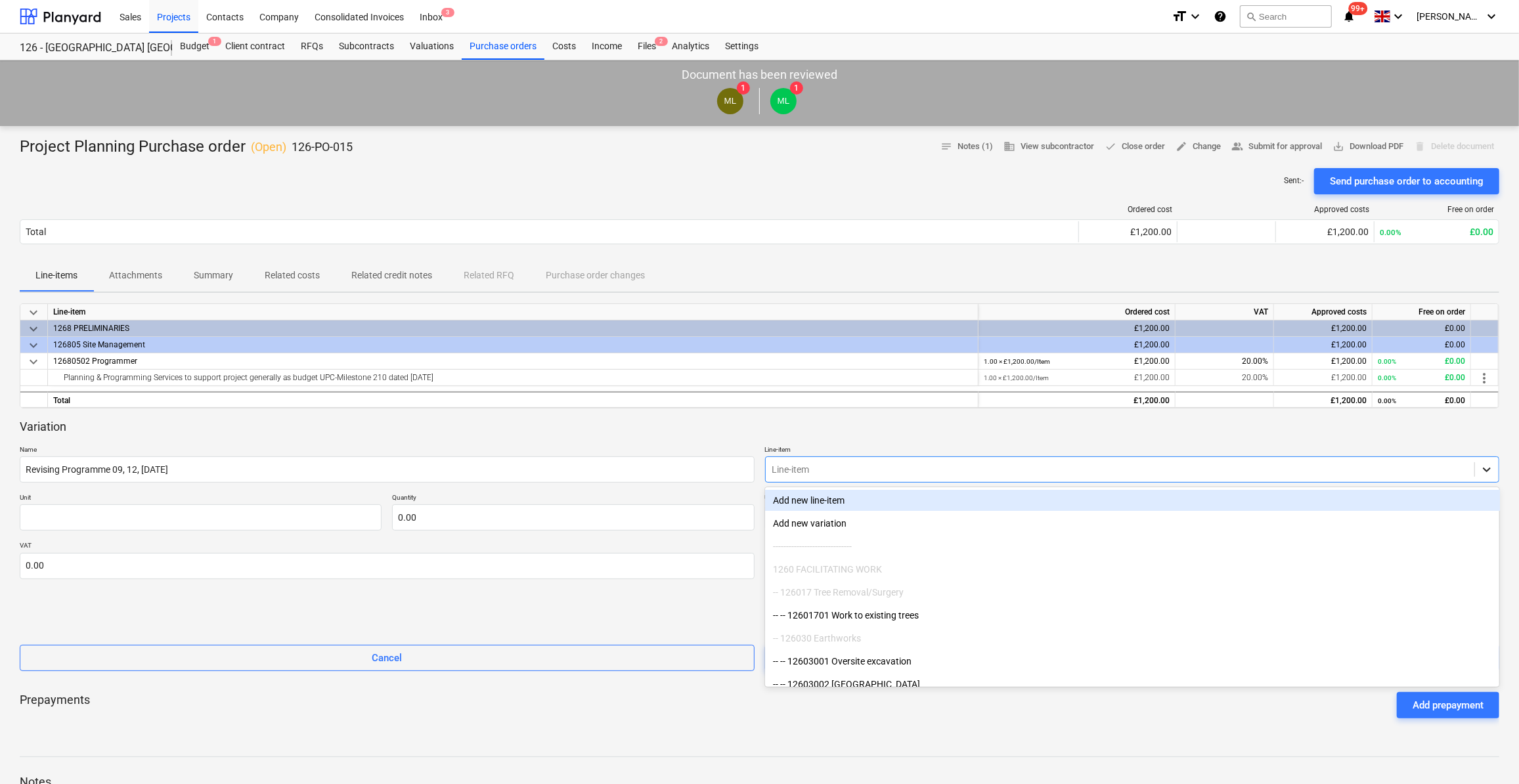
click at [1488, 469] on icon at bounding box center [1487, 470] width 8 height 5
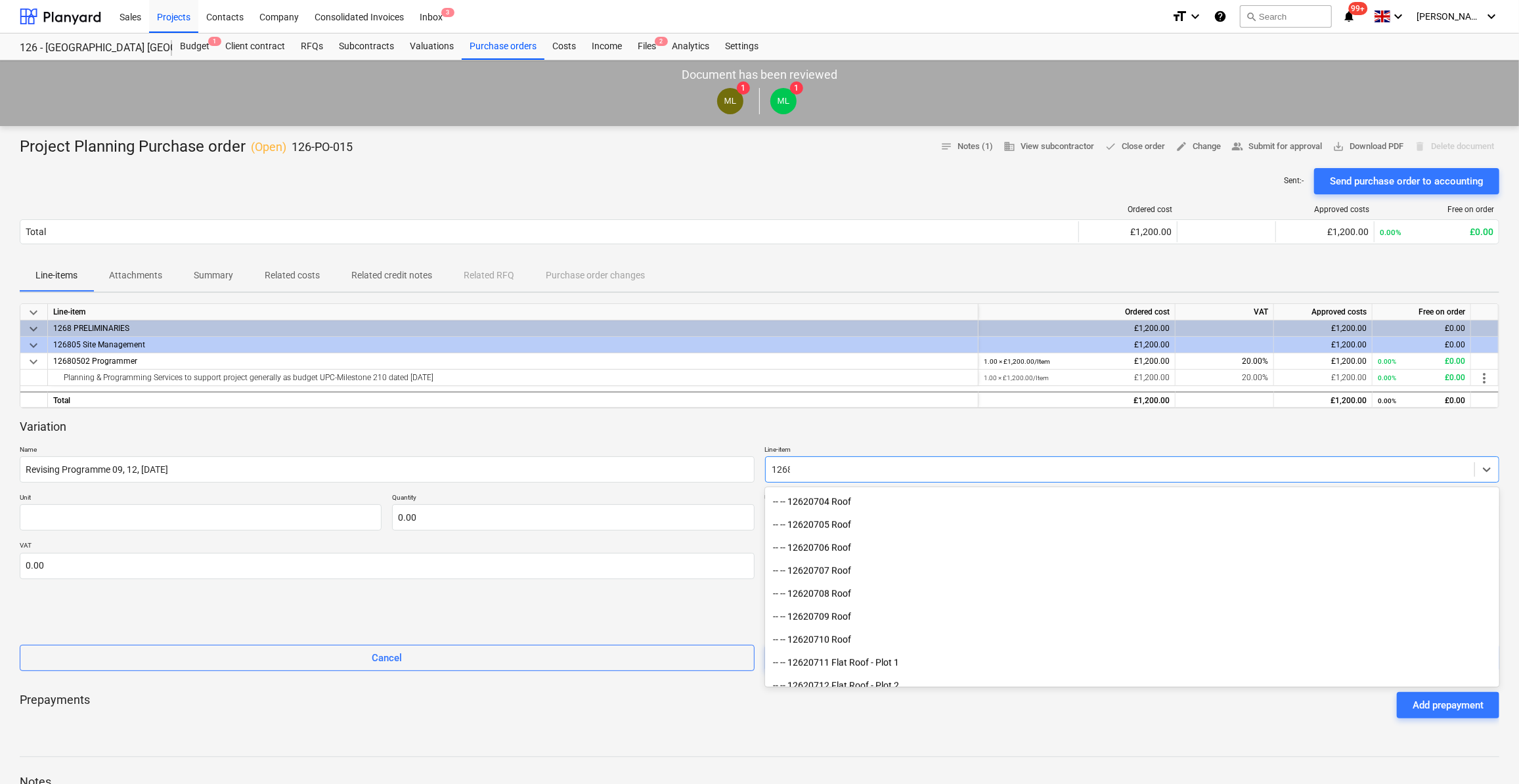
scroll to position [814, 0]
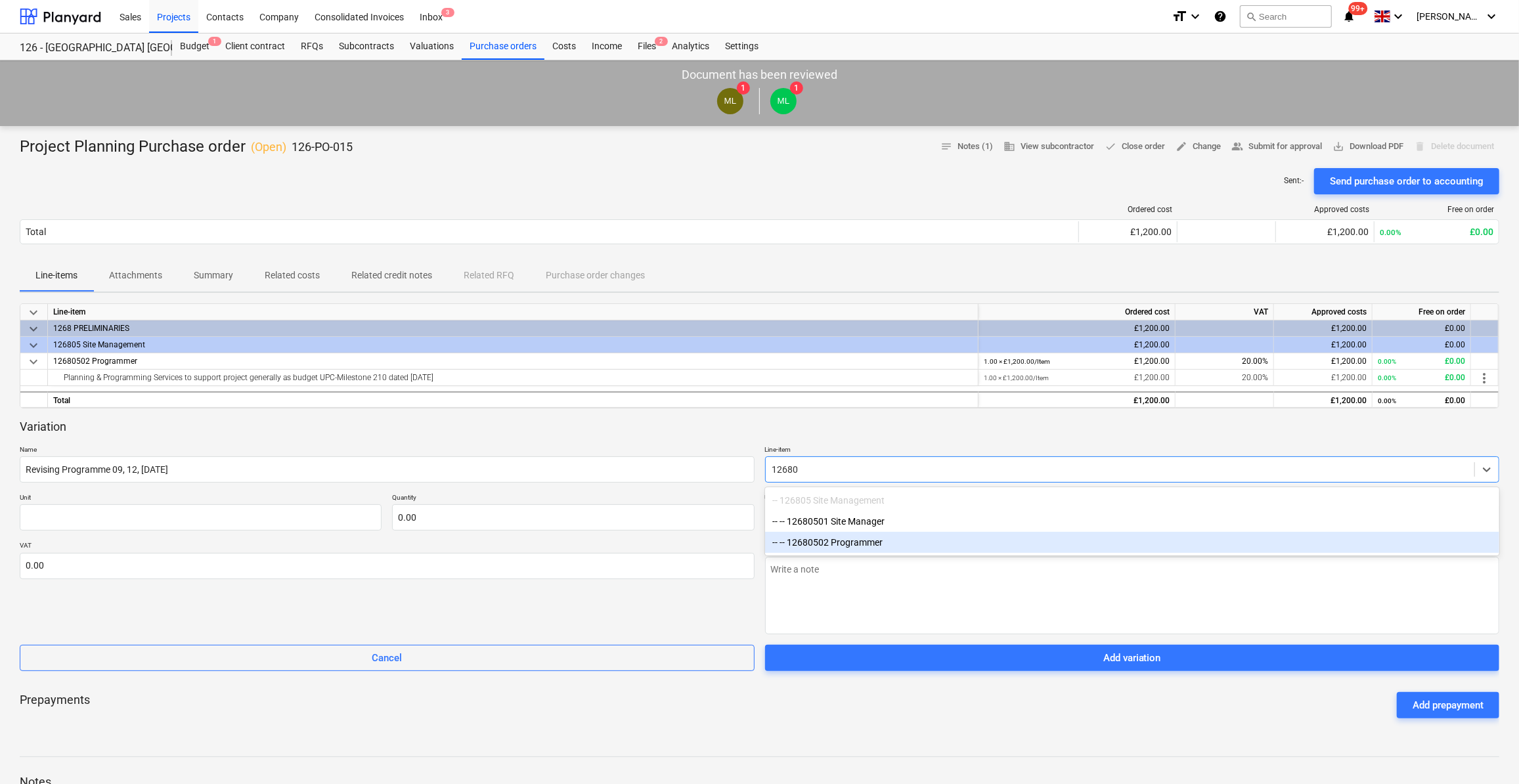
click at [844, 548] on div "-- -- 12680502 Programmer" at bounding box center [1133, 542] width 735 height 21
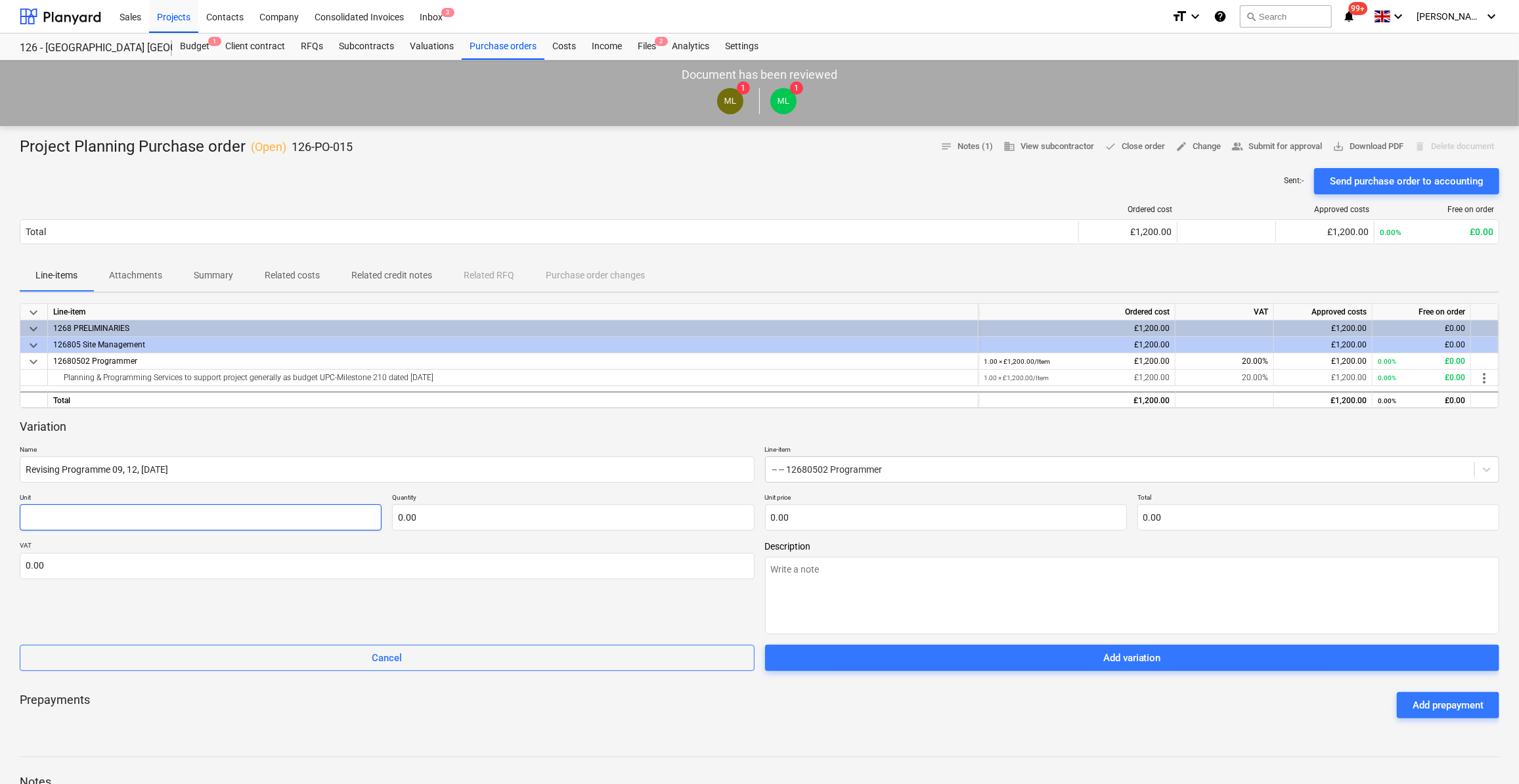
click at [45, 514] on input "text" at bounding box center [201, 518] width 362 height 27
click at [431, 518] on input "text" at bounding box center [573, 518] width 362 height 27
click at [789, 521] on input "text" at bounding box center [946, 518] width 362 height 27
click at [953, 544] on span "Description" at bounding box center [1133, 546] width 735 height 10
click at [423, 518] on input "2.30" at bounding box center [573, 518] width 362 height 27
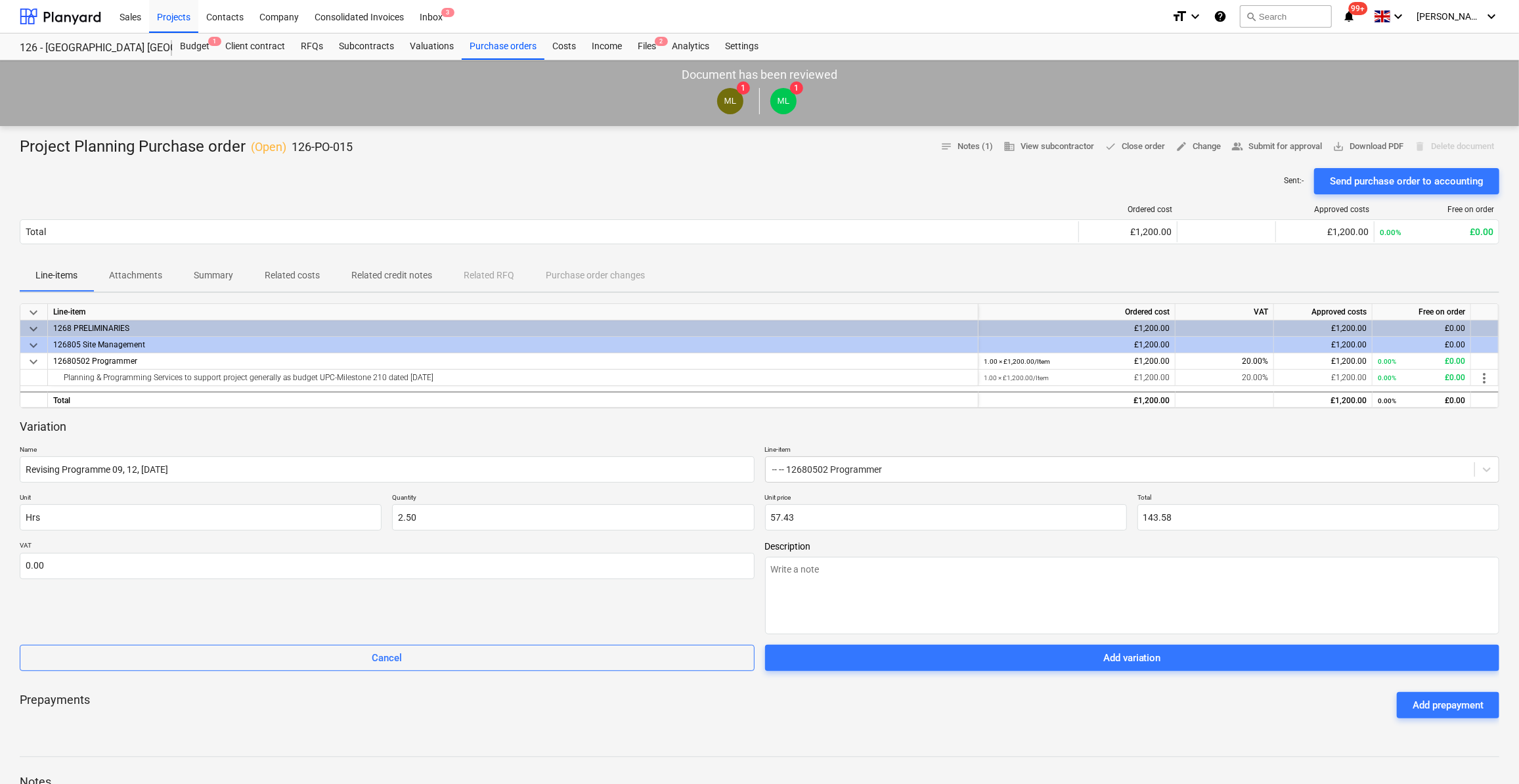
click at [894, 539] on div "Variation Name Revising Programme 09, 12, [DATE] Line-item -- -- 12680502 Progr…" at bounding box center [759, 545] width 1480 height 253
click at [716, 541] on p "VAT" at bounding box center [387, 547] width 735 height 11
click at [55, 558] on input "text" at bounding box center [387, 566] width 735 height 27
click at [99, 631] on div "VAT 20.00" at bounding box center [387, 587] width 735 height 93
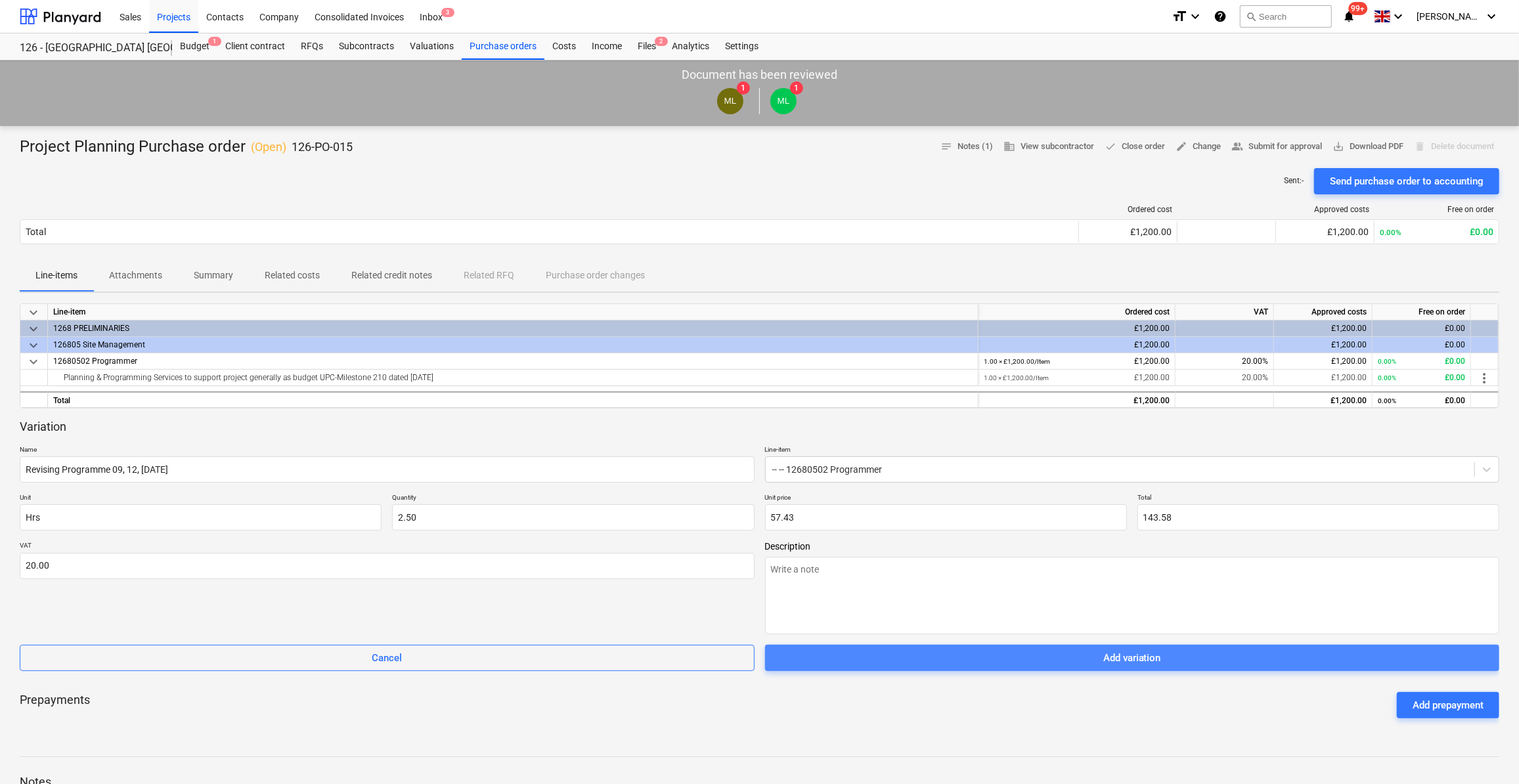
click at [1124, 659] on div "Add variation" at bounding box center [1133, 658] width 58 height 17
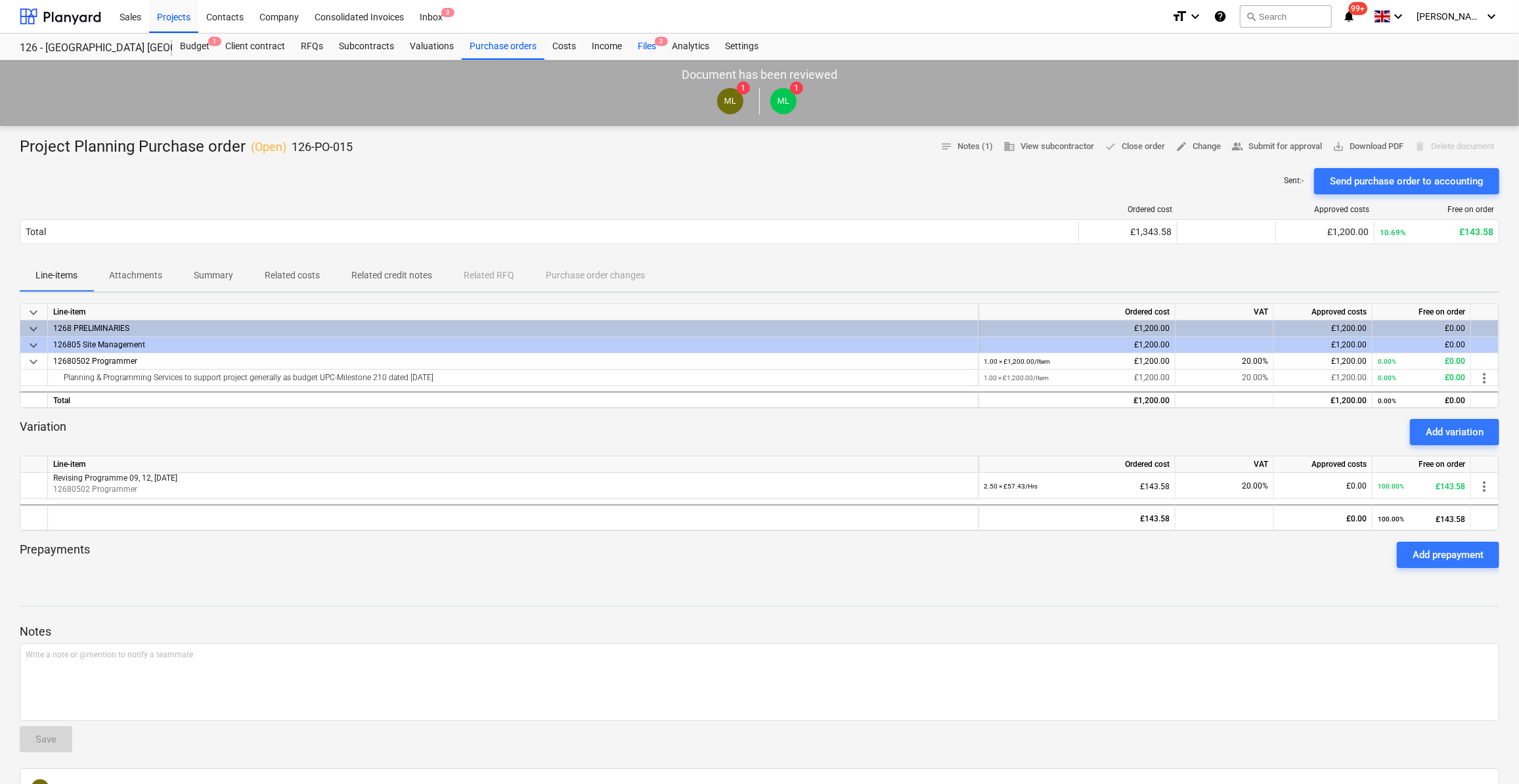
click at [642, 47] on div "Files 2" at bounding box center [647, 47] width 34 height 27
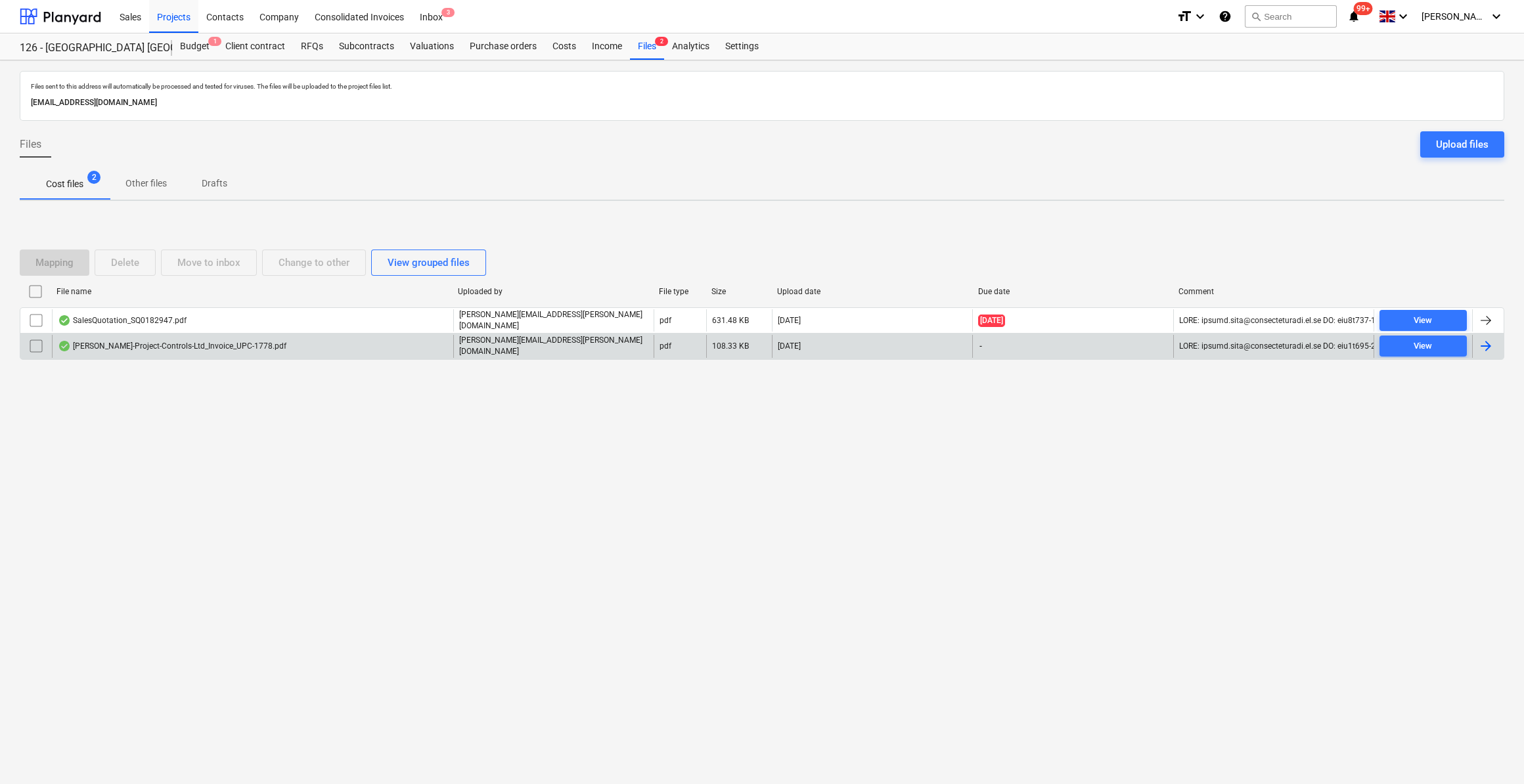
click at [1483, 348] on div at bounding box center [1486, 346] width 16 height 16
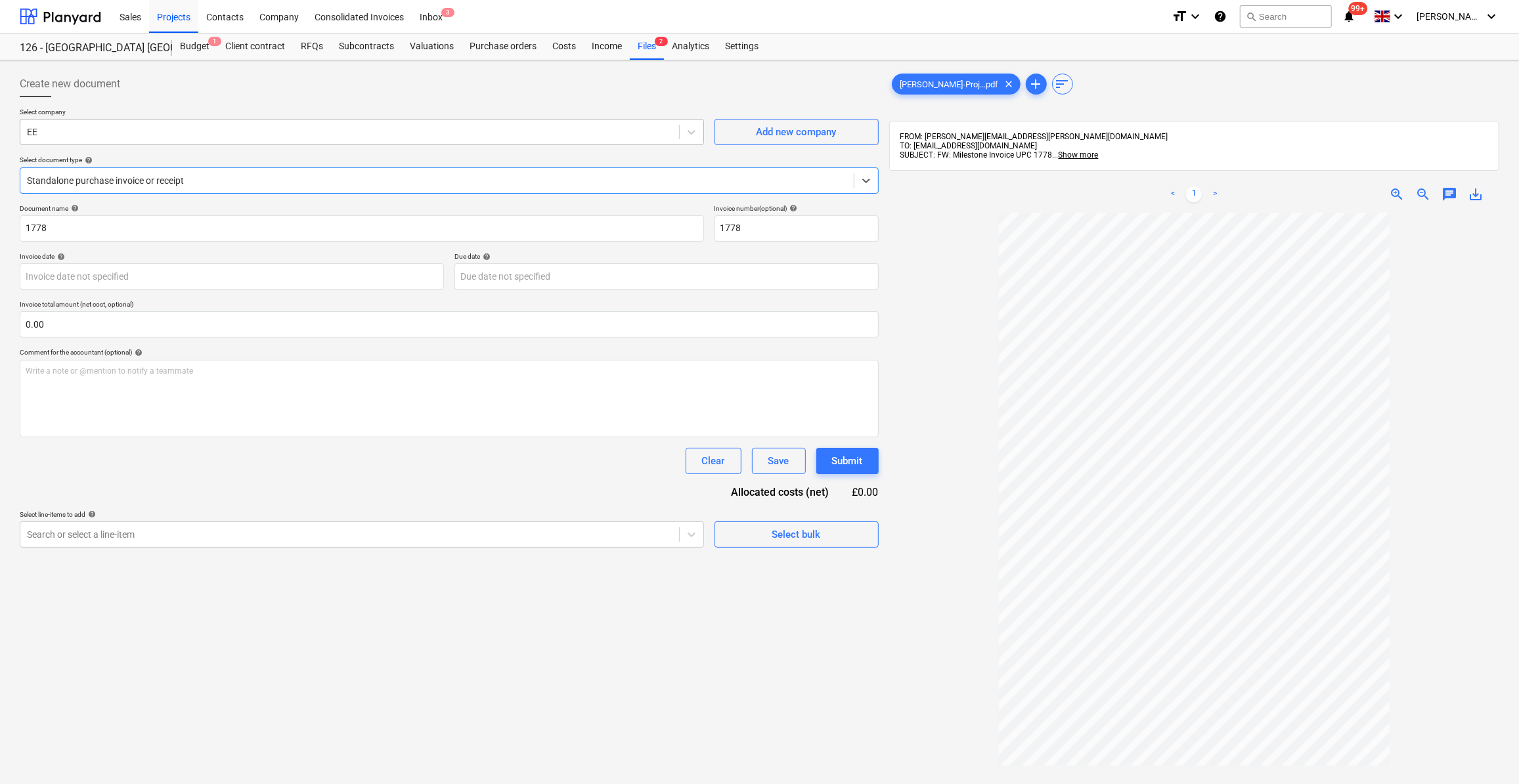
click at [64, 135] on div at bounding box center [349, 132] width 646 height 13
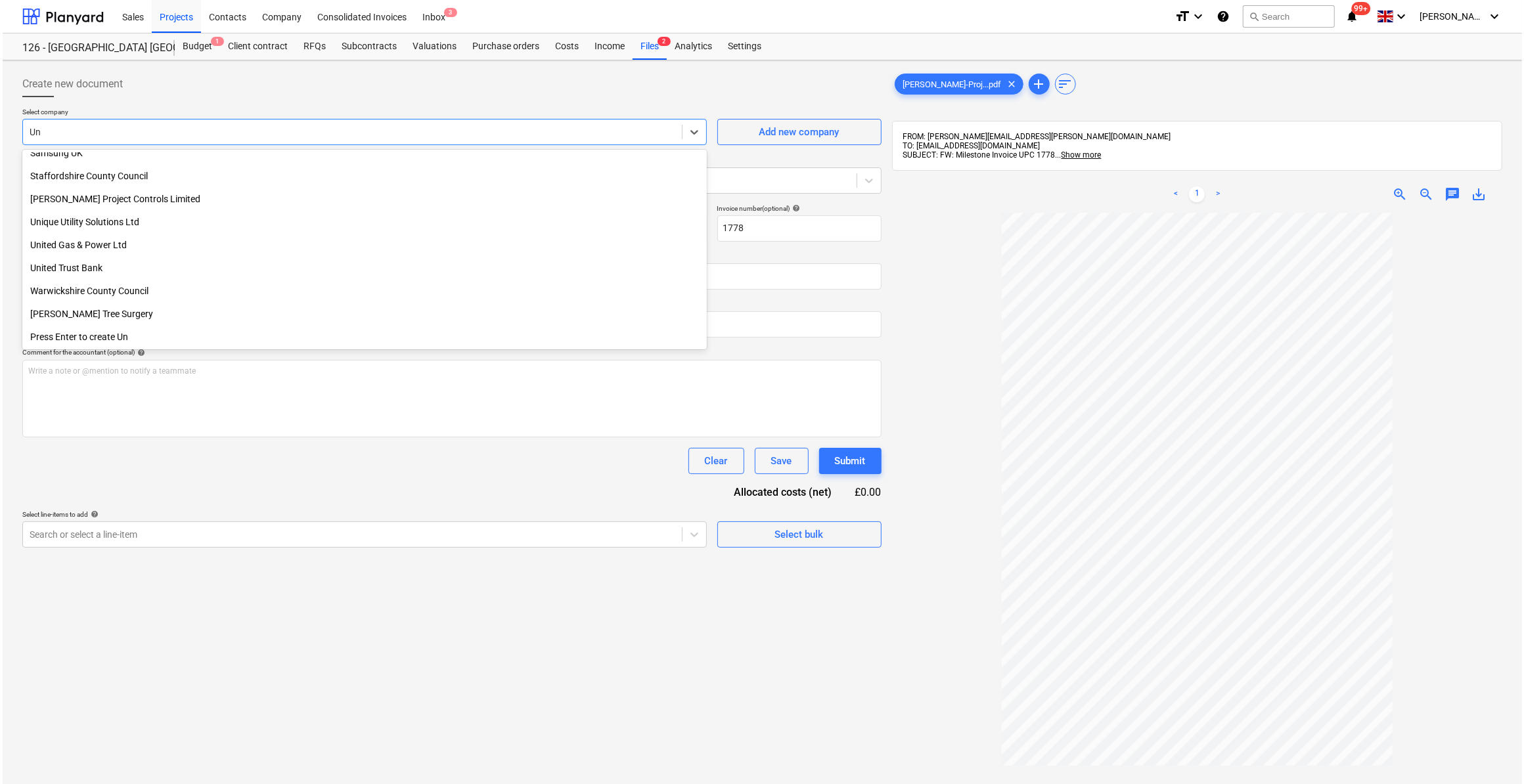
scroll to position [378, 0]
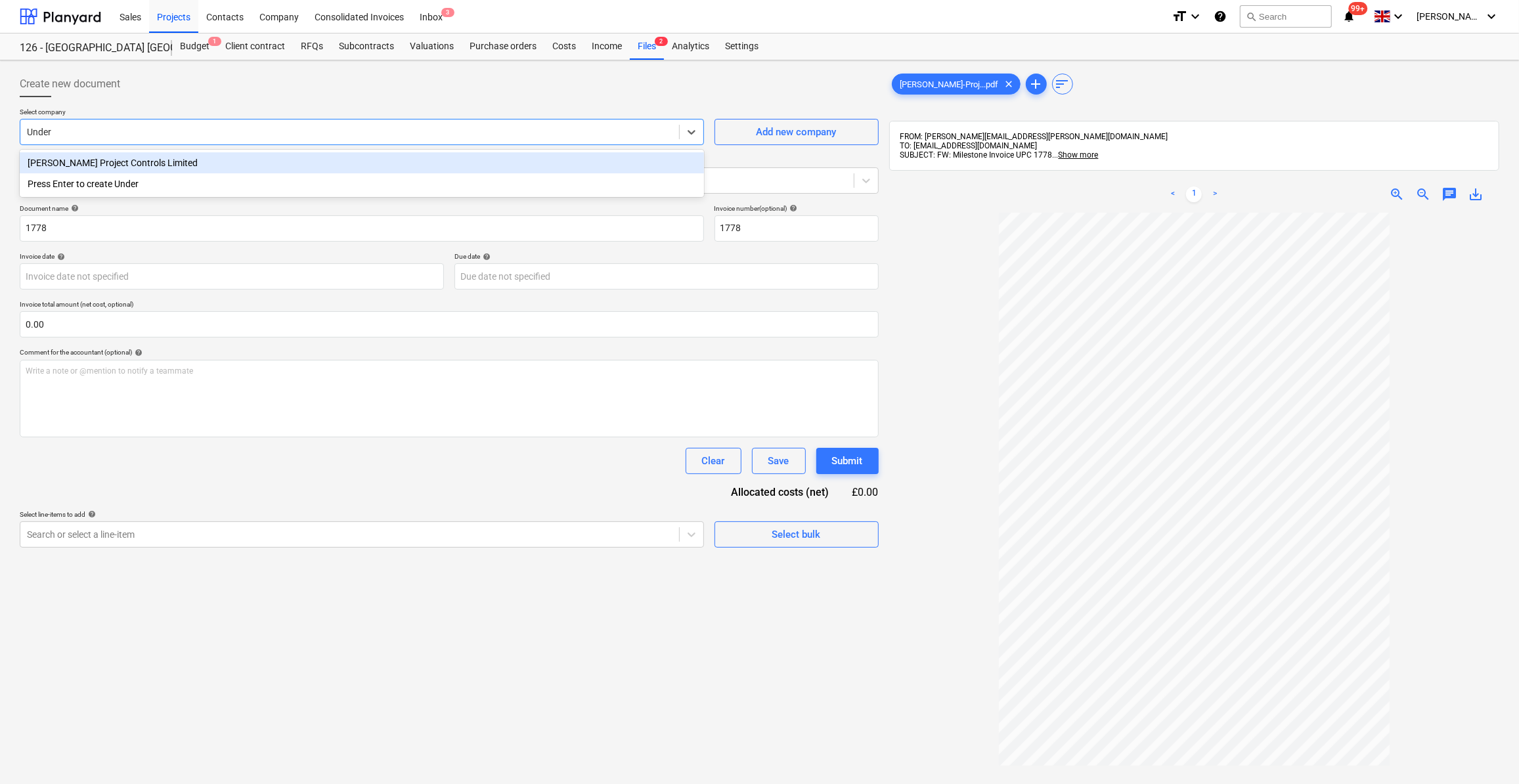
click at [92, 161] on div "[PERSON_NAME] Project Controls Limited" at bounding box center [362, 163] width 685 height 21
click at [866, 181] on icon at bounding box center [866, 181] width 8 height 5
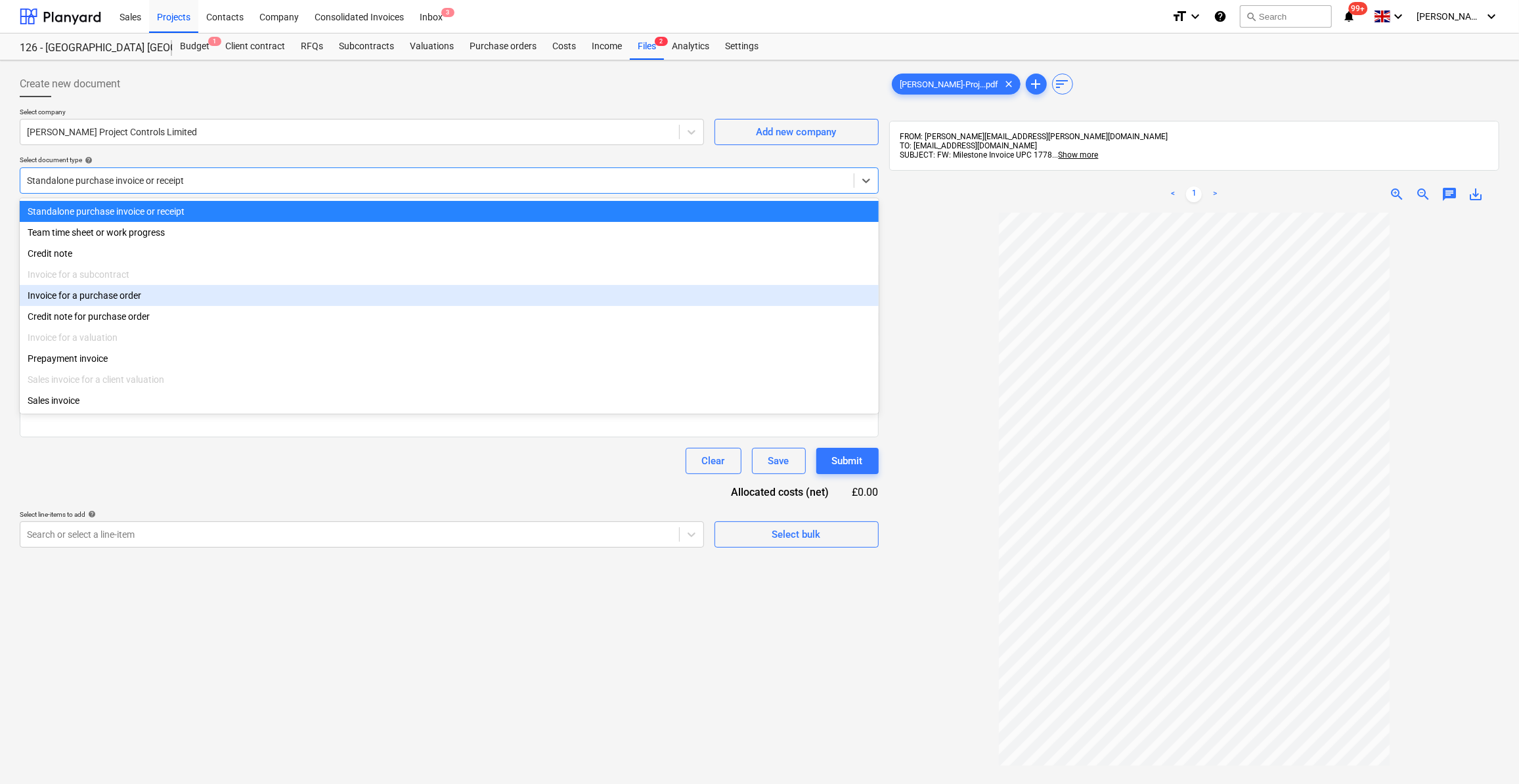
click at [121, 297] on div "Invoice for a purchase order" at bounding box center [449, 295] width 859 height 21
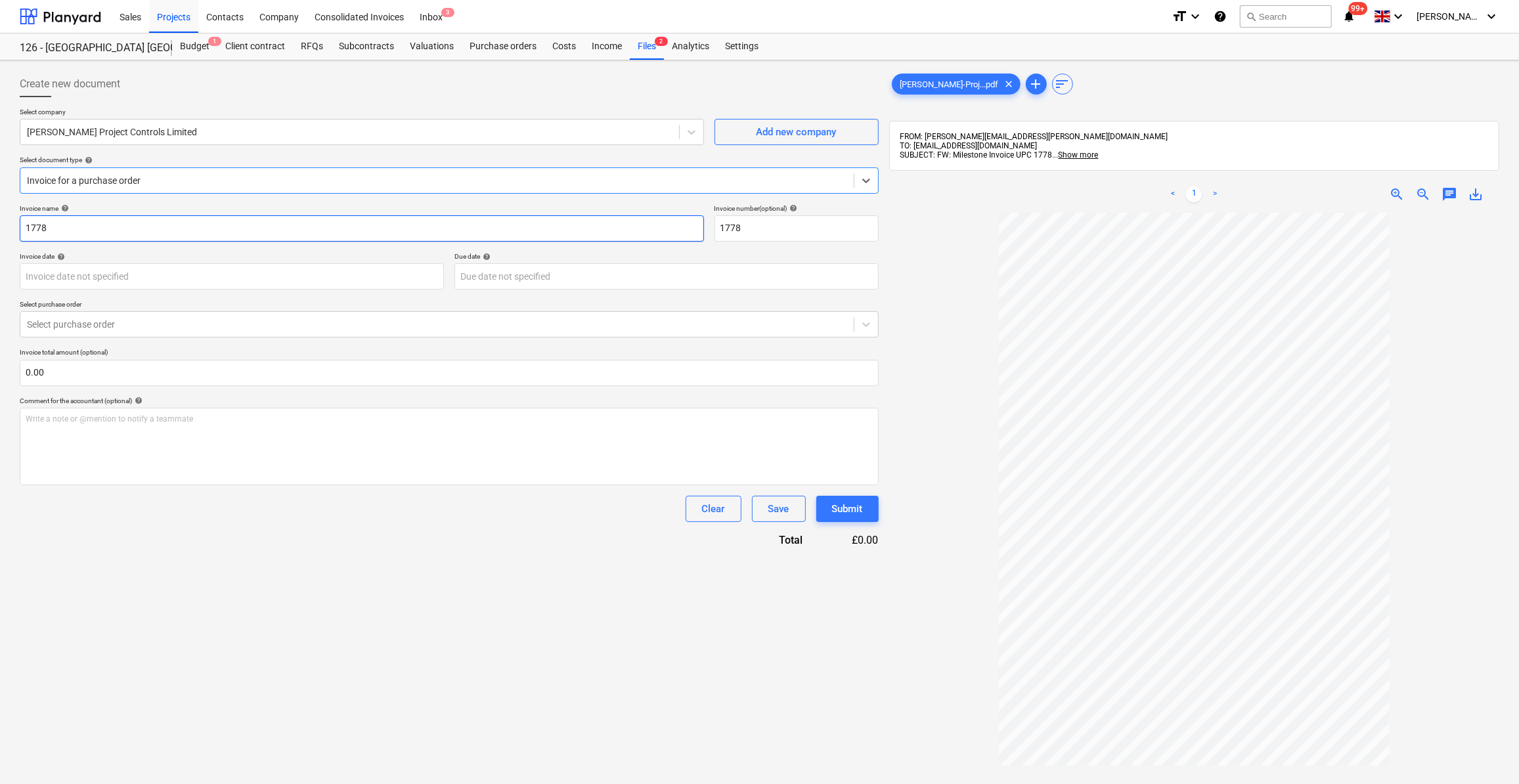
click at [23, 228] on input "1778" at bounding box center [362, 229] width 685 height 27
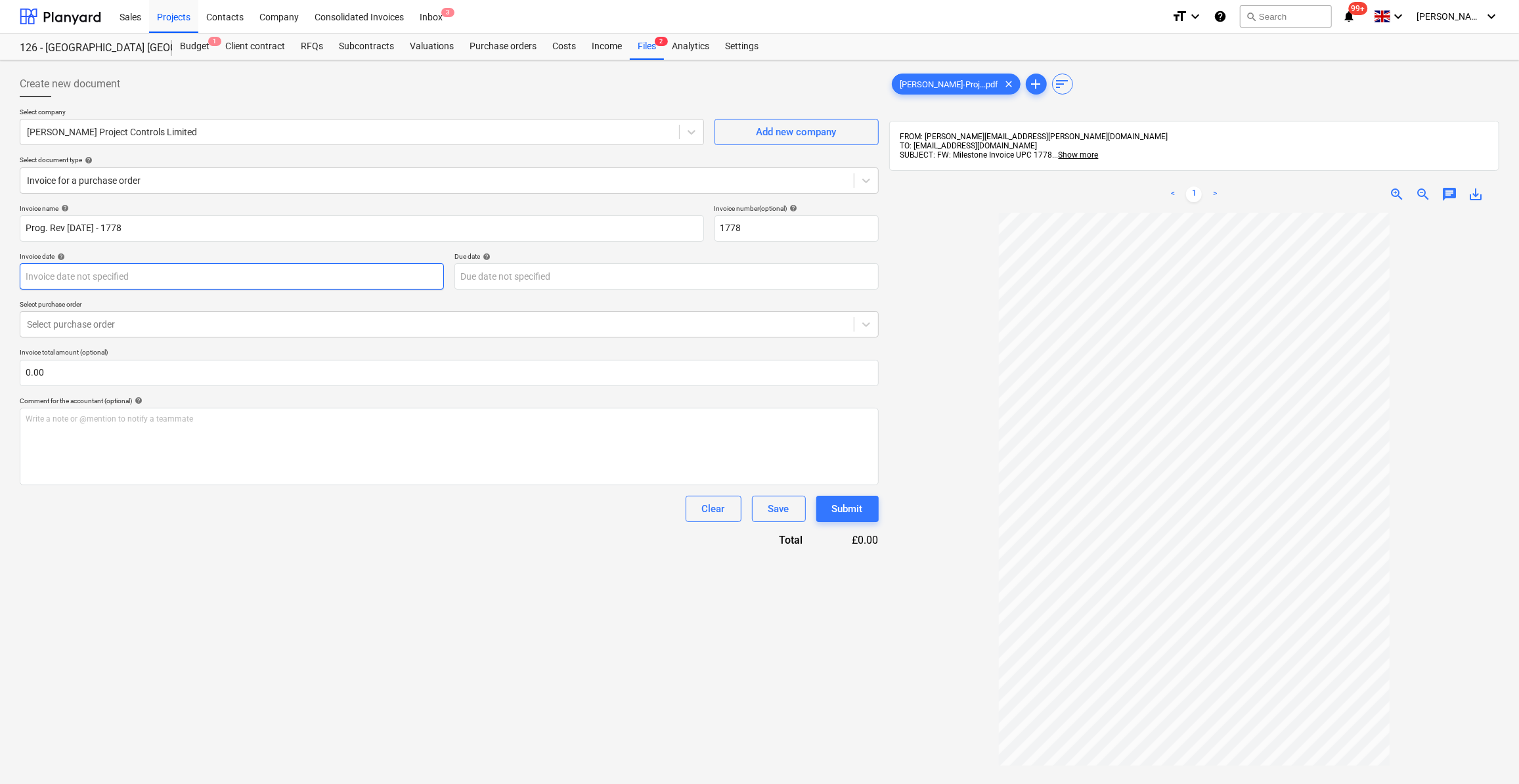
click at [117, 275] on body "Sales Projects Contacts Company Consolidated Invoices Inbox 3 format_size keybo…" at bounding box center [759, 392] width 1519 height 784
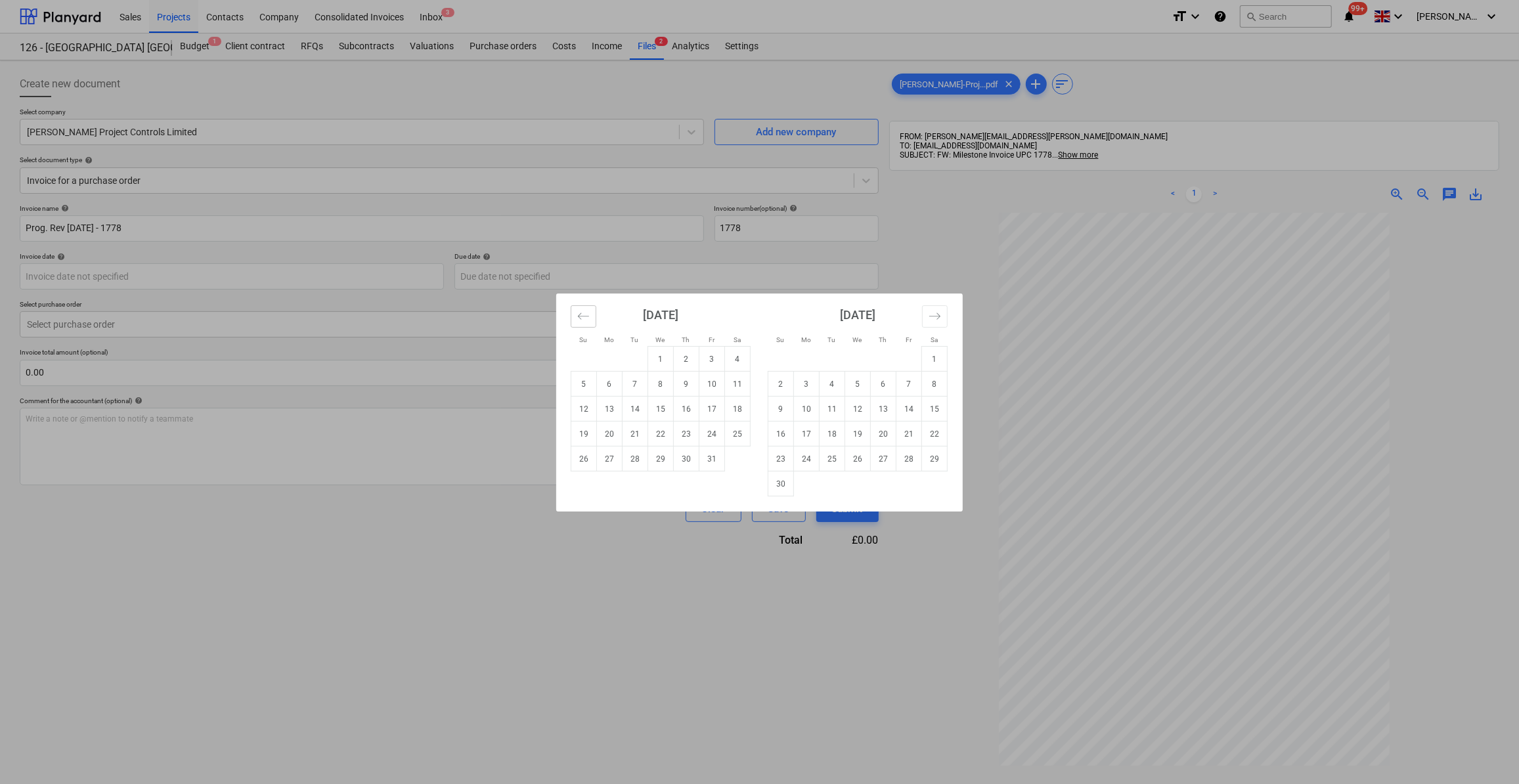
click at [580, 319] on icon "Move backward to switch to the previous month." at bounding box center [584, 316] width 13 height 13
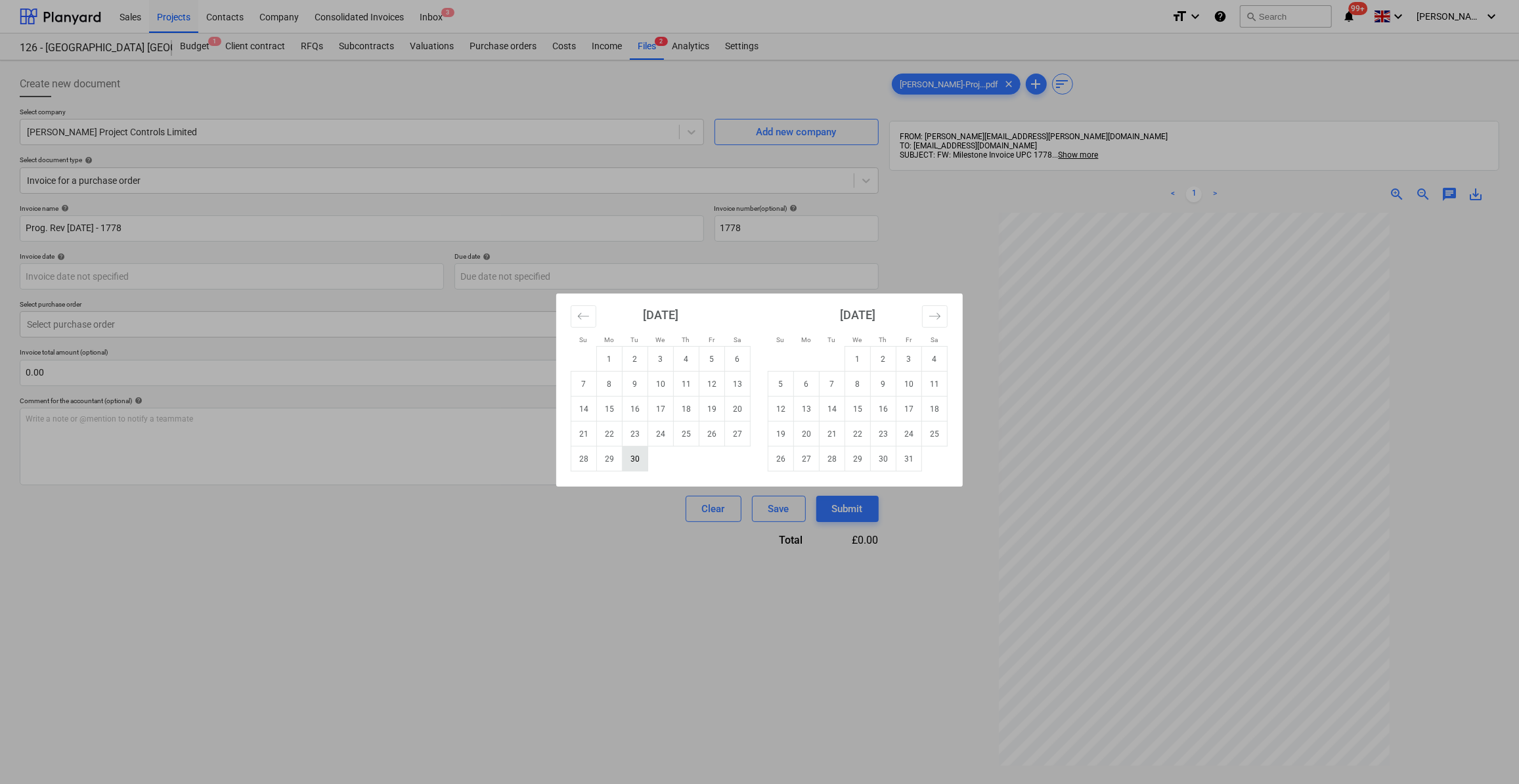
click at [639, 458] on td "30" at bounding box center [635, 459] width 26 height 25
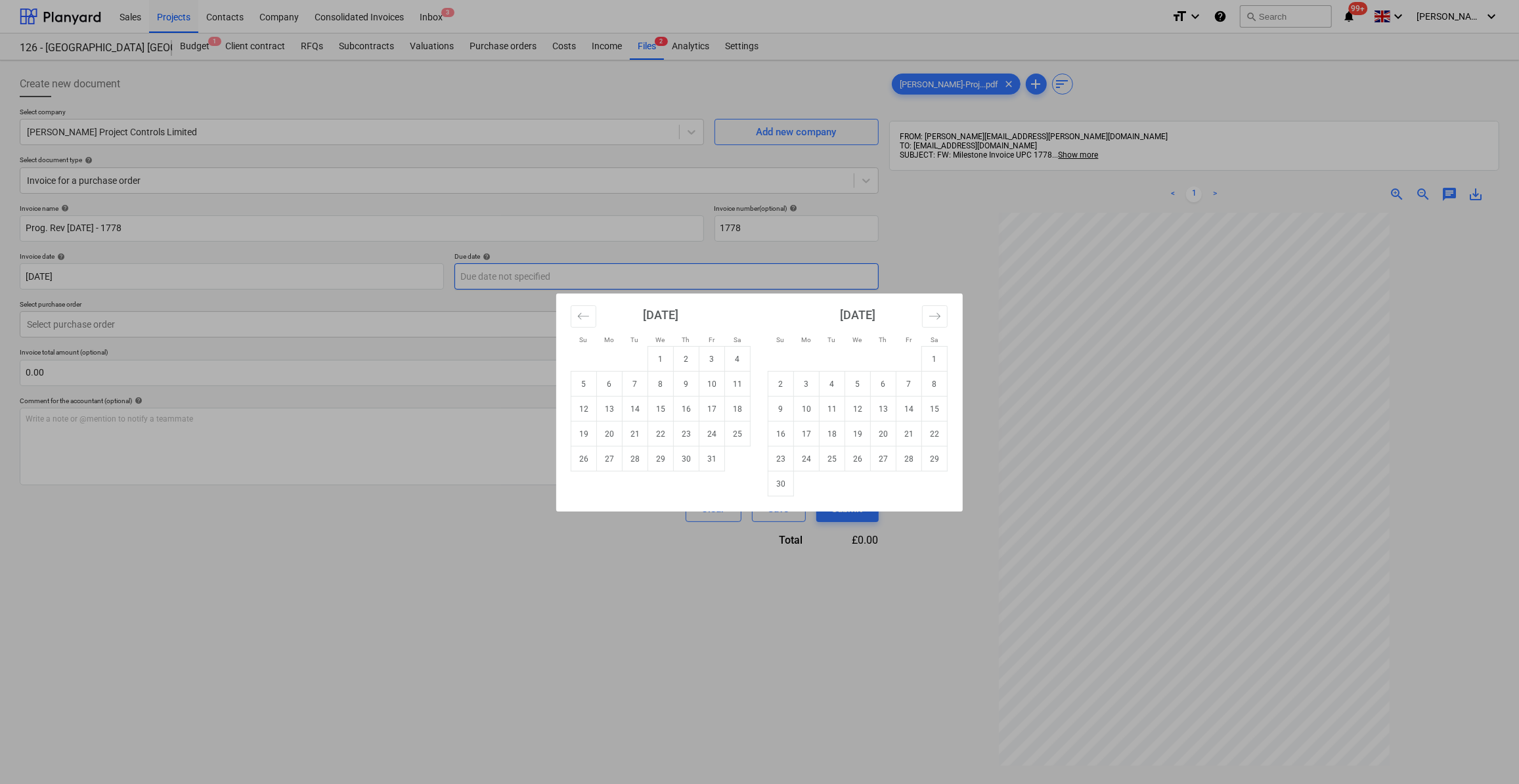
click at [506, 283] on body "Sales Projects Contacts Company Consolidated Invoices Inbox 3 format_size keybo…" at bounding box center [759, 392] width 1519 height 784
click at [686, 457] on td "30" at bounding box center [686, 459] width 26 height 25
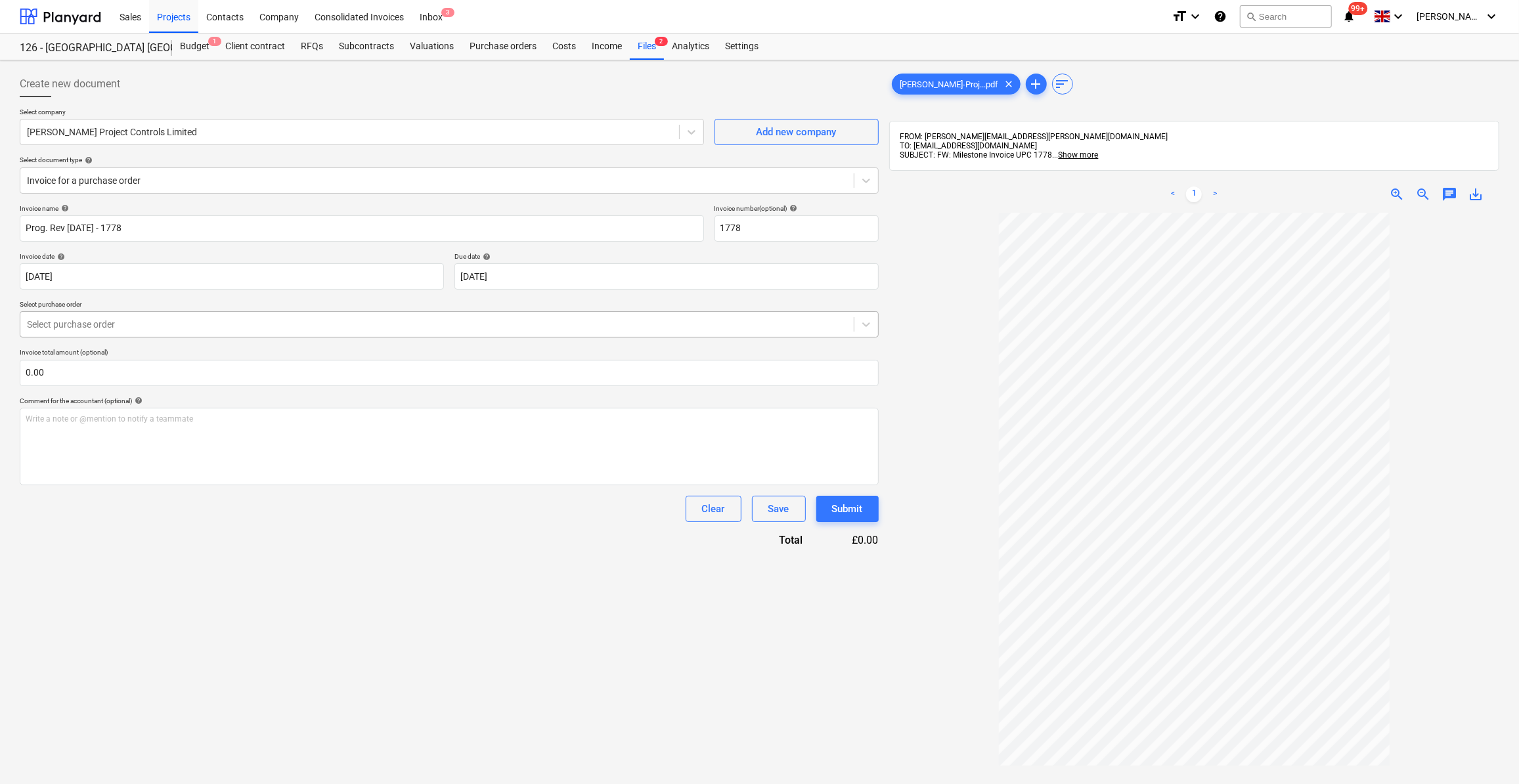
click at [75, 323] on div at bounding box center [436, 324] width 820 height 13
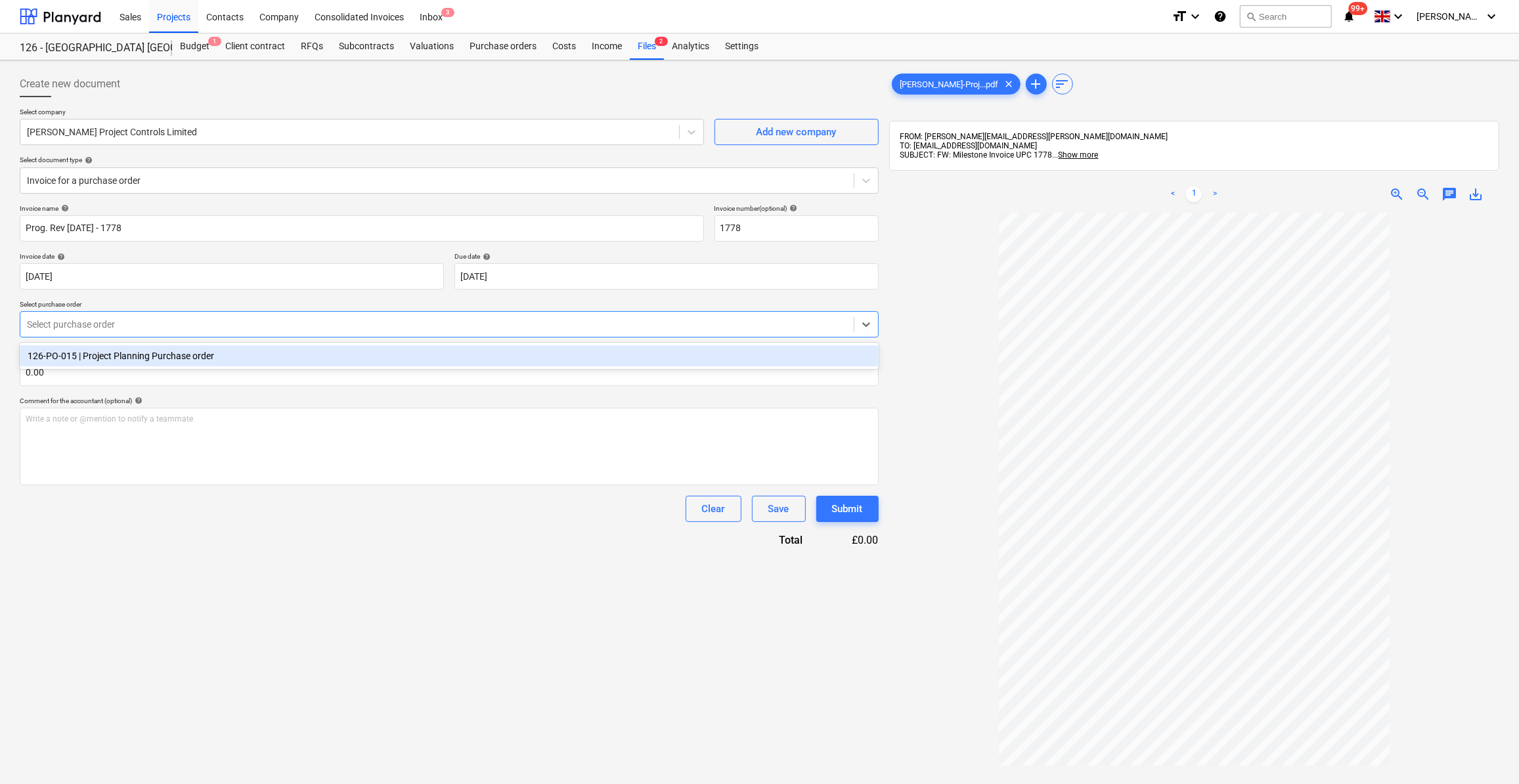
click at [110, 356] on div "126-PO-015 | Project Planning Purchase order" at bounding box center [449, 356] width 859 height 21
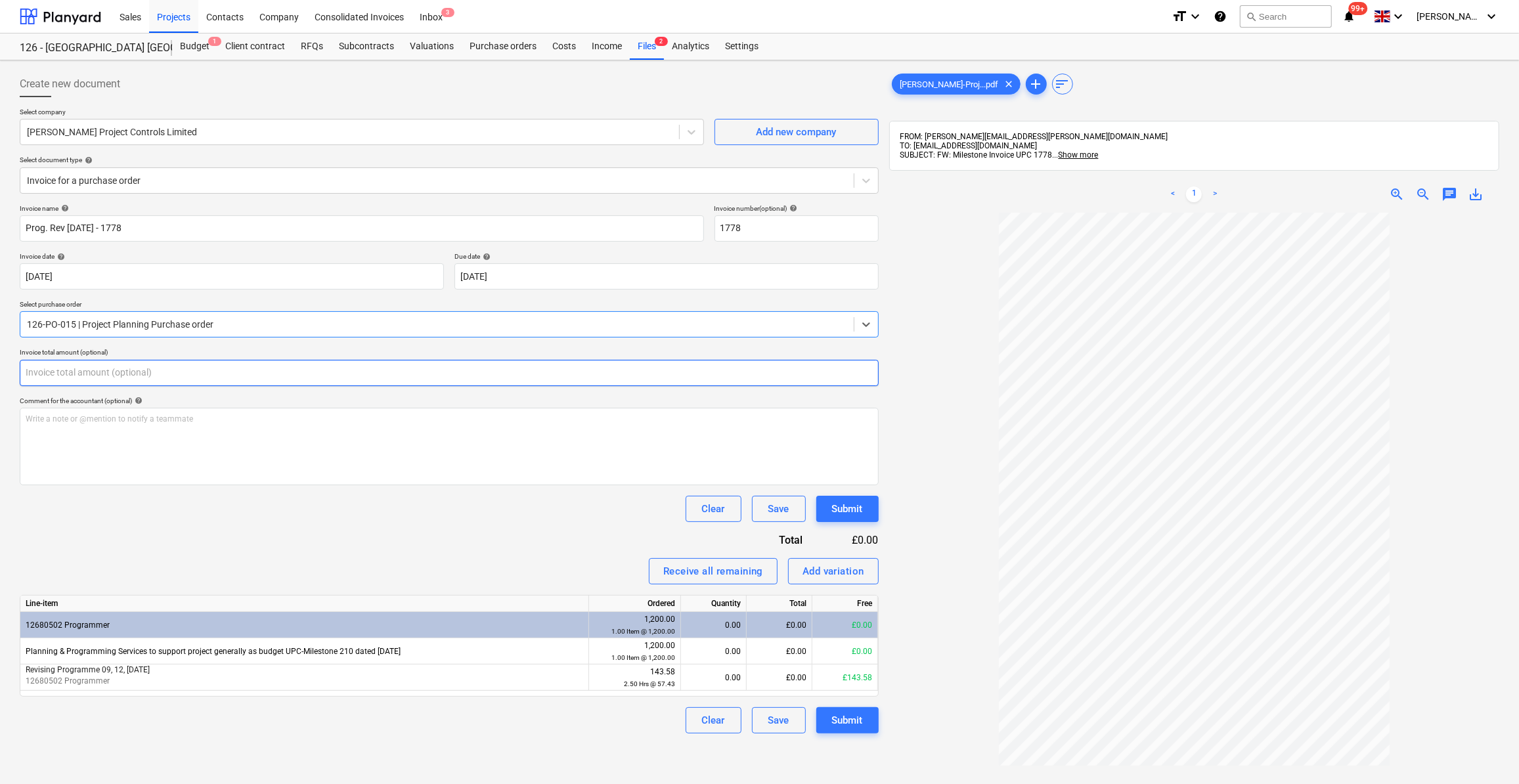
click at [51, 376] on input "text" at bounding box center [449, 373] width 859 height 27
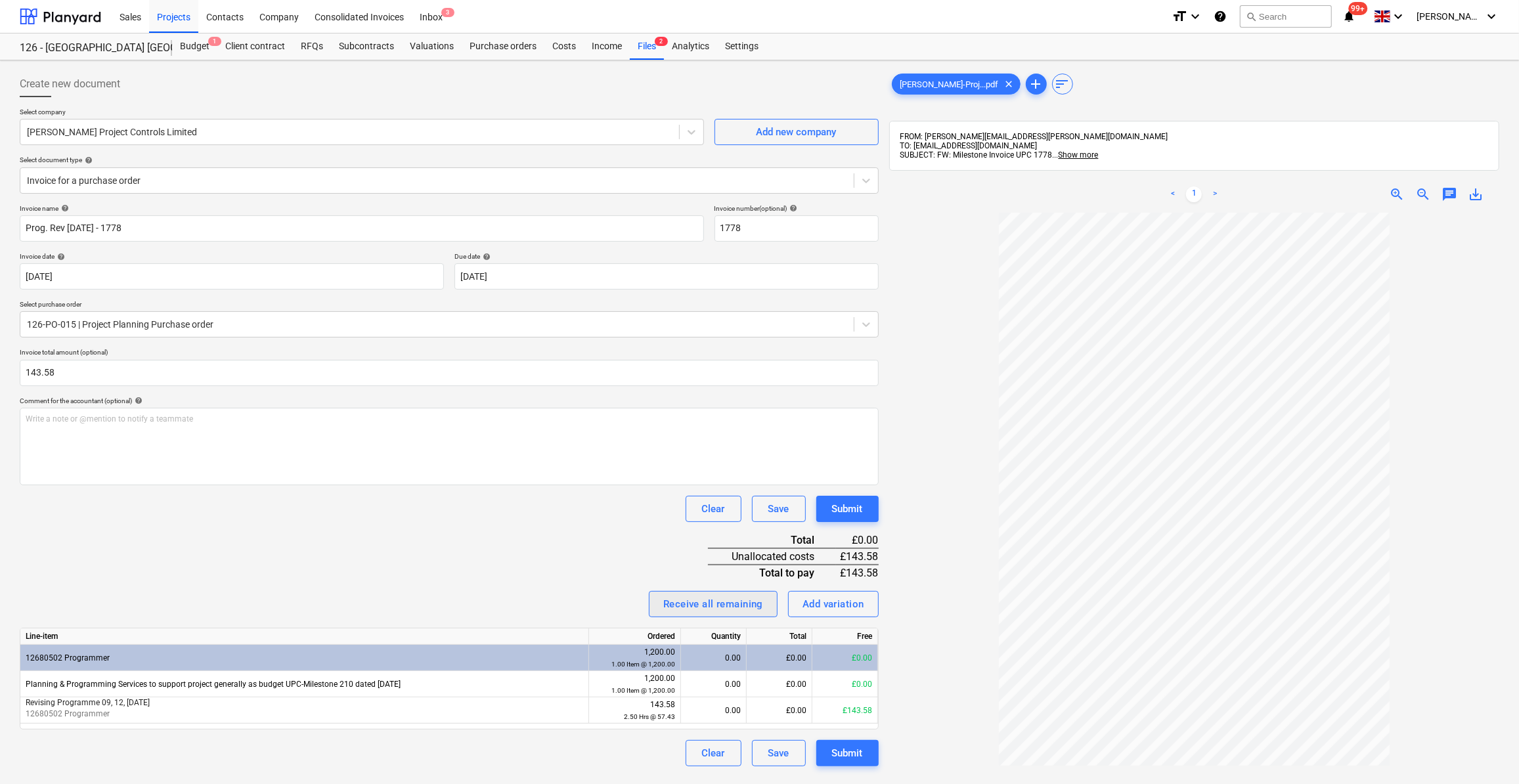
click at [719, 606] on div "Receive all remaining" at bounding box center [713, 604] width 99 height 17
click at [850, 753] on div "Submit" at bounding box center [847, 753] width 31 height 17
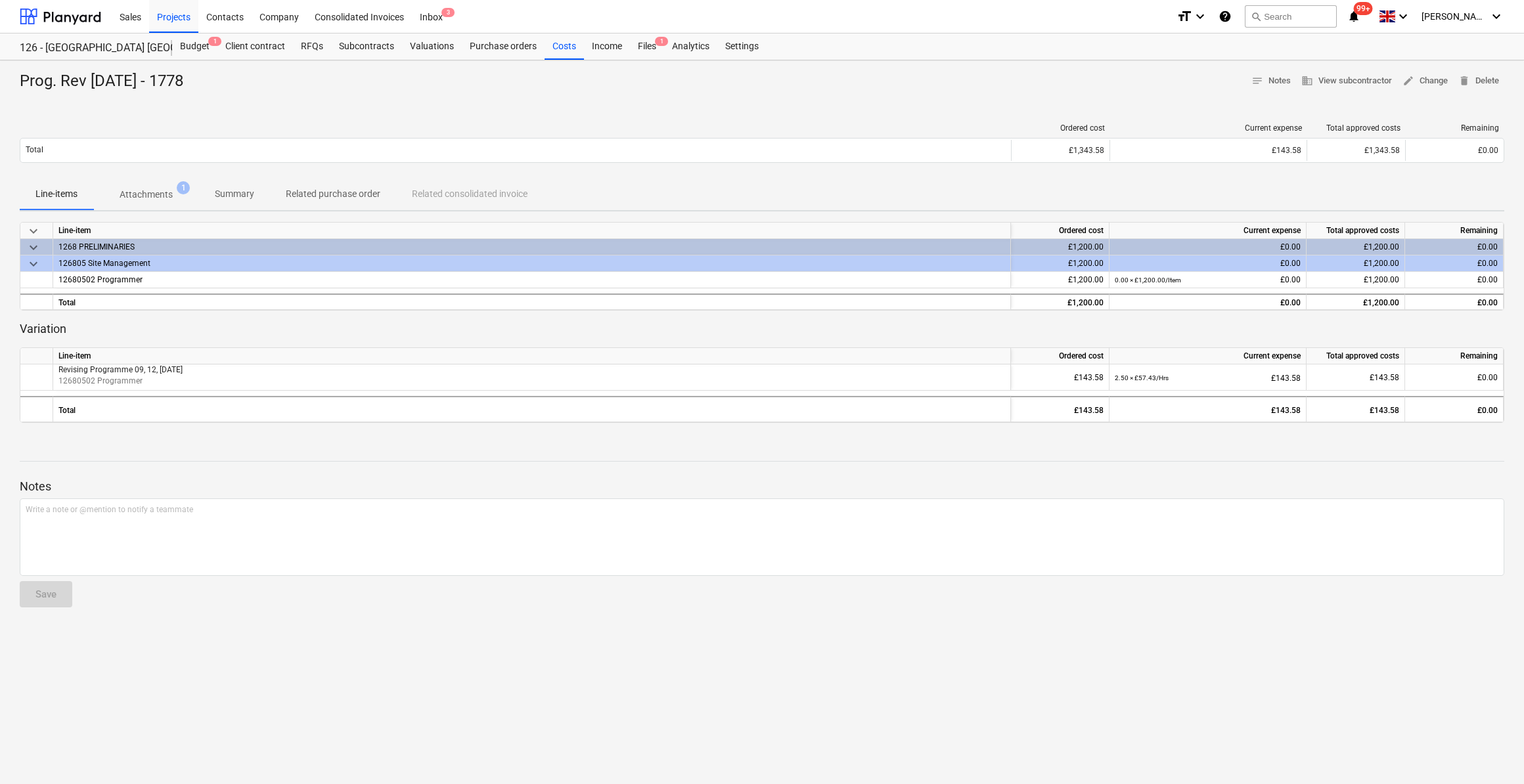
click at [1128, 471] on div at bounding box center [762, 473] width 1485 height 10
click at [183, 42] on div "Budget 1" at bounding box center [195, 47] width 45 height 27
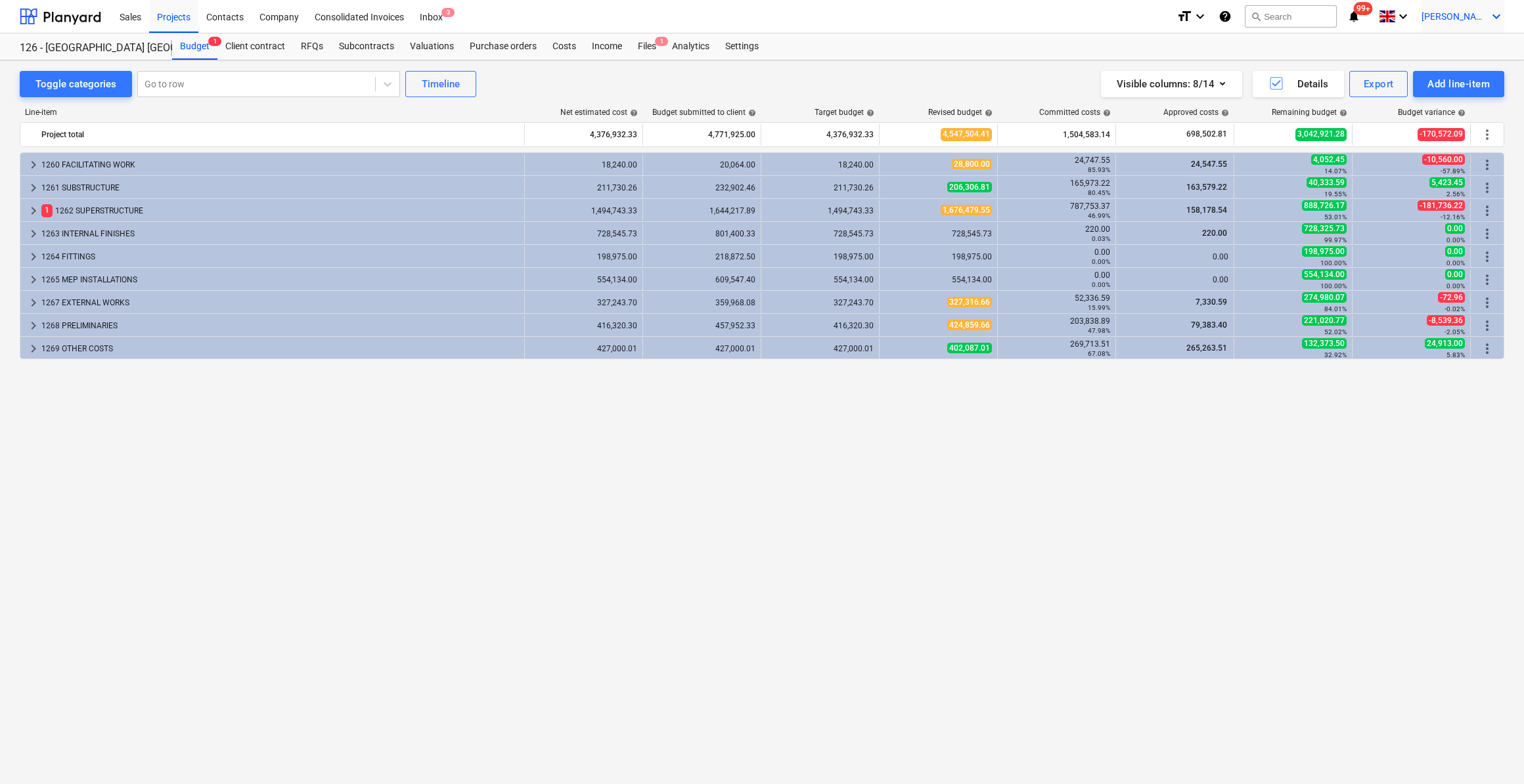
click at [1498, 18] on icon "keyboard_arrow_down" at bounding box center [1497, 16] width 16 height 16
click at [1475, 70] on div "Log out" at bounding box center [1464, 72] width 79 height 21
